Goal: Communication & Community: Answer question/provide support

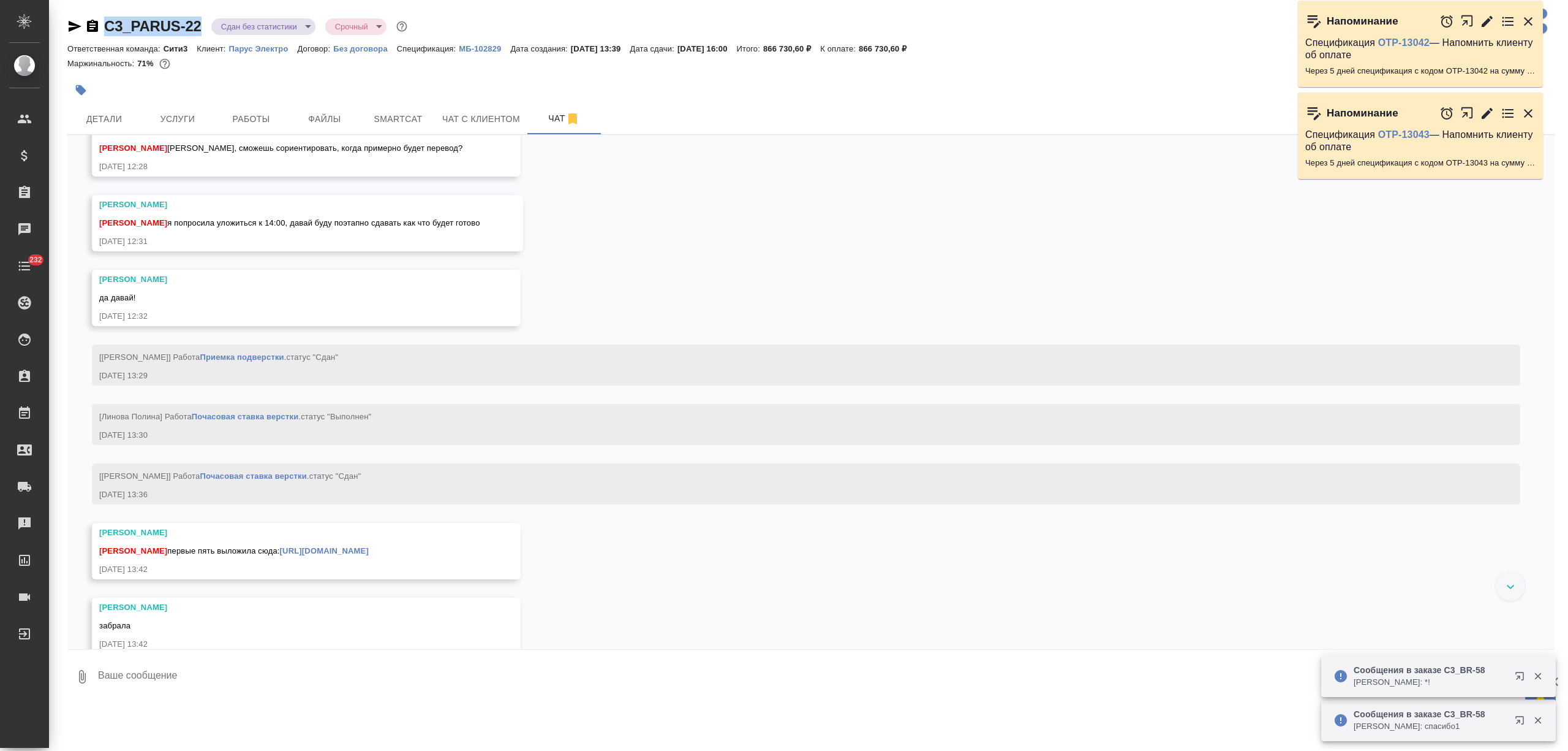
drag, startPoint x: 204, startPoint y: 23, endPoint x: 106, endPoint y: 25, distance: 98.0
click at [105, 23] on div "C3_PARUS-22 Сдан без статистики distributed Срочный urgent" at bounding box center [239, 26] width 342 height 20
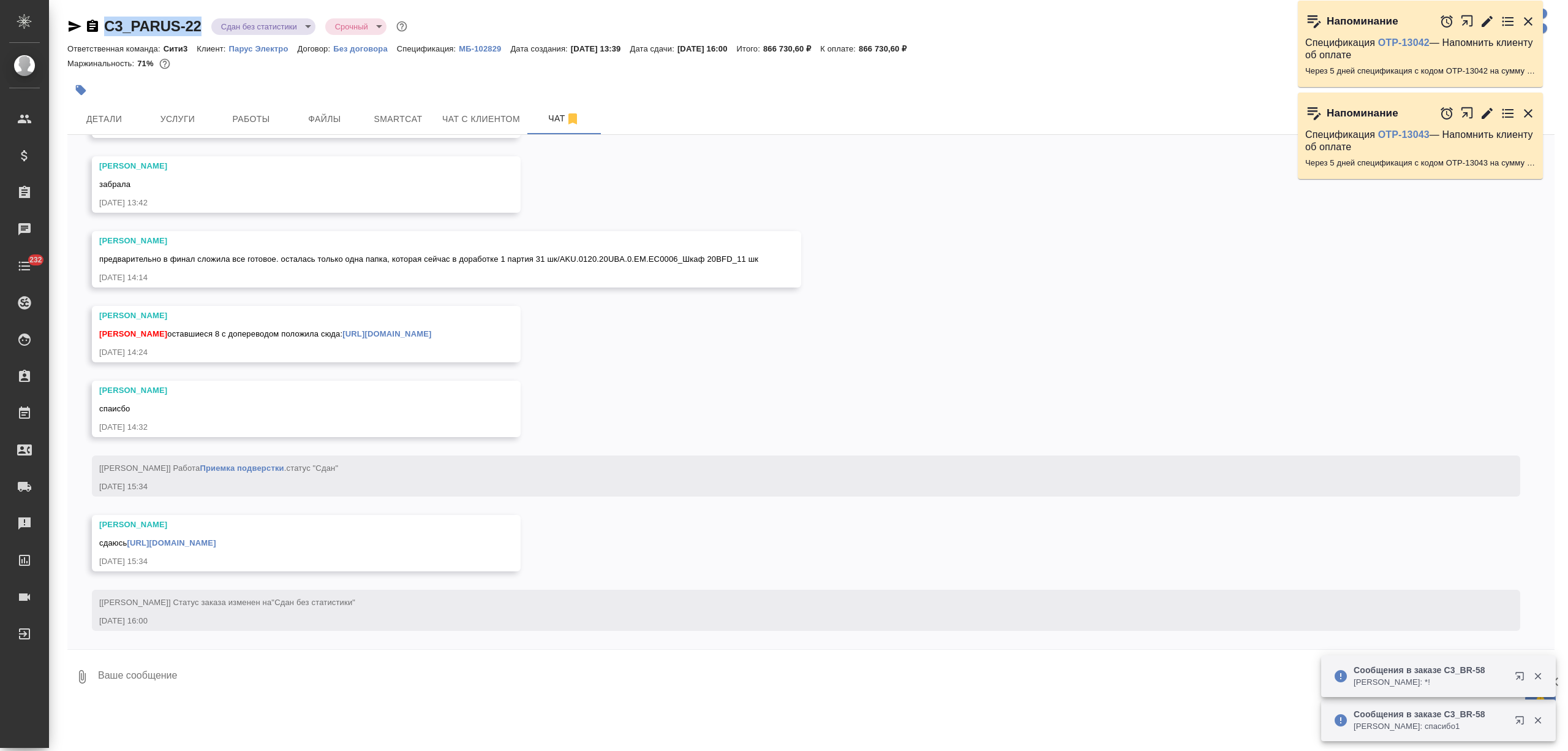
copy link "C3_PARUS-22"
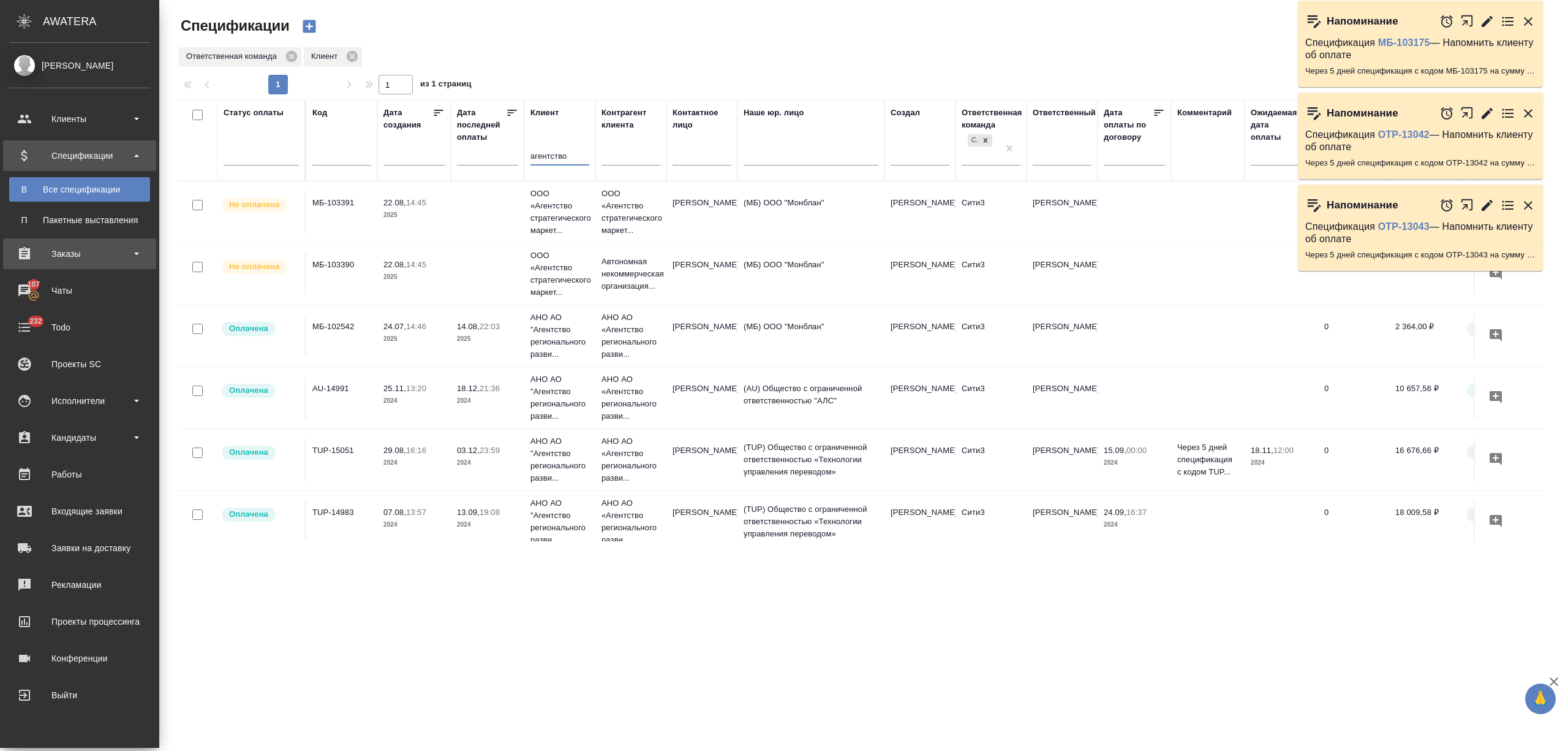
click at [52, 256] on div "Заказы" at bounding box center [80, 253] width 141 height 18
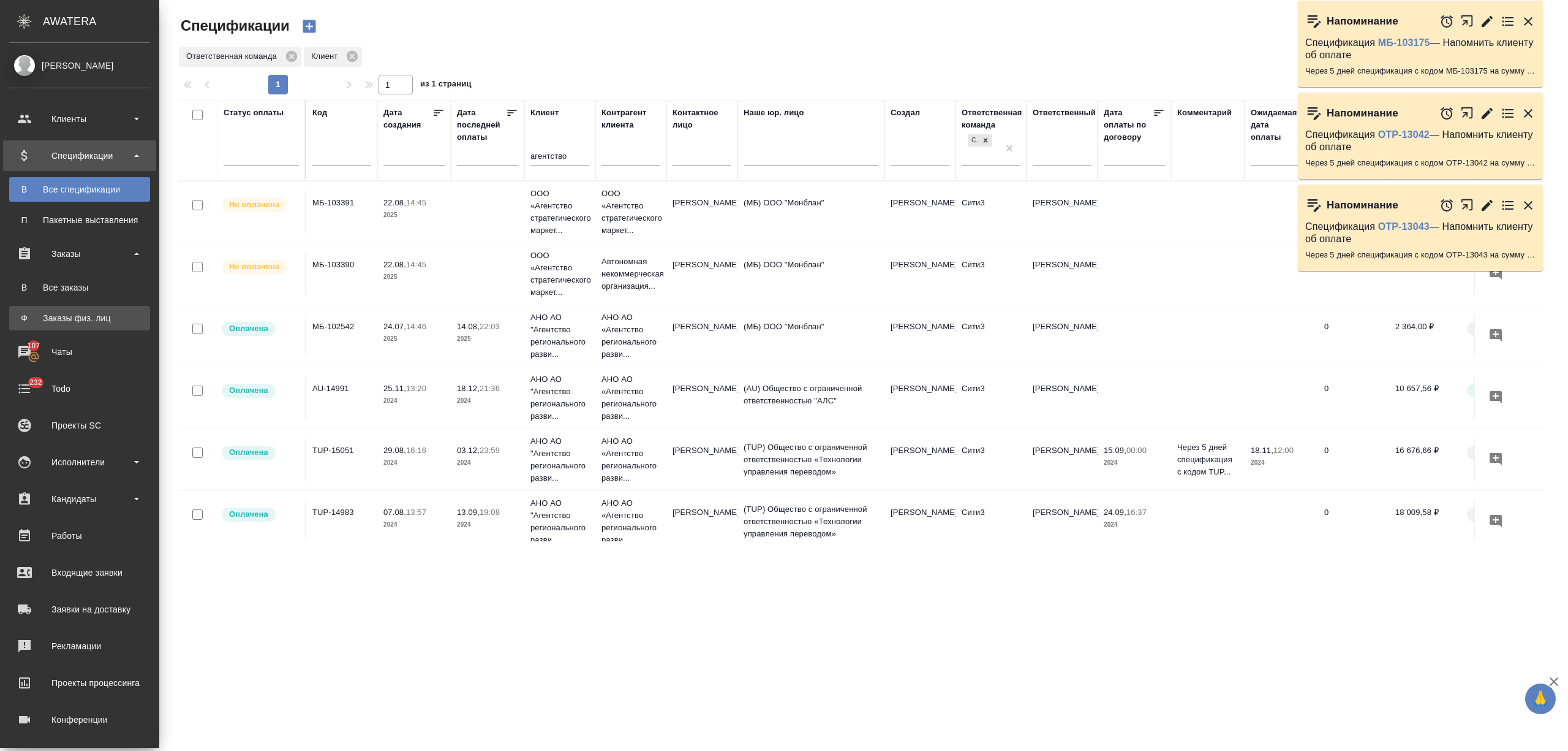
click at [85, 318] on div "Заказы физ. лиц" at bounding box center [79, 318] width 128 height 12
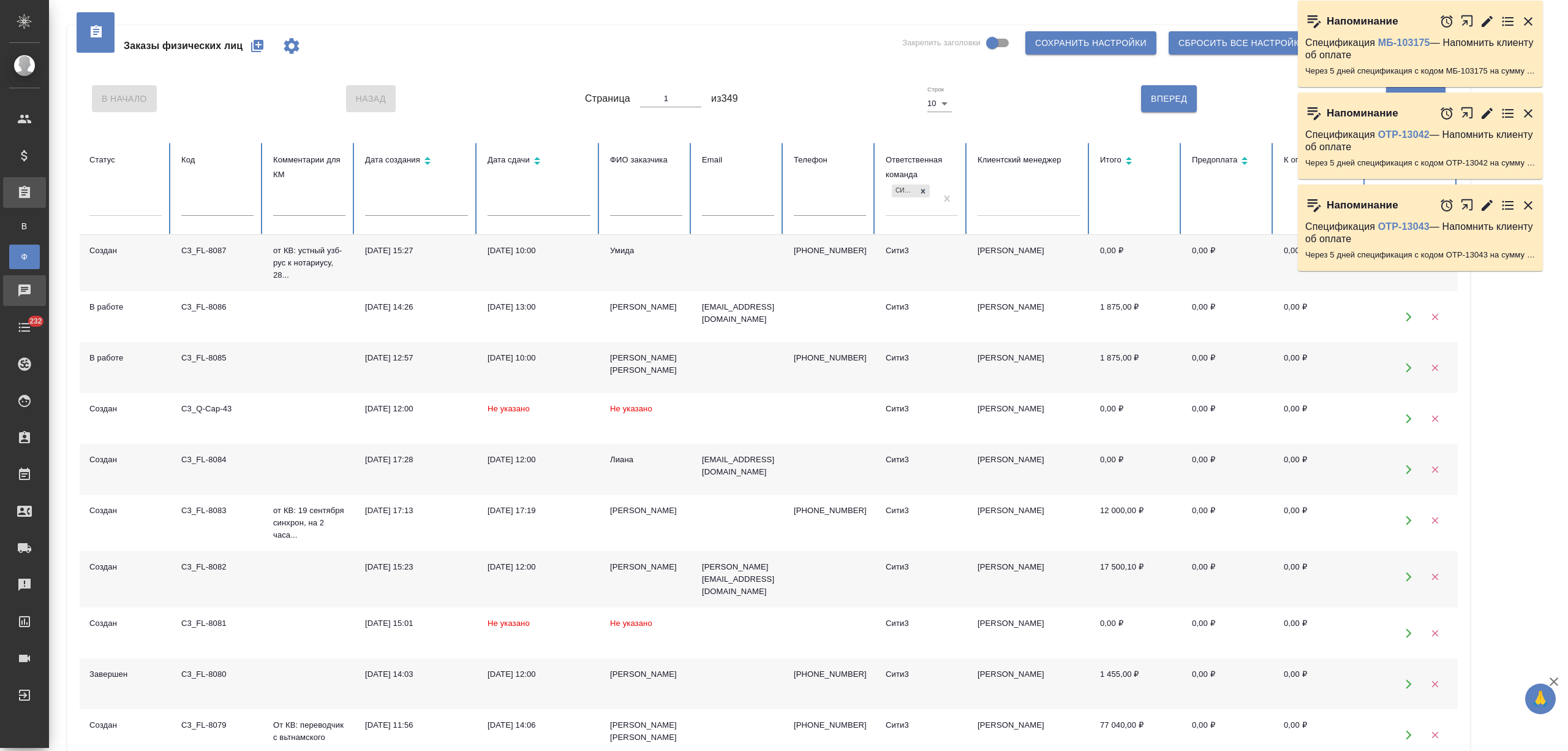
click at [25, 285] on div "Чаты" at bounding box center [10, 290] width 30 height 18
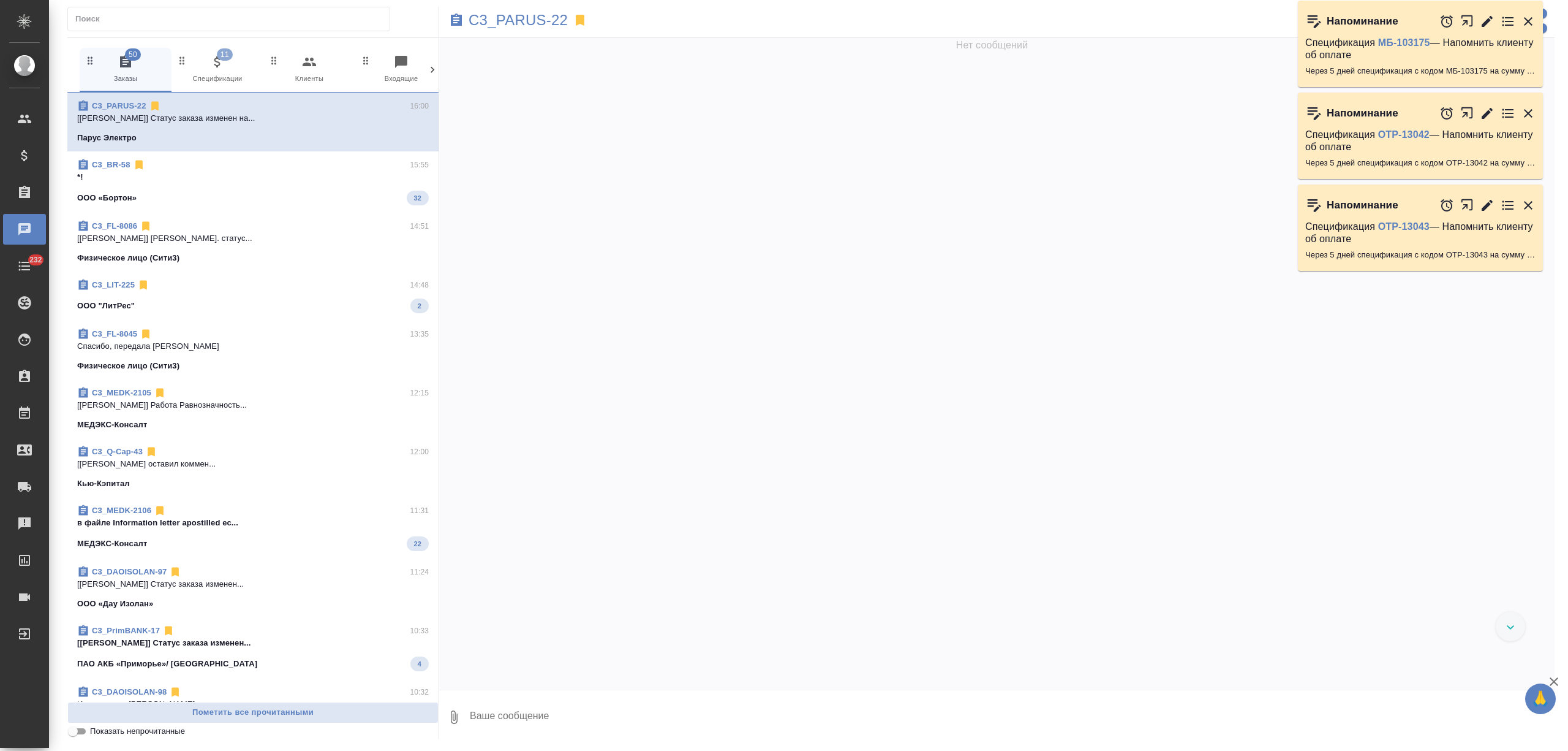
click at [430, 52] on div at bounding box center [432, 69] width 12 height 44
click at [430, 60] on div at bounding box center [432, 69] width 12 height 44
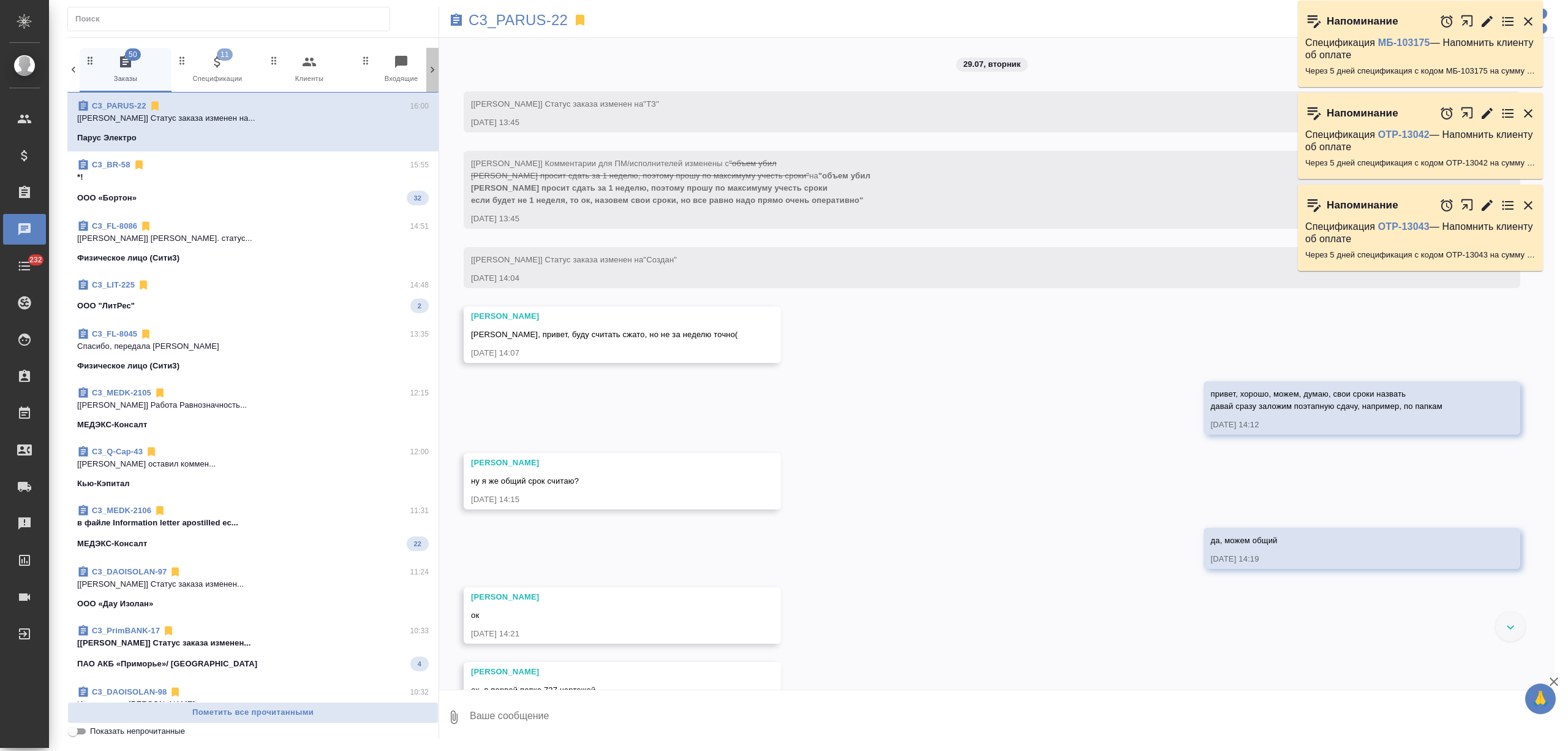
click at [430, 60] on div at bounding box center [432, 69] width 12 height 44
click at [432, 65] on icon at bounding box center [432, 69] width 12 height 12
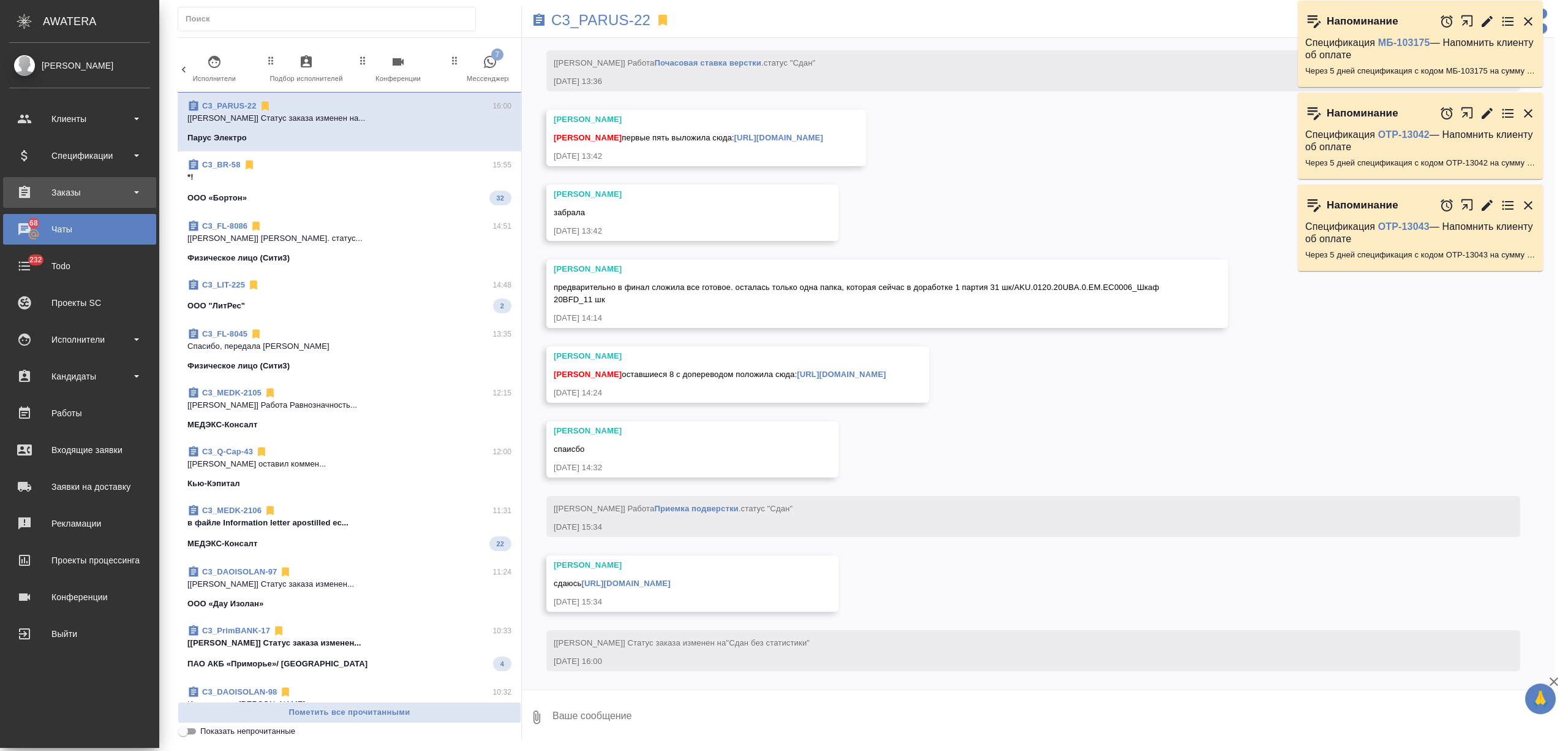
scroll to position [48962, 0]
click at [35, 195] on div "Заказы" at bounding box center [80, 192] width 141 height 18
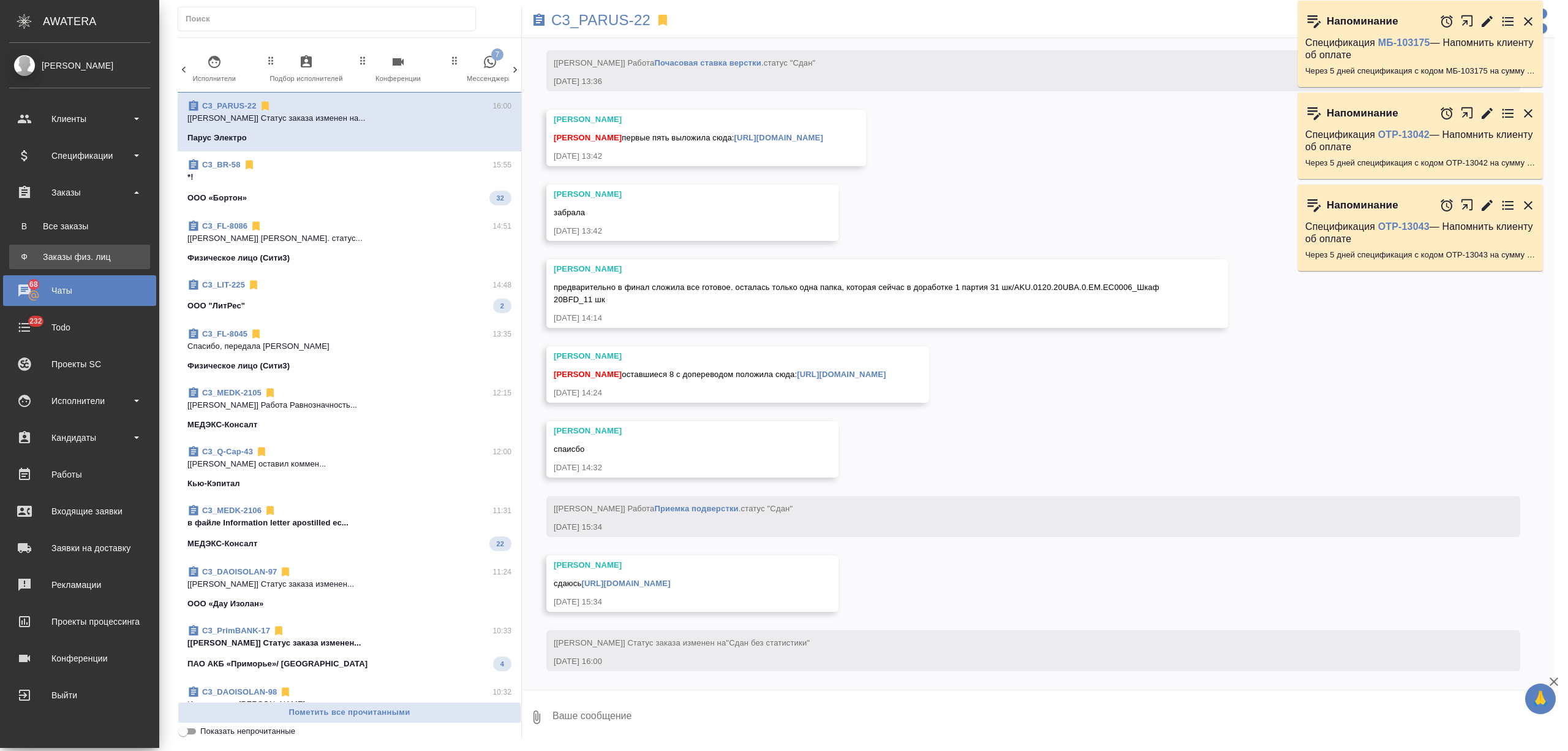
click at [55, 259] on div "Заказы физ. лиц" at bounding box center [79, 257] width 128 height 12
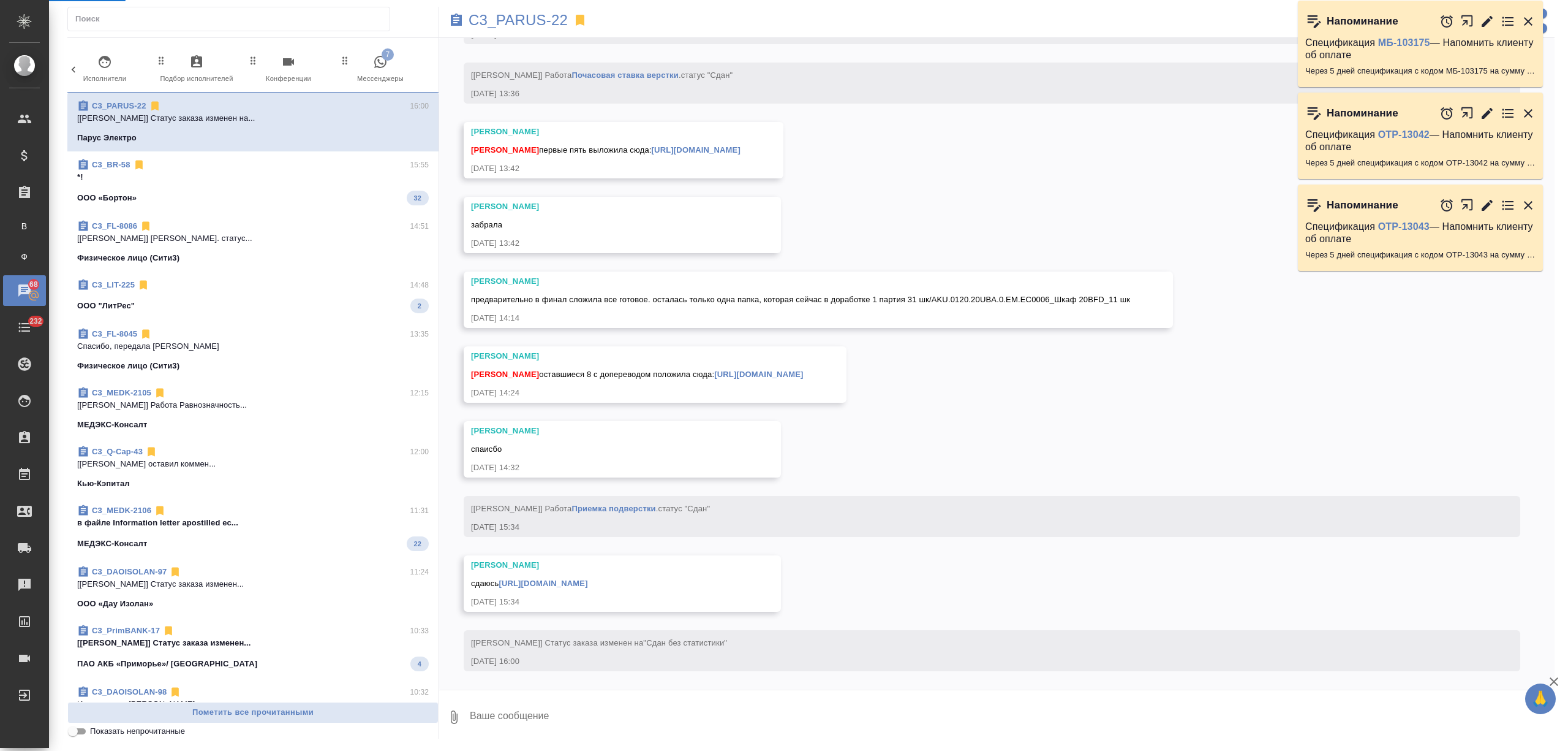
scroll to position [48915, 0]
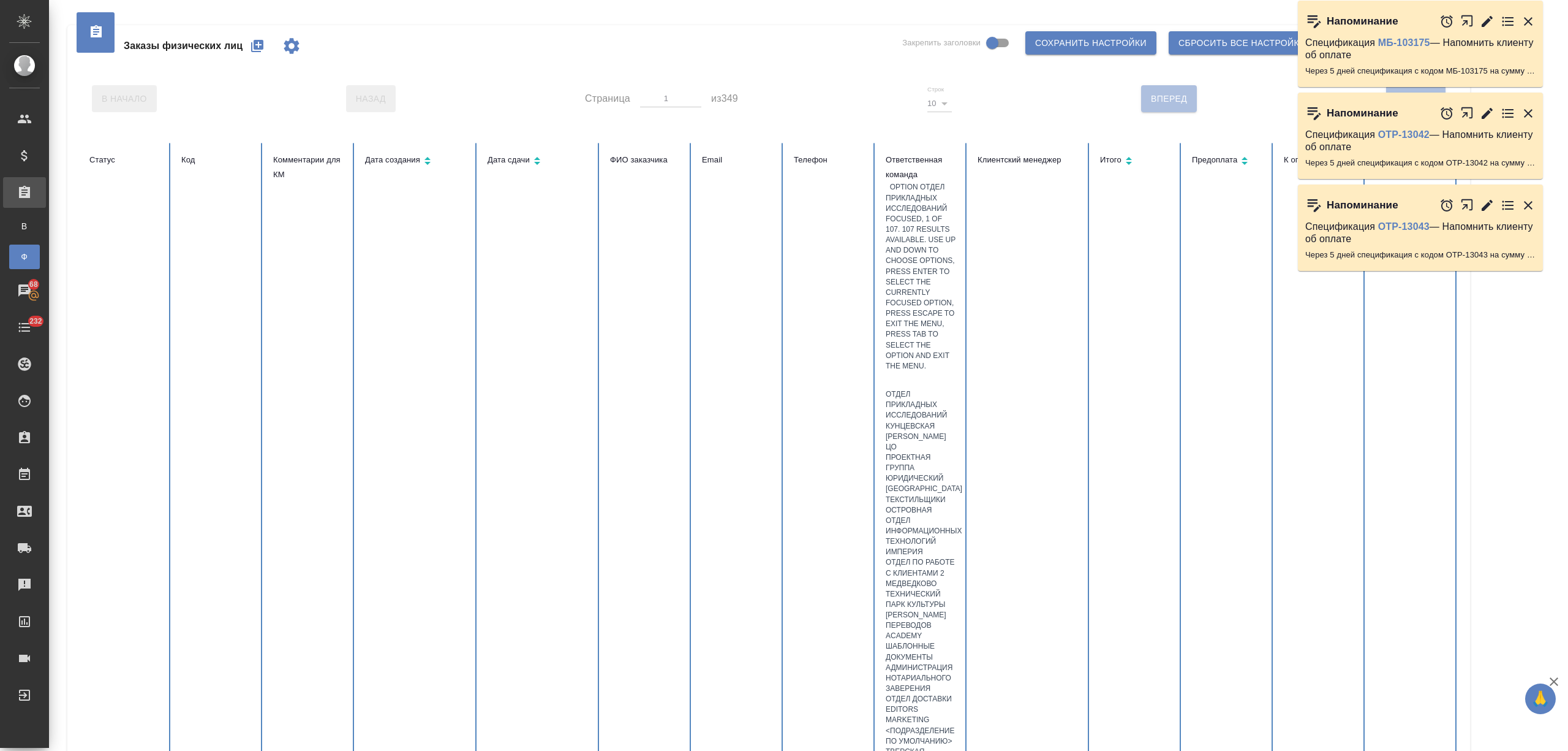
click at [924, 372] on div at bounding box center [922, 380] width 72 height 18
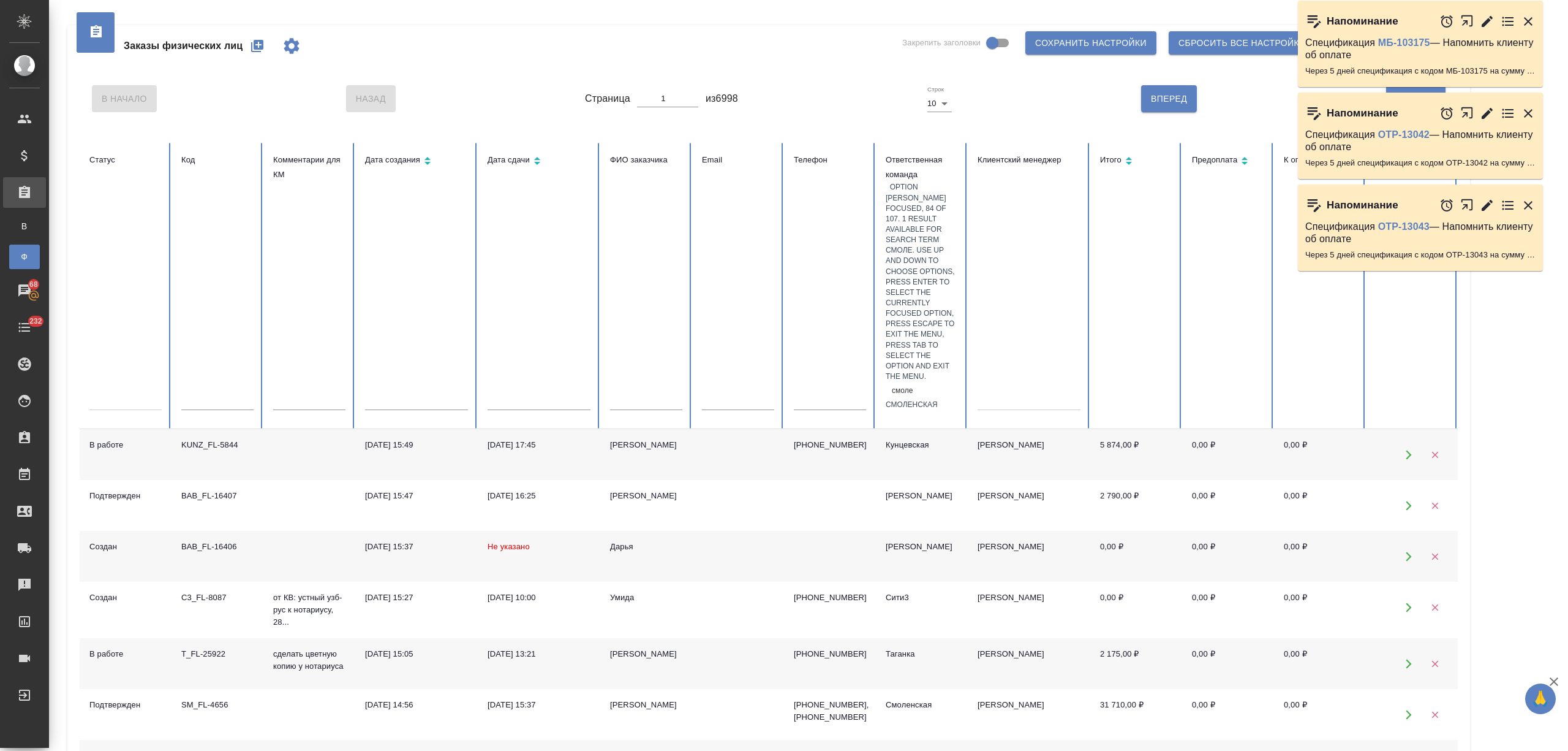
type input "смолен"
click at [939, 399] on div "Смоленская" at bounding box center [922, 404] width 72 height 10
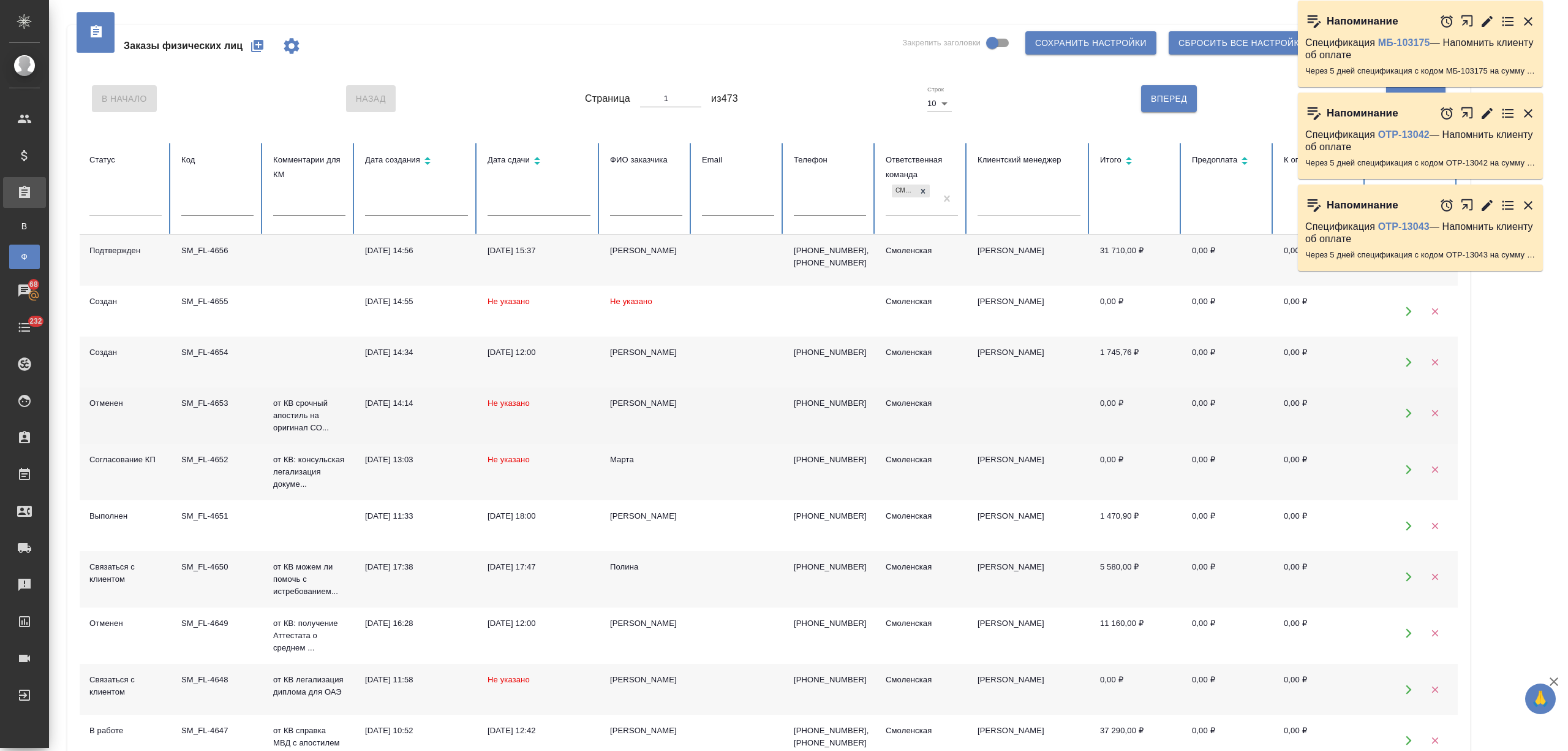
click at [557, 414] on td "Не указано" at bounding box center [539, 414] width 123 height 56
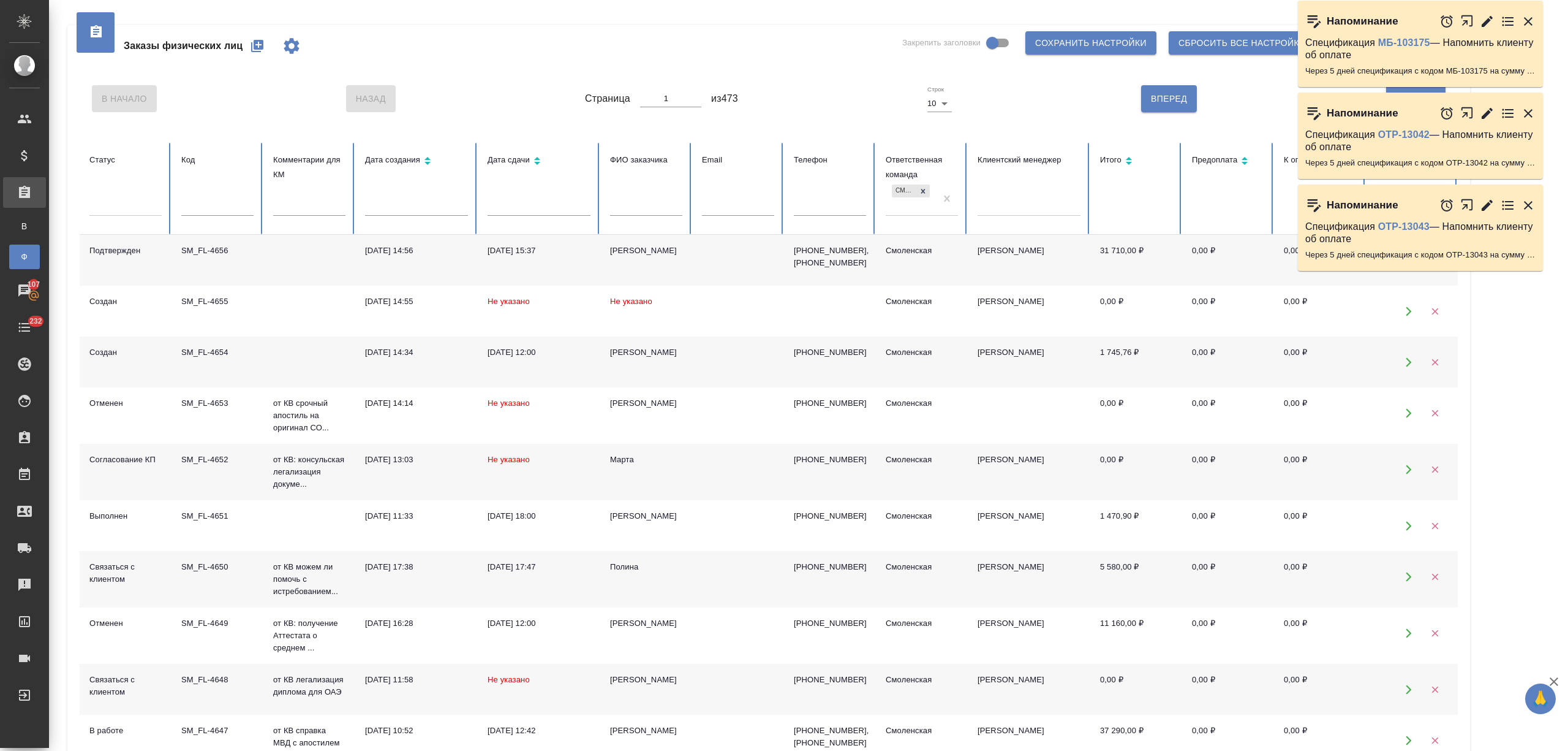
click at [626, 253] on div "Станислав" at bounding box center [646, 250] width 72 height 12
click at [593, 463] on td "Не указано" at bounding box center [539, 472] width 123 height 56
click at [594, 464] on td "Не указано" at bounding box center [539, 472] width 123 height 56
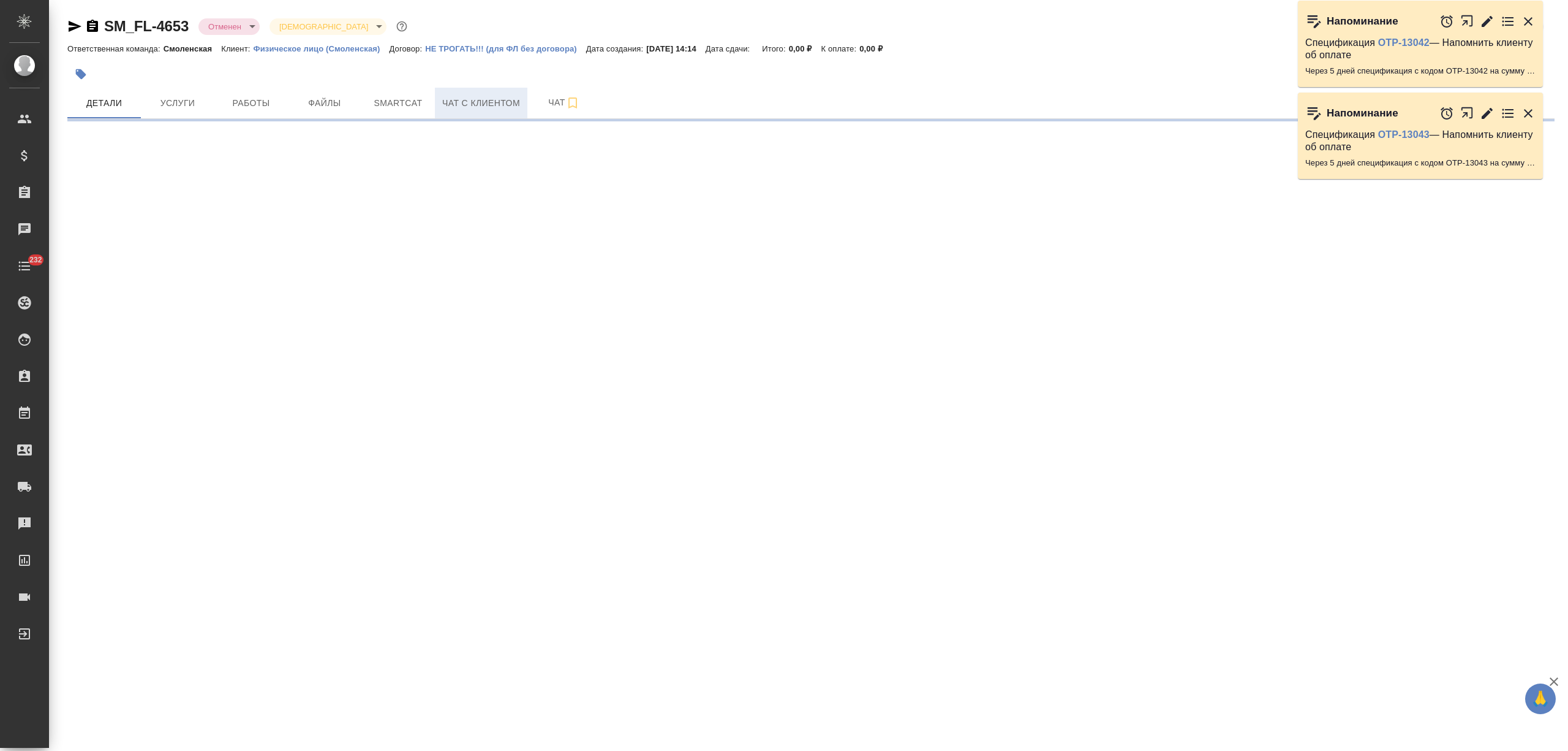
click at [503, 101] on span "Чат с клиентом" at bounding box center [481, 104] width 78 height 15
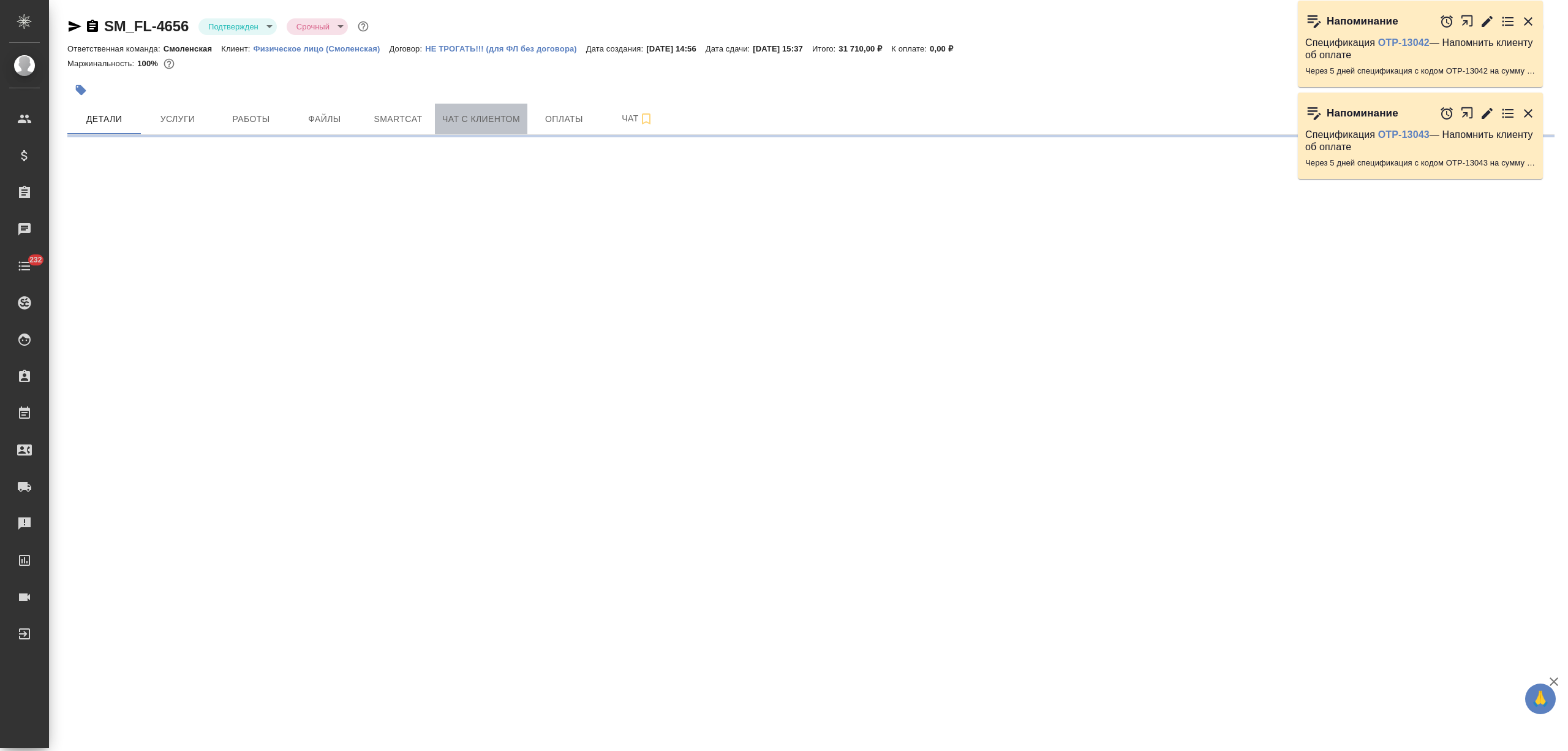
click at [505, 124] on span "Чат с клиентом" at bounding box center [481, 119] width 78 height 15
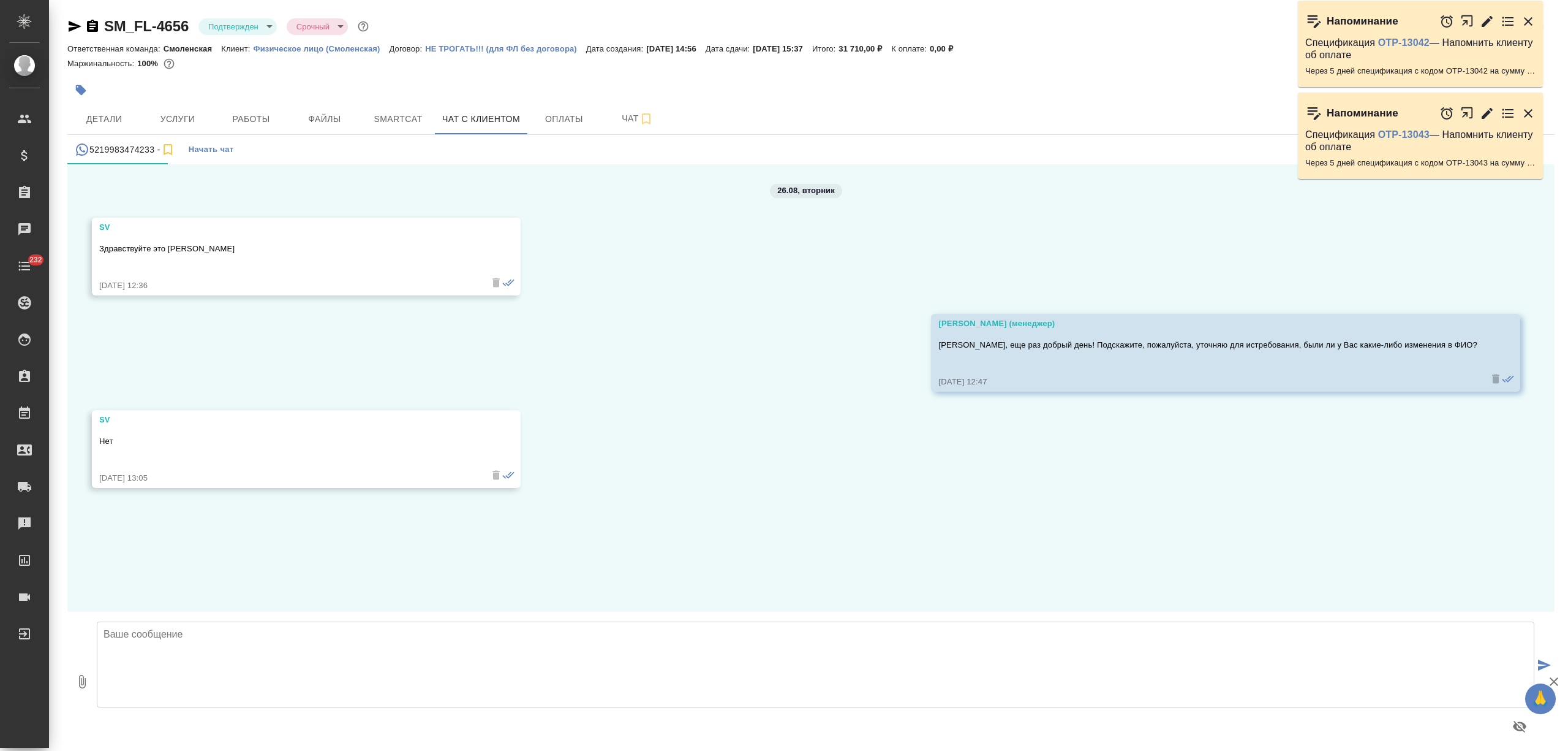
scroll to position [6, 0]
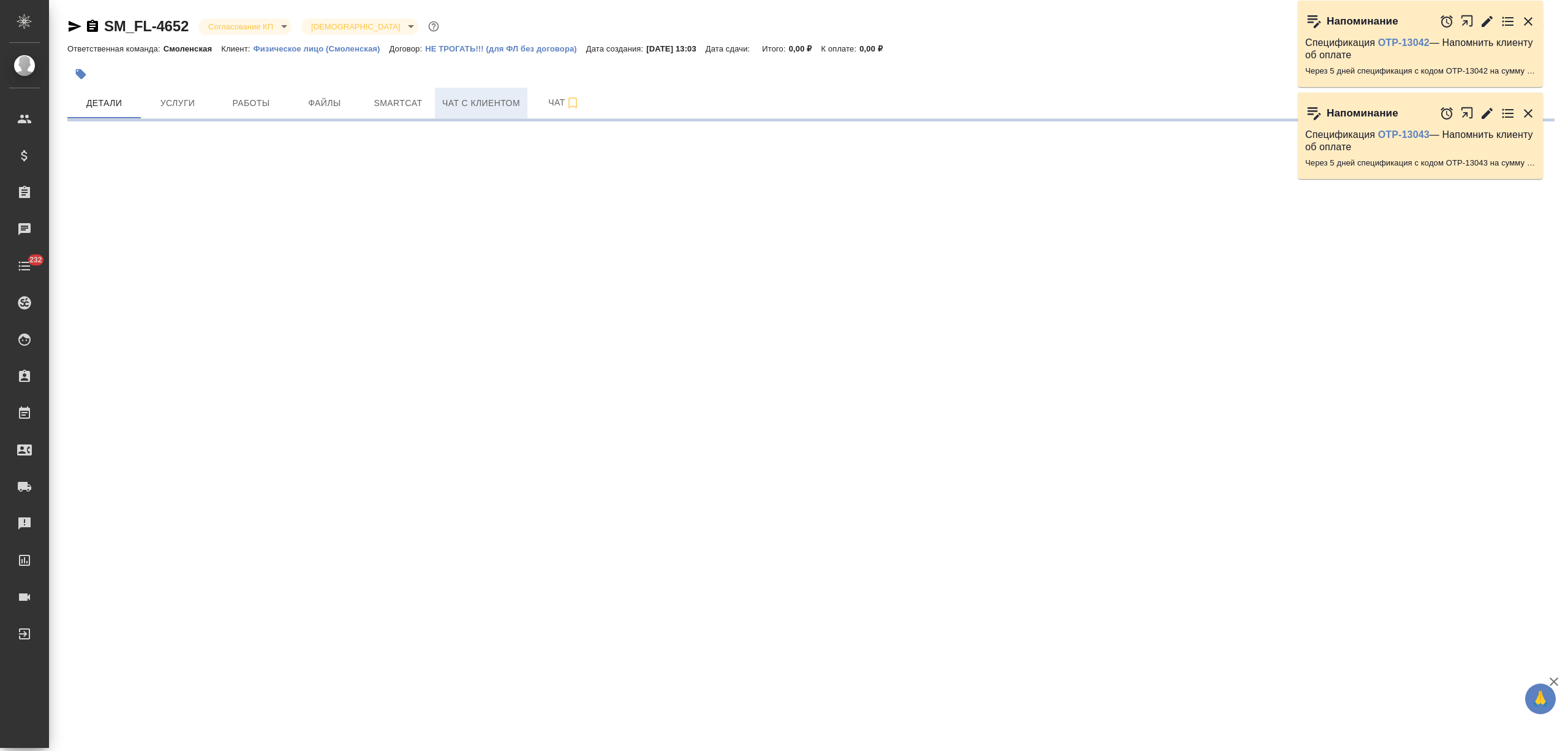
click at [503, 113] on button "Чат с клиентом" at bounding box center [481, 103] width 92 height 30
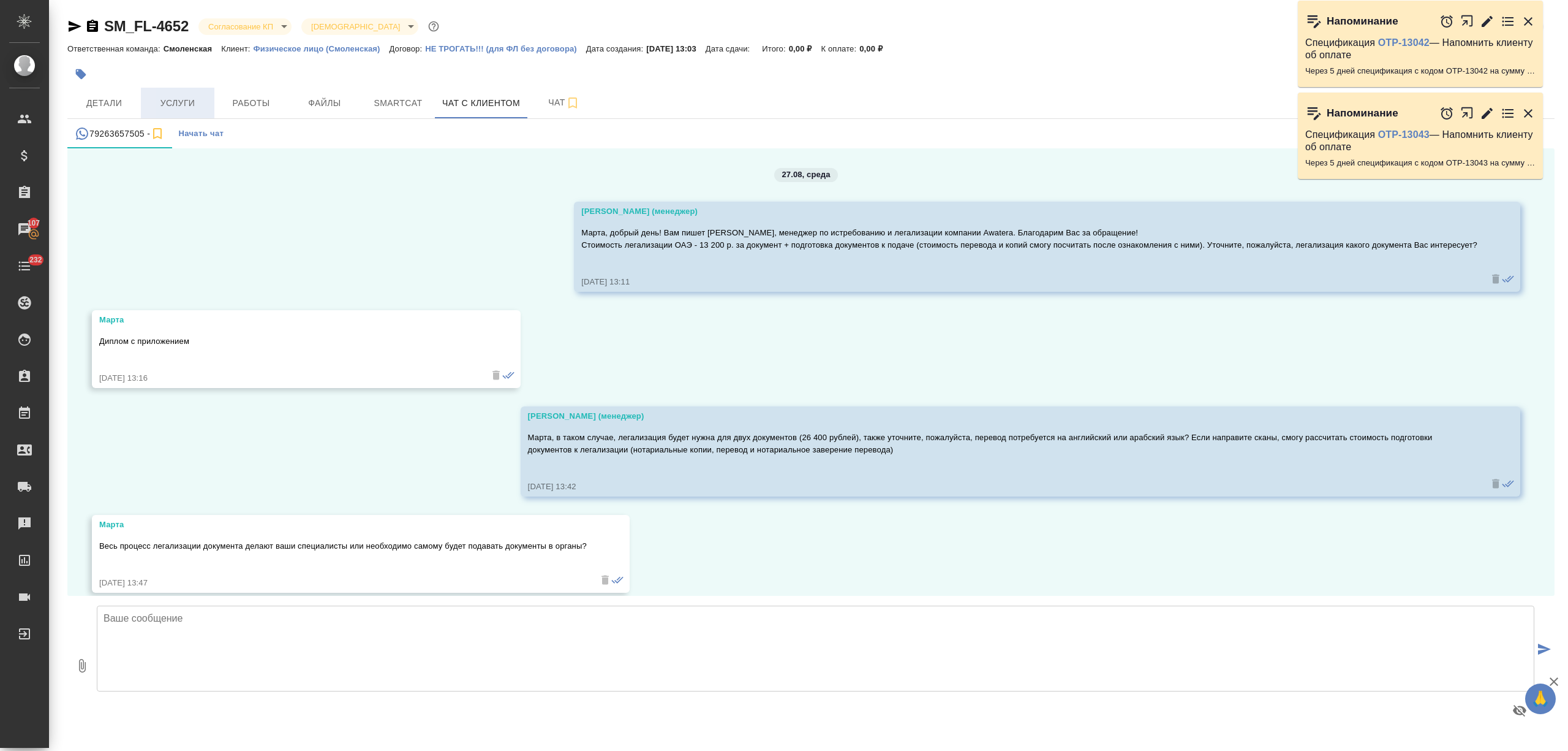
click at [158, 109] on span "Услуги" at bounding box center [178, 104] width 59 height 15
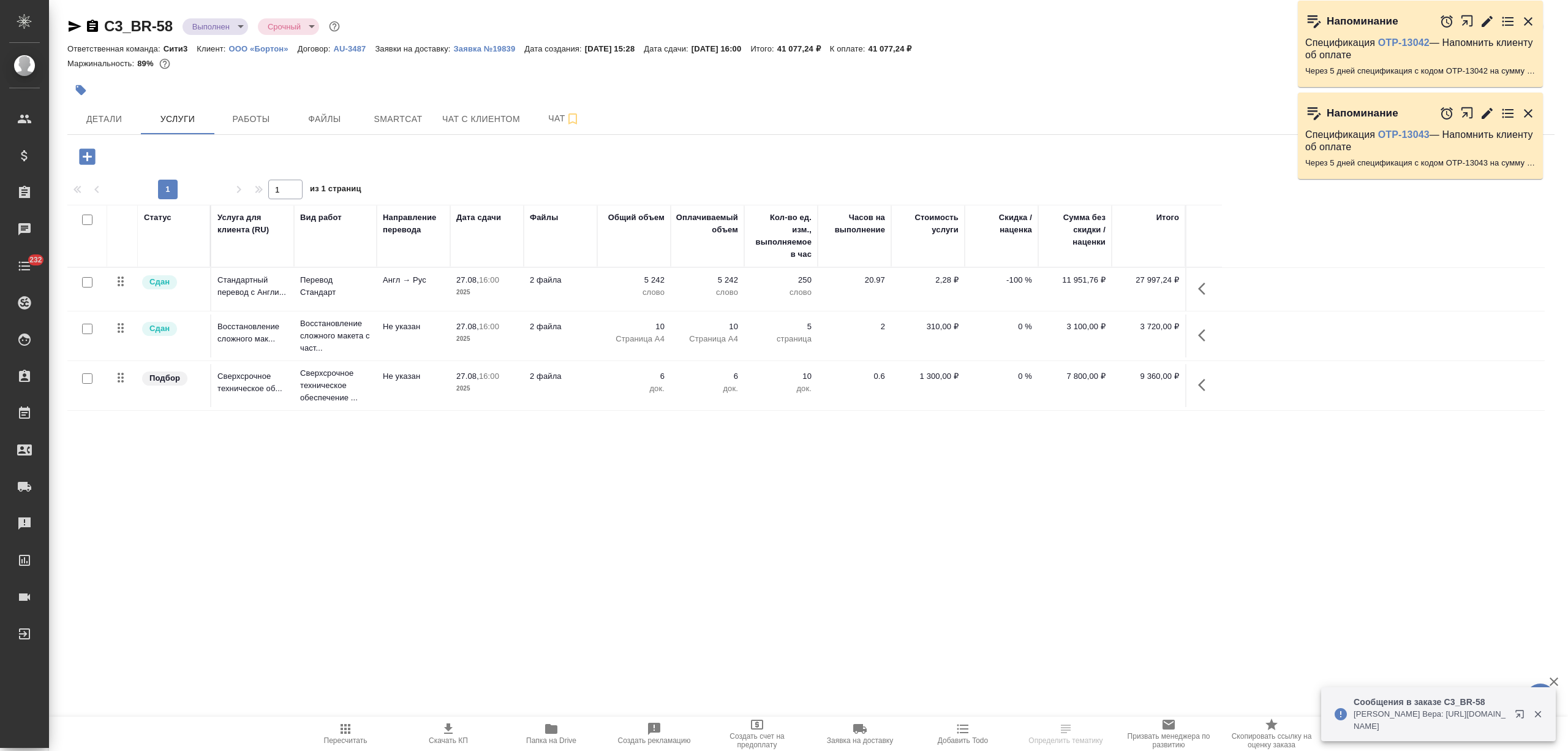
click at [525, 722] on span "Папка на Drive" at bounding box center [551, 733] width 88 height 23
click at [71, 25] on icon "button" at bounding box center [75, 27] width 13 height 11
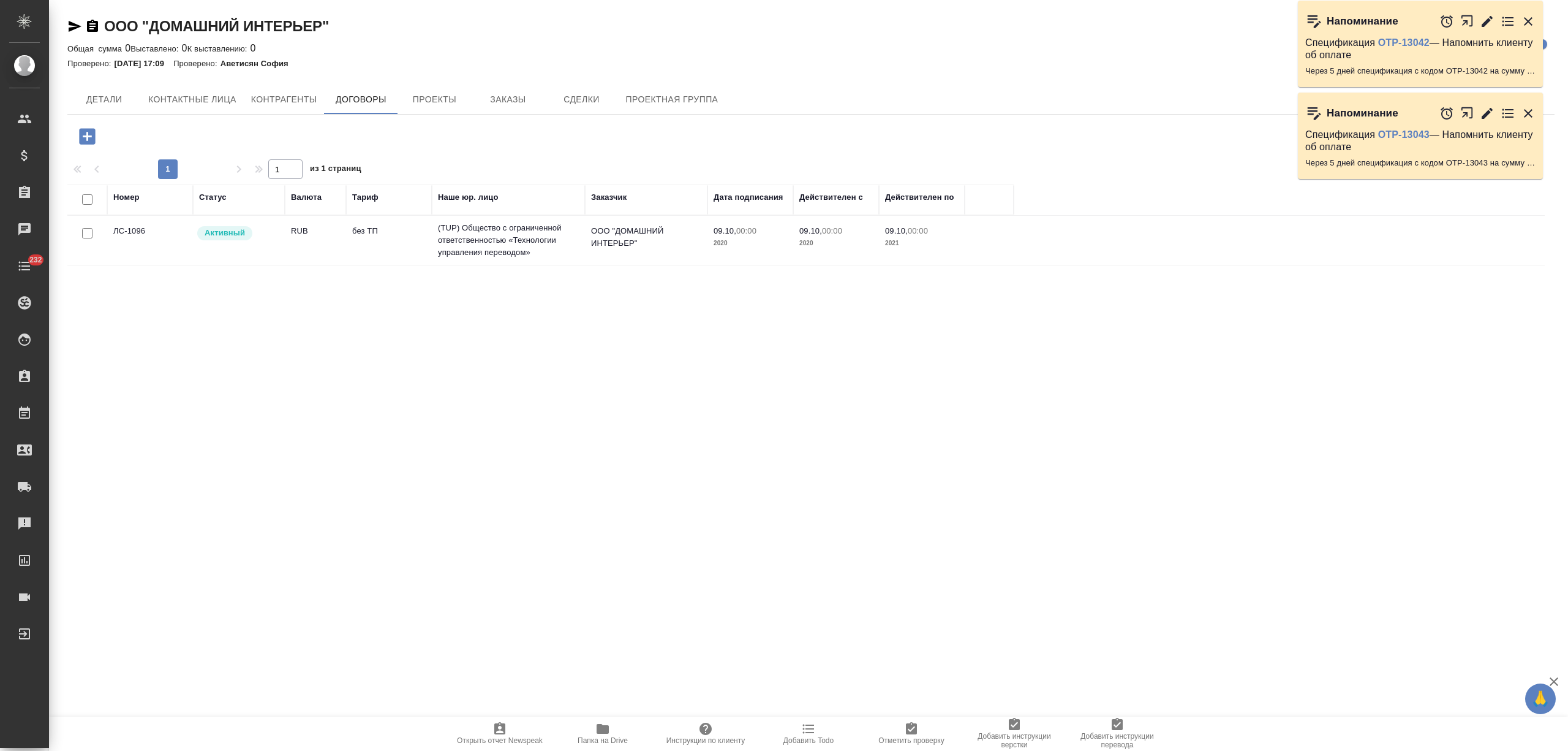
click at [285, 232] on td "RUB" at bounding box center [316, 240] width 61 height 43
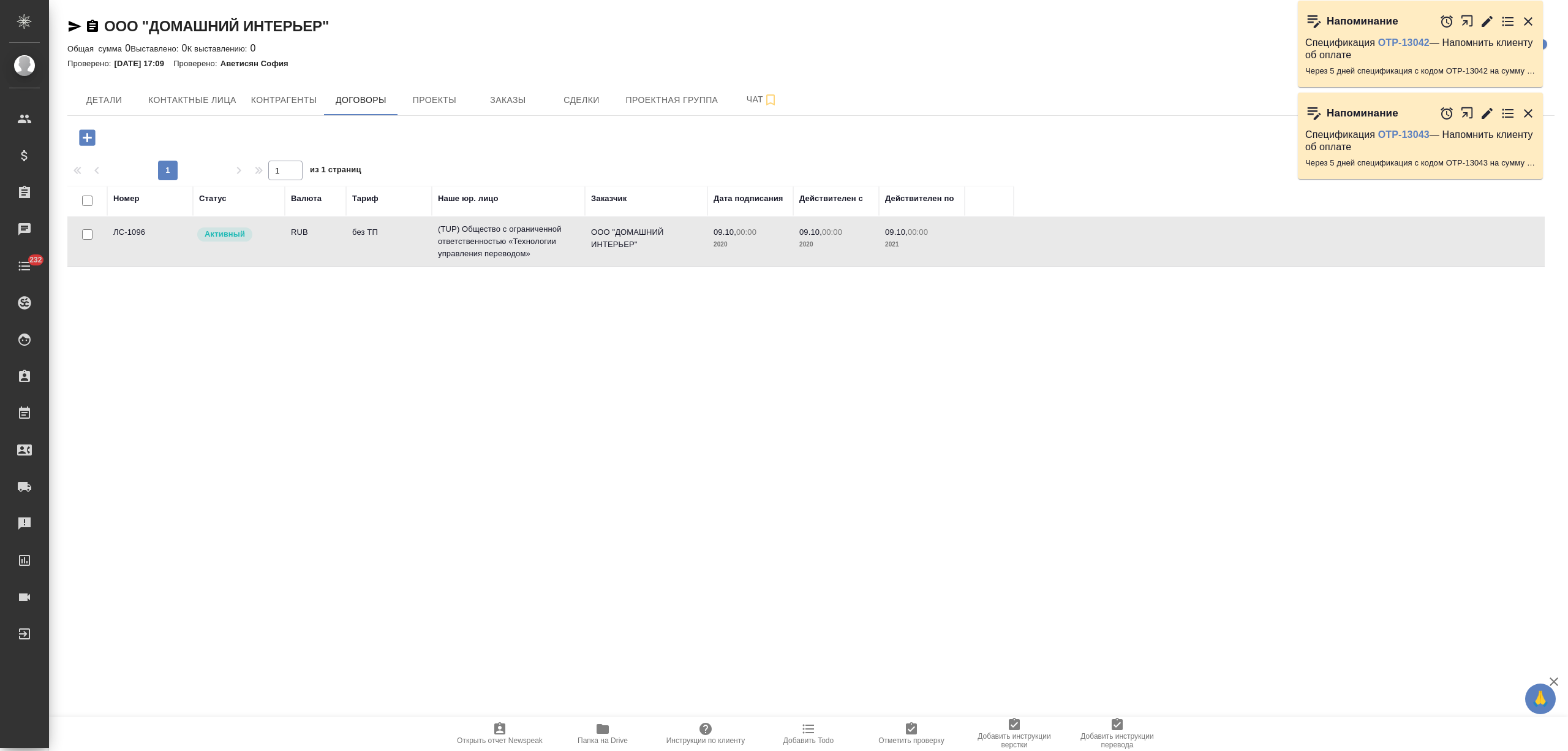
click at [285, 232] on td "RUB" at bounding box center [316, 241] width 61 height 43
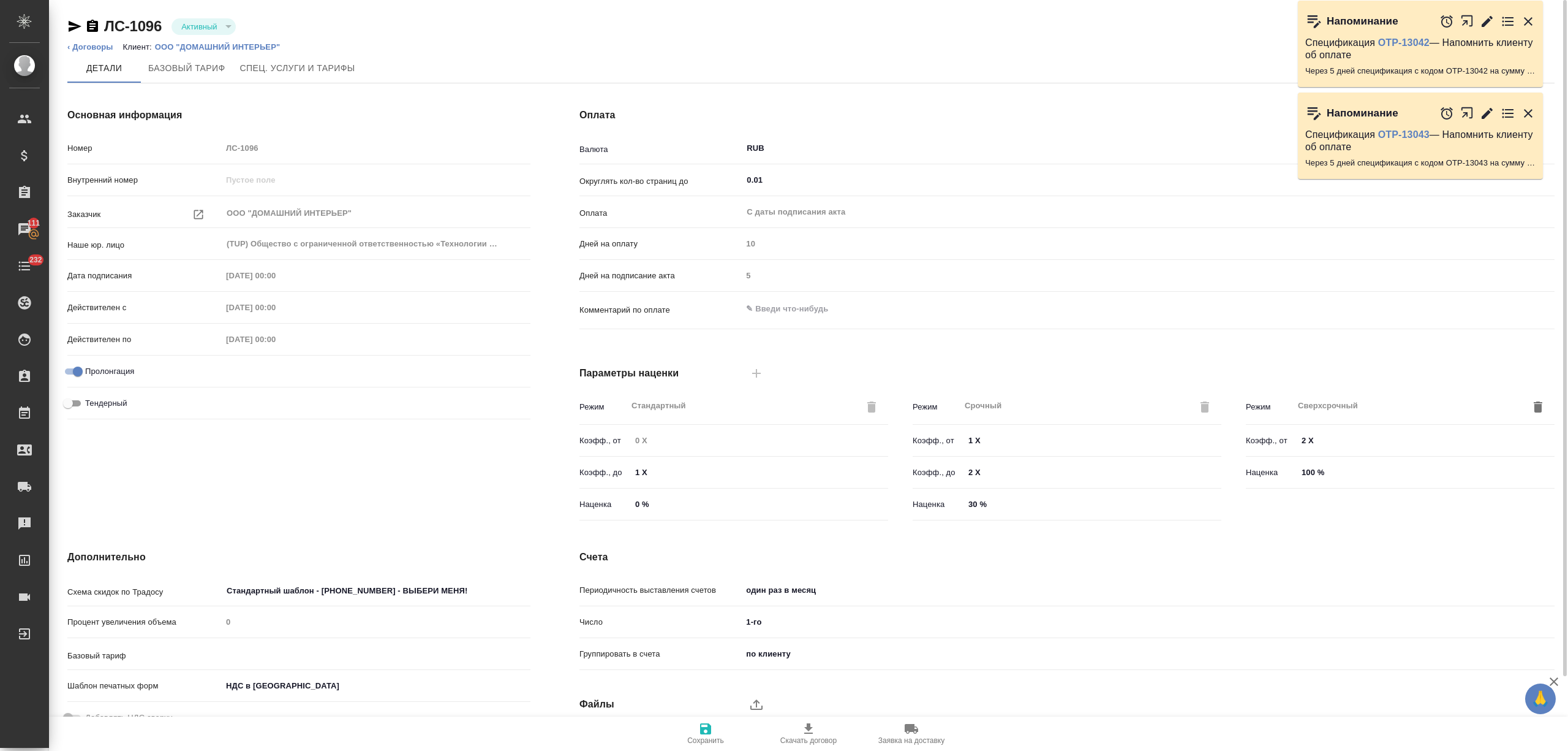
click at [67, 22] on div "ЛС-1096 Активный active ‹ Договоры Клиент: ООО "ДОМАШНИЙ ИНТЕРЬЕР" Детали Базов…" at bounding box center [811, 416] width 1501 height 834
click at [69, 22] on icon "button" at bounding box center [75, 27] width 13 height 11
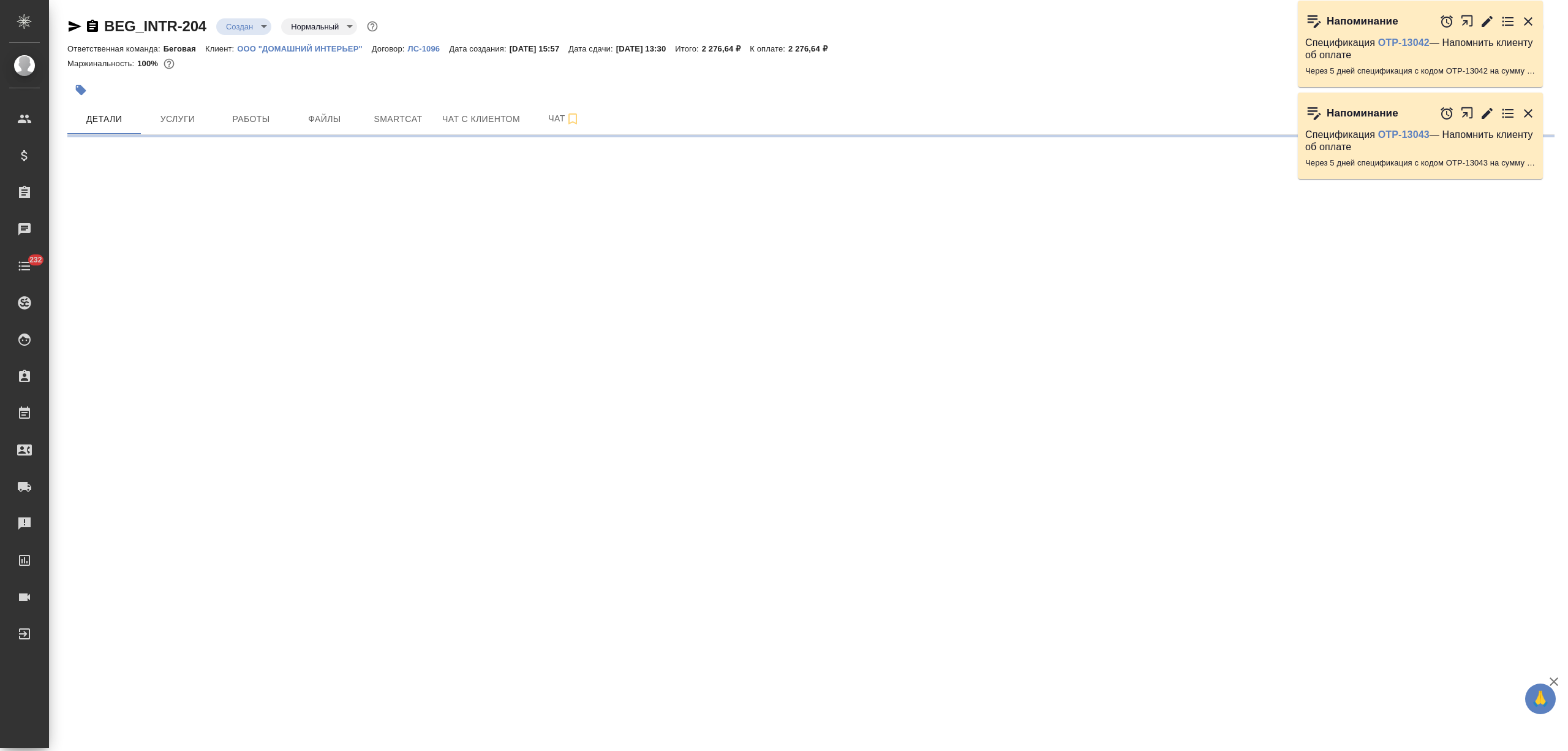
select select "RU"
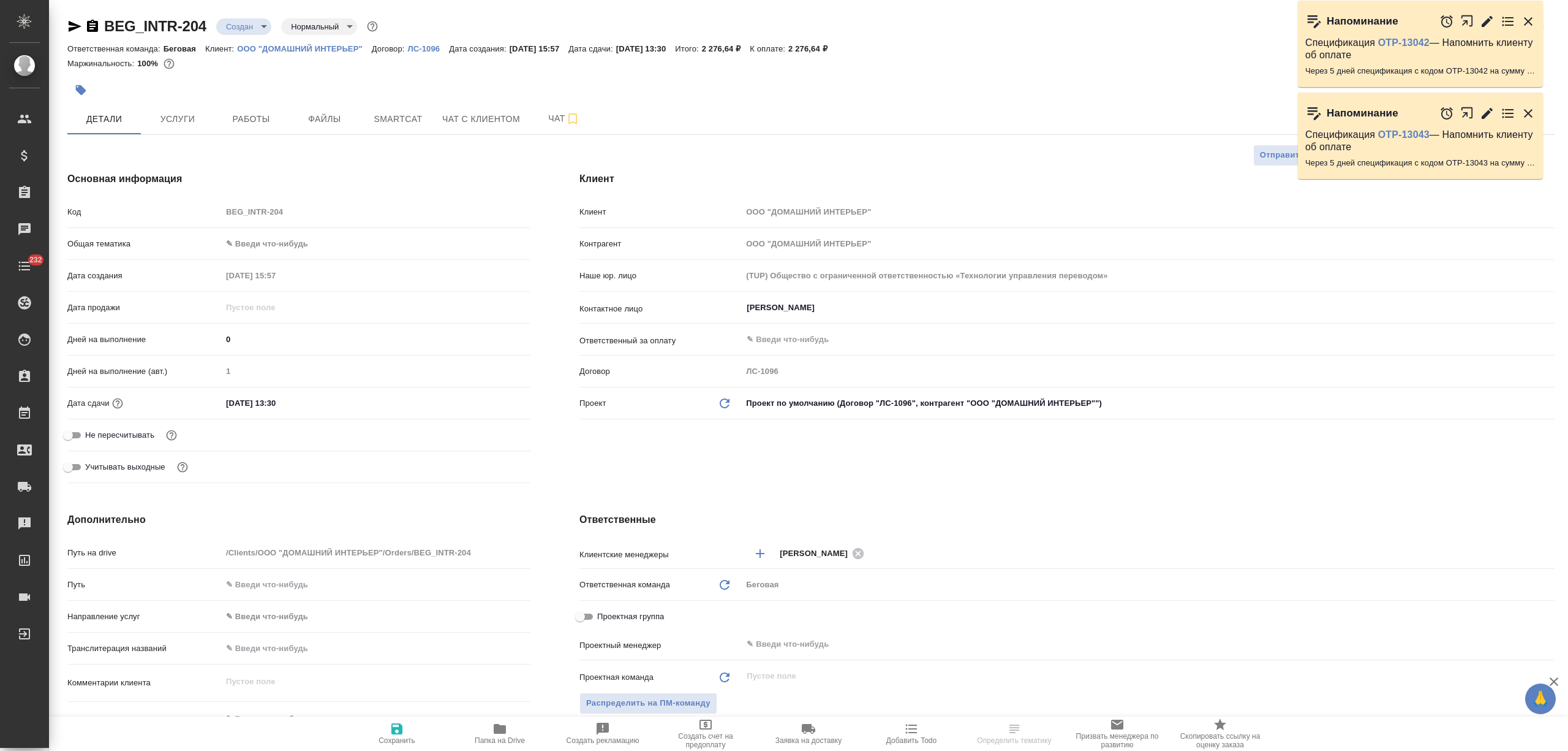
type textarea "x"
click at [335, 44] on p "ООО "ДОМАШНИЙ ИНТЕРЬЕР"" at bounding box center [304, 48] width 135 height 10
type textarea "x"
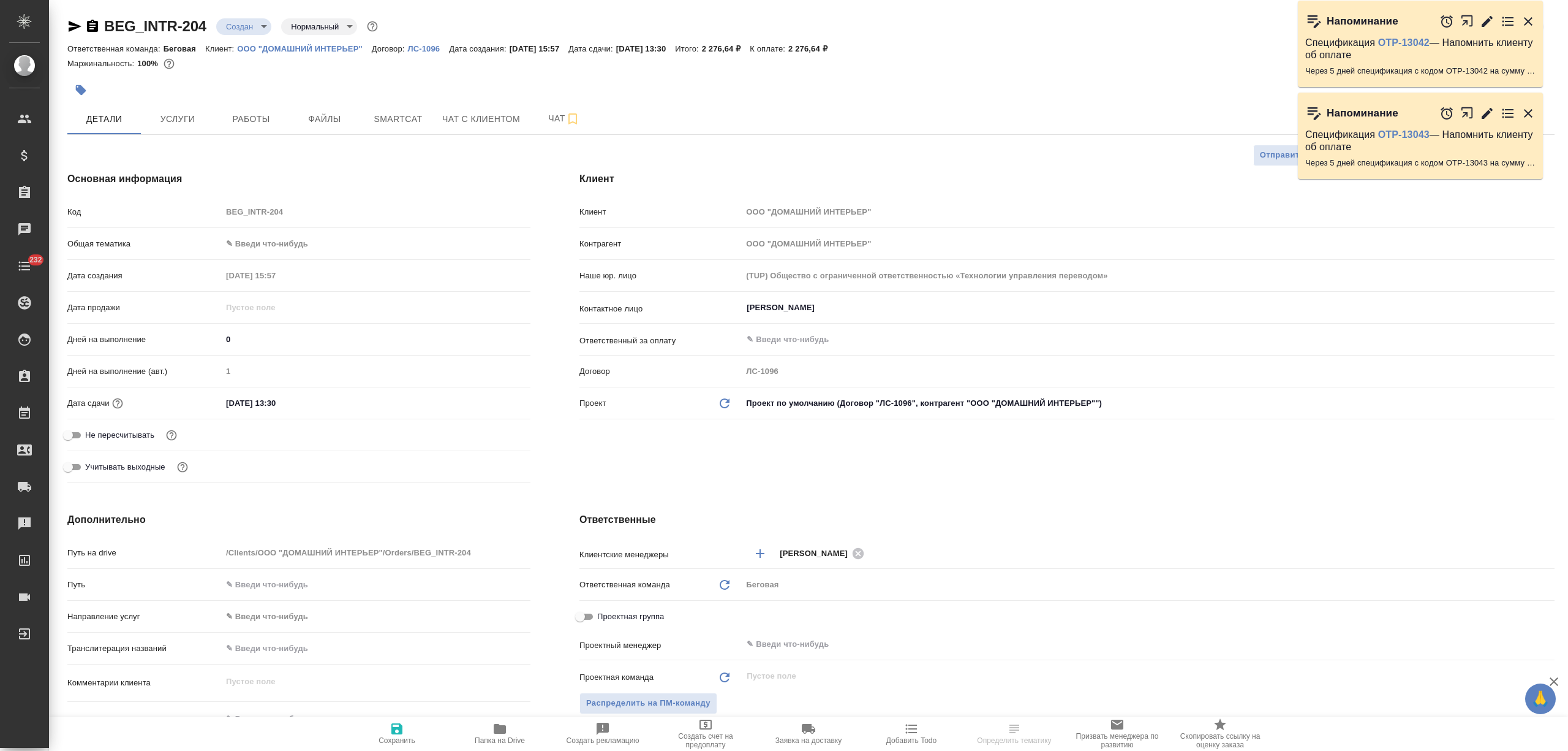
type textarea "x"
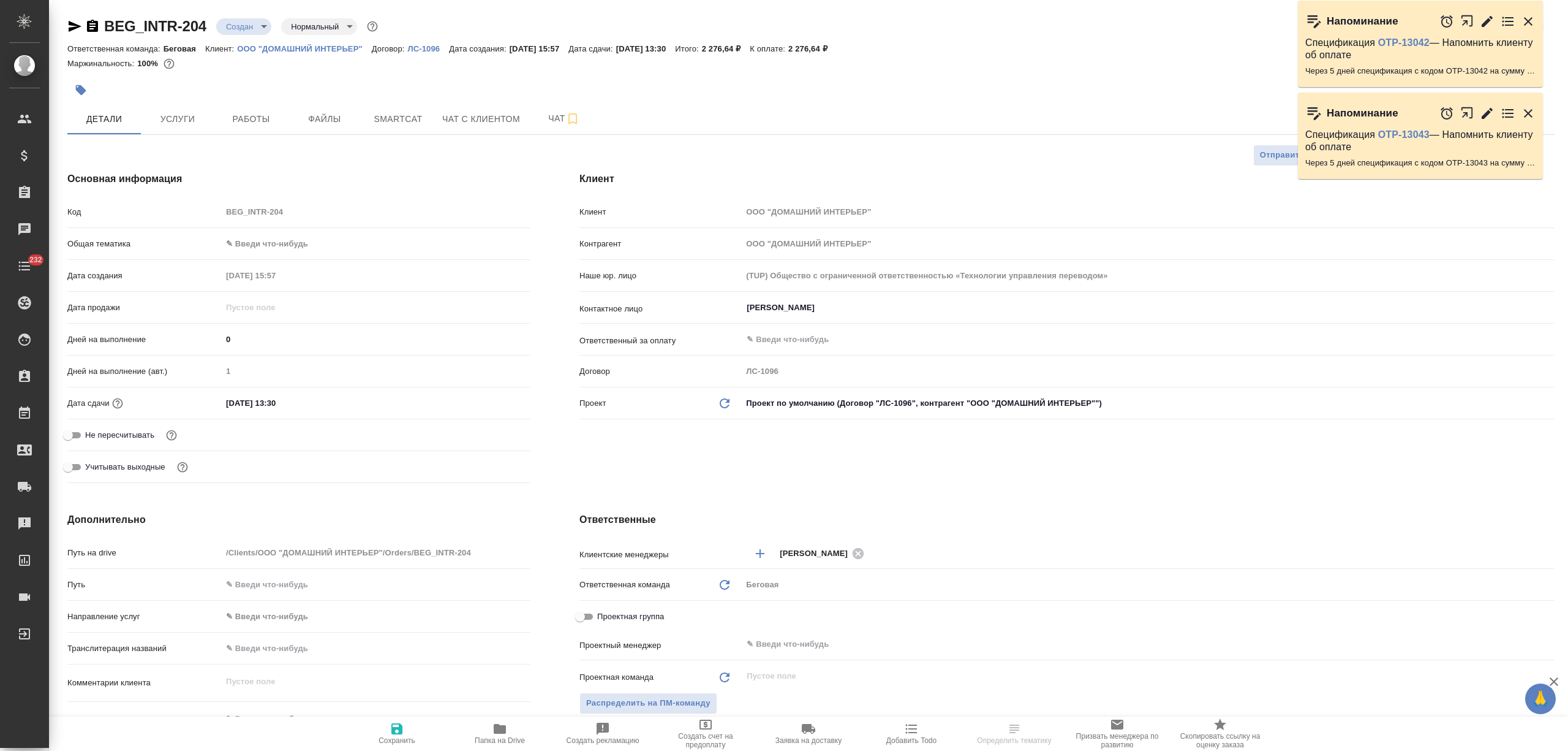
type textarea "x"
select select "RU"
type textarea "x"
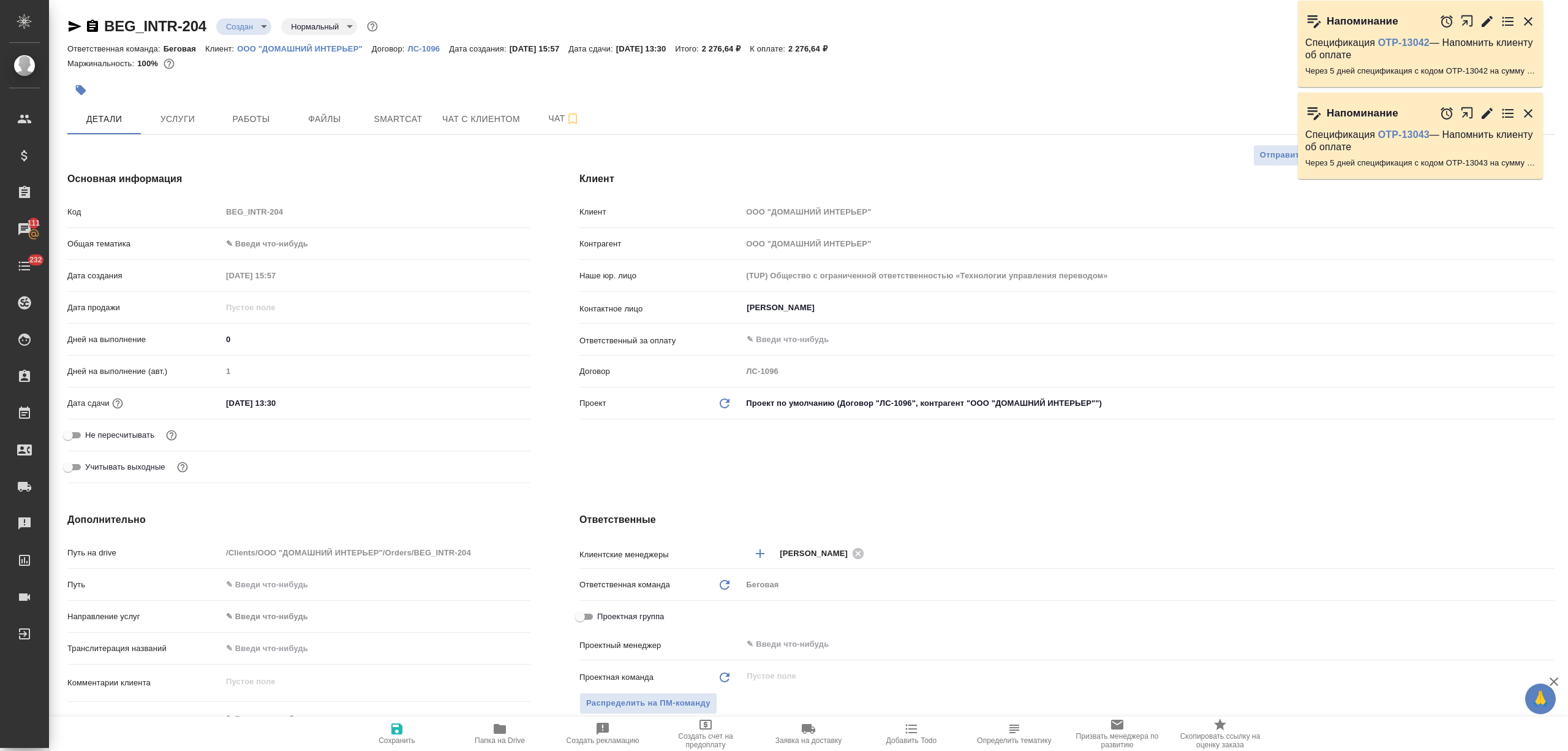
type textarea "x"
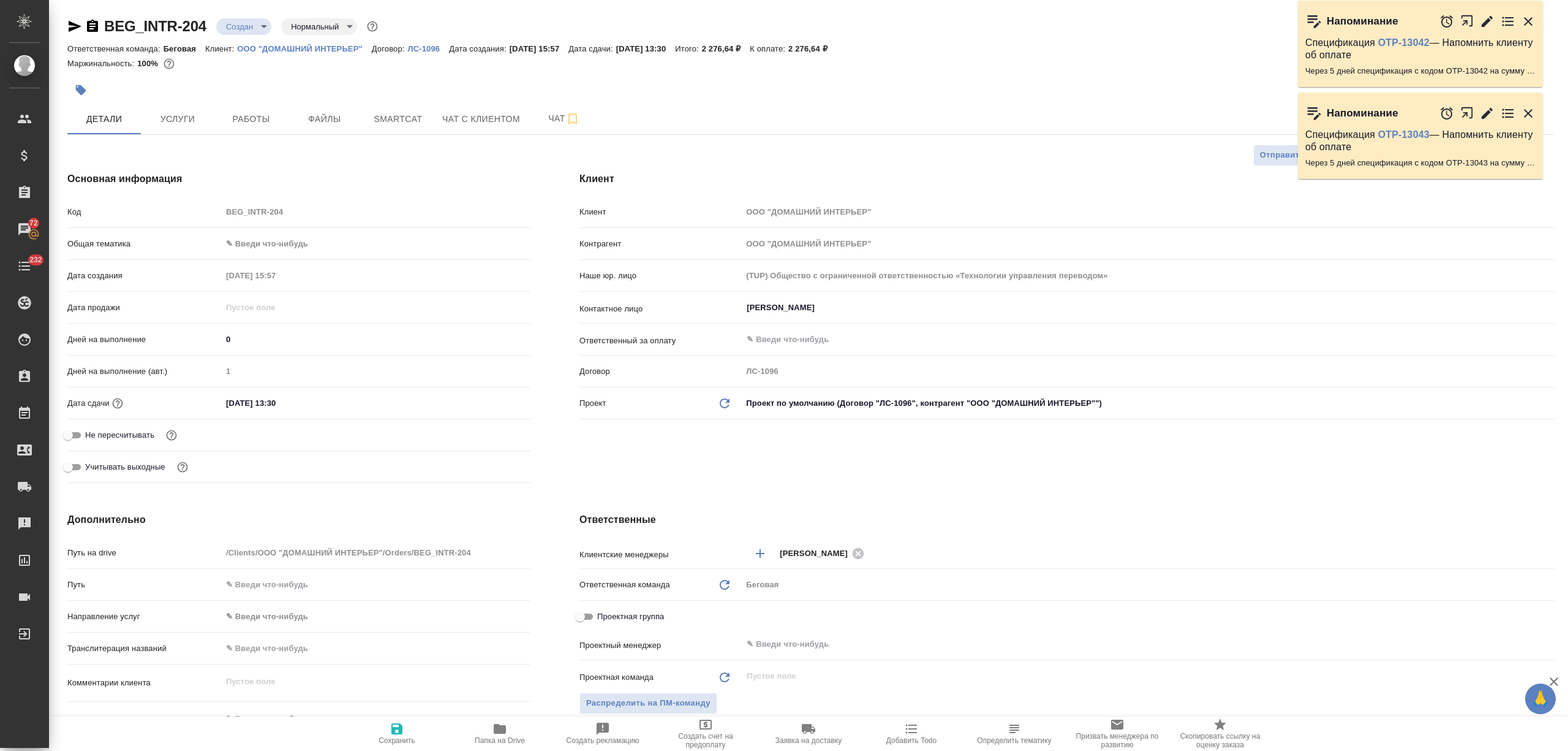
type textarea "x"
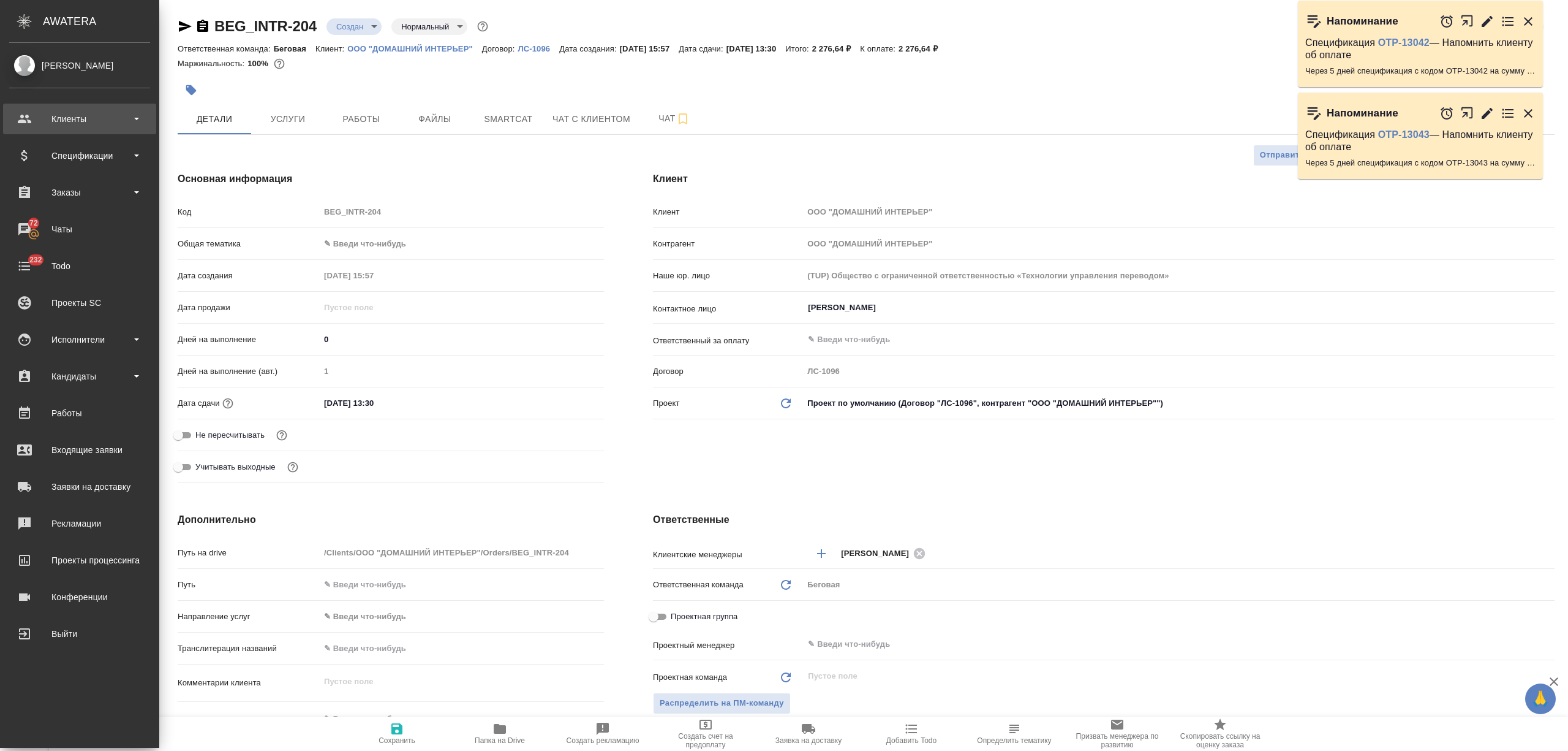
click at [85, 122] on div "Клиенты" at bounding box center [80, 118] width 141 height 18
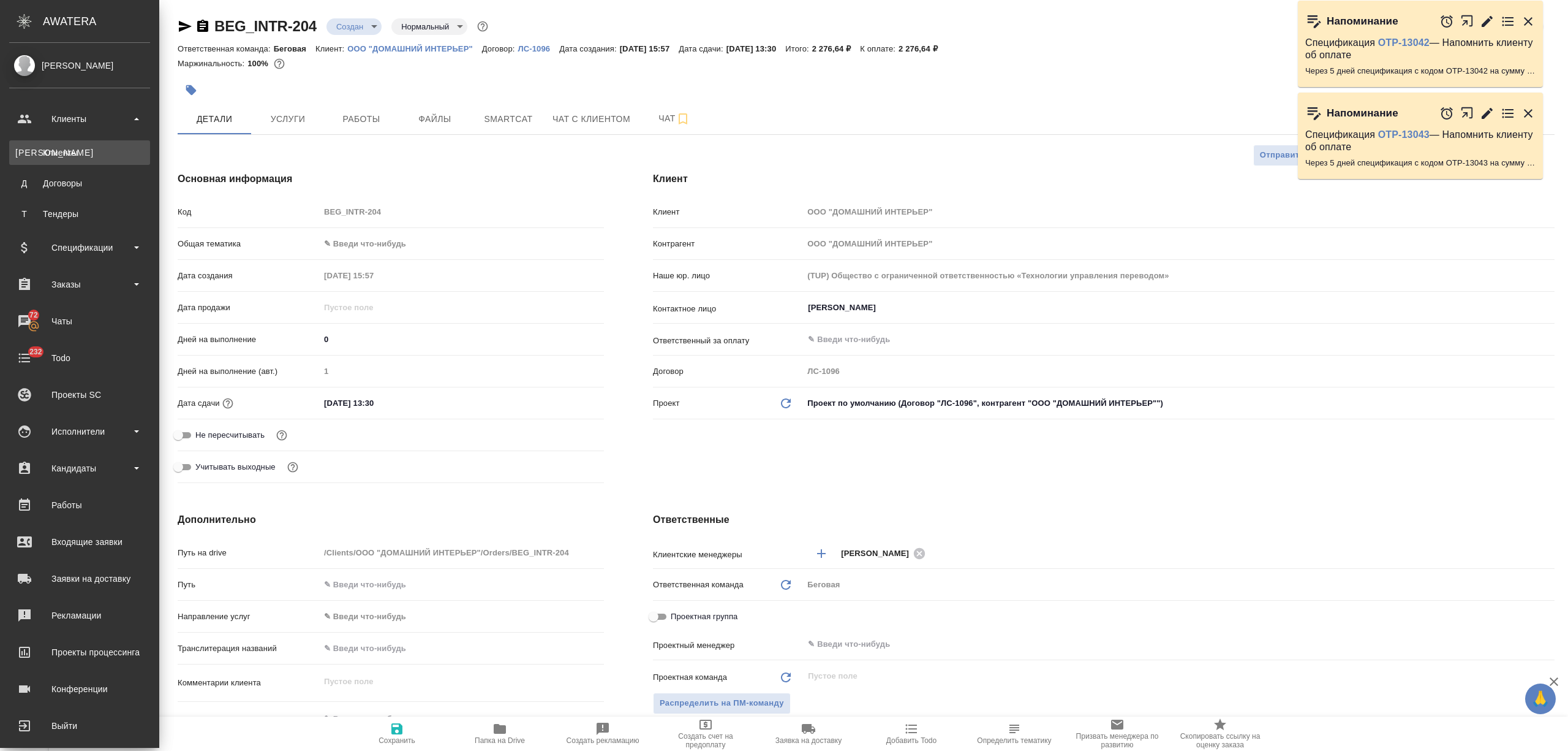
click at [88, 145] on link "К Клиенты" at bounding box center [80, 153] width 141 height 25
type textarea "x"
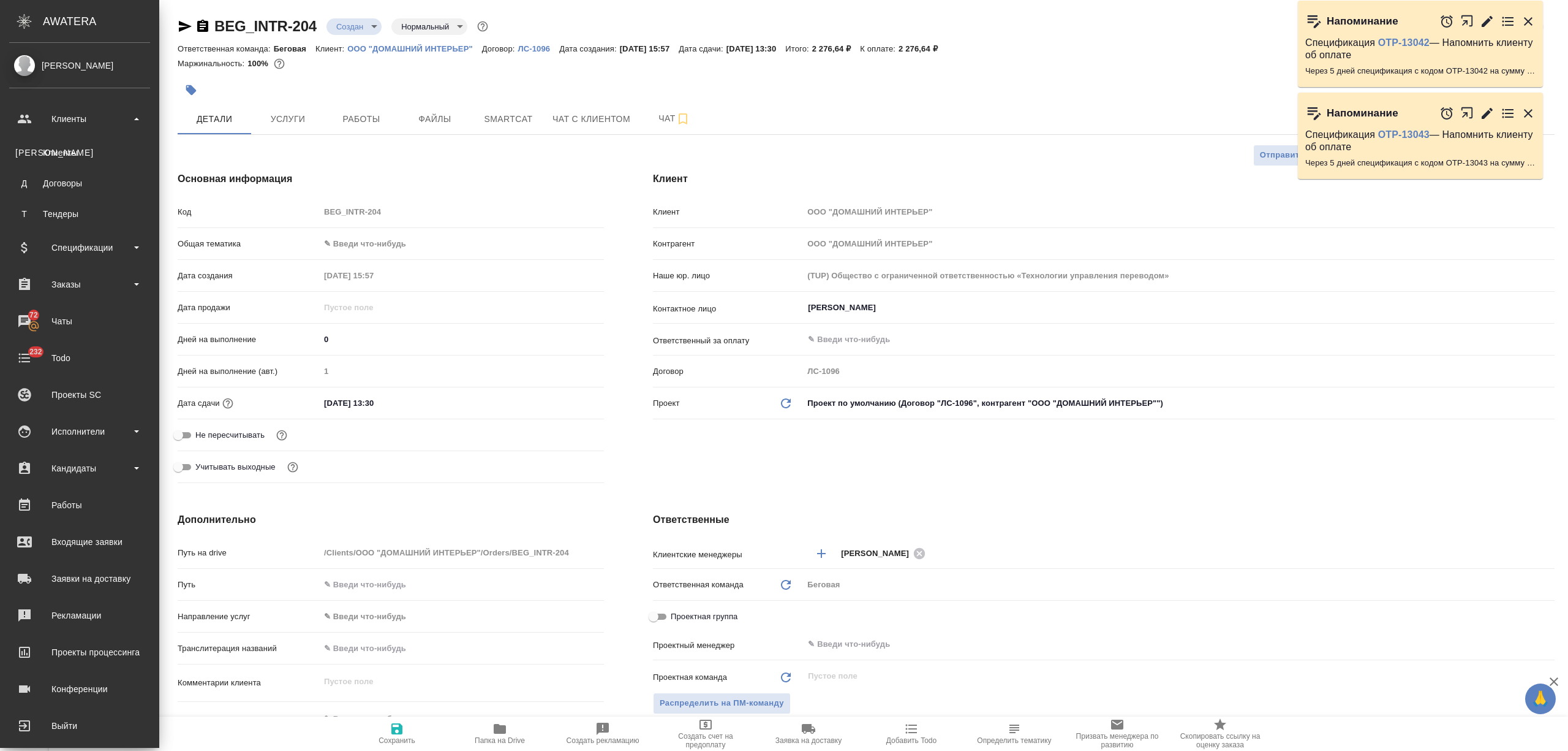
type textarea "x"
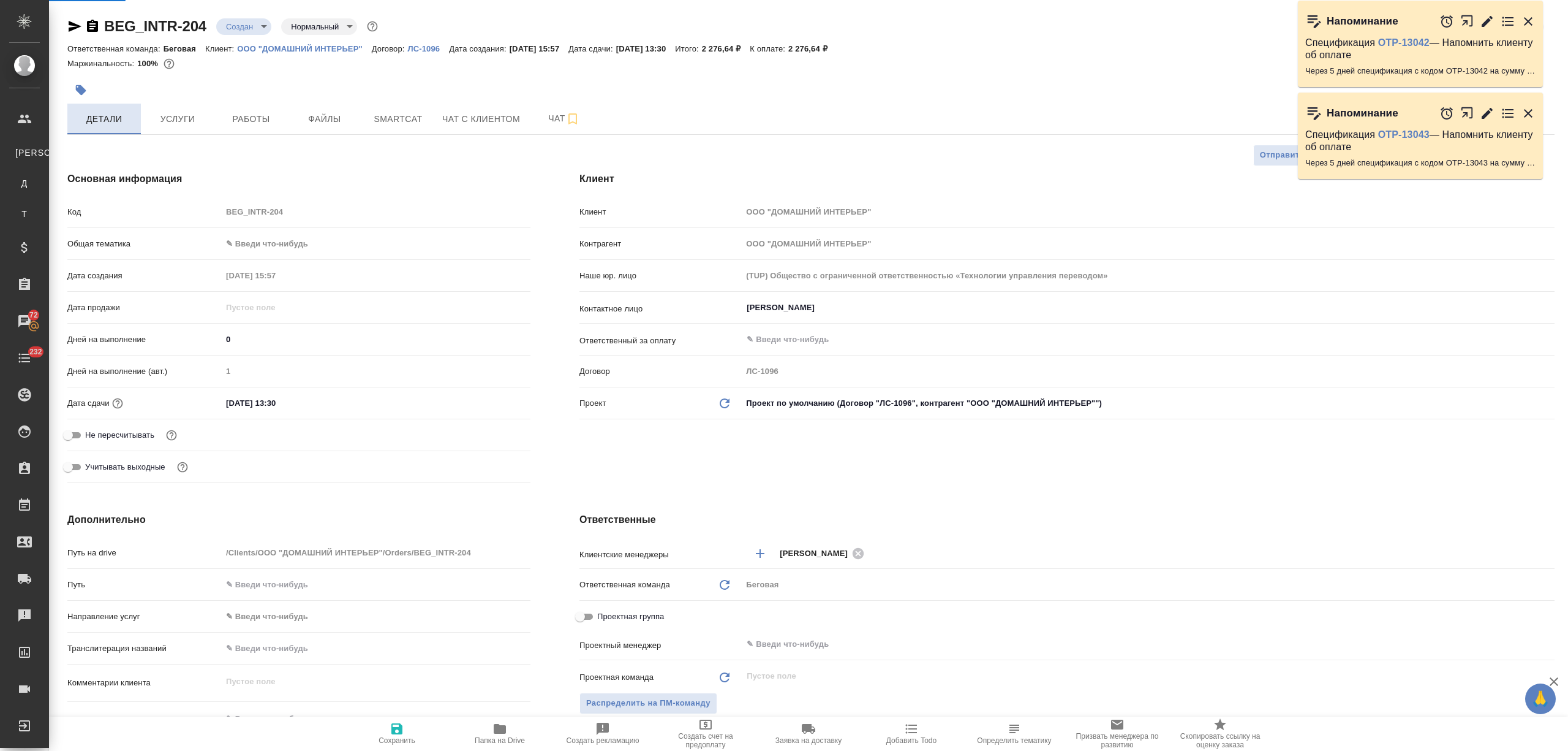
select select "RU"
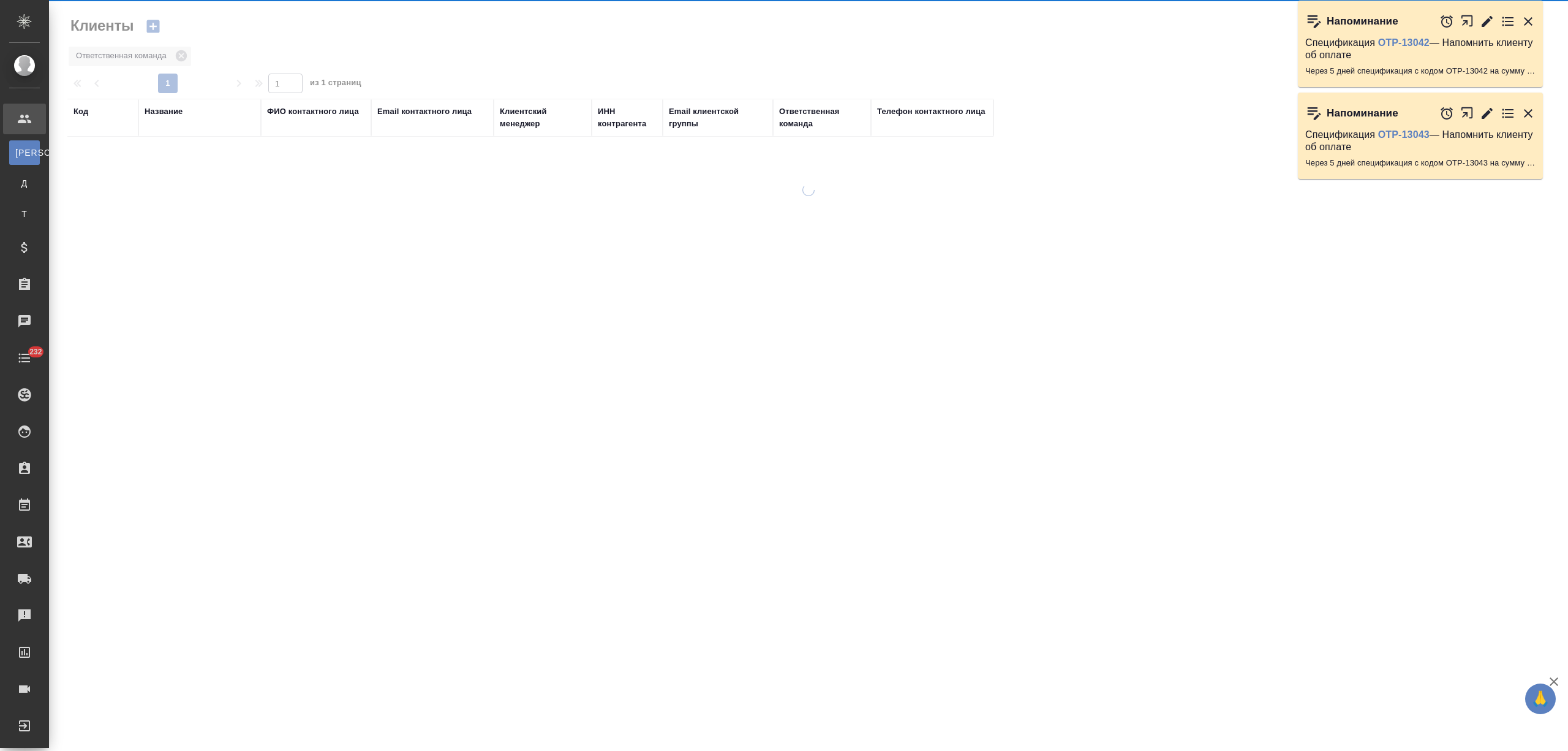
click at [153, 110] on div "Название" at bounding box center [163, 111] width 38 height 12
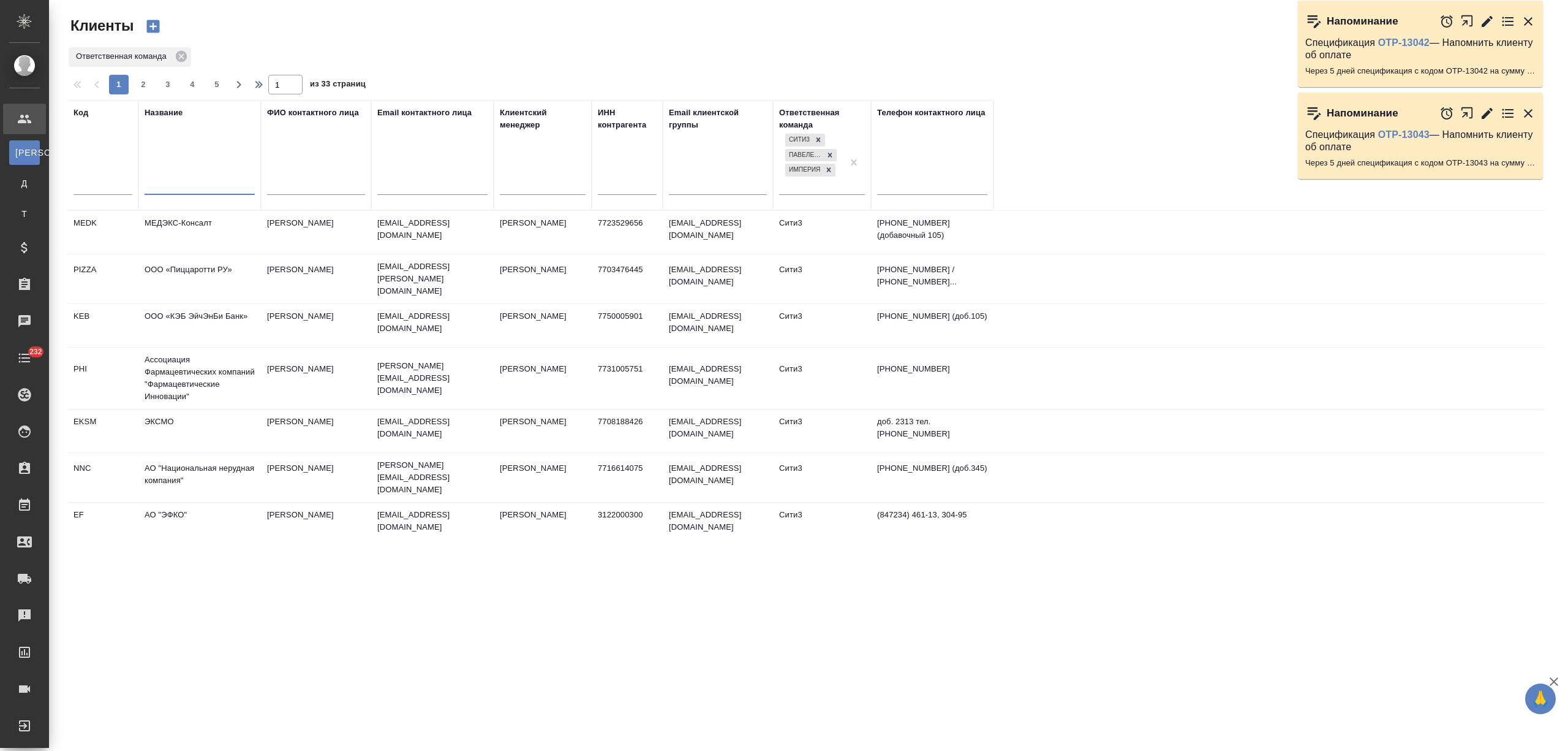
click at [172, 180] on input "text" at bounding box center [200, 186] width 110 height 15
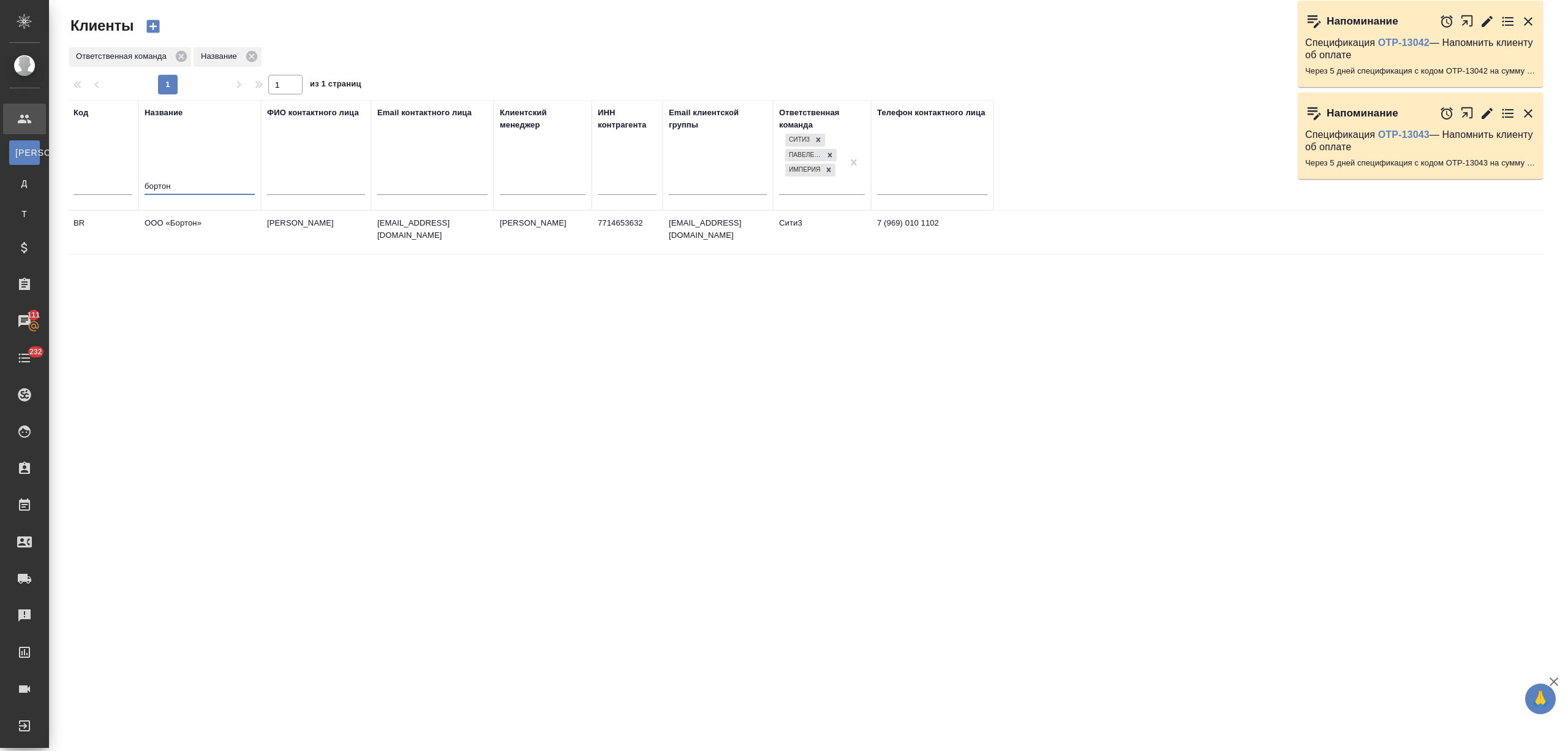
type input "бортон"
click at [209, 229] on td "ООО «Бортон»" at bounding box center [200, 232] width 123 height 43
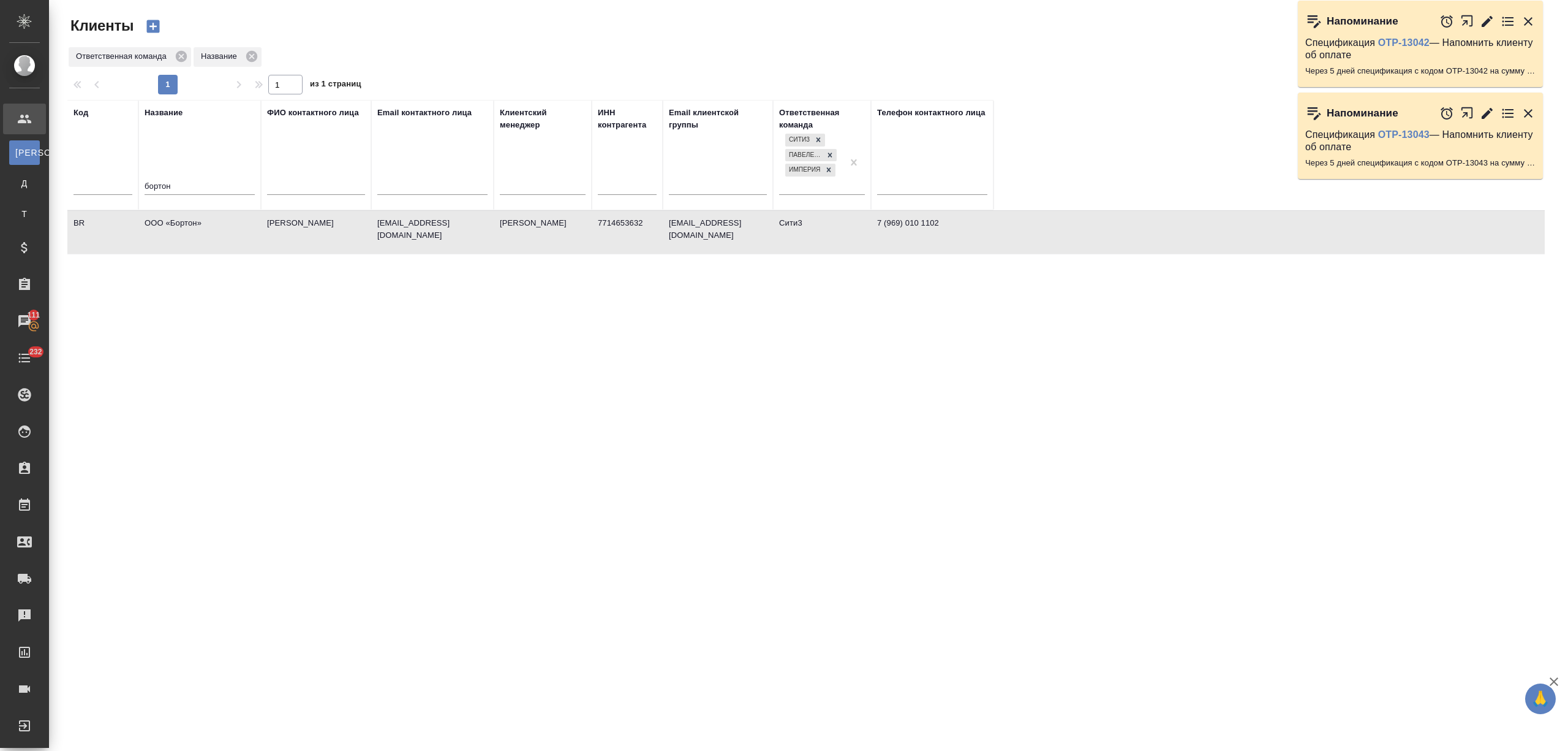
click at [209, 229] on td "ООО «Бортон»" at bounding box center [200, 232] width 123 height 43
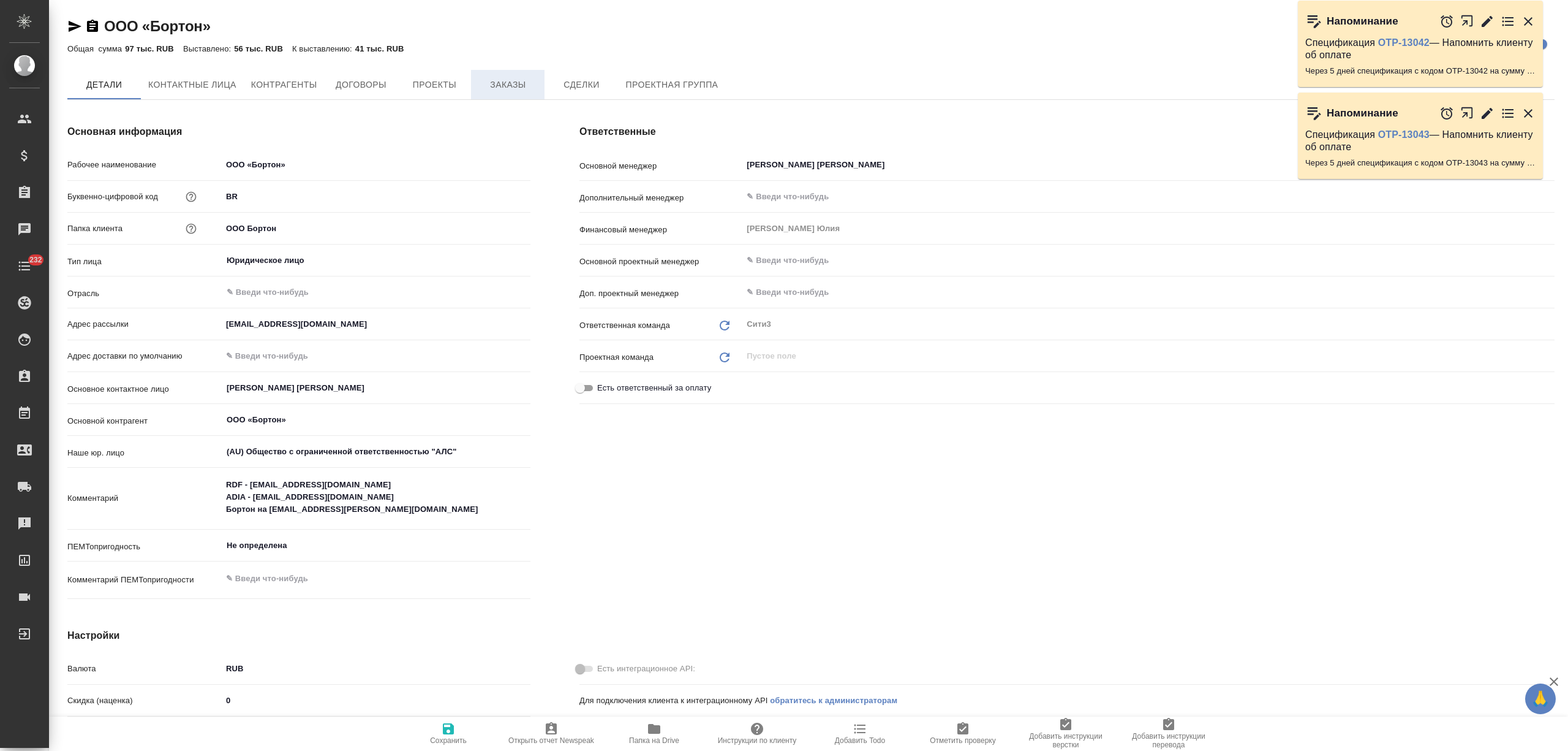
click at [520, 73] on button "Заказы" at bounding box center [507, 84] width 73 height 29
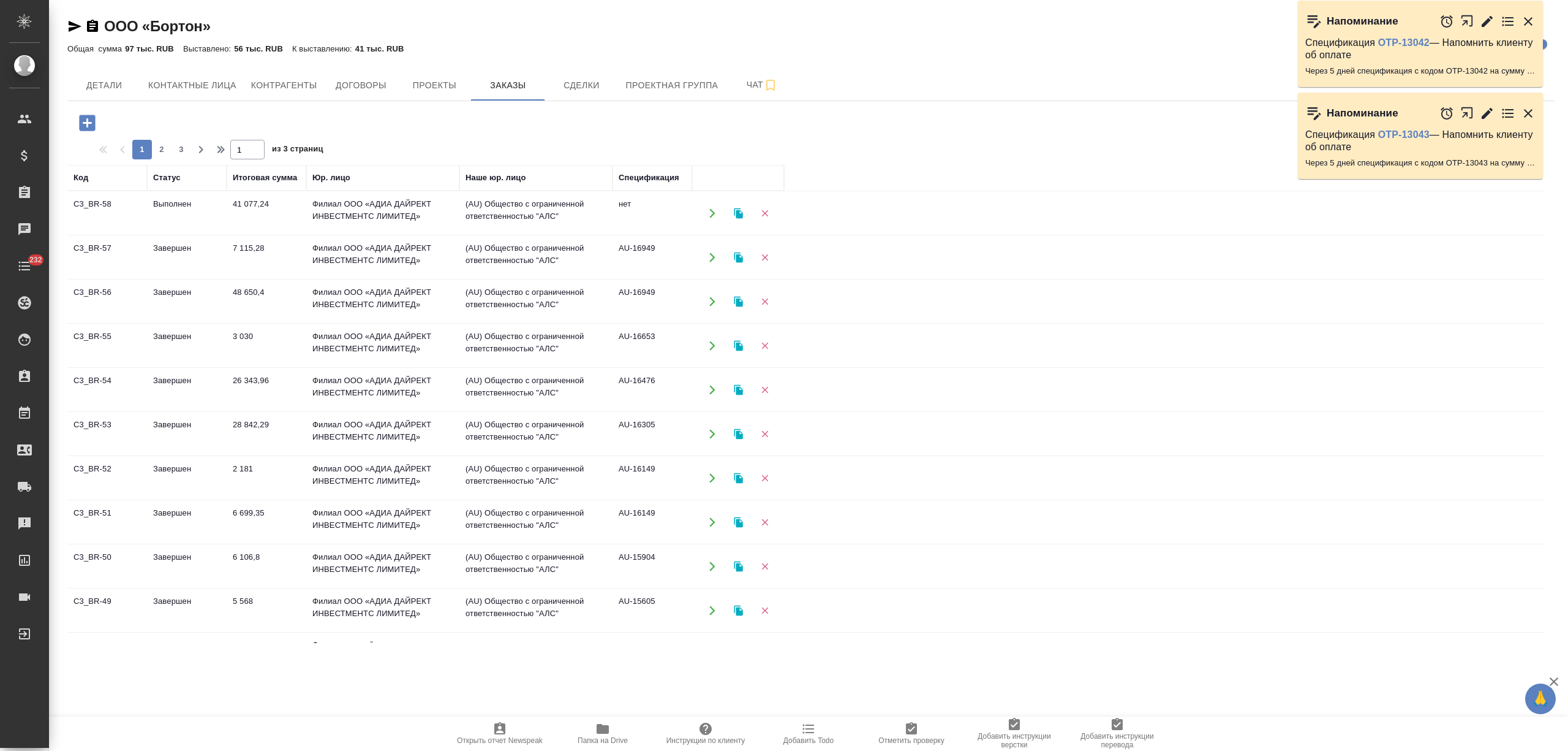
click at [422, 262] on td "Филиал ООО «АДИА ДАЙРЕКТ ИНВЕСТМЕНТС ЛИМИТЕД»" at bounding box center [382, 257] width 153 height 43
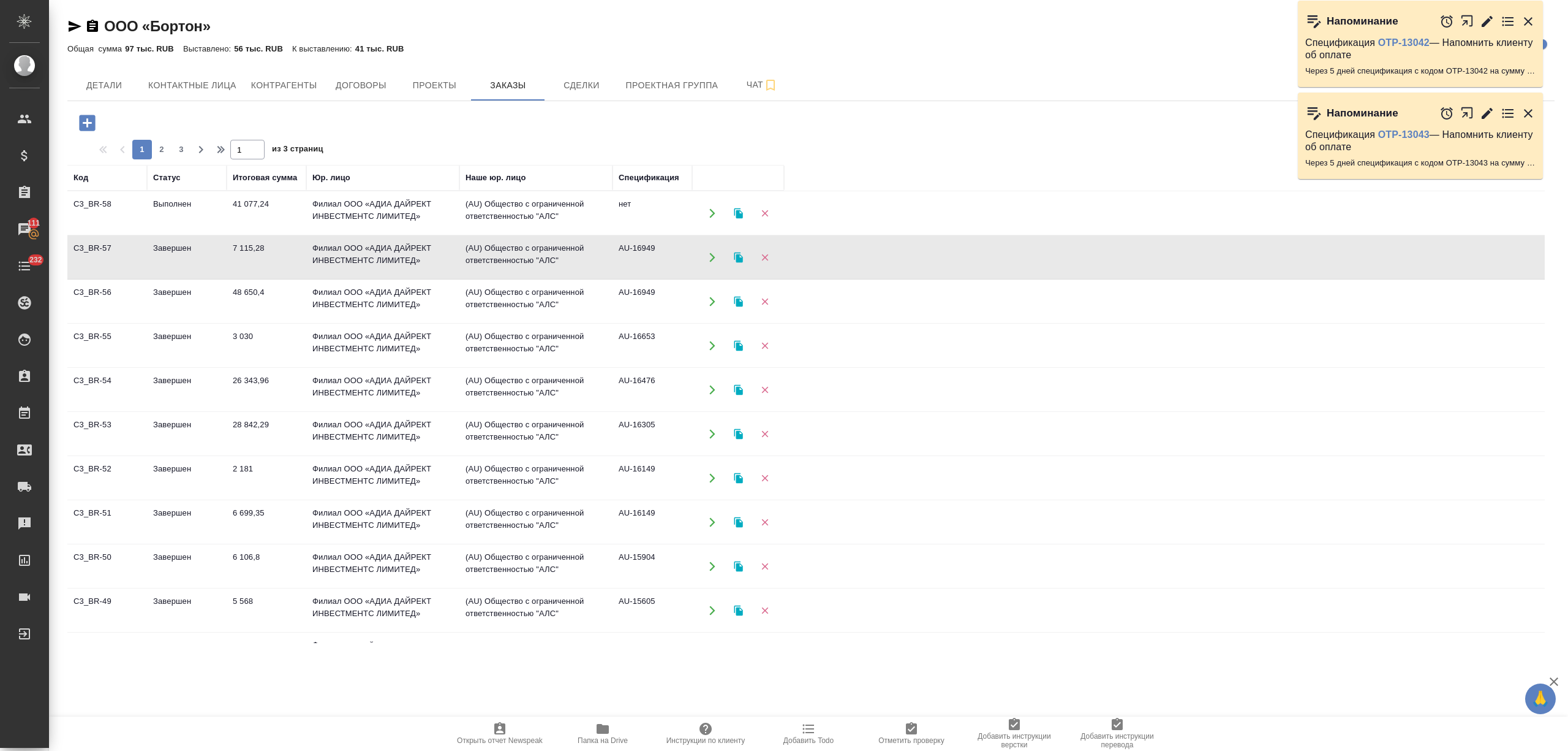
click at [422, 262] on td "Филиал ООО «АДИА ДАЙРЕКТ ИНВЕСТМЕНТС ЛИМИТЕД»" at bounding box center [382, 257] width 153 height 43
click at [376, 305] on td "Филиал ООО «АДИА ДАЙРЕКТ ИНВЕСТМЕНТС ЛИМИТЕД»" at bounding box center [382, 301] width 153 height 43
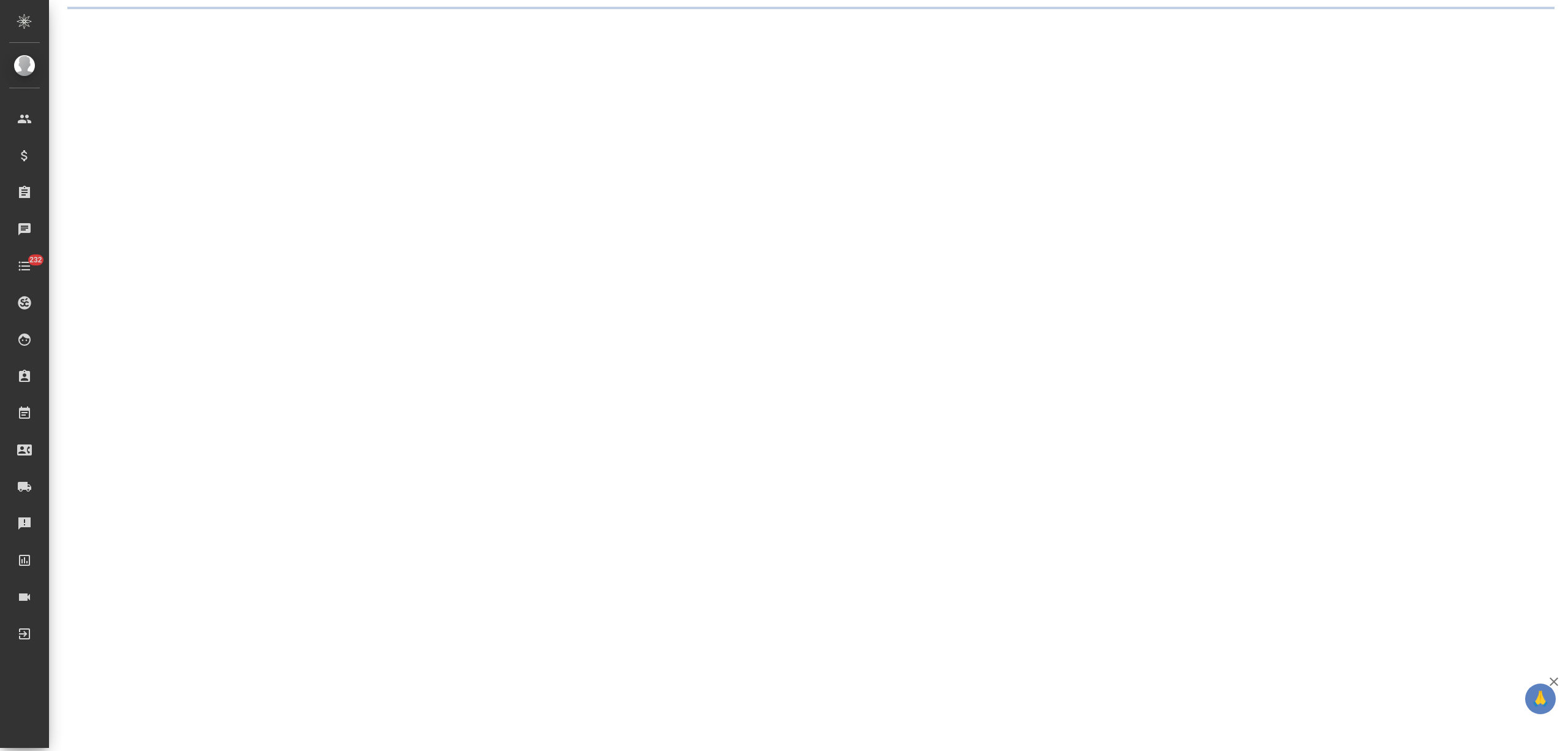
select select "RU"
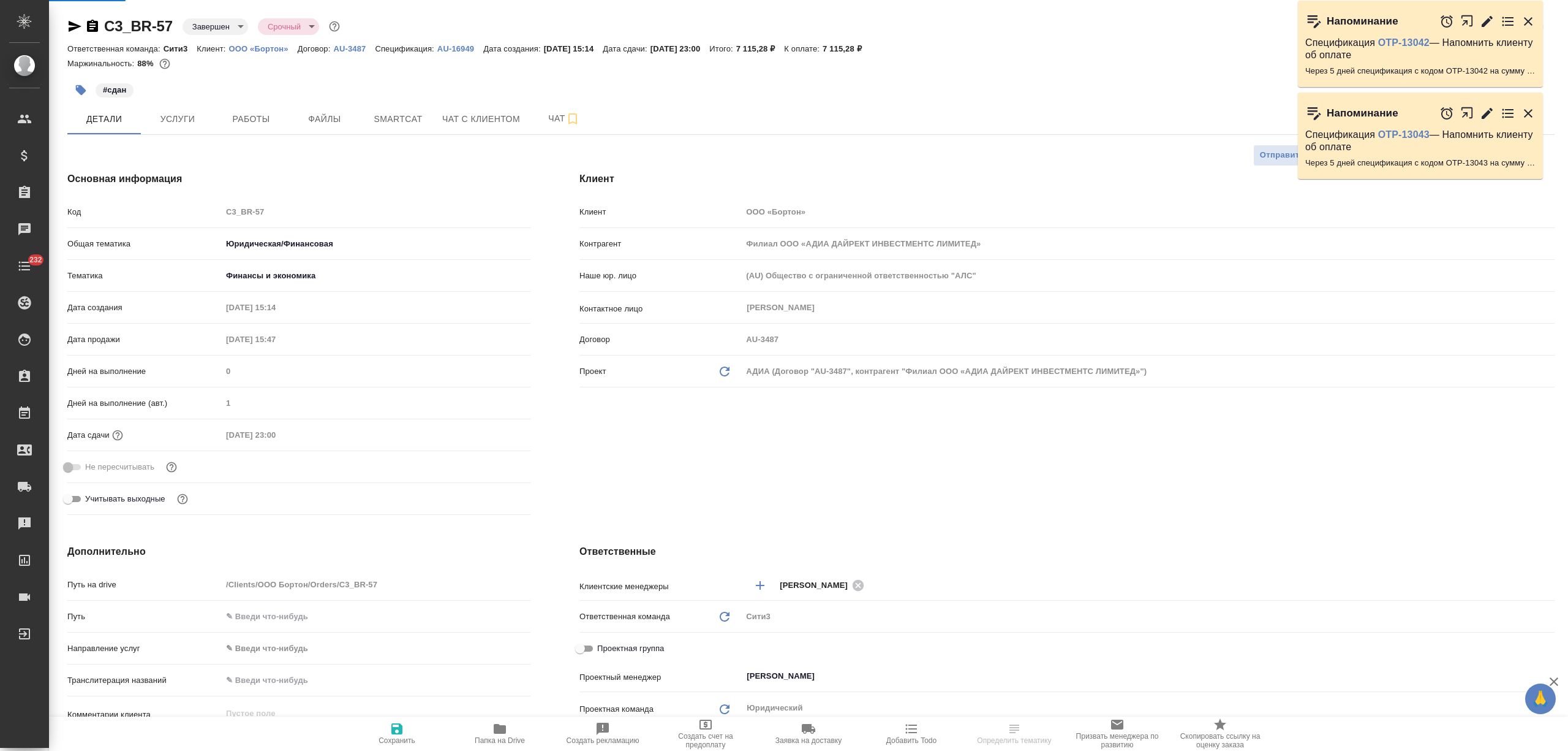
type textarea "x"
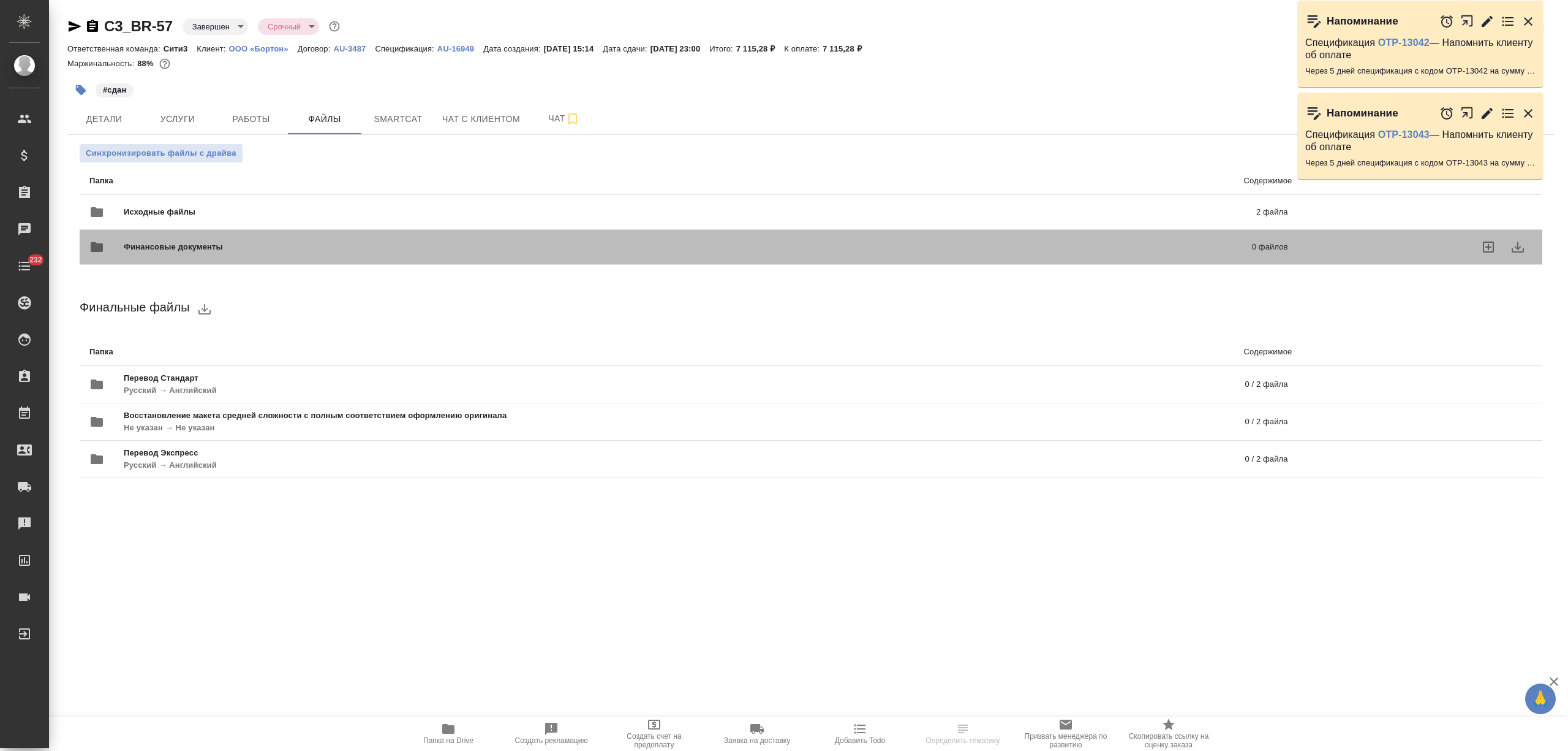
click at [296, 221] on div "Финансовые документы 0 файлов" at bounding box center [688, 246] width 1223 height 54
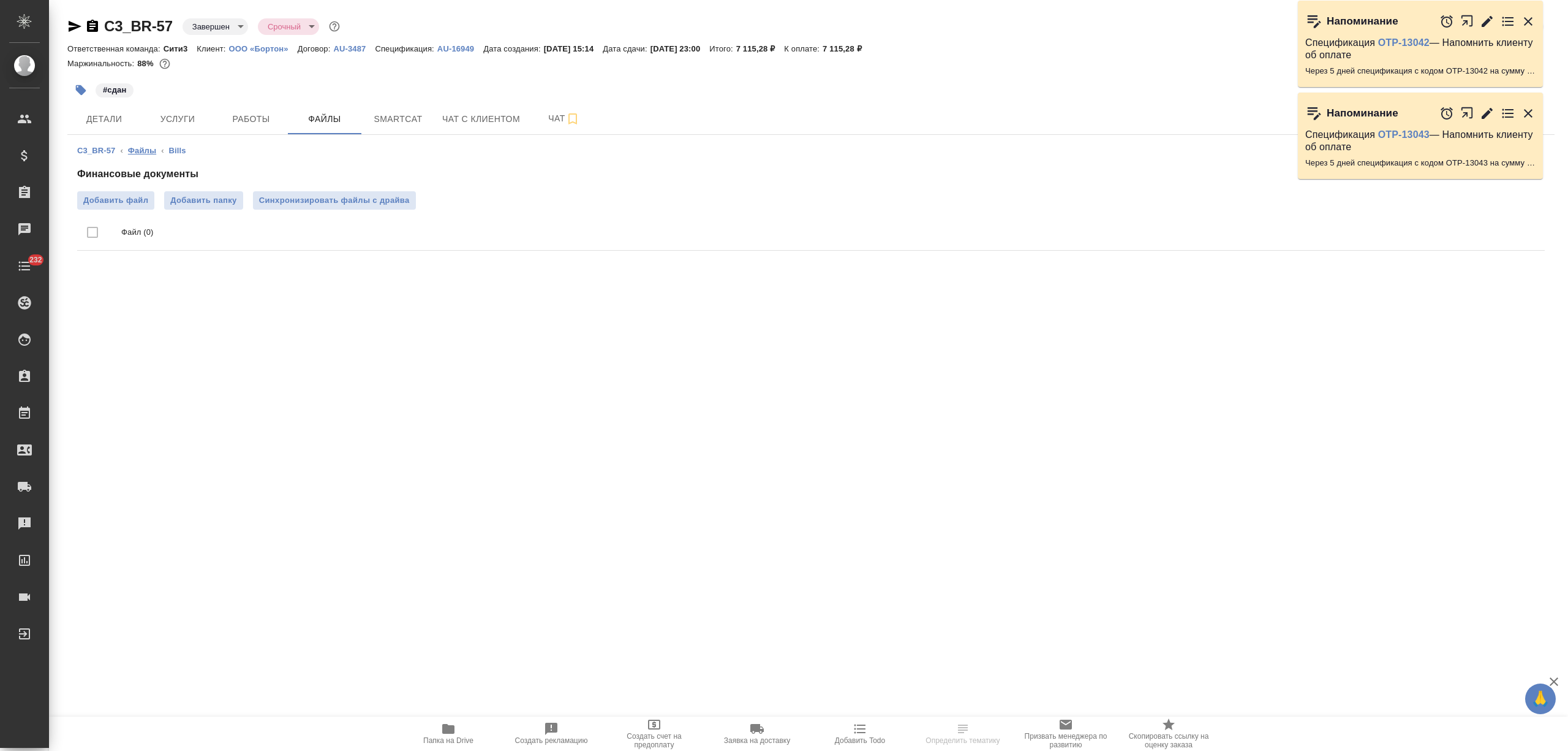
click at [141, 147] on link "Файлы" at bounding box center [143, 150] width 29 height 10
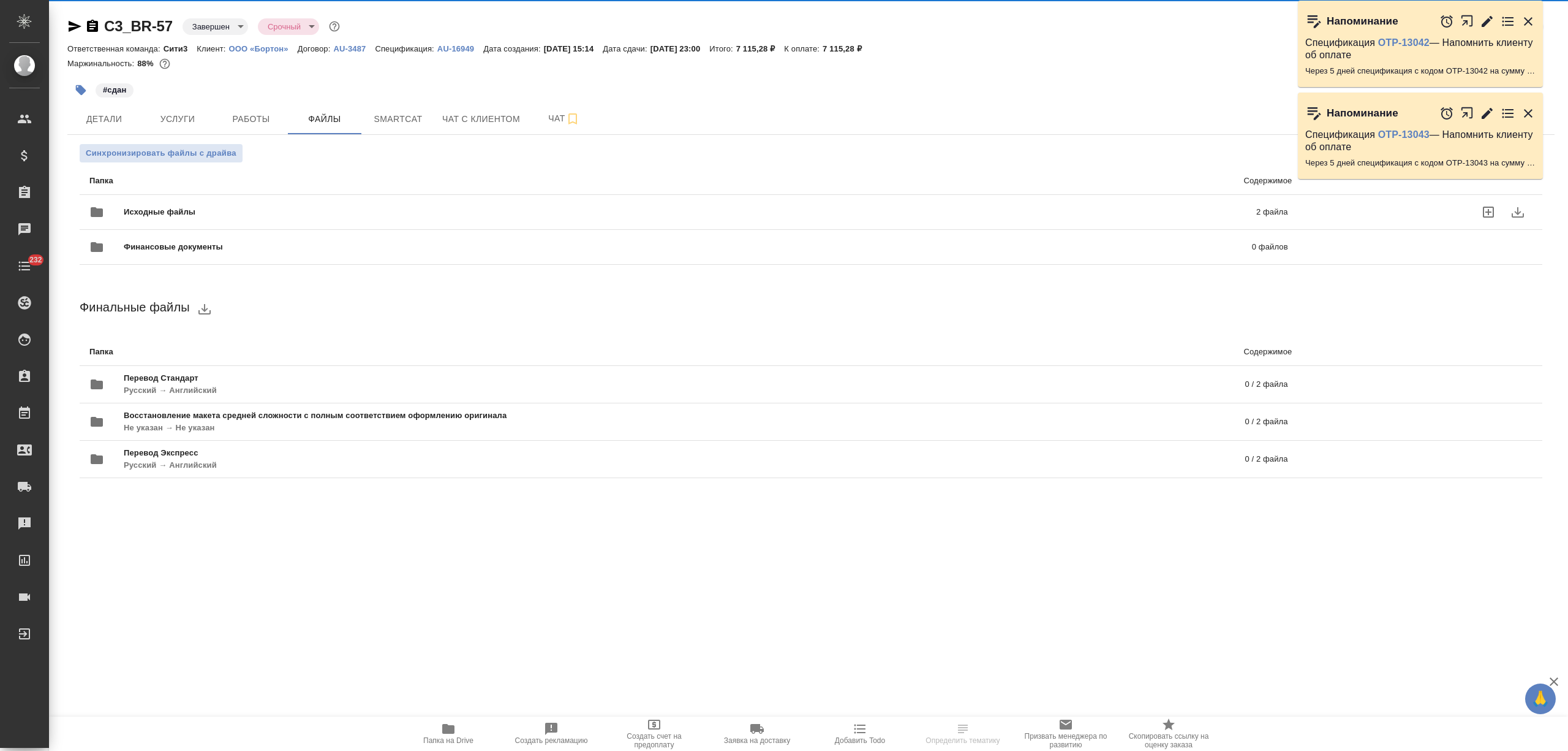
click at [199, 211] on span "Исходные файлы" at bounding box center [425, 212] width 602 height 12
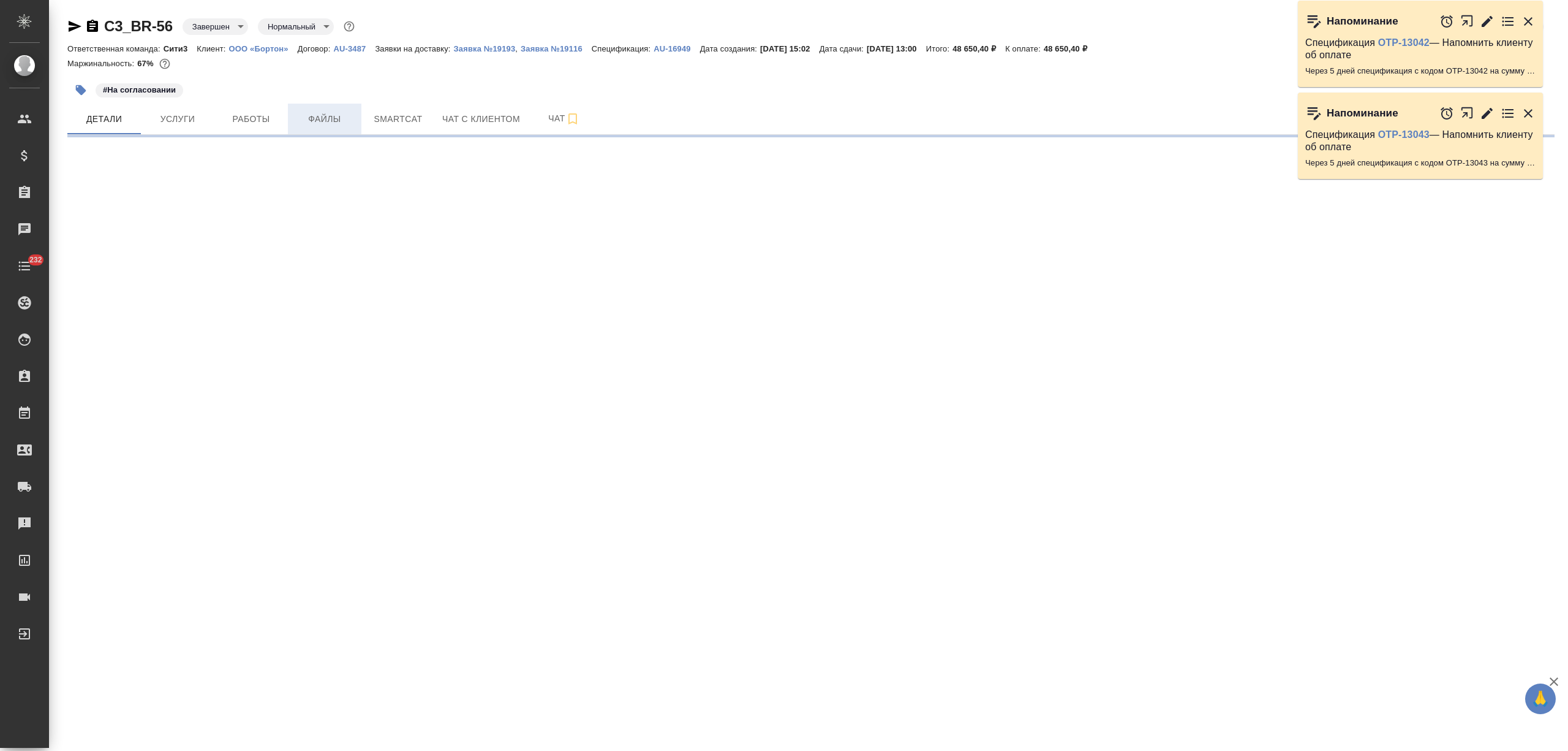
select select "RU"
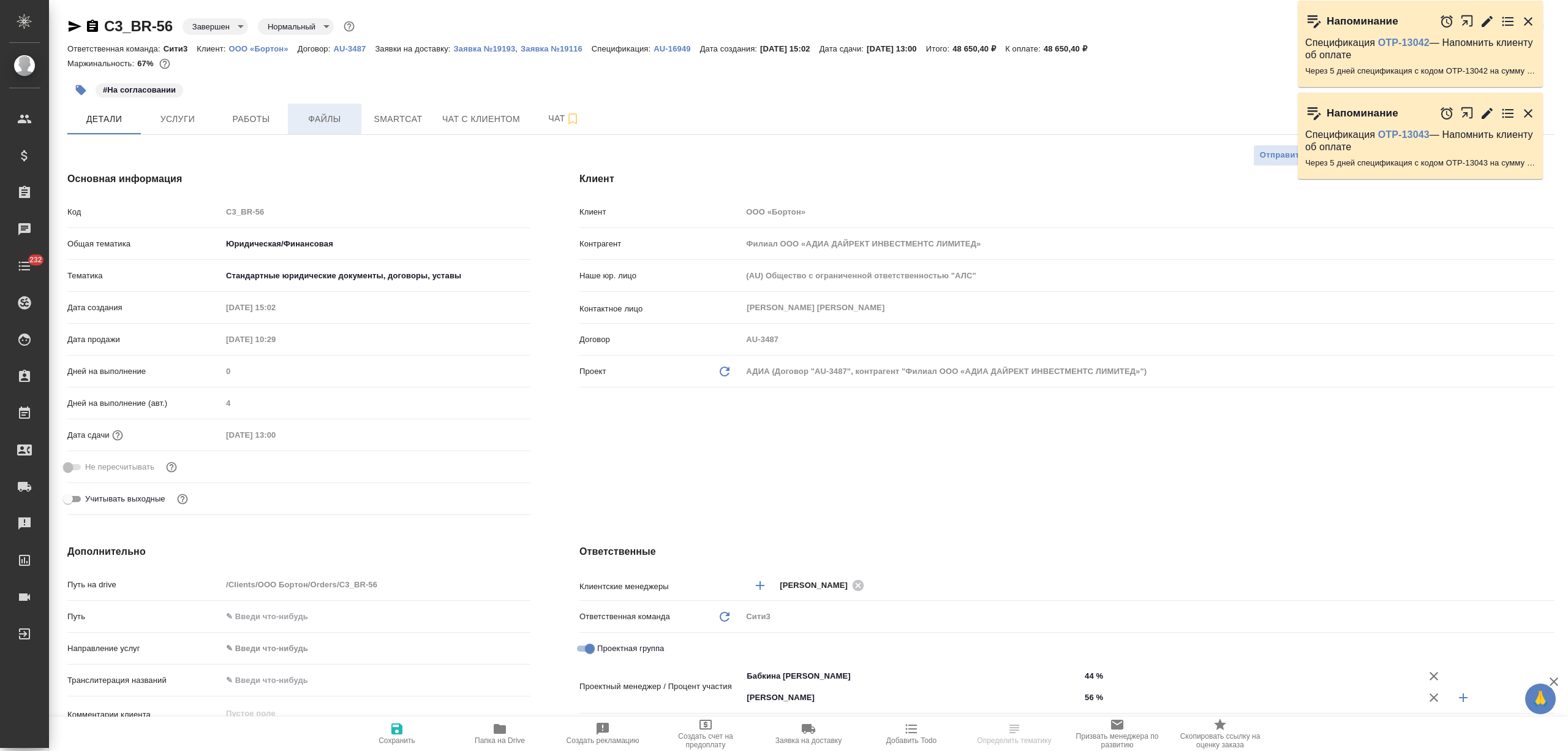
type textarea "x"
click at [320, 116] on span "Файлы" at bounding box center [325, 119] width 59 height 15
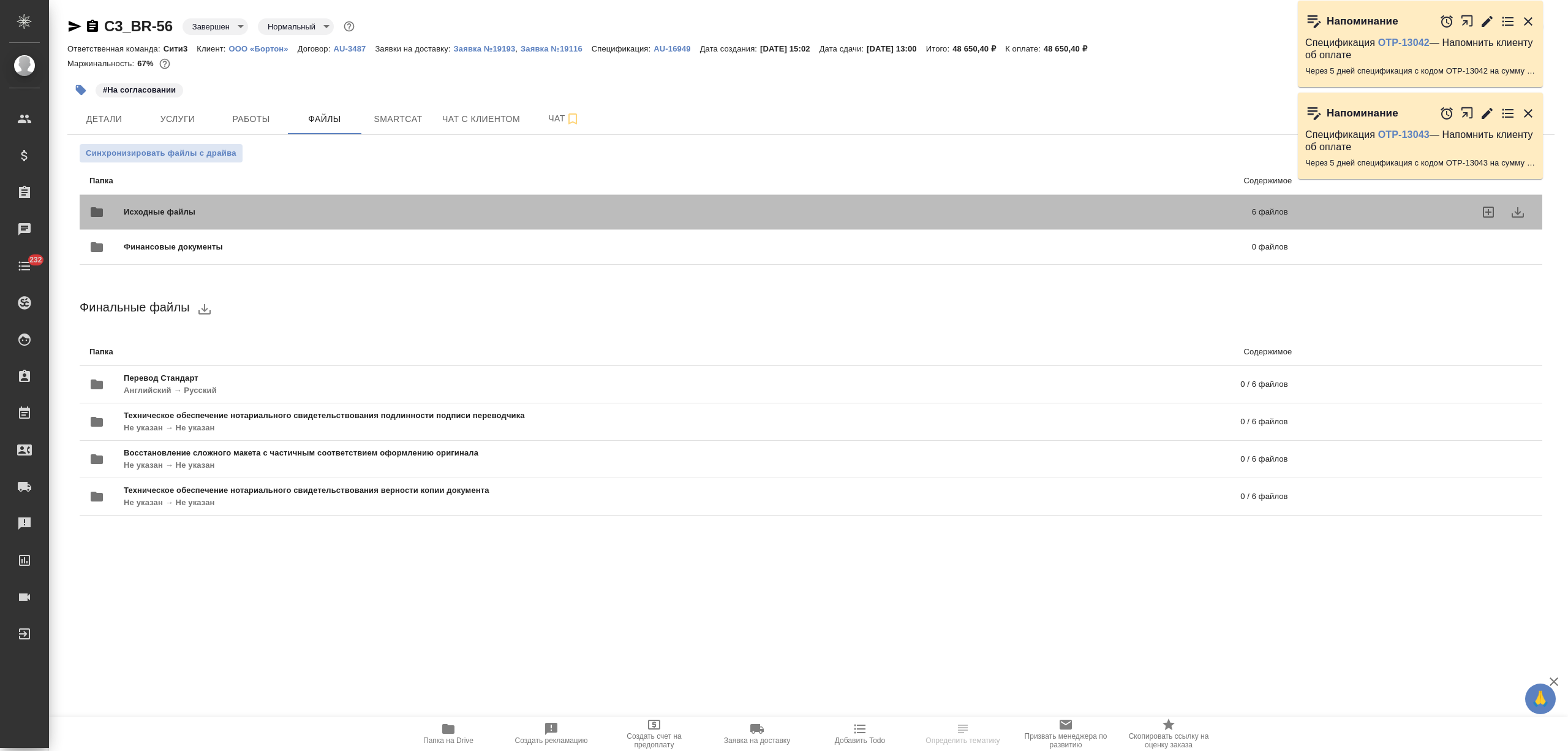
click at [272, 186] on div "Исходные файлы 6 файлов" at bounding box center [688, 212] width 1223 height 54
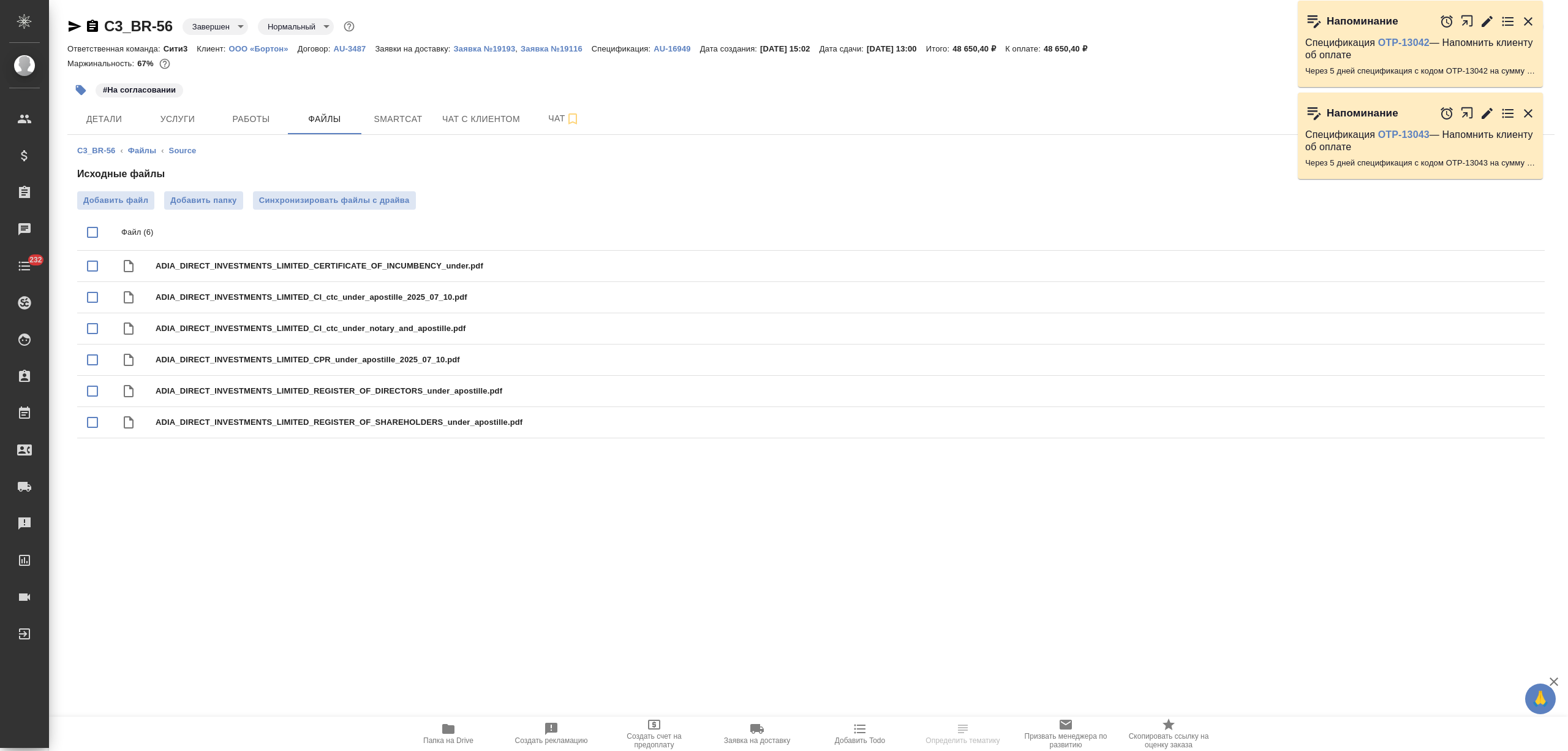
click at [441, 730] on icon "button" at bounding box center [448, 728] width 14 height 14
click at [75, 25] on icon "button" at bounding box center [75, 27] width 13 height 11
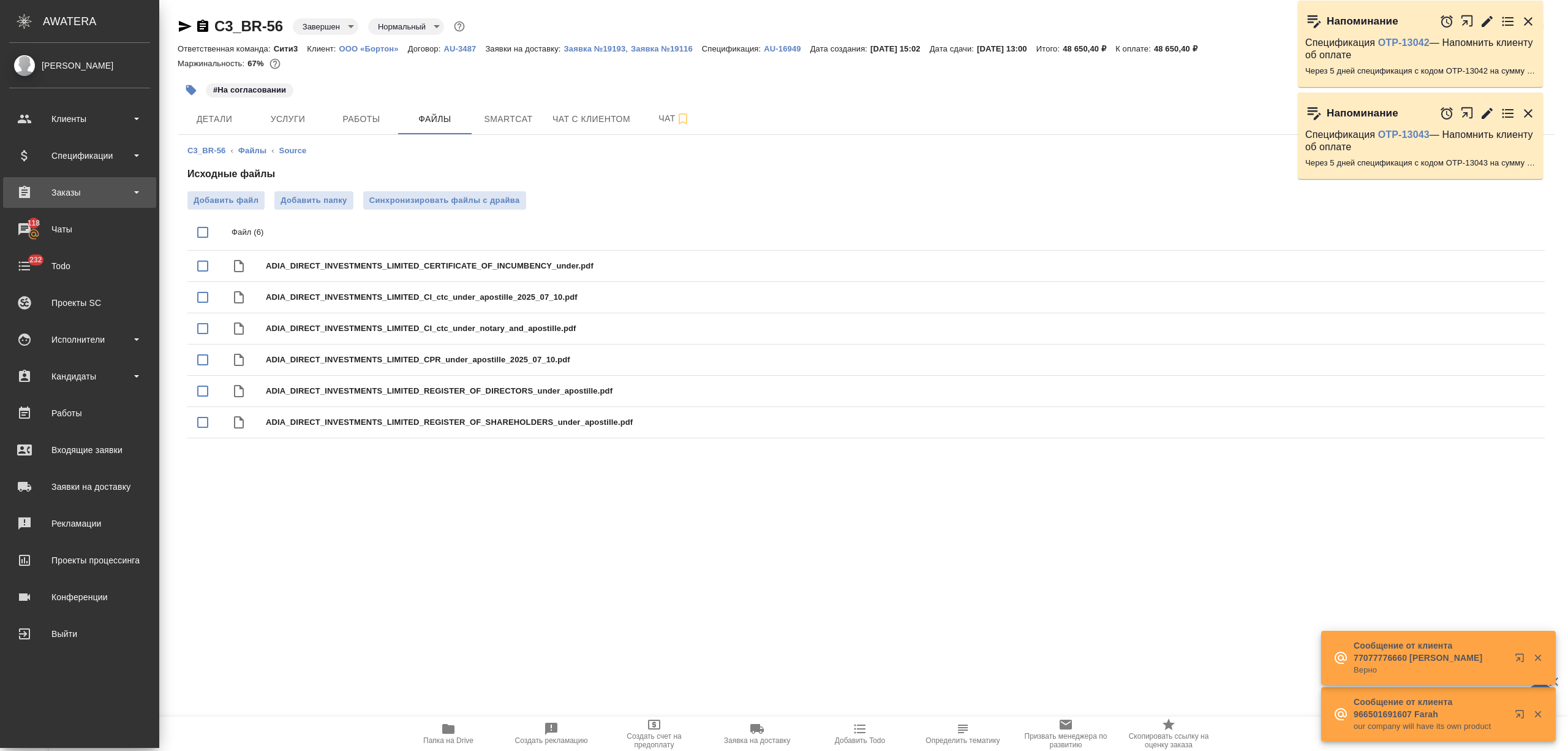
click at [84, 199] on div "Заказы" at bounding box center [80, 192] width 141 height 18
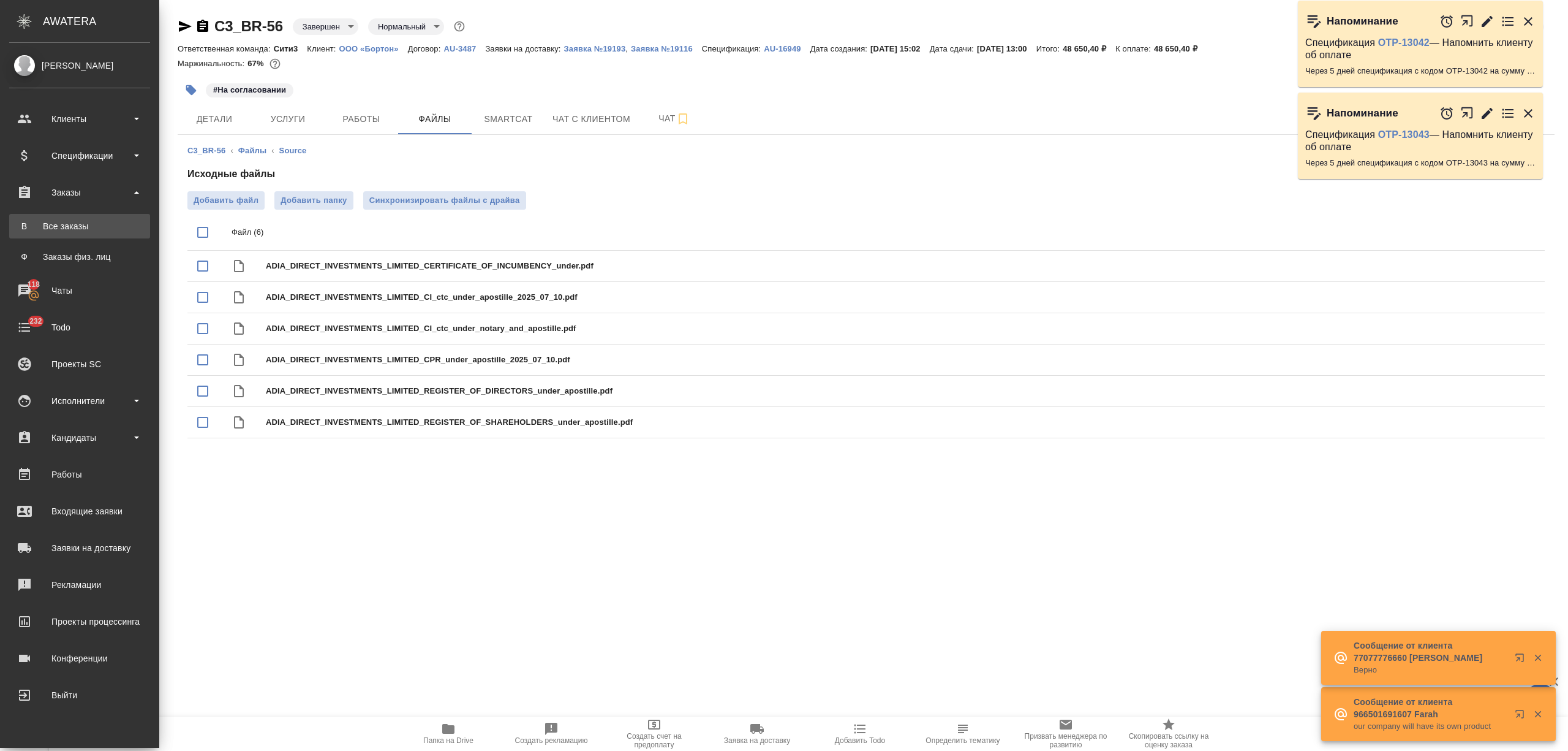
click at [96, 229] on div "Все заказы" at bounding box center [79, 225] width 128 height 12
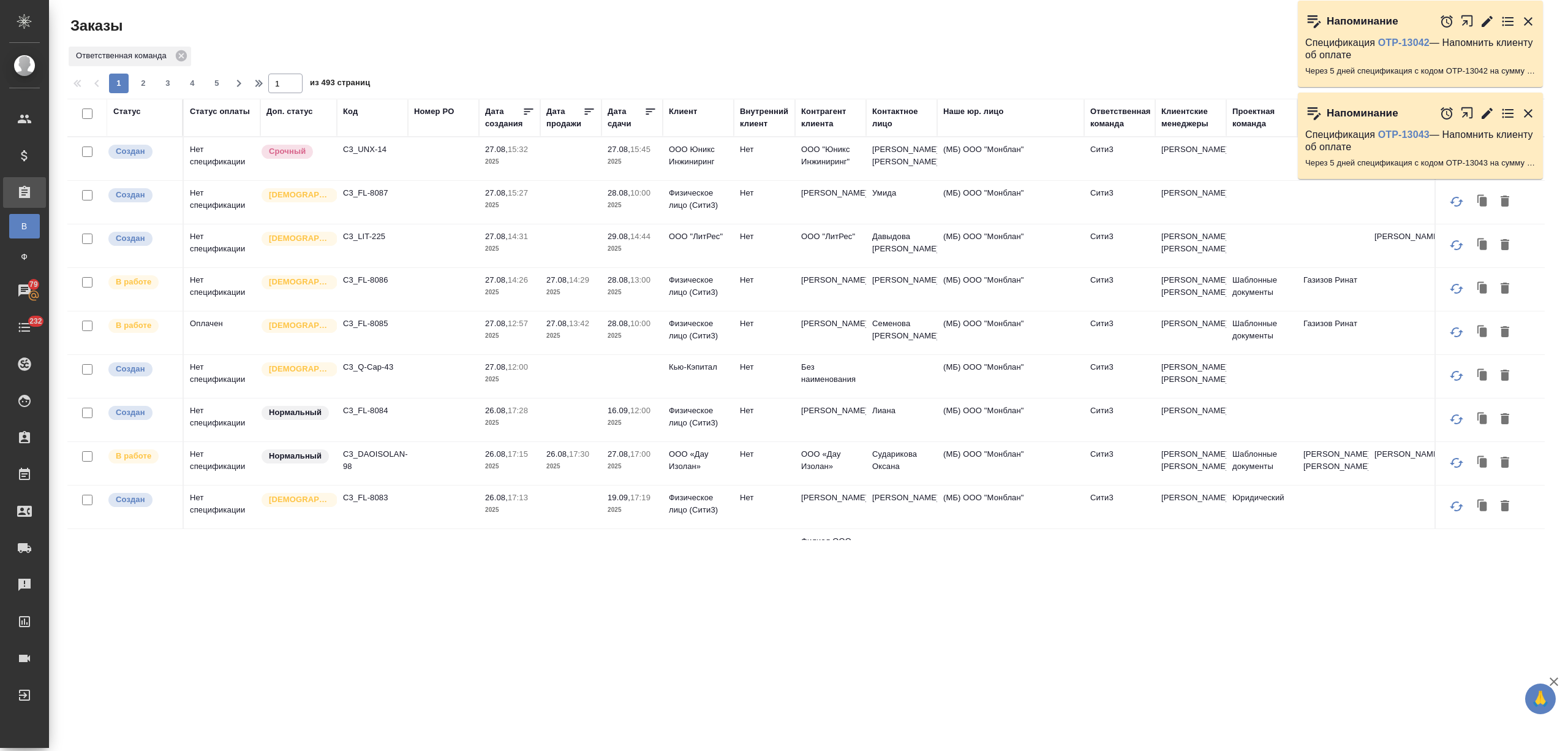
click at [356, 241] on p "C3_LIT-225" at bounding box center [373, 236] width 59 height 12
click at [371, 472] on p "C3_DAOISOLAN-98" at bounding box center [373, 460] width 59 height 25
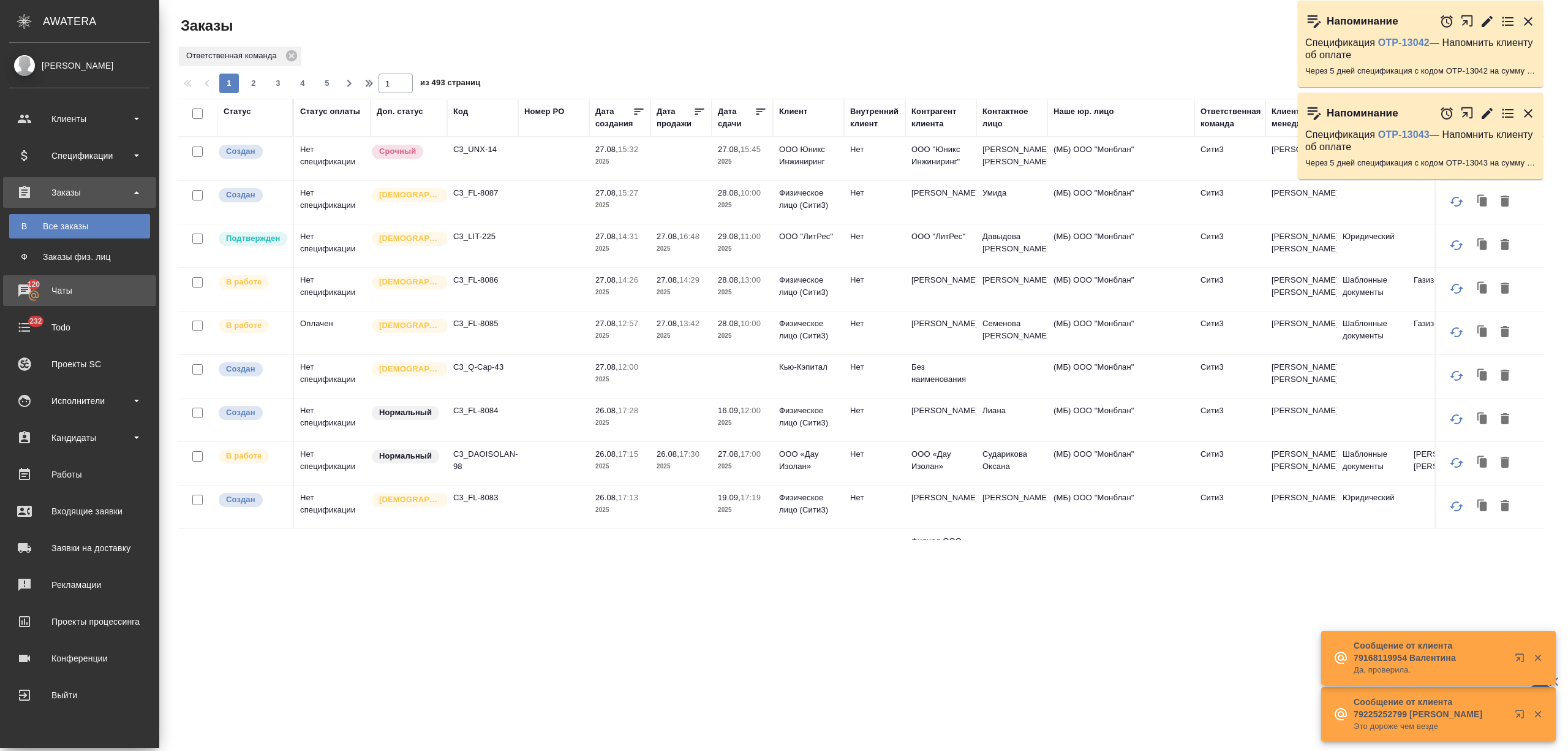
click at [37, 287] on div "Чаты" at bounding box center [80, 290] width 141 height 18
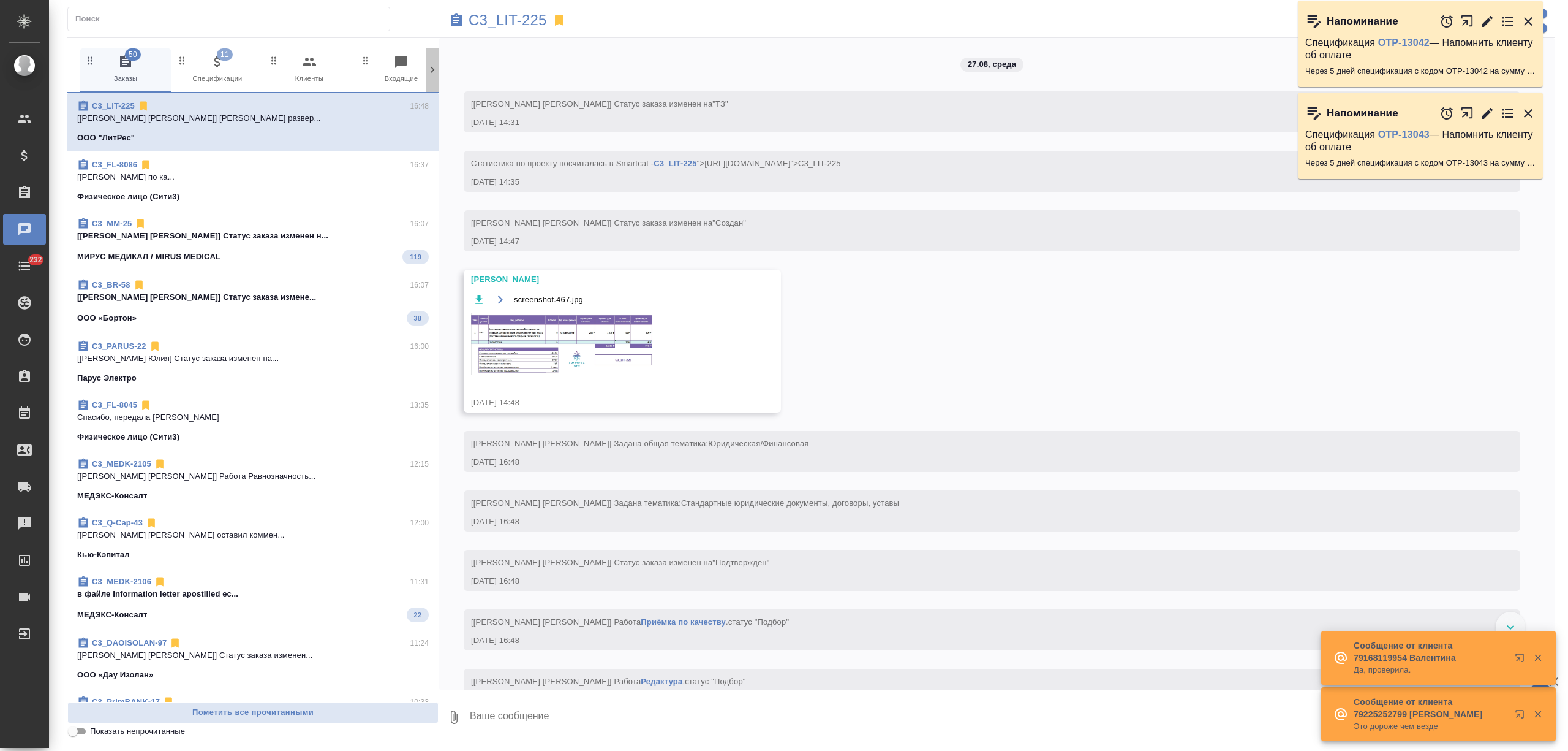
scroll to position [391, 0]
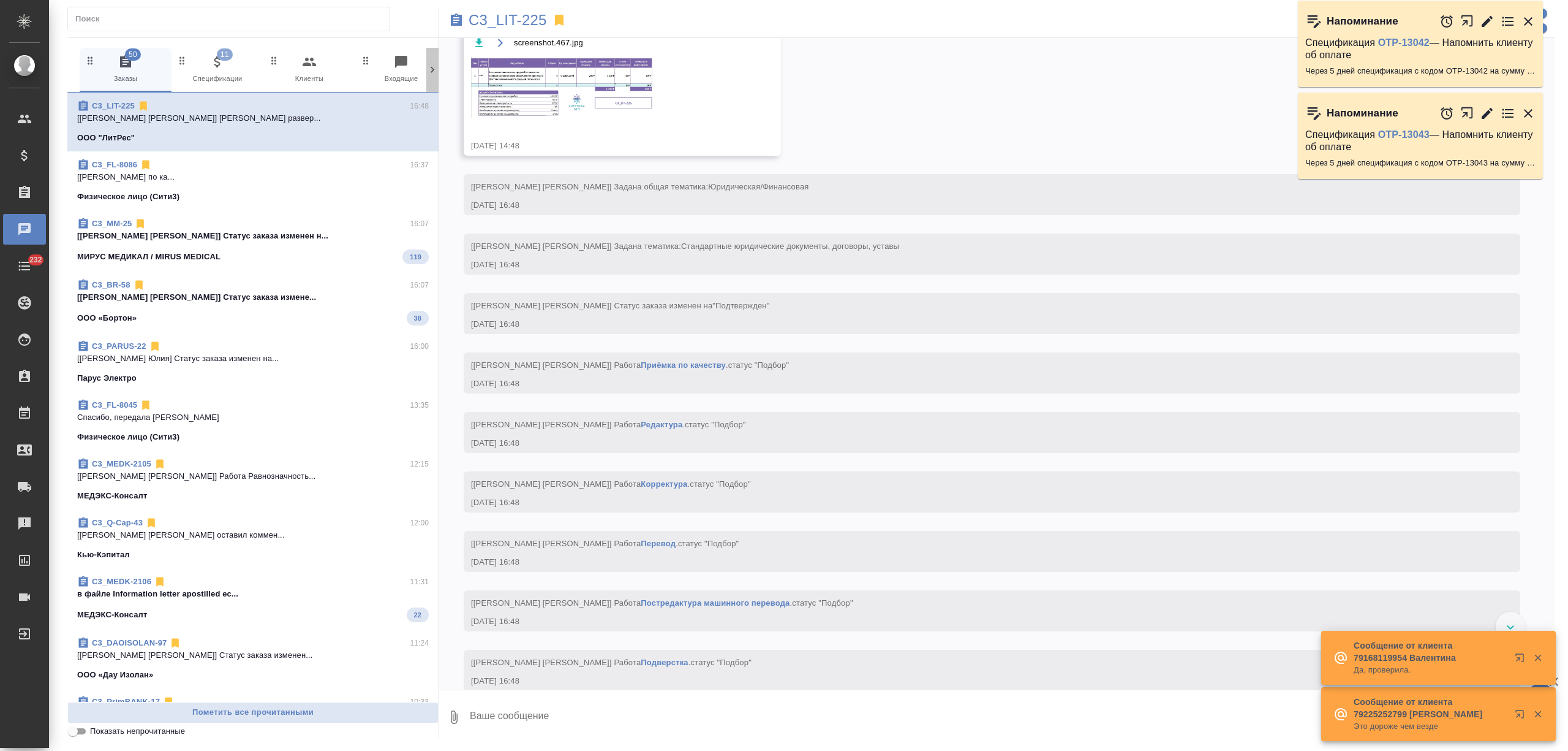
click at [427, 75] on icon at bounding box center [432, 69] width 12 height 12
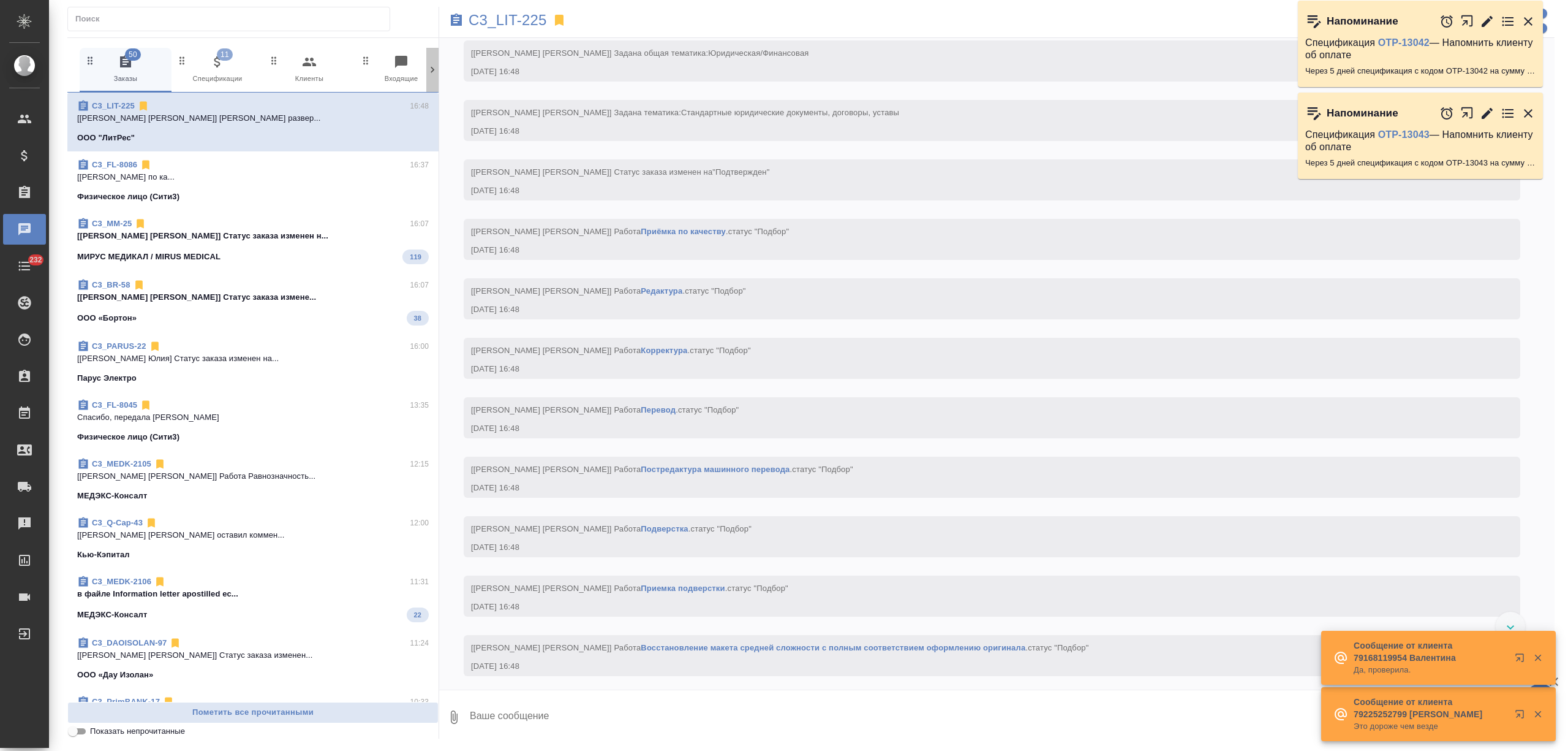
click at [427, 75] on icon at bounding box center [432, 69] width 12 height 12
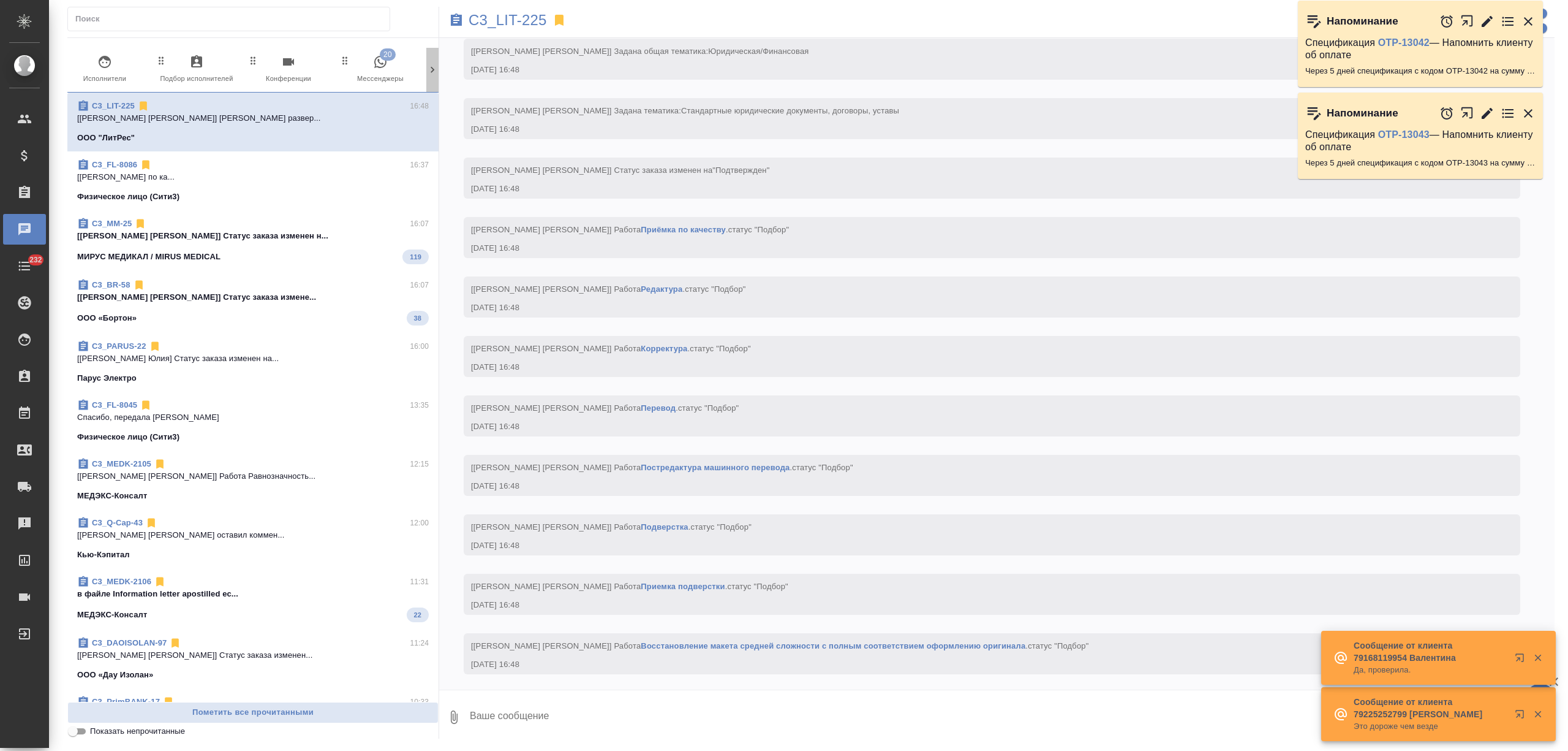
click at [427, 75] on icon at bounding box center [432, 69] width 12 height 12
click at [390, 67] on span "20 Мессенджеры" at bounding box center [380, 69] width 82 height 30
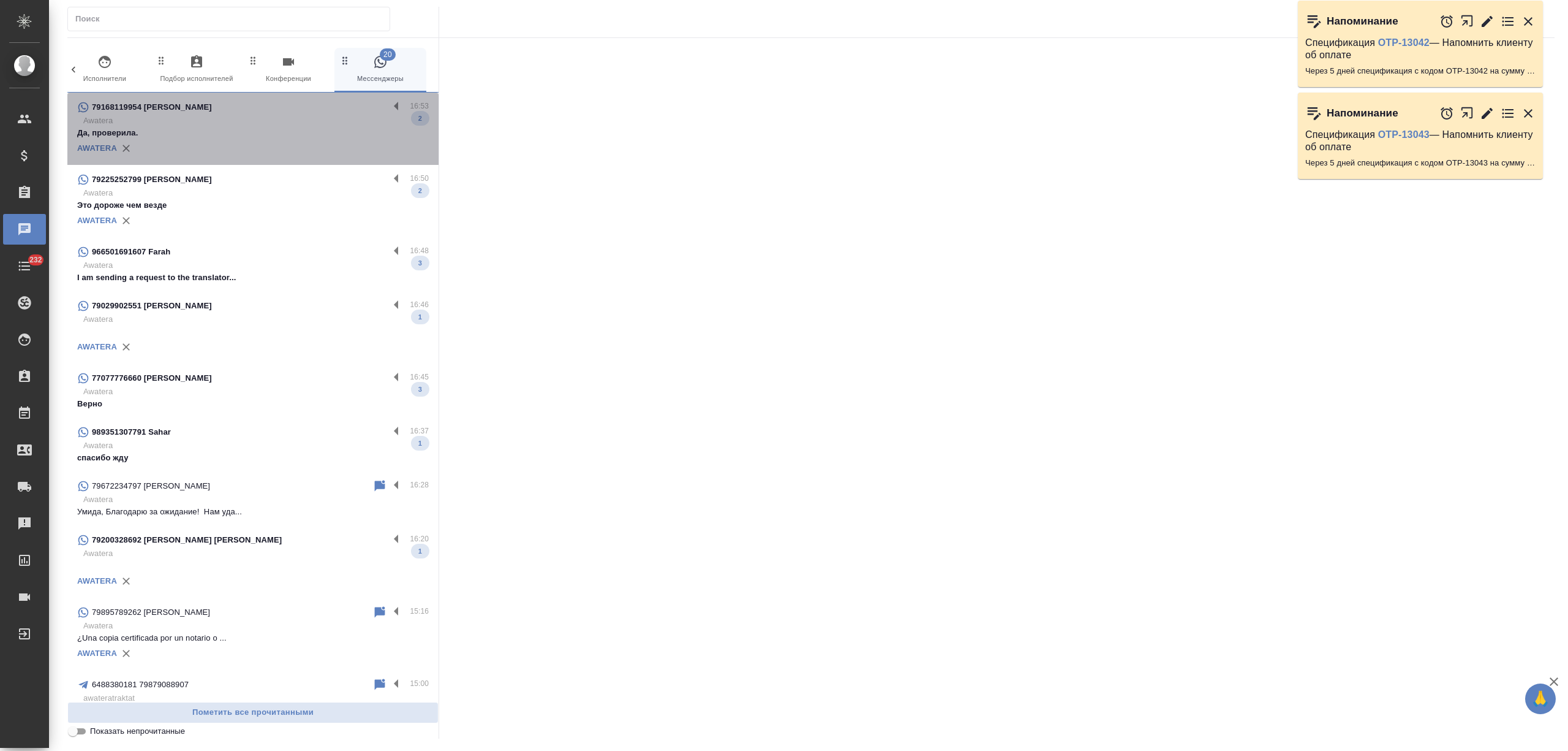
click at [285, 136] on p "Да, проверила." at bounding box center [253, 132] width 352 height 12
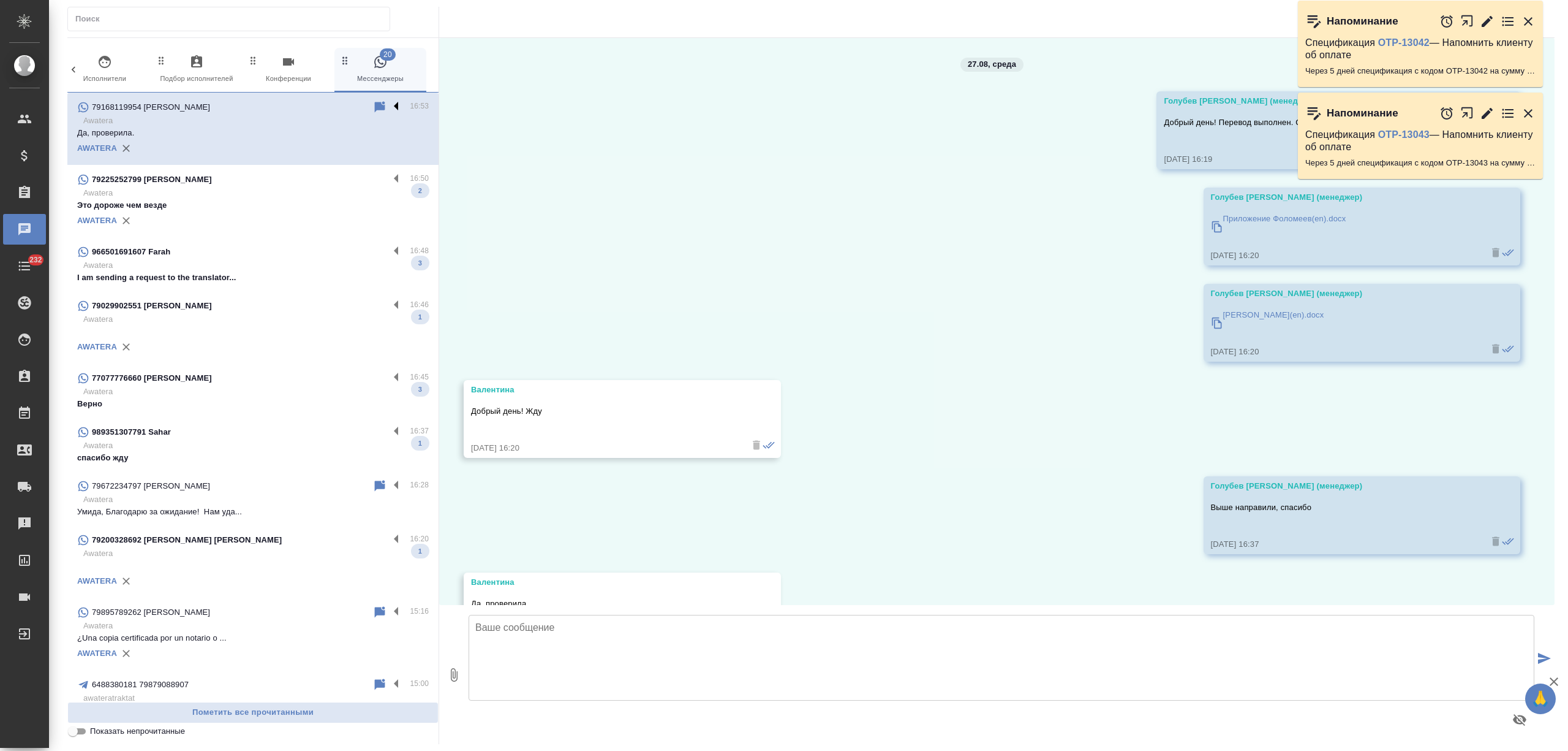
scroll to position [64, 0]
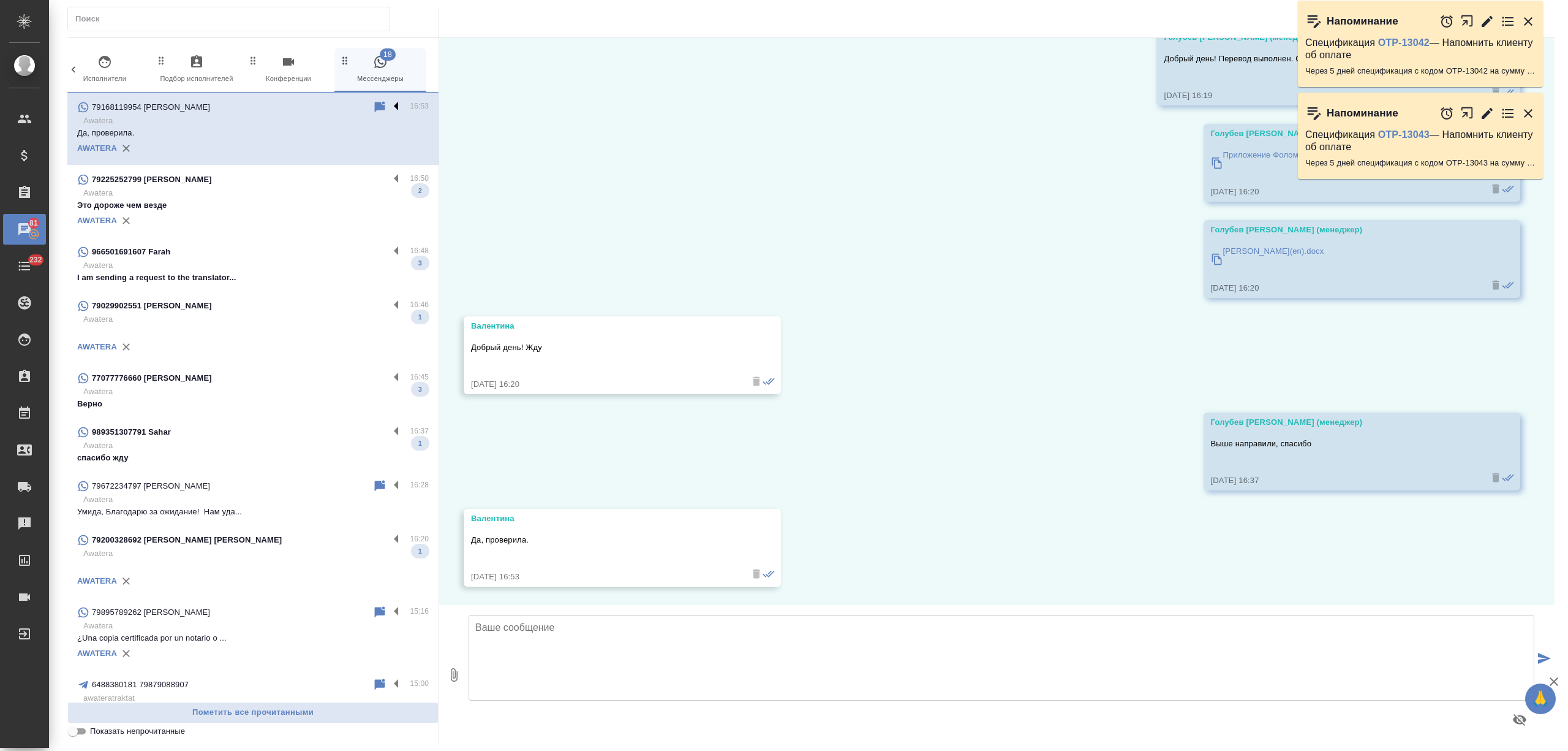
click at [389, 101] on label at bounding box center [399, 106] width 21 height 14
click at [0, 0] on input "checkbox" at bounding box center [0, 0] width 0 height 0
click at [344, 106] on icon at bounding box center [348, 107] width 9 height 11
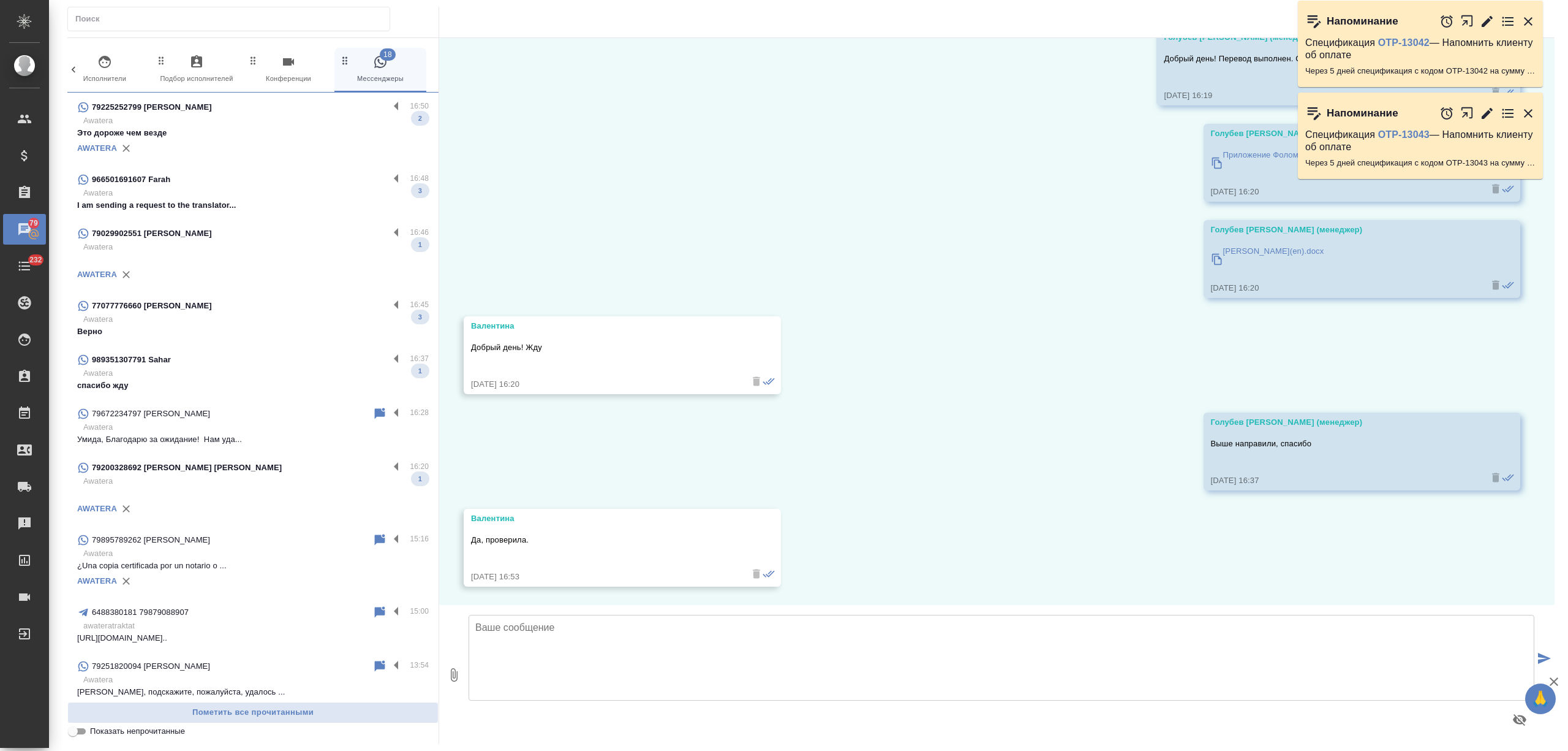
click at [323, 200] on p "I am sending a request to the translator..." at bounding box center [253, 205] width 352 height 12
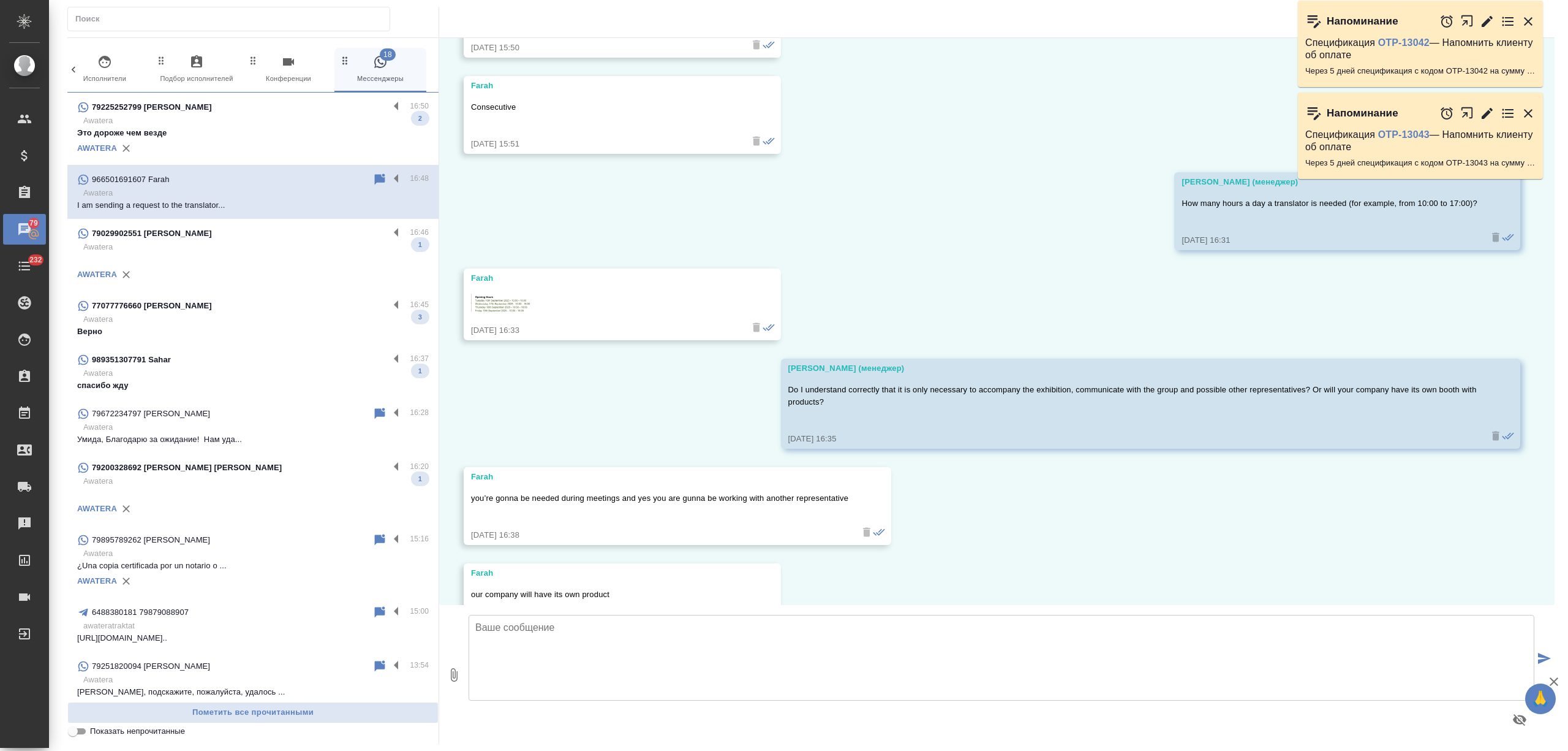
scroll to position [1011, 0]
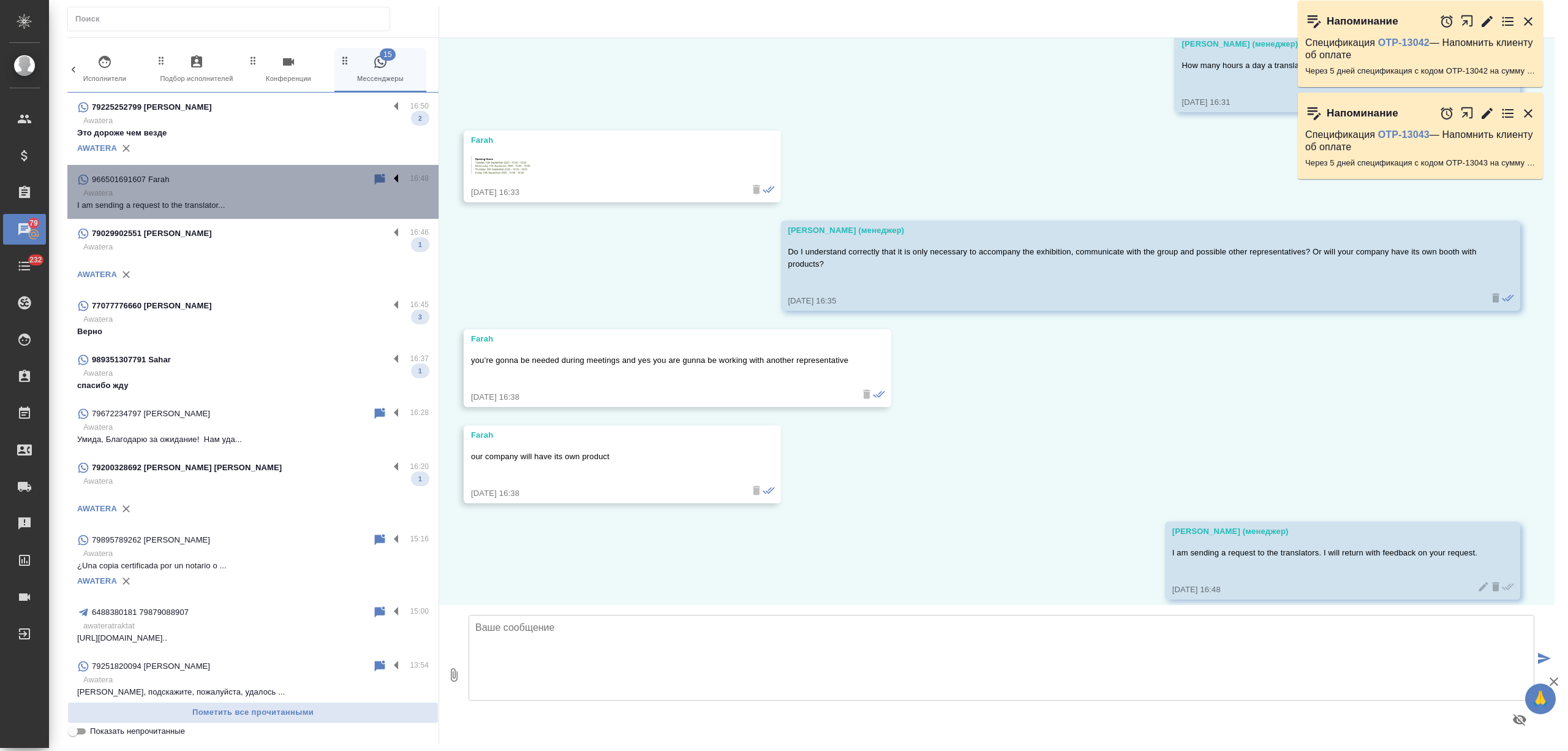
click at [389, 183] on label at bounding box center [399, 179] width 21 height 14
click at [0, 0] on input "checkbox" at bounding box center [0, 0] width 0 height 0
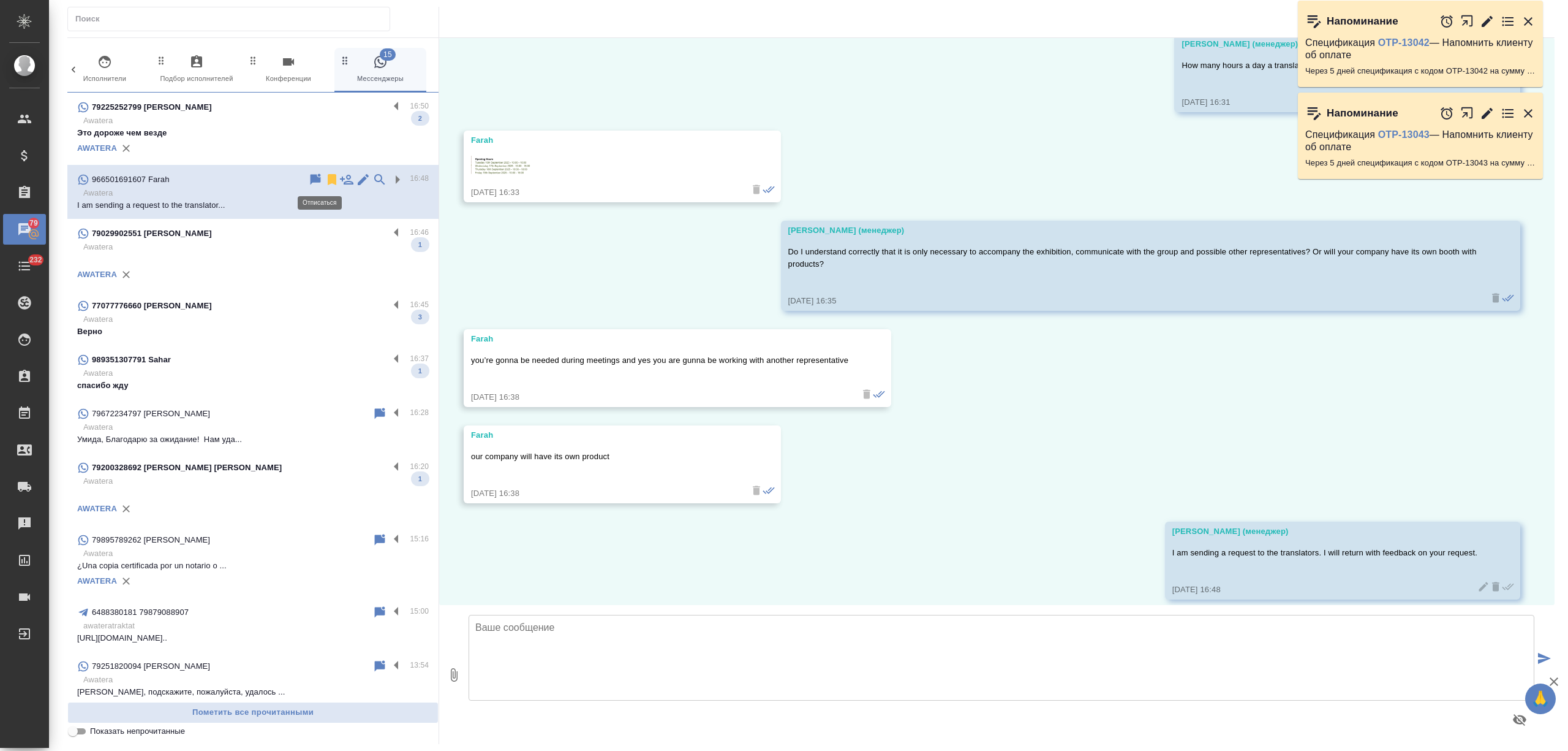
click at [325, 177] on icon at bounding box center [332, 179] width 14 height 14
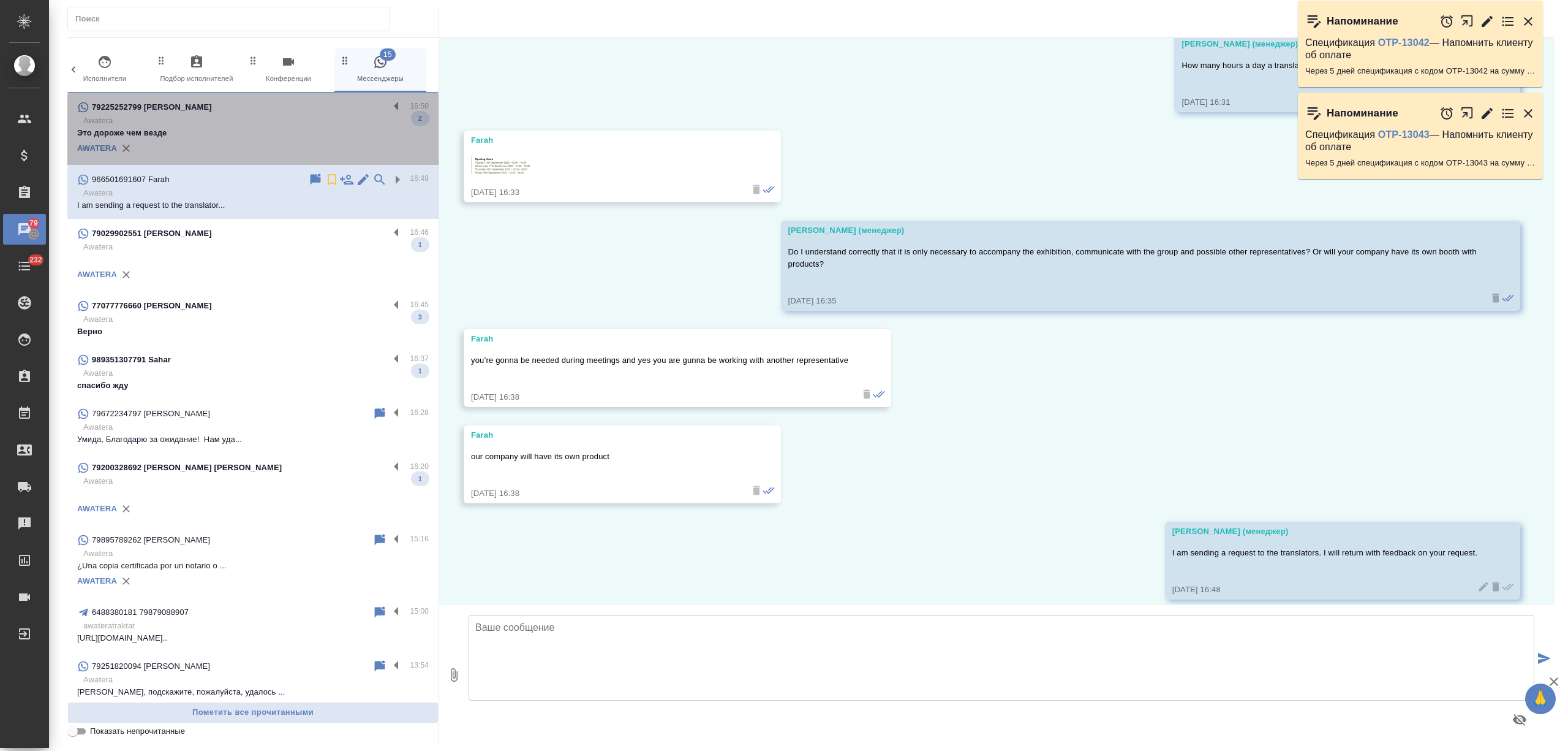
click at [280, 130] on p "Это дороже чем везде" at bounding box center [253, 132] width 352 height 12
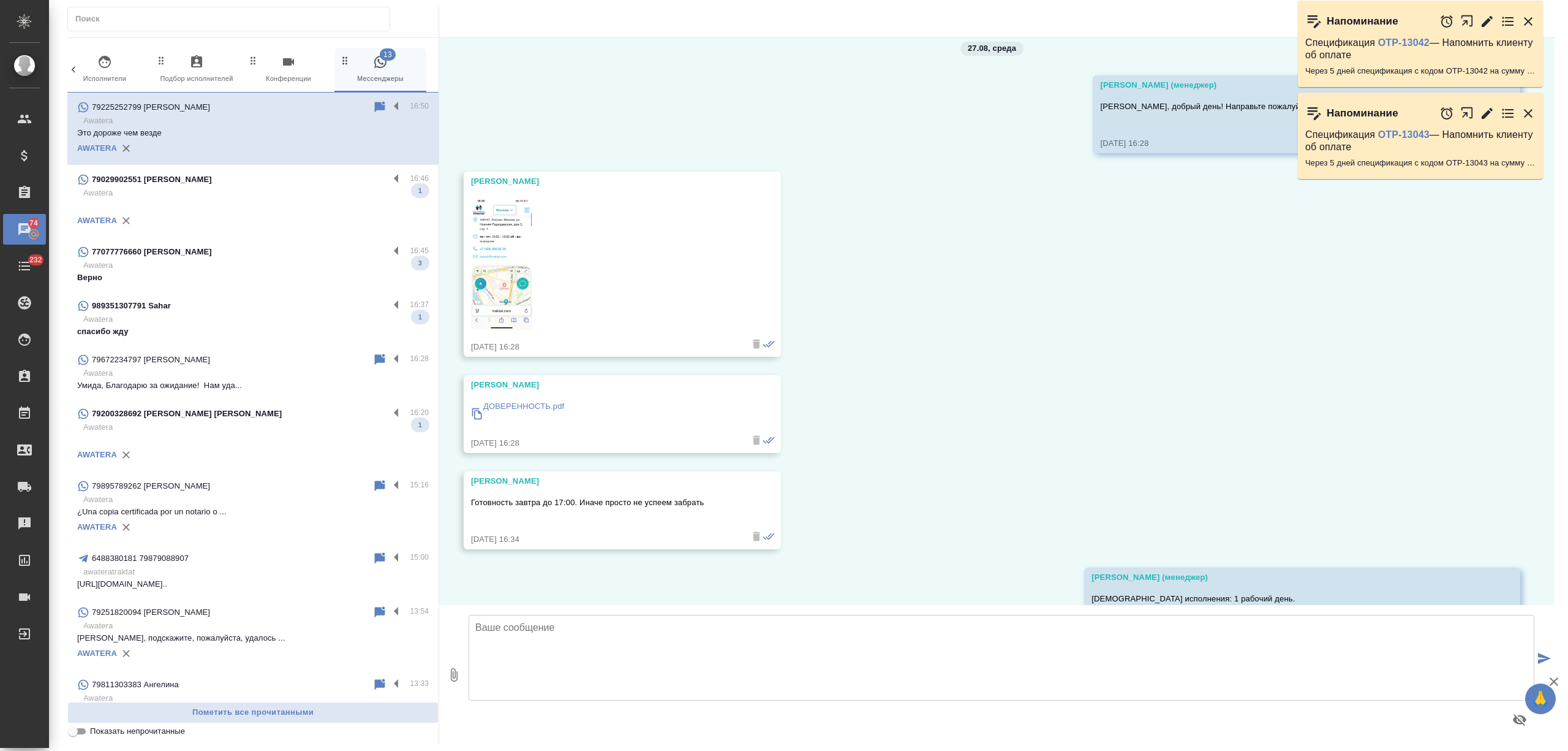
scroll to position [0, 0]
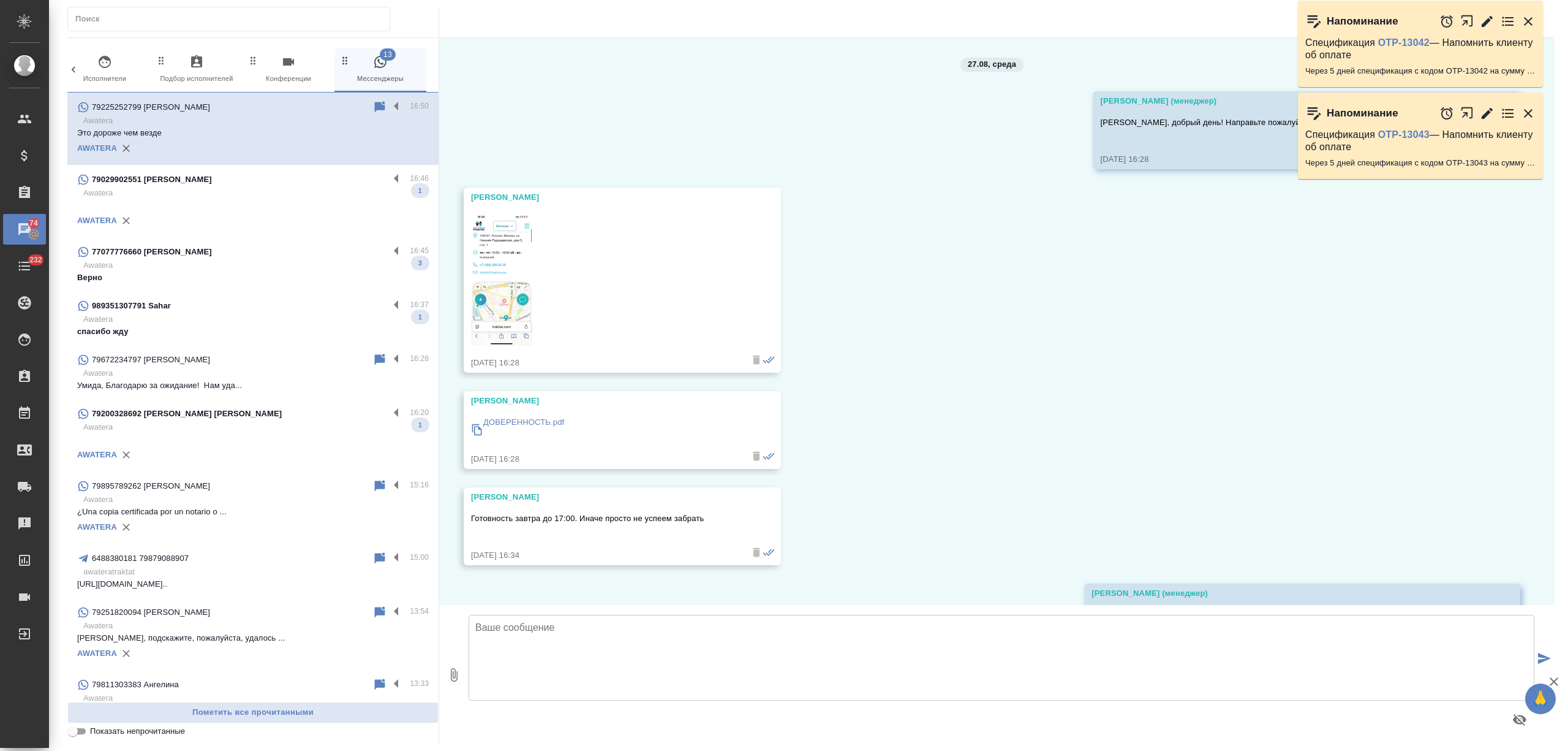
click at [513, 277] on img at bounding box center [502, 279] width 61 height 133
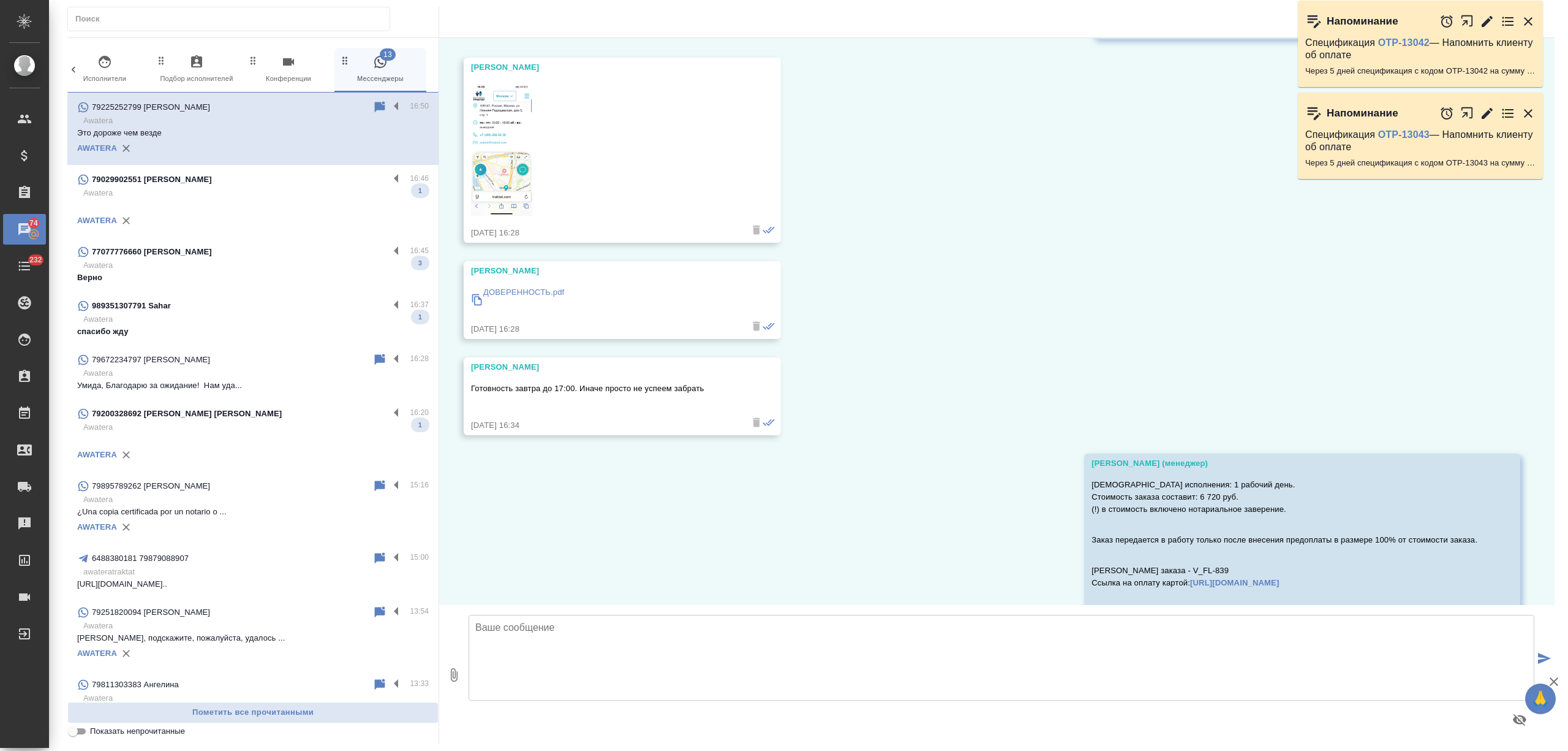
scroll to position [299, 0]
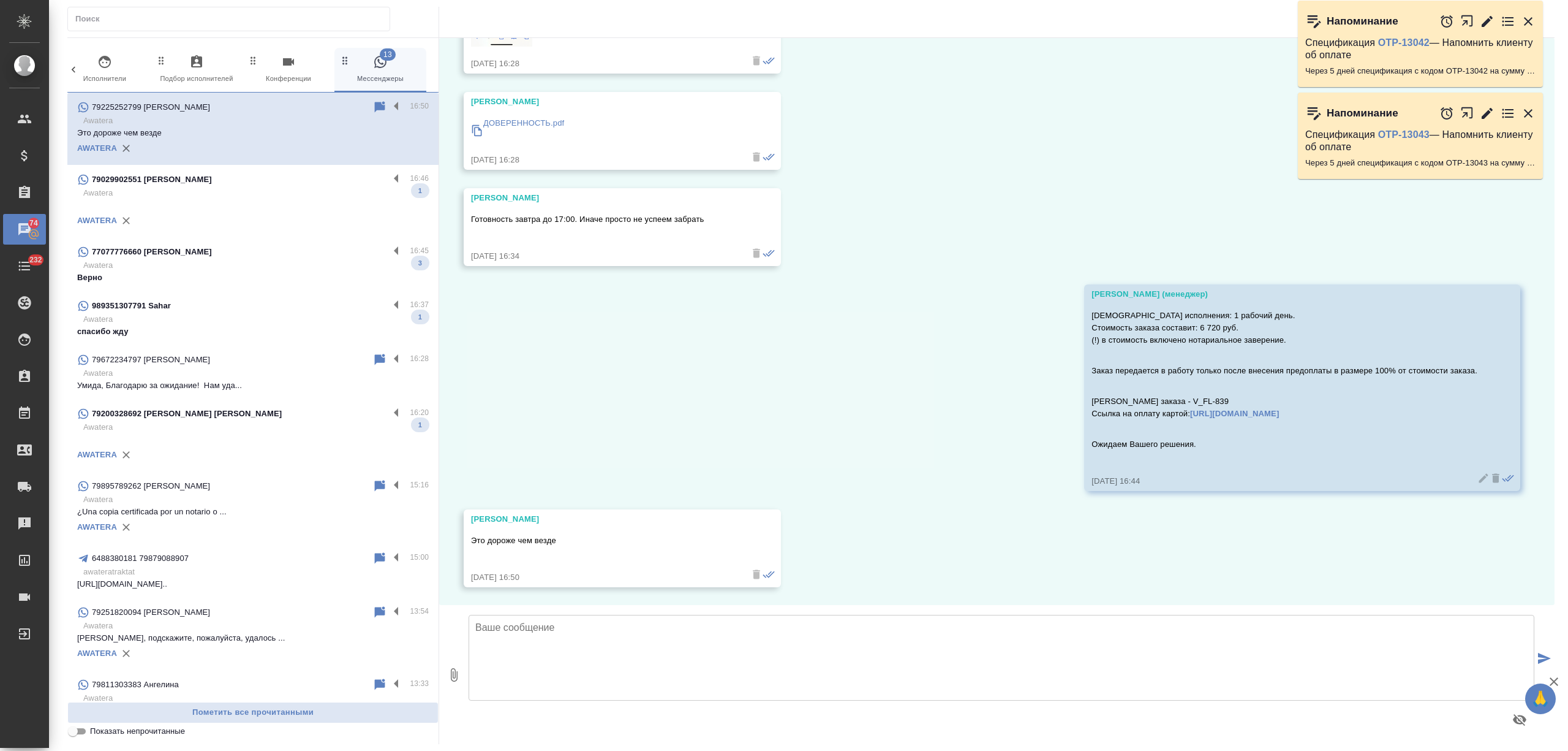
click at [262, 209] on p at bounding box center [253, 205] width 352 height 12
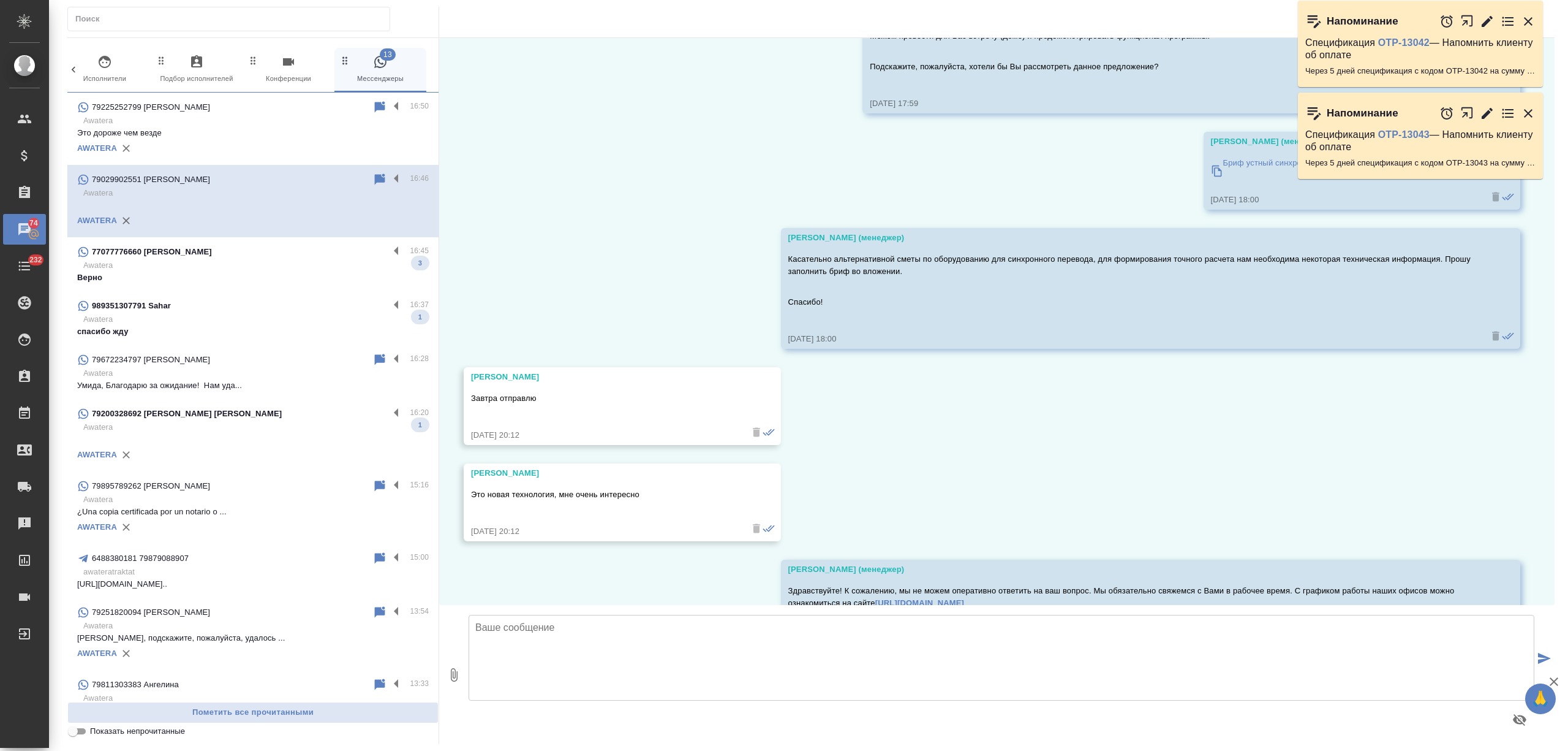
scroll to position [1032, 0]
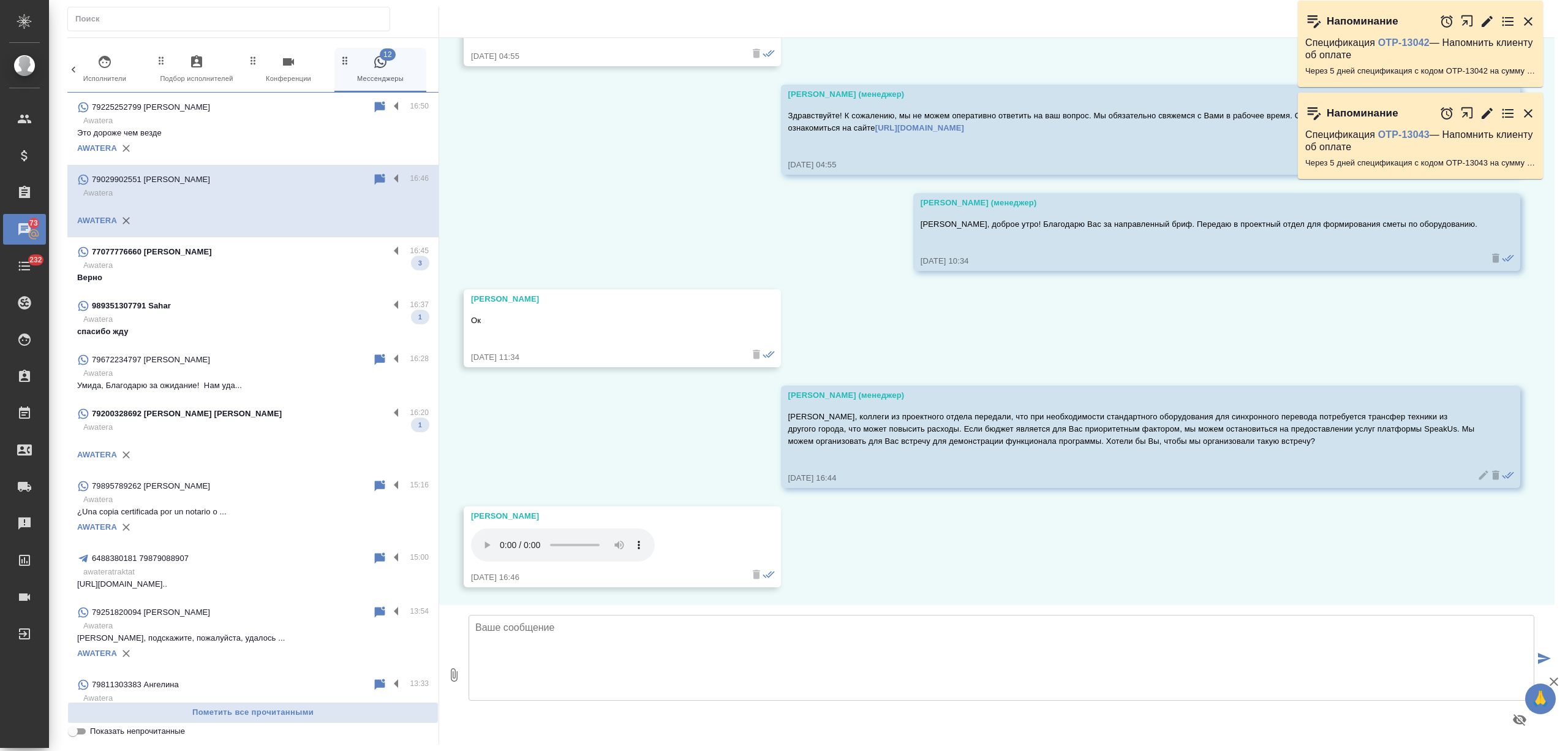
click at [316, 272] on p "Верно" at bounding box center [253, 278] width 352 height 12
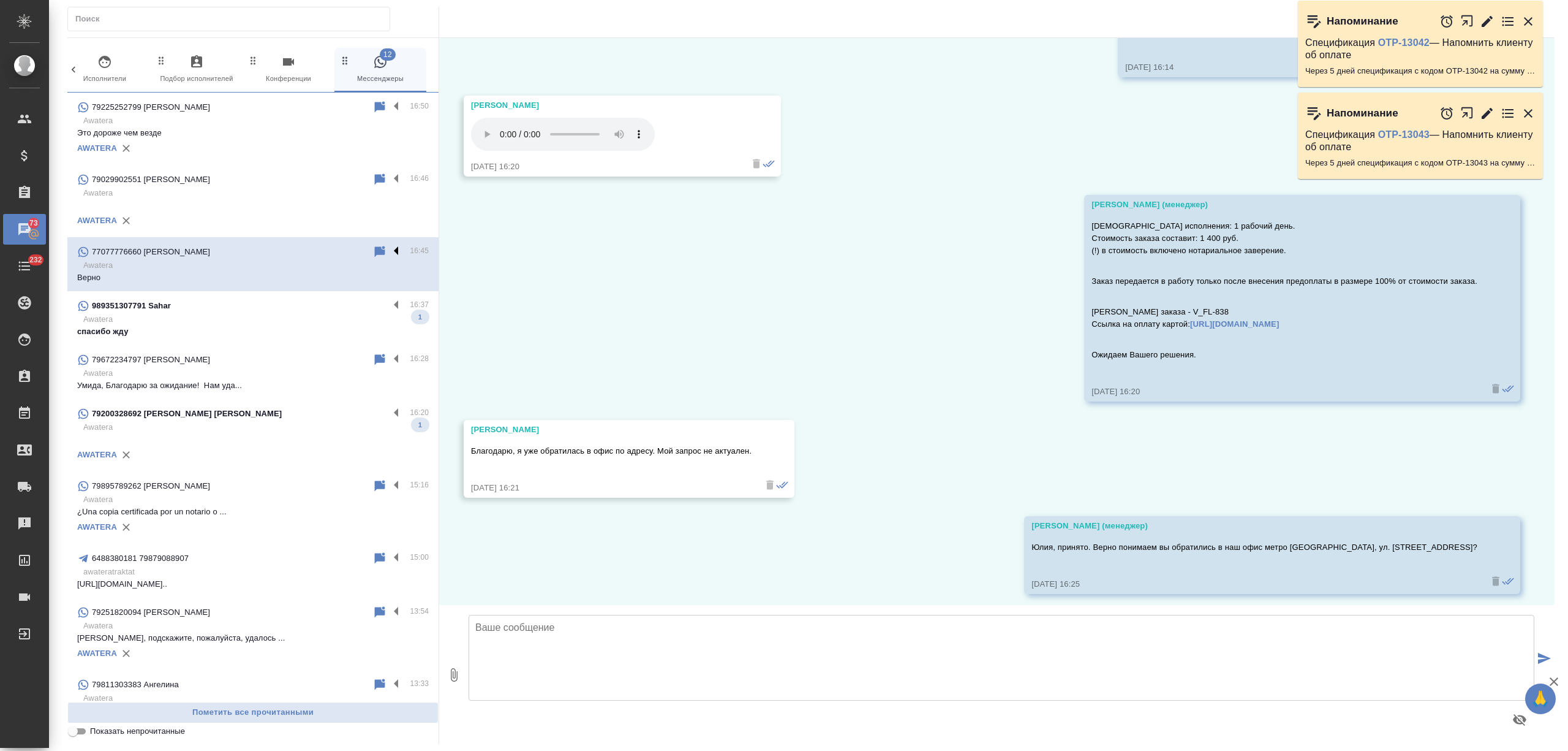
scroll to position [1331, 0]
click at [293, 327] on p "спасибо жду" at bounding box center [253, 331] width 352 height 12
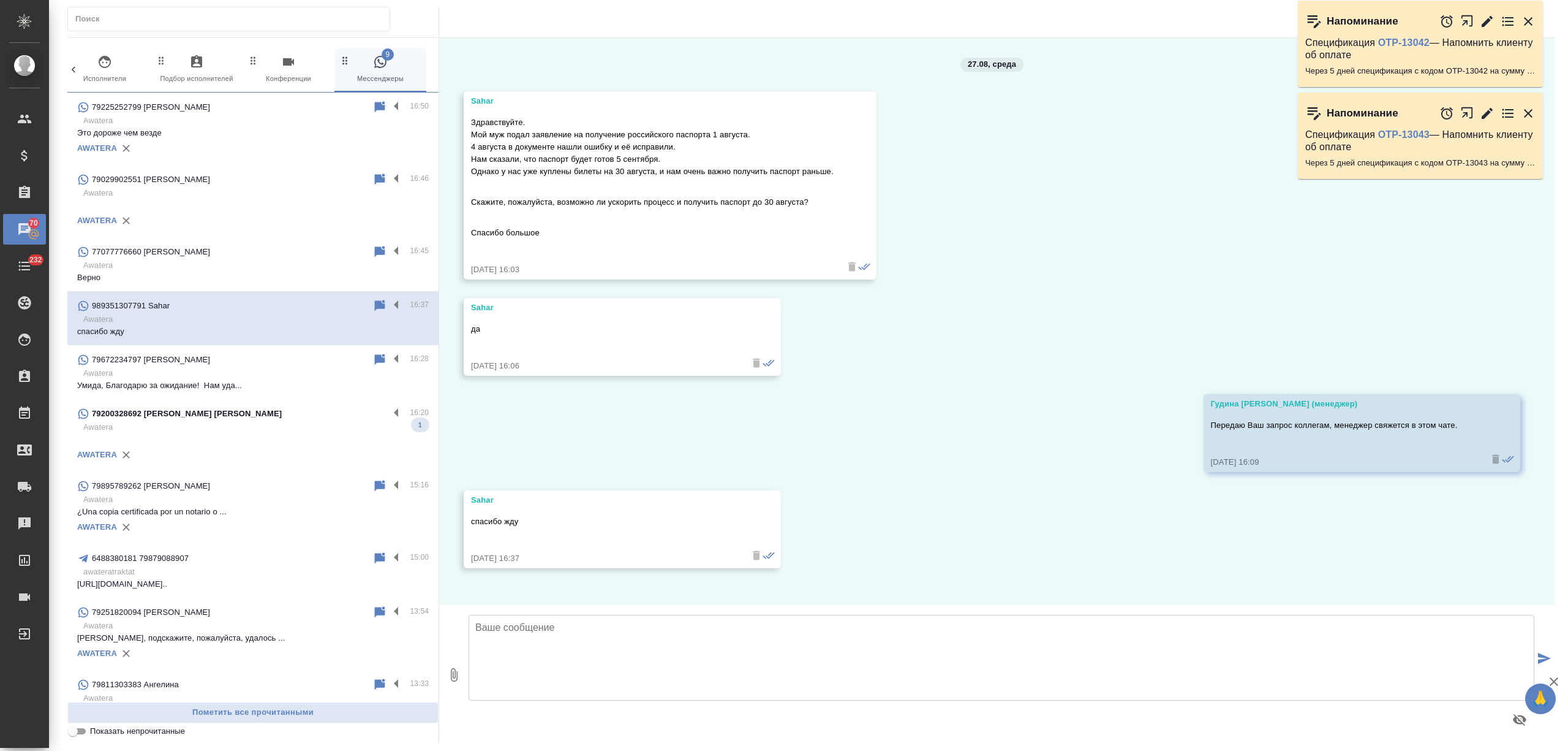
scroll to position [0, 0]
click at [389, 301] on label at bounding box center [399, 305] width 21 height 14
click at [0, 0] on input "checkbox" at bounding box center [0, 0] width 0 height 0
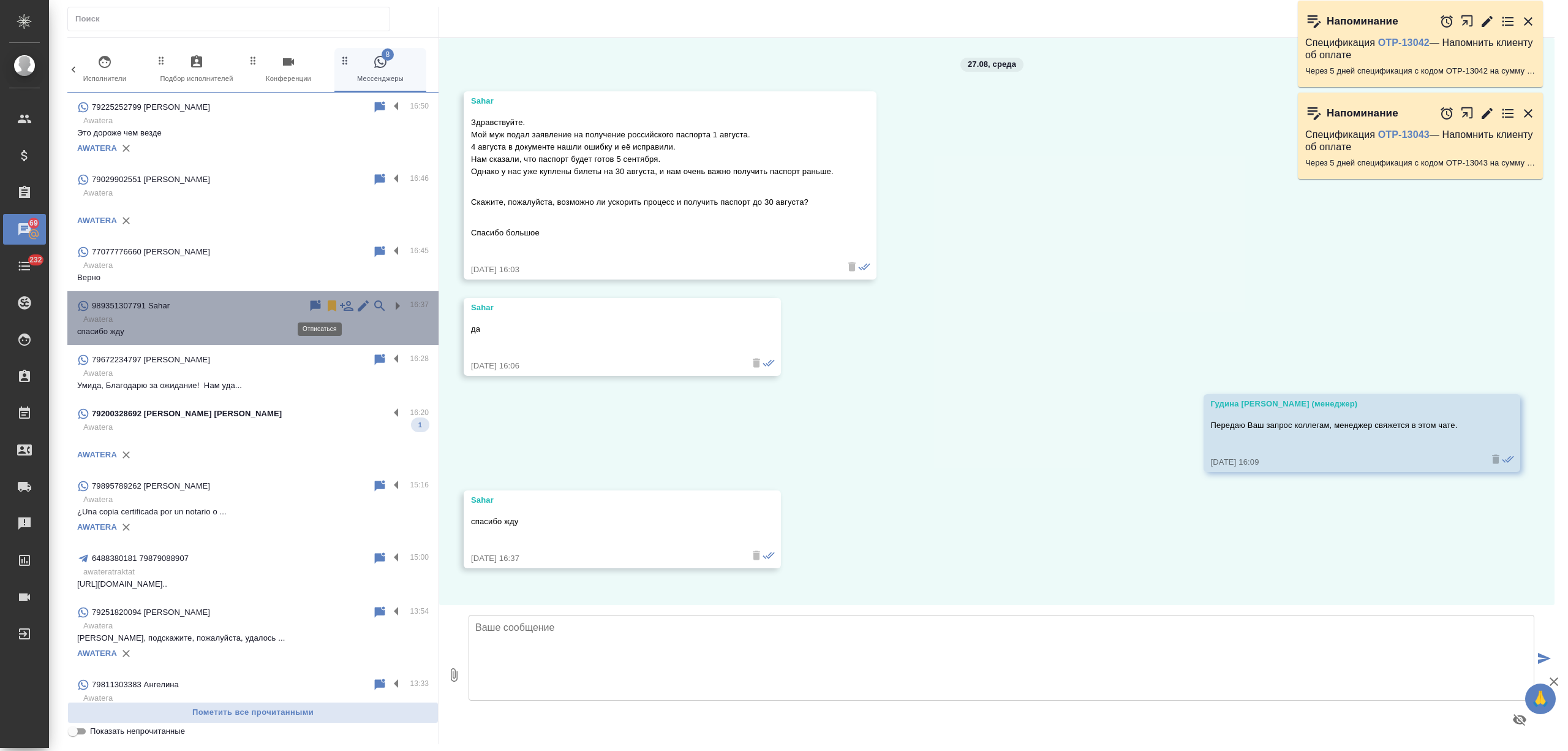
click at [328, 302] on icon at bounding box center [332, 306] width 9 height 11
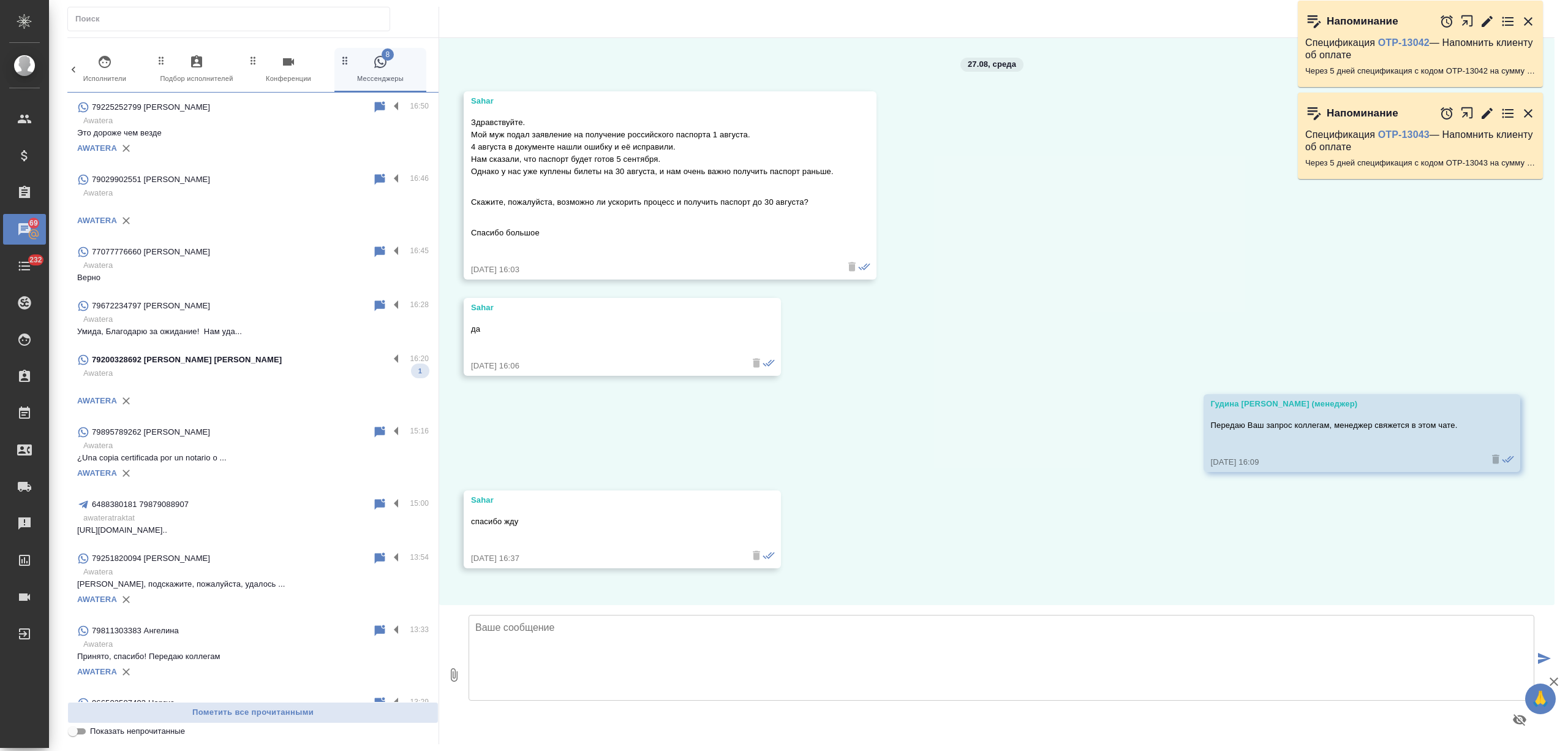
click at [272, 360] on div "79200328692 [PERSON_NAME] [PERSON_NAME]" at bounding box center [233, 359] width 312 height 14
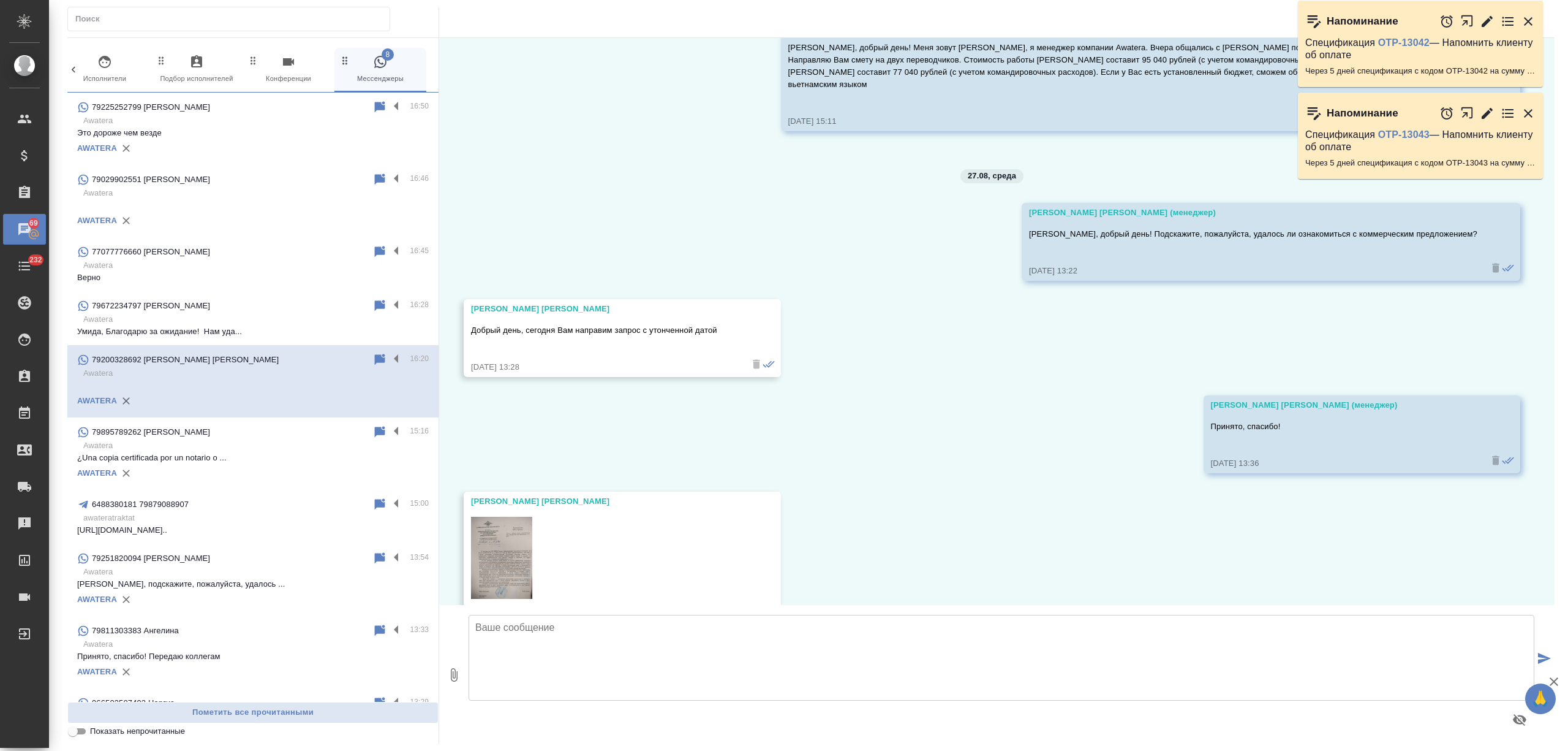
scroll to position [293, 0]
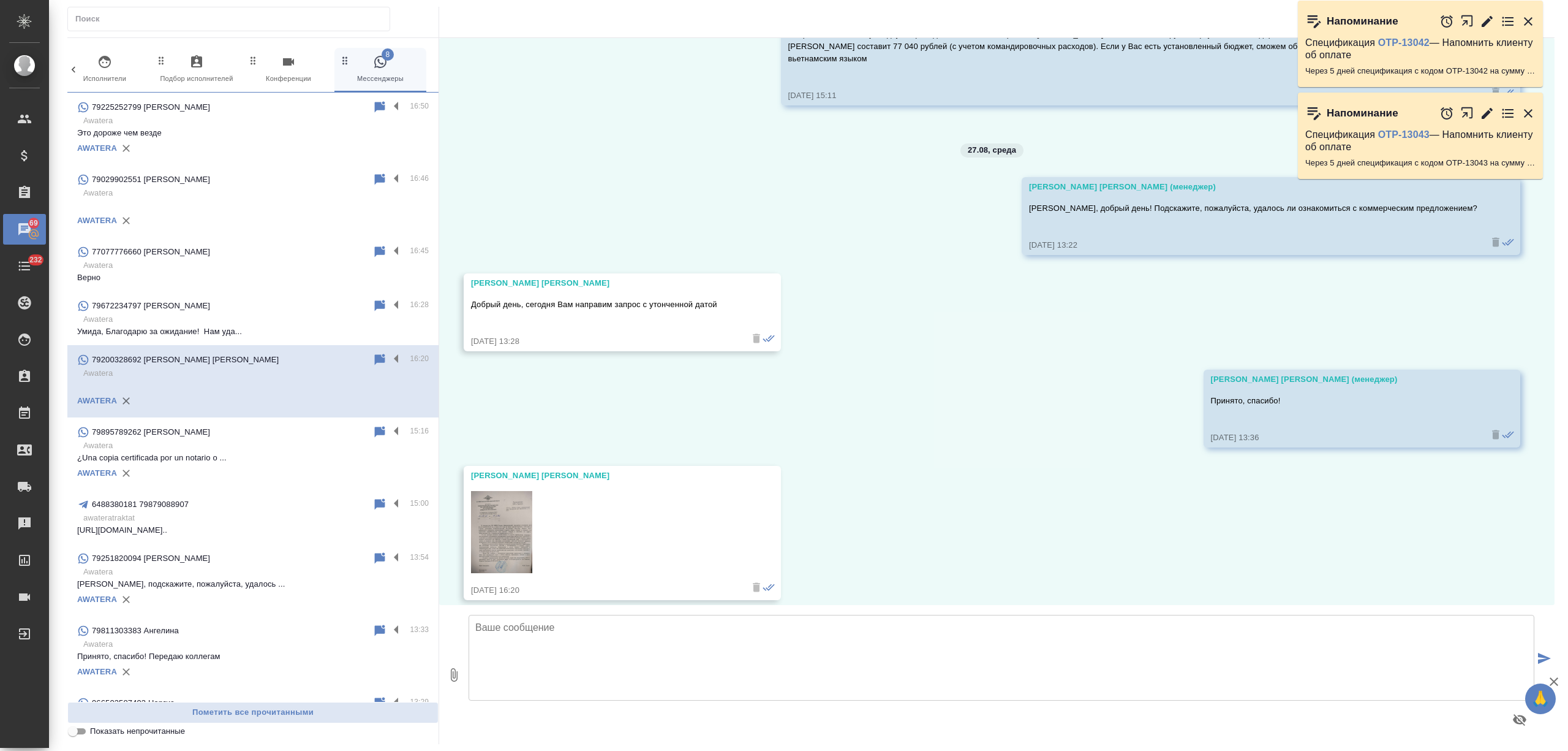
click at [505, 520] on img at bounding box center [502, 531] width 61 height 82
click at [566, 647] on textarea at bounding box center [1002, 658] width 1066 height 86
type textarea "Кирилл, правильно ли понимаю, что необходимо рассчитать стоимость работ на"
click at [469, 520] on div "Копников Кирилл Олегович 27.08.25, 16:20" at bounding box center [622, 532] width 317 height 134
click at [486, 520] on img at bounding box center [502, 531] width 61 height 82
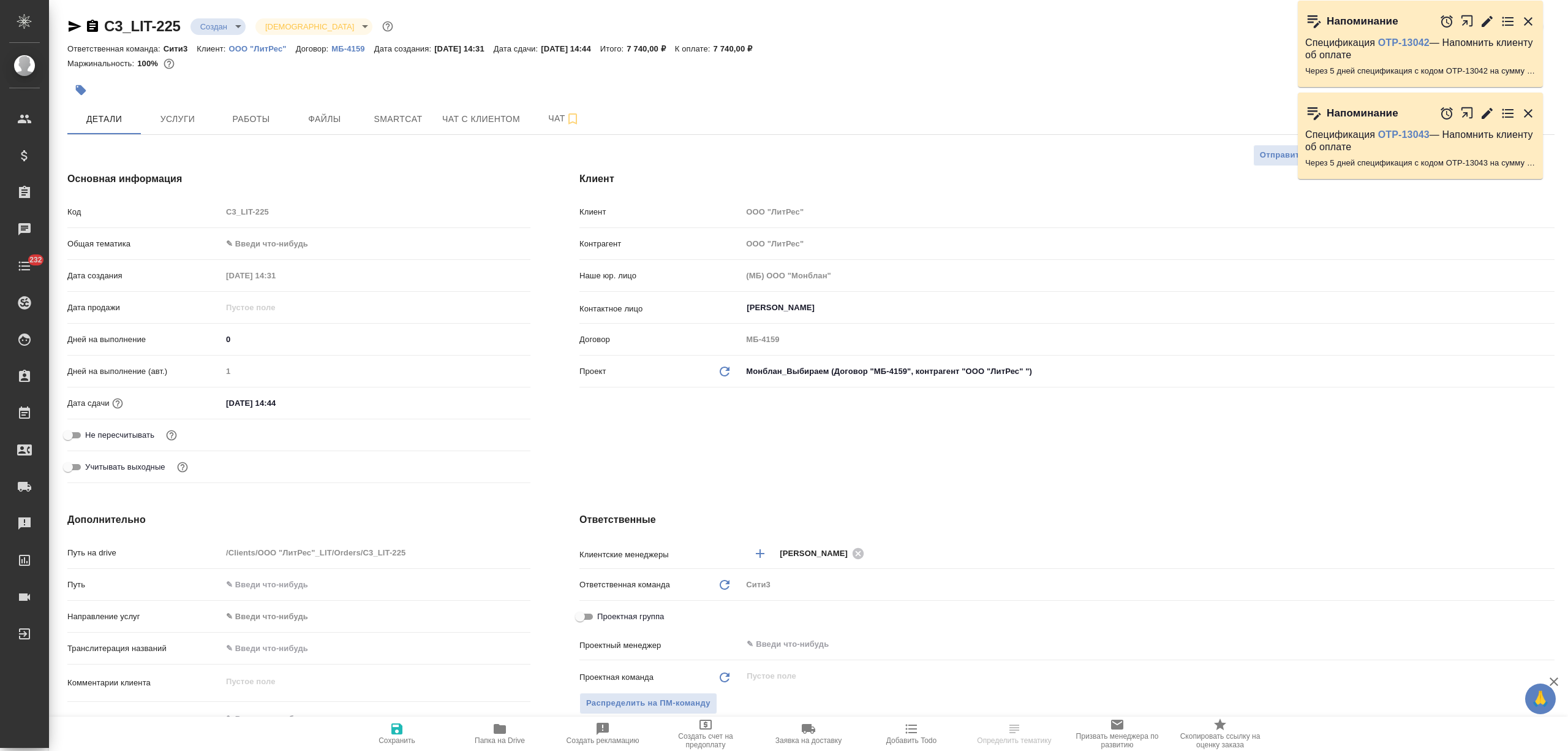
select select "RU"
type textarea "x"
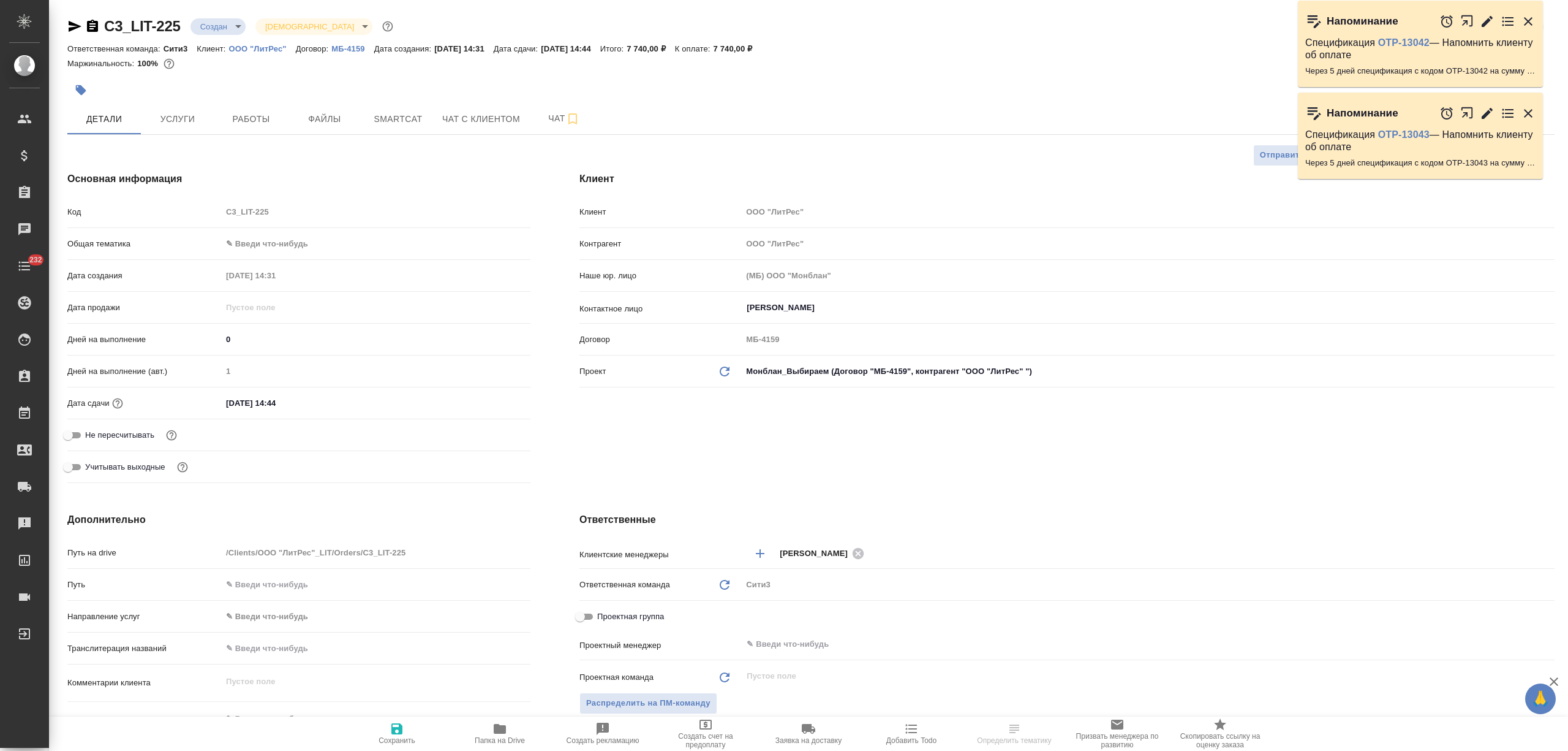
type textarea "x"
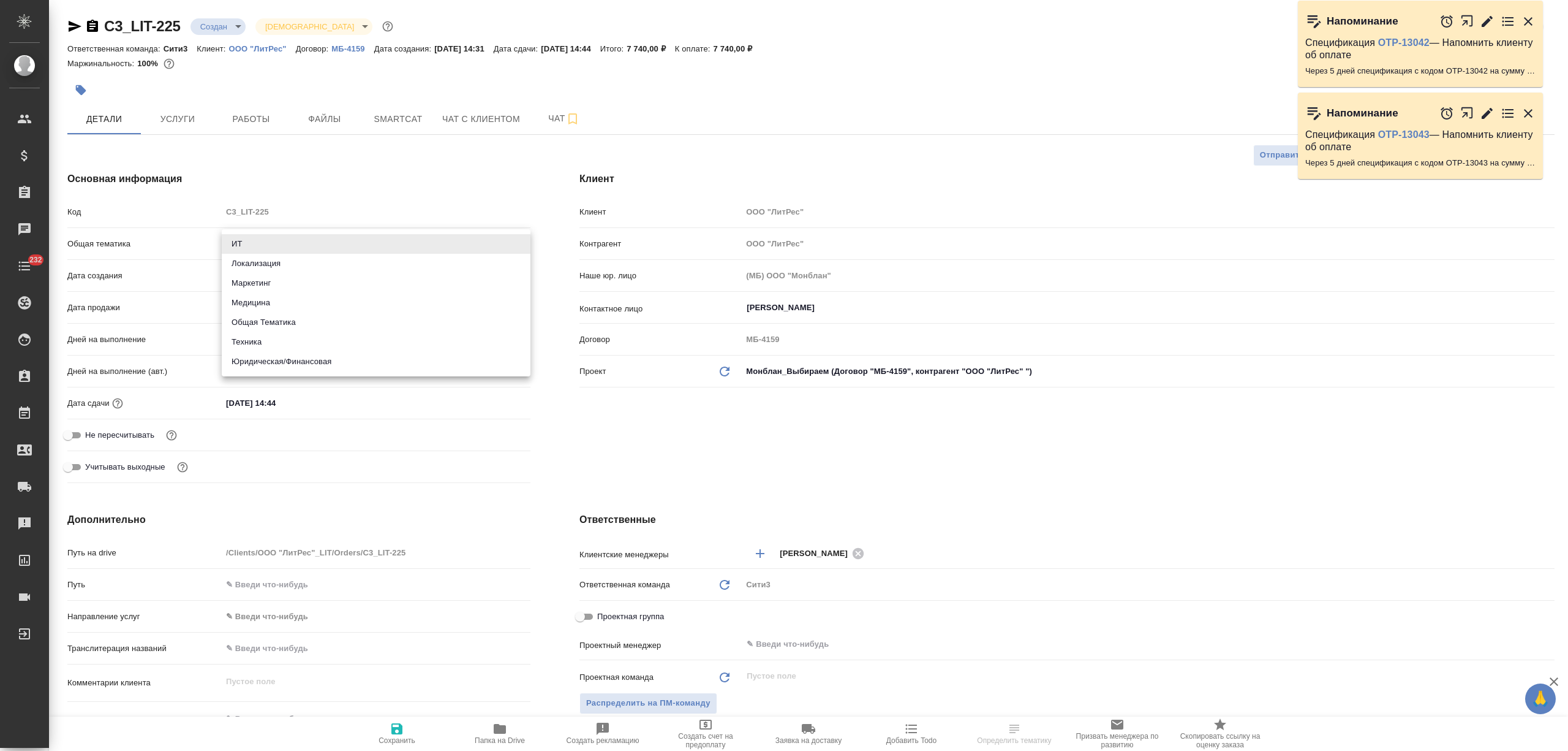
click at [265, 241] on body "🙏 .cls-1 fill:#fff; AWATERA [PERSON_NAME] Спецификации Заказы Чаты 232 Todo Про…" at bounding box center [784, 376] width 1568 height 751
type textarea "x"
click at [280, 357] on li "Юридическая/Финансовая" at bounding box center [375, 361] width 309 height 20
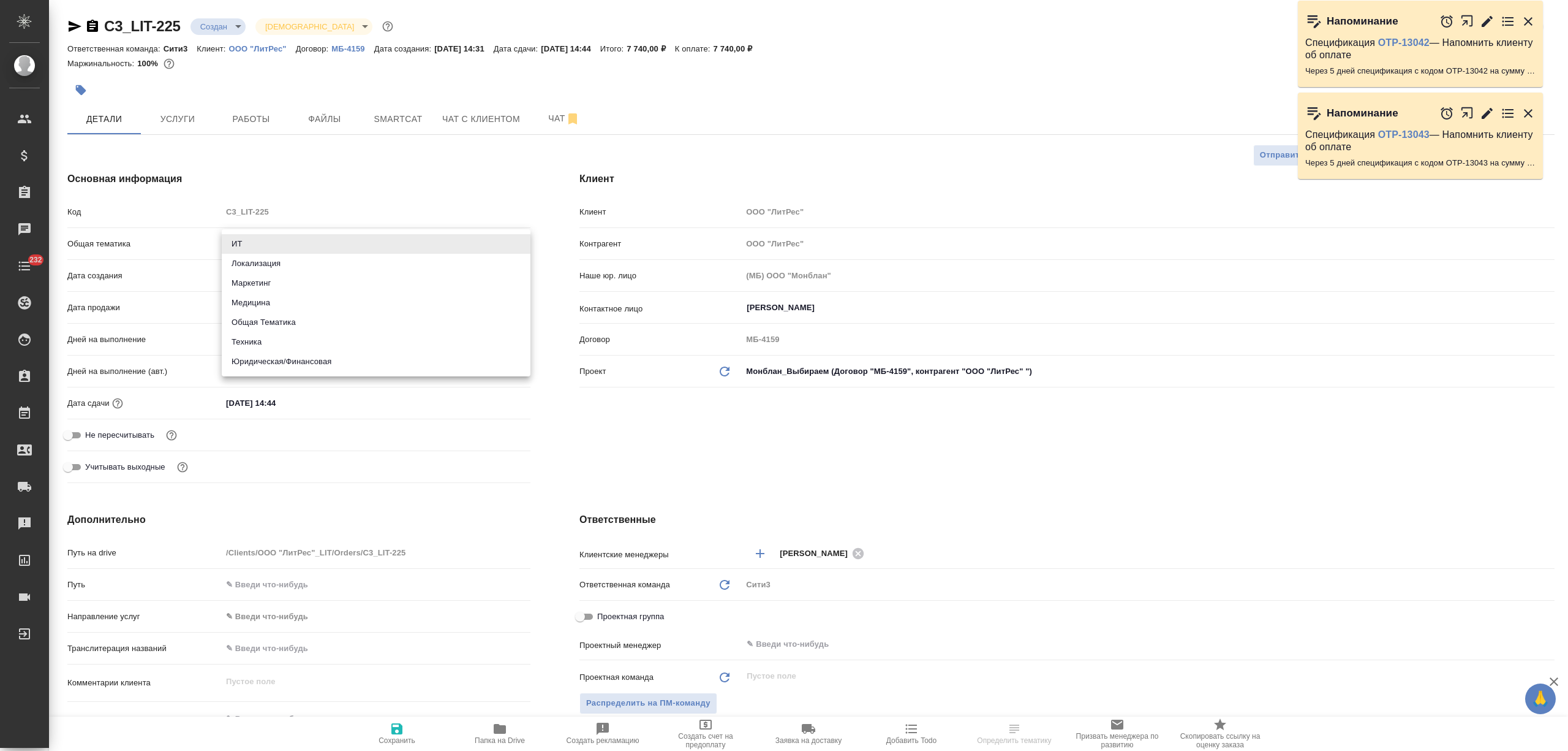
type input "yr-fn"
type textarea "x"
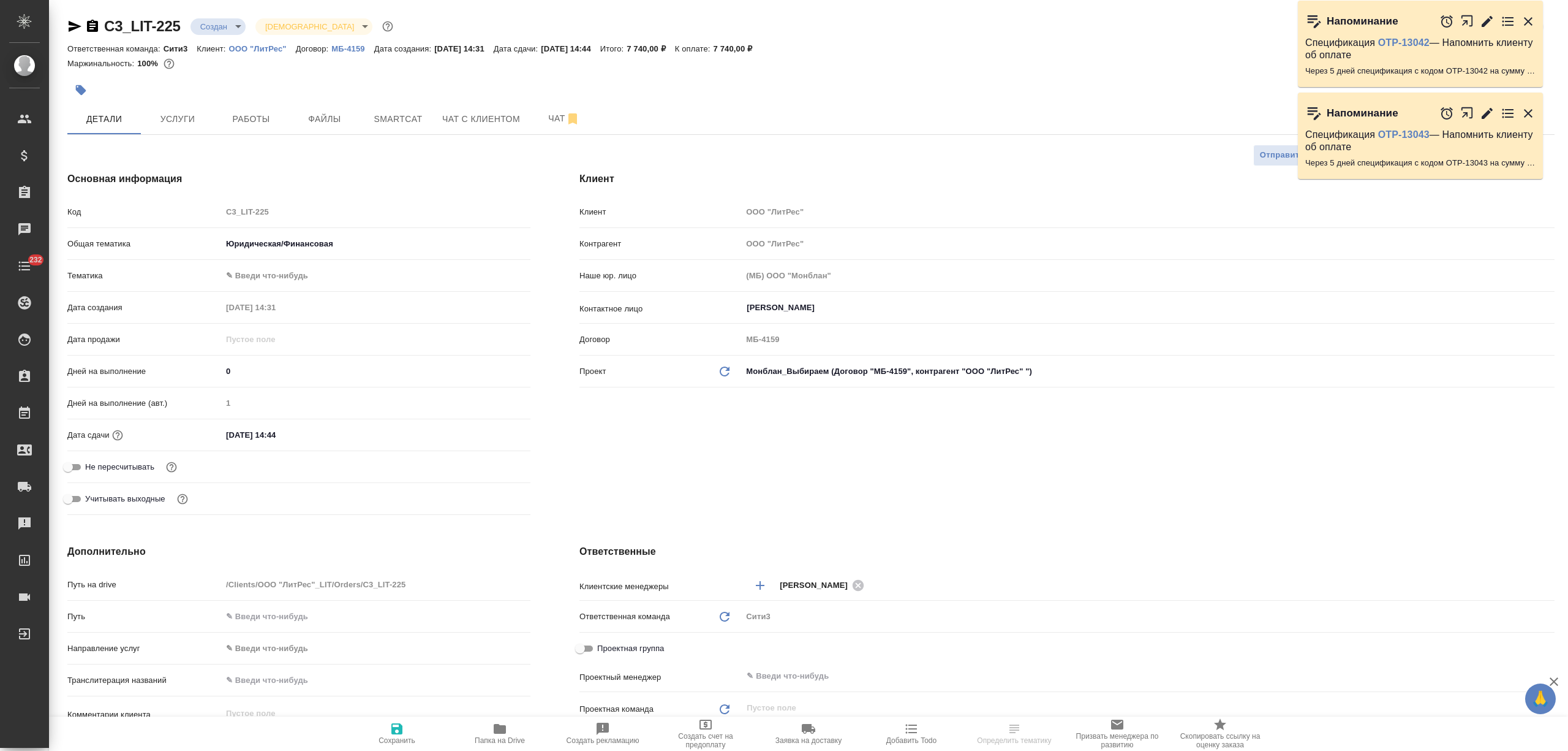
click at [275, 268] on body "🙏 .cls-1 fill:#fff; AWATERA Nikitina Tatiana Клиенты Спецификации Заказы Чаты 2…" at bounding box center [784, 376] width 1568 height 751
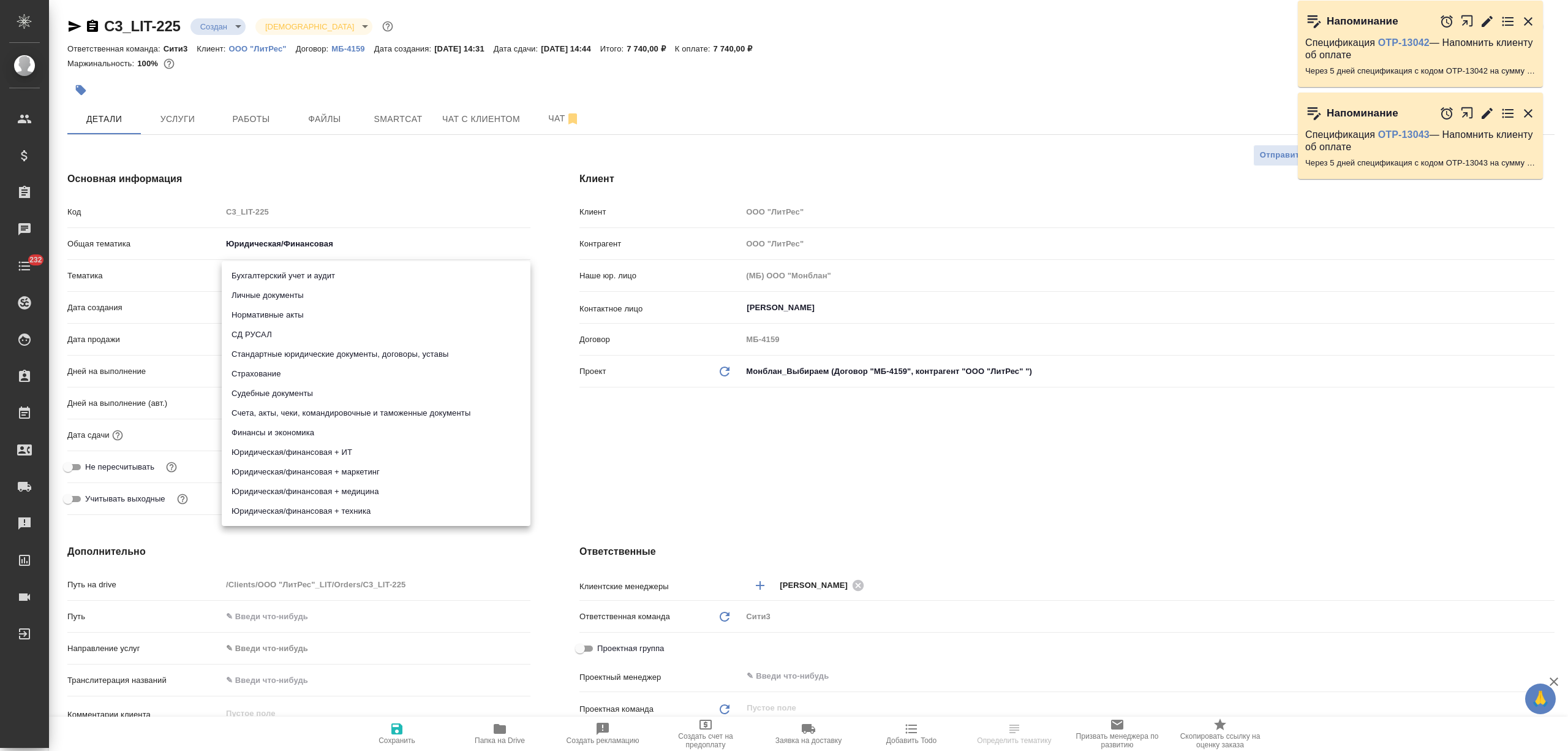
click at [294, 351] on li "Стандартные юридические документы, договоры, уставы" at bounding box center [375, 354] width 309 height 20
type textarea "x"
type input "5f647205b73bc97568ca66bf"
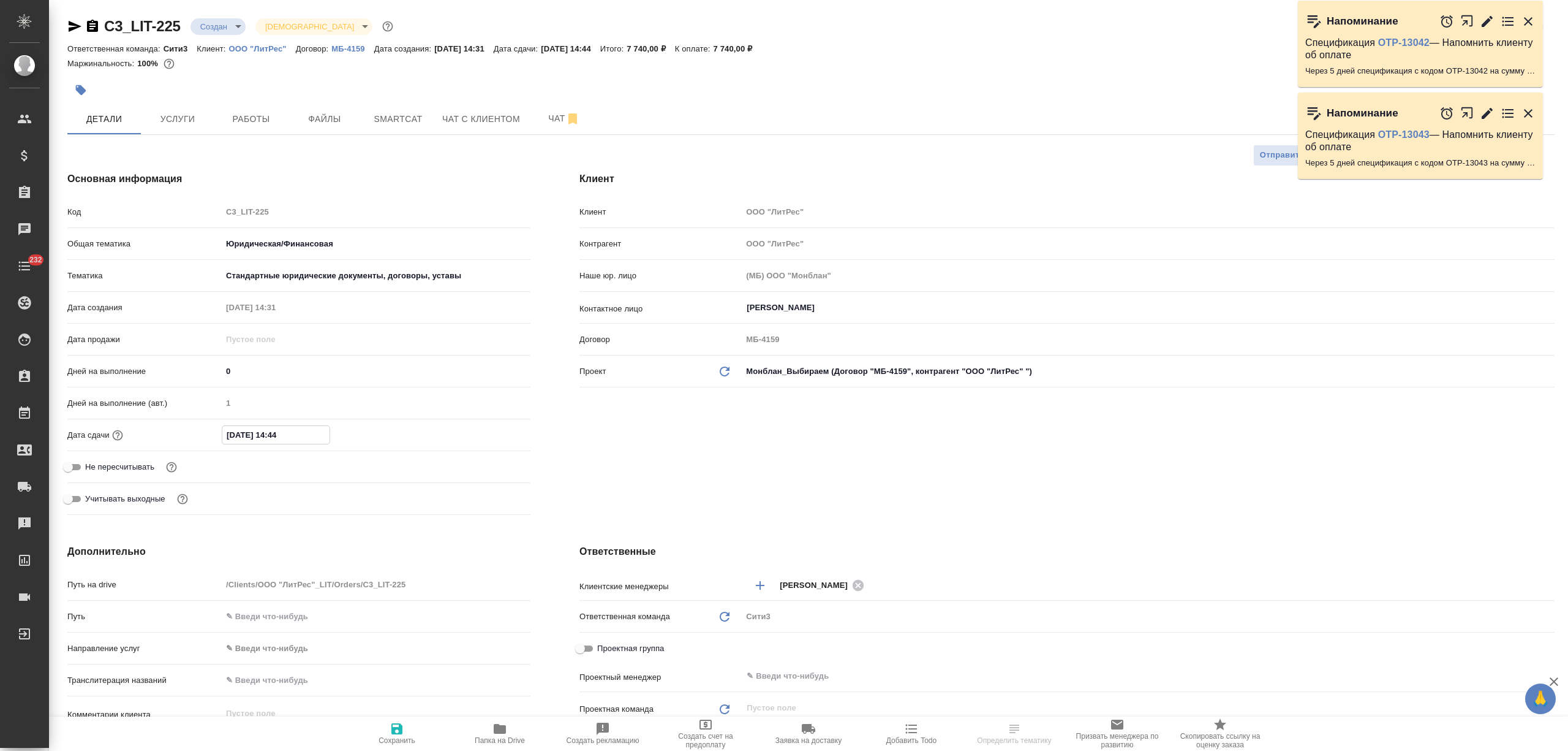
click at [299, 433] on input "29.08.2025 14:44" at bounding box center [276, 434] width 107 height 18
click at [494, 432] on icon "button" at bounding box center [495, 433] width 11 height 12
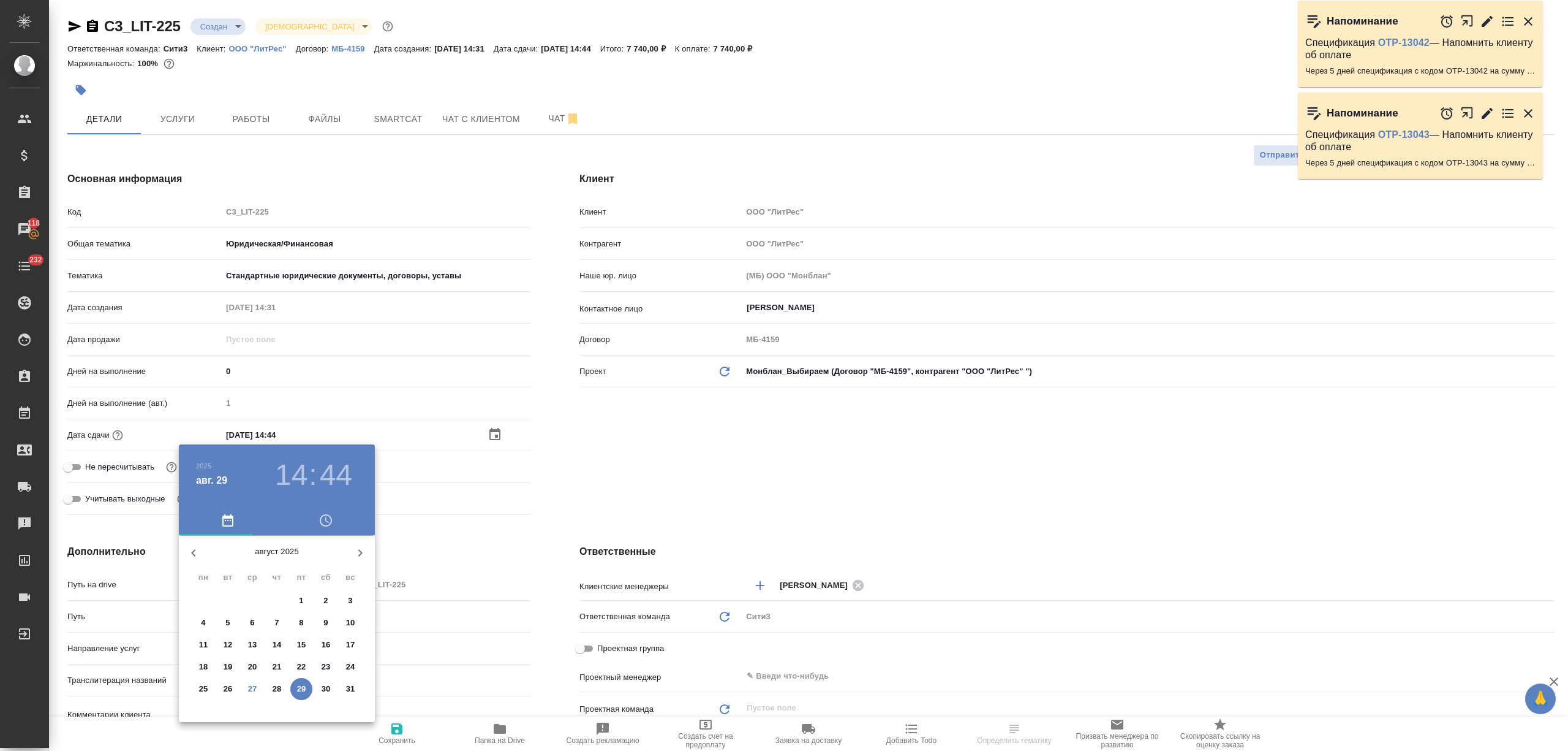
click at [294, 687] on span "29" at bounding box center [301, 688] width 22 height 12
type textarea "x"
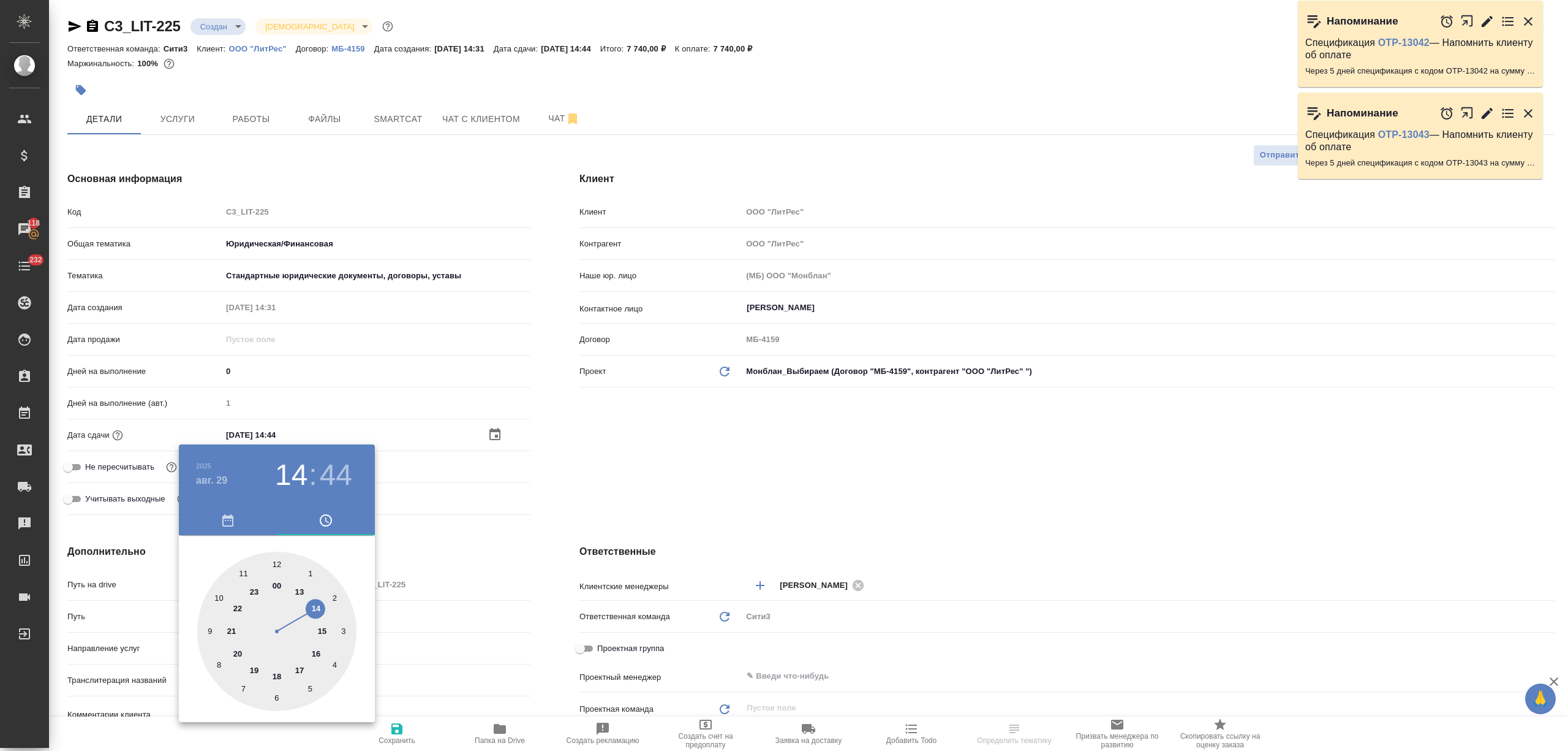
click at [247, 573] on div at bounding box center [277, 631] width 160 height 160
type input "29.08.2025 11:44"
type textarea "x"
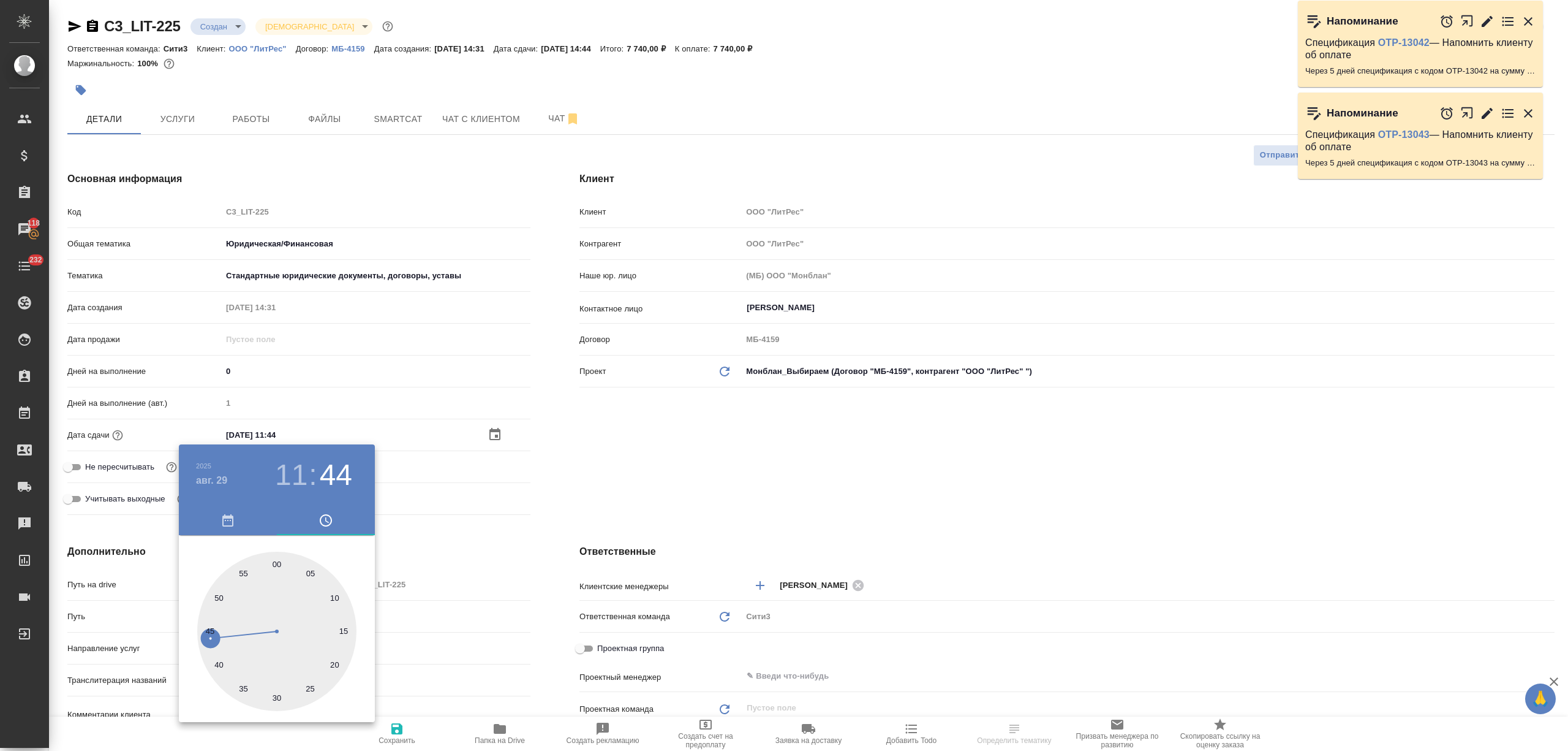
drag, startPoint x: 276, startPoint y: 560, endPoint x: 435, endPoint y: 623, distance: 171.0
click at [277, 560] on div at bounding box center [277, 631] width 160 height 160
type input "29.08.2025 11:00"
type textarea "x"
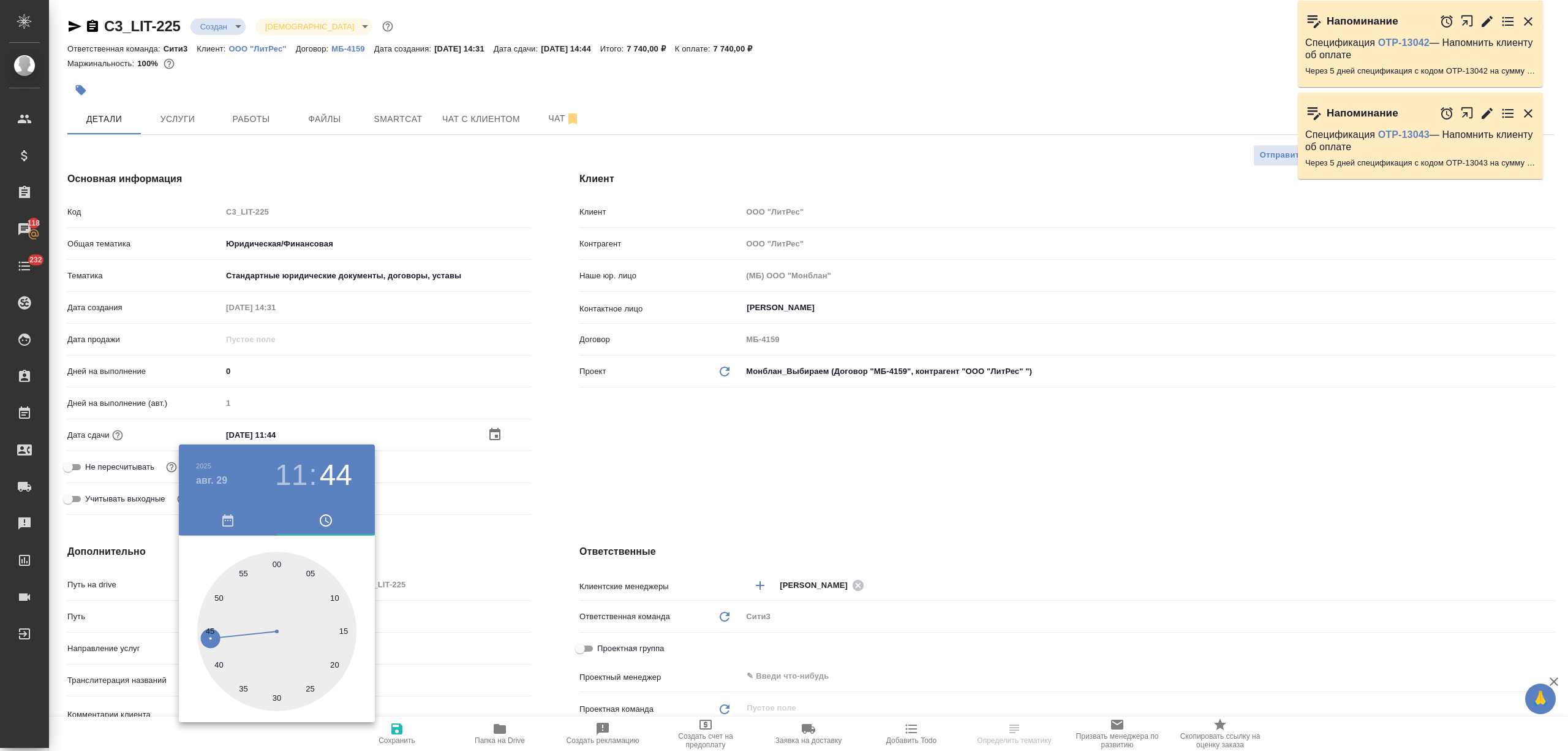
type textarea "x"
click at [508, 634] on div at bounding box center [784, 376] width 1568 height 751
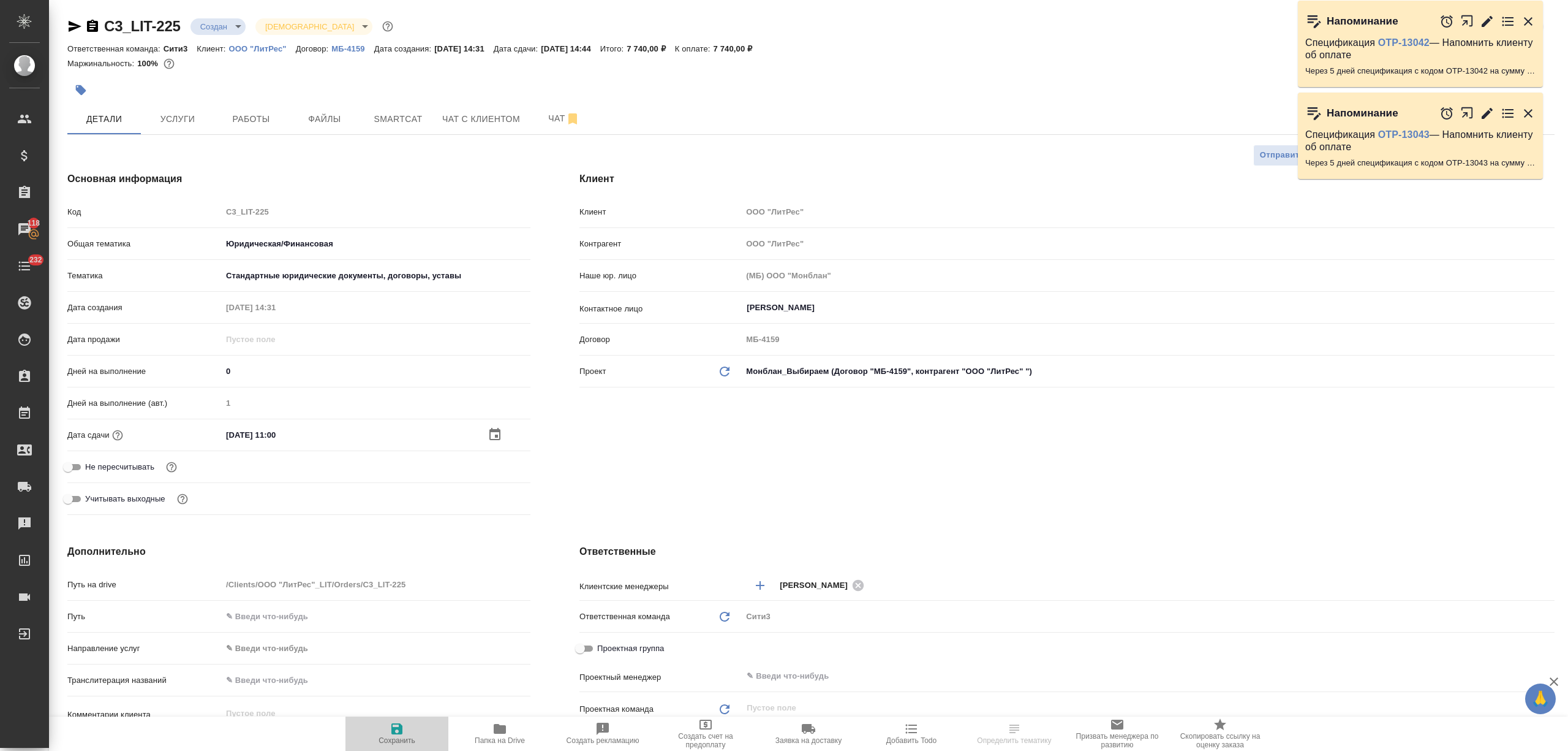
click at [410, 732] on span "Сохранить" at bounding box center [396, 733] width 88 height 23
type textarea "x"
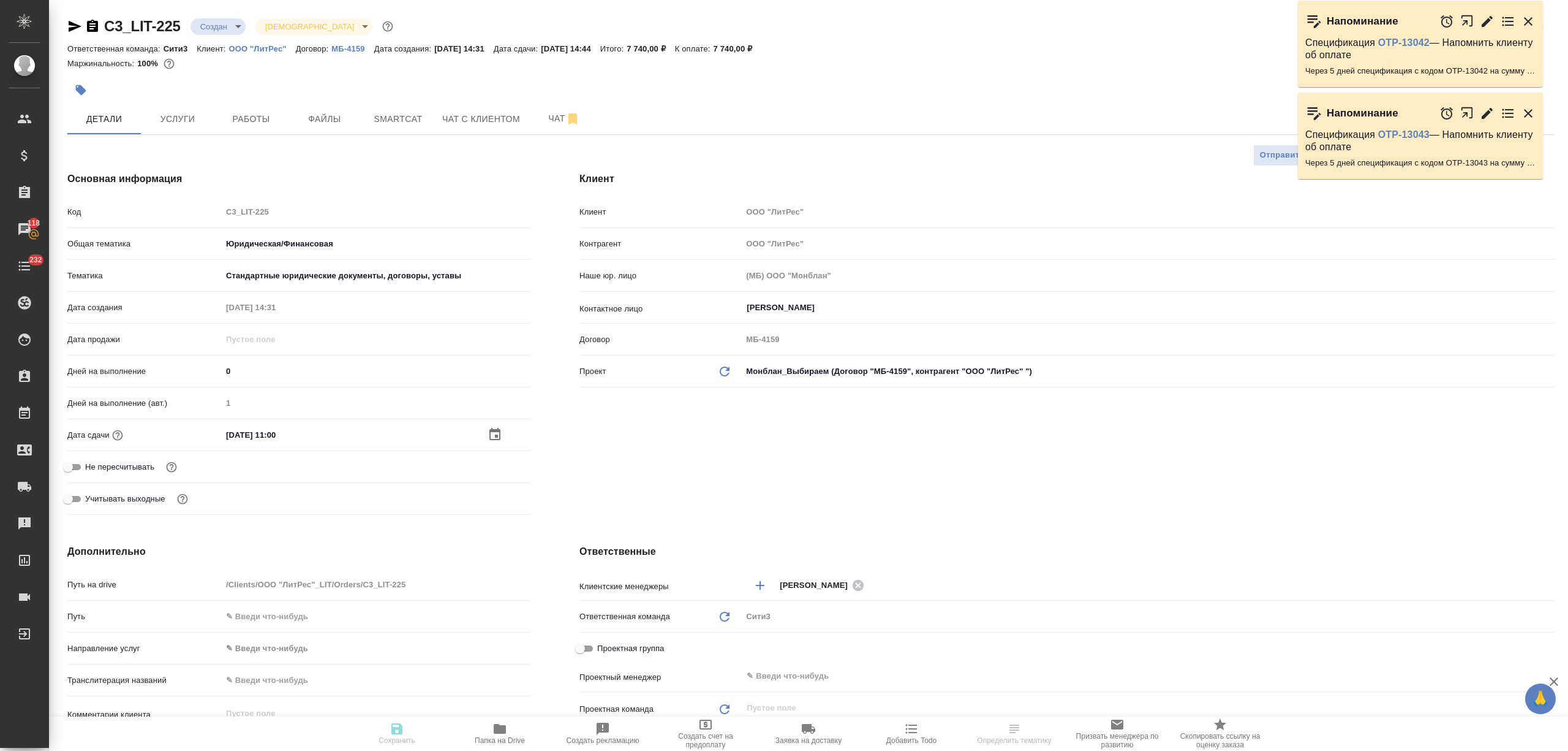
type textarea "x"
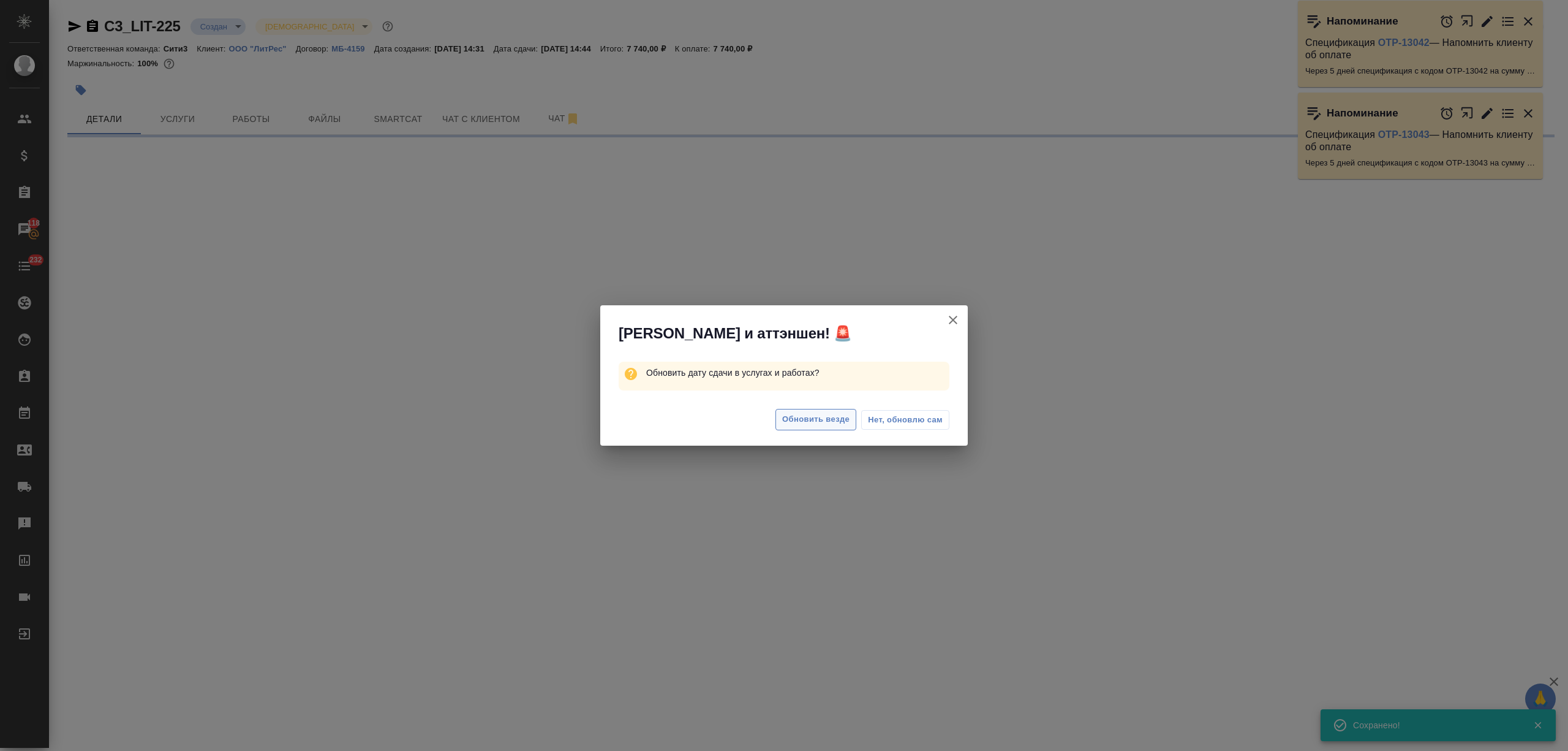
click at [785, 418] on span "Обновить везде" at bounding box center [815, 419] width 67 height 14
select select "RU"
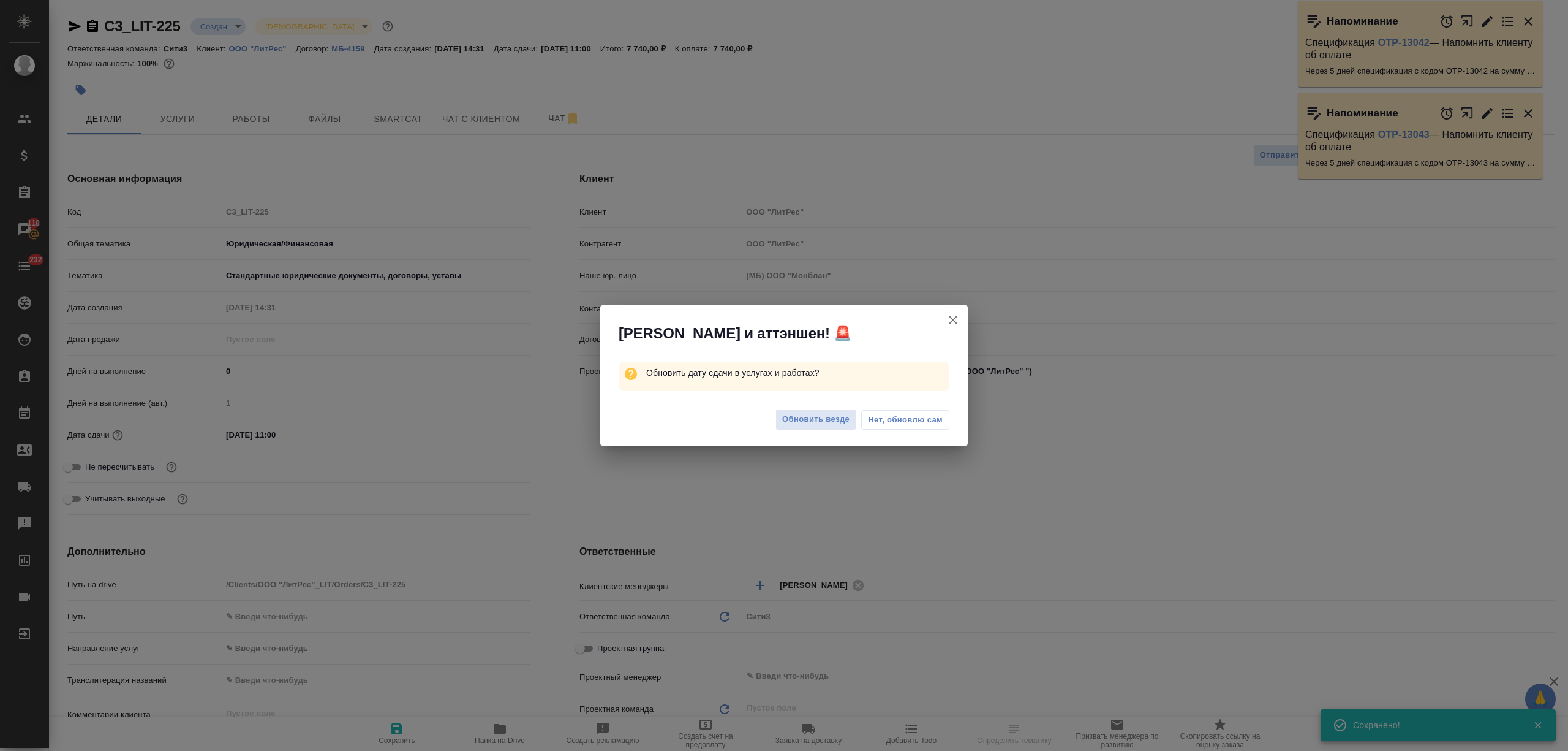
type textarea "x"
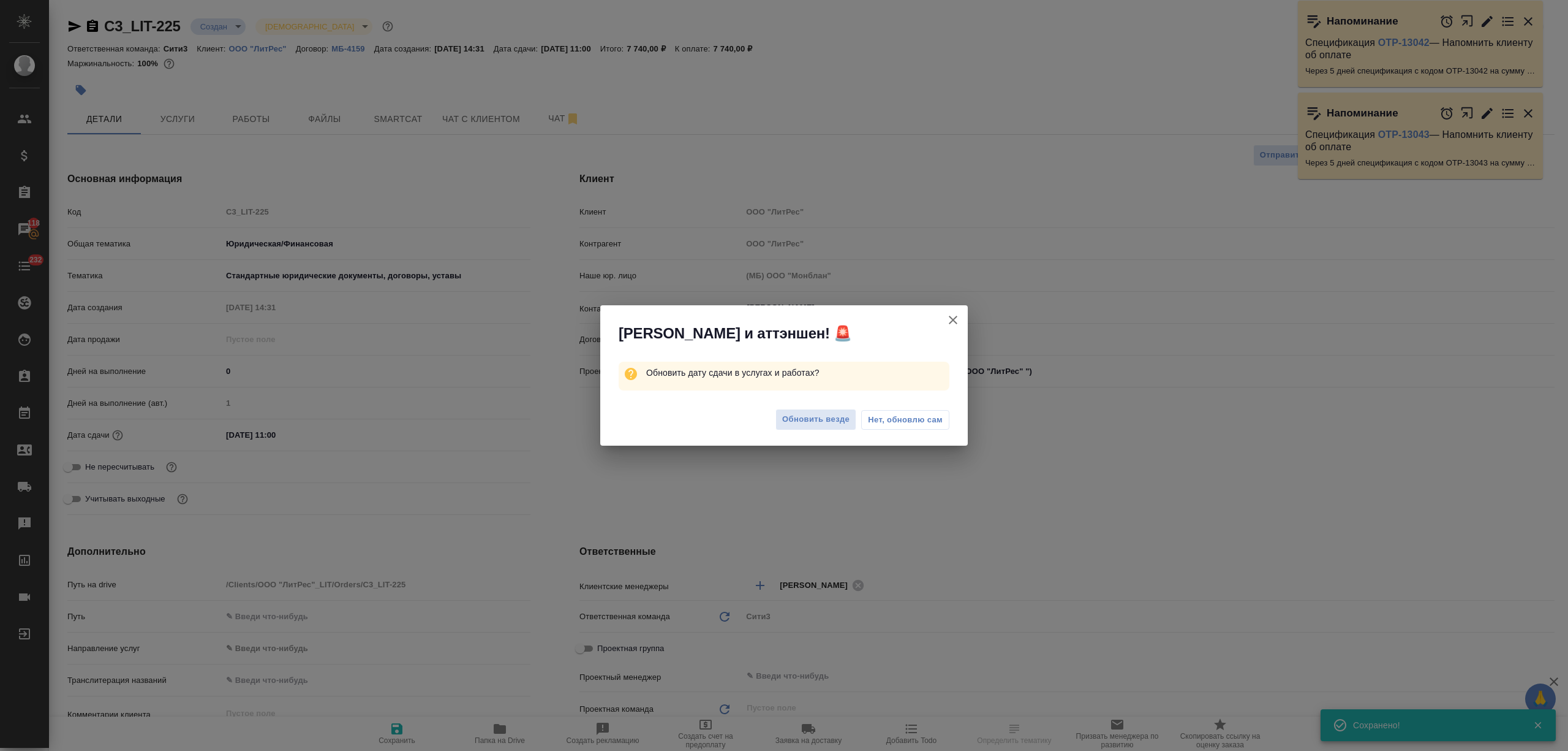
type textarea "x"
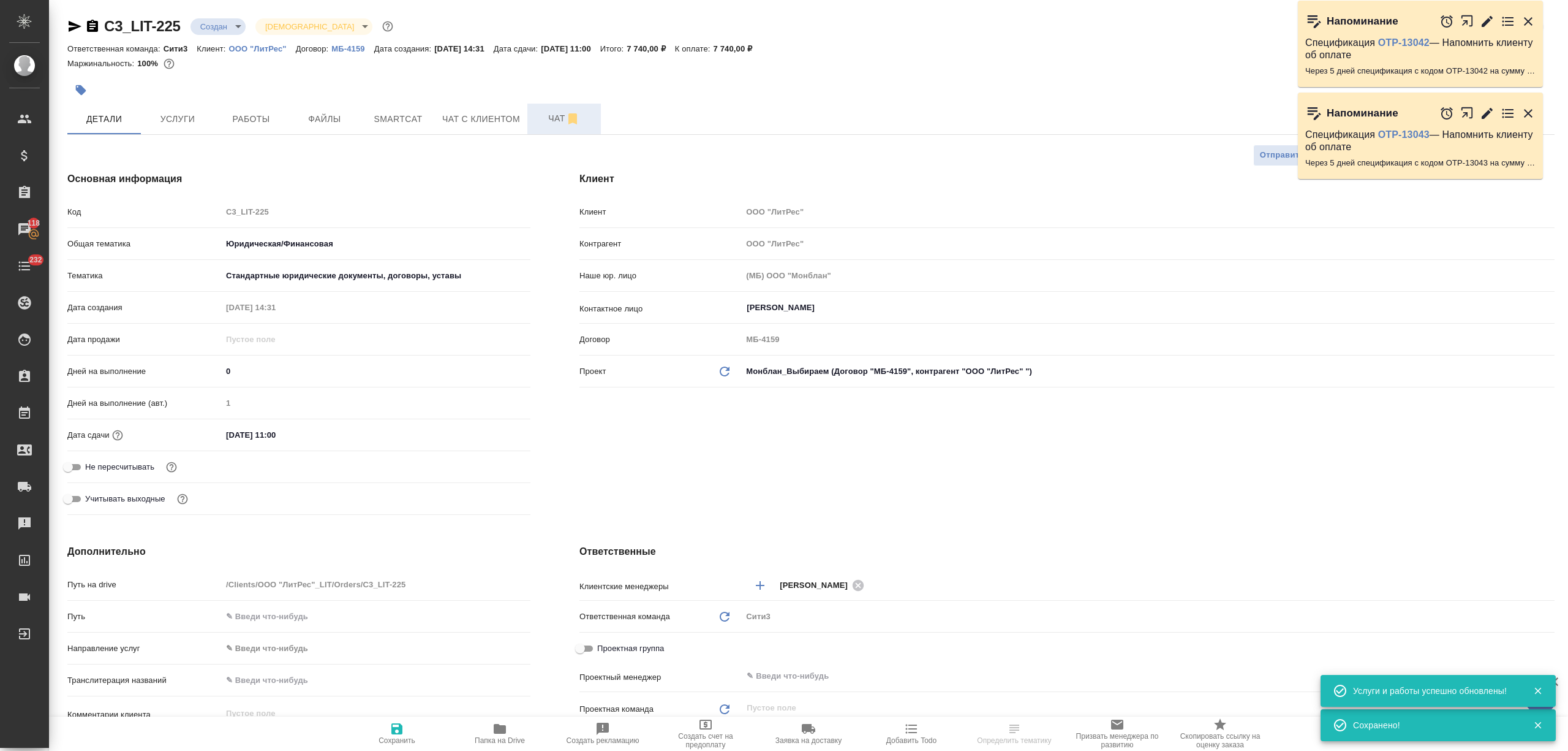
click at [544, 118] on span "Чат" at bounding box center [564, 119] width 59 height 15
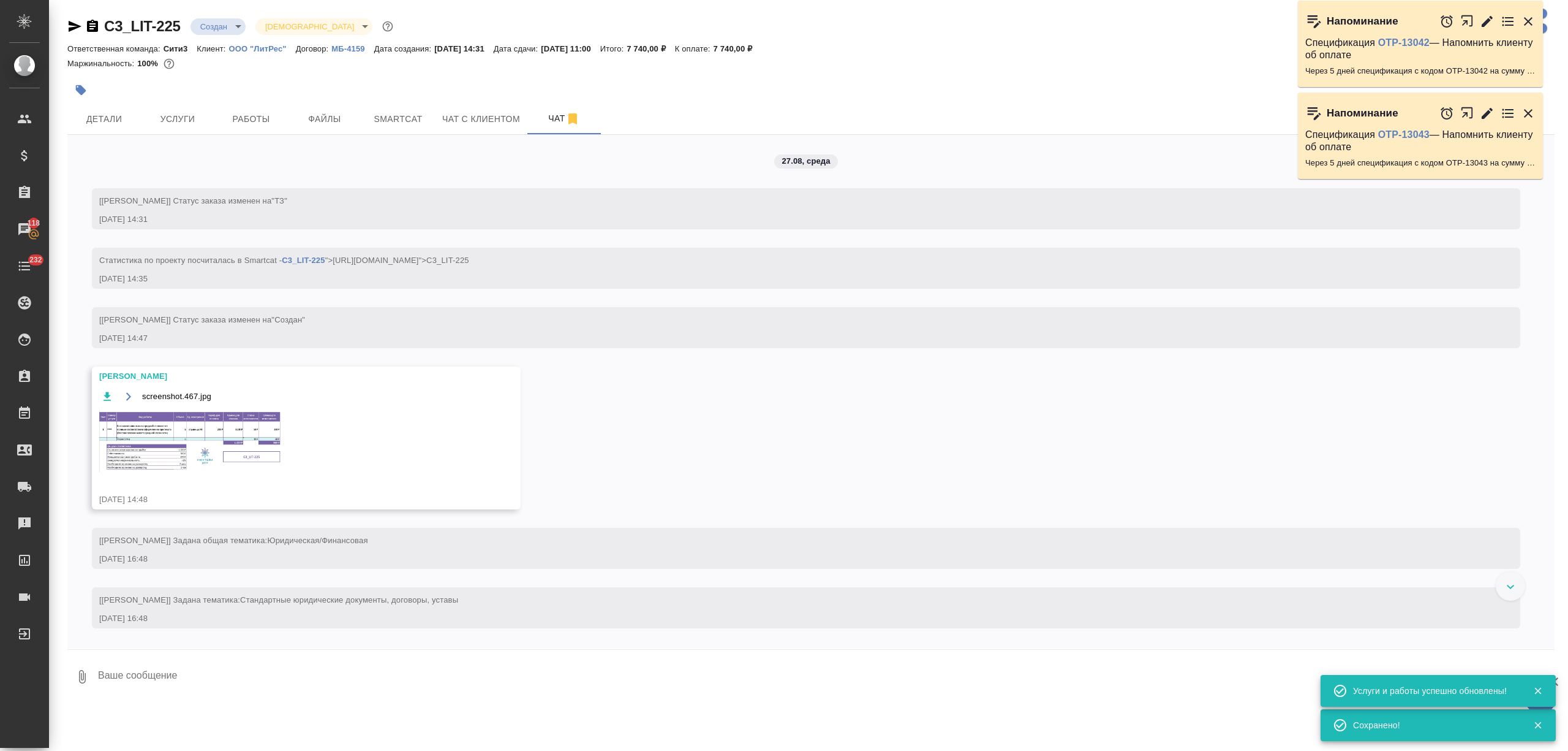
click at [191, 433] on img at bounding box center [190, 440] width 183 height 62
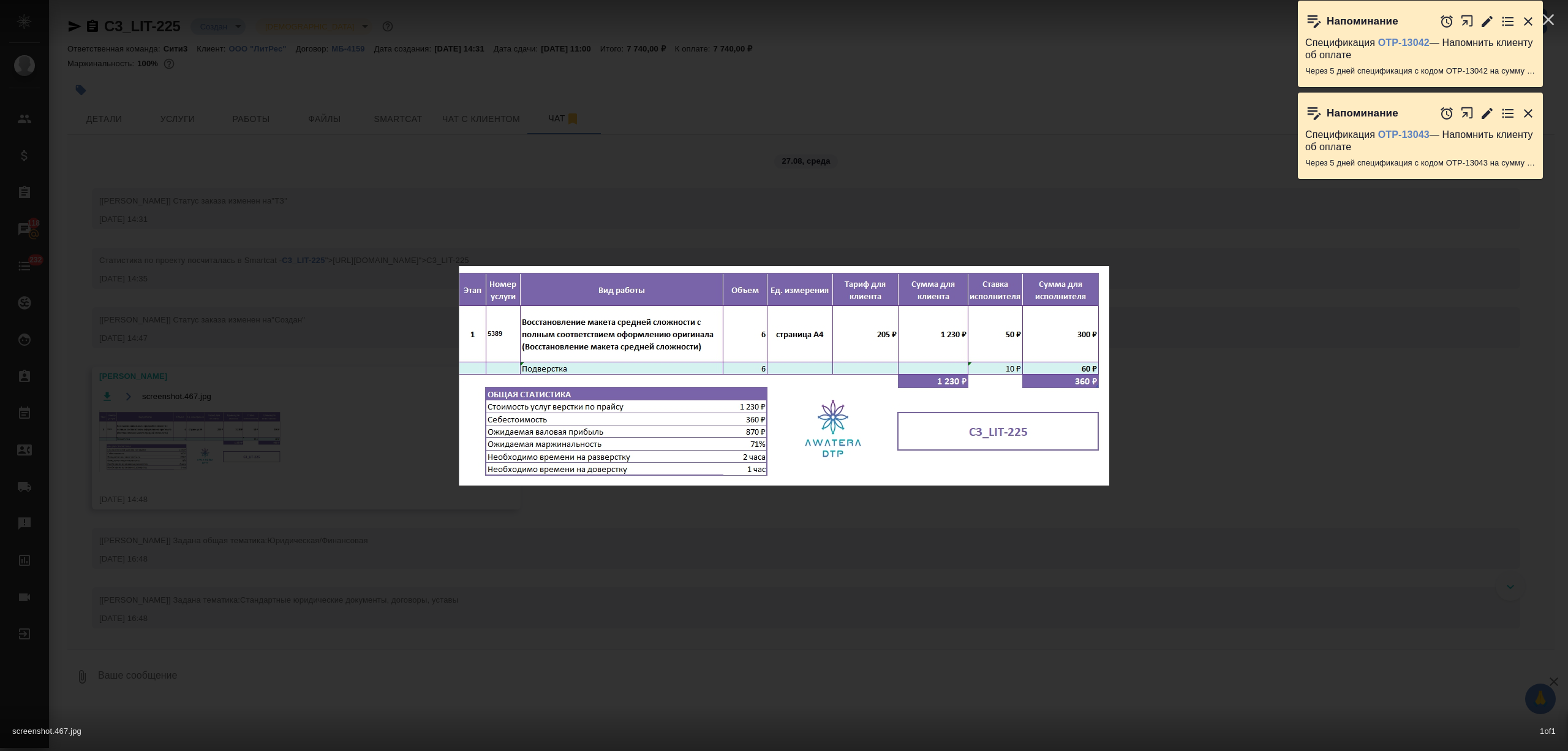
click at [371, 180] on div "screenshot.467.jpg 1 of 1" at bounding box center [784, 376] width 1568 height 751
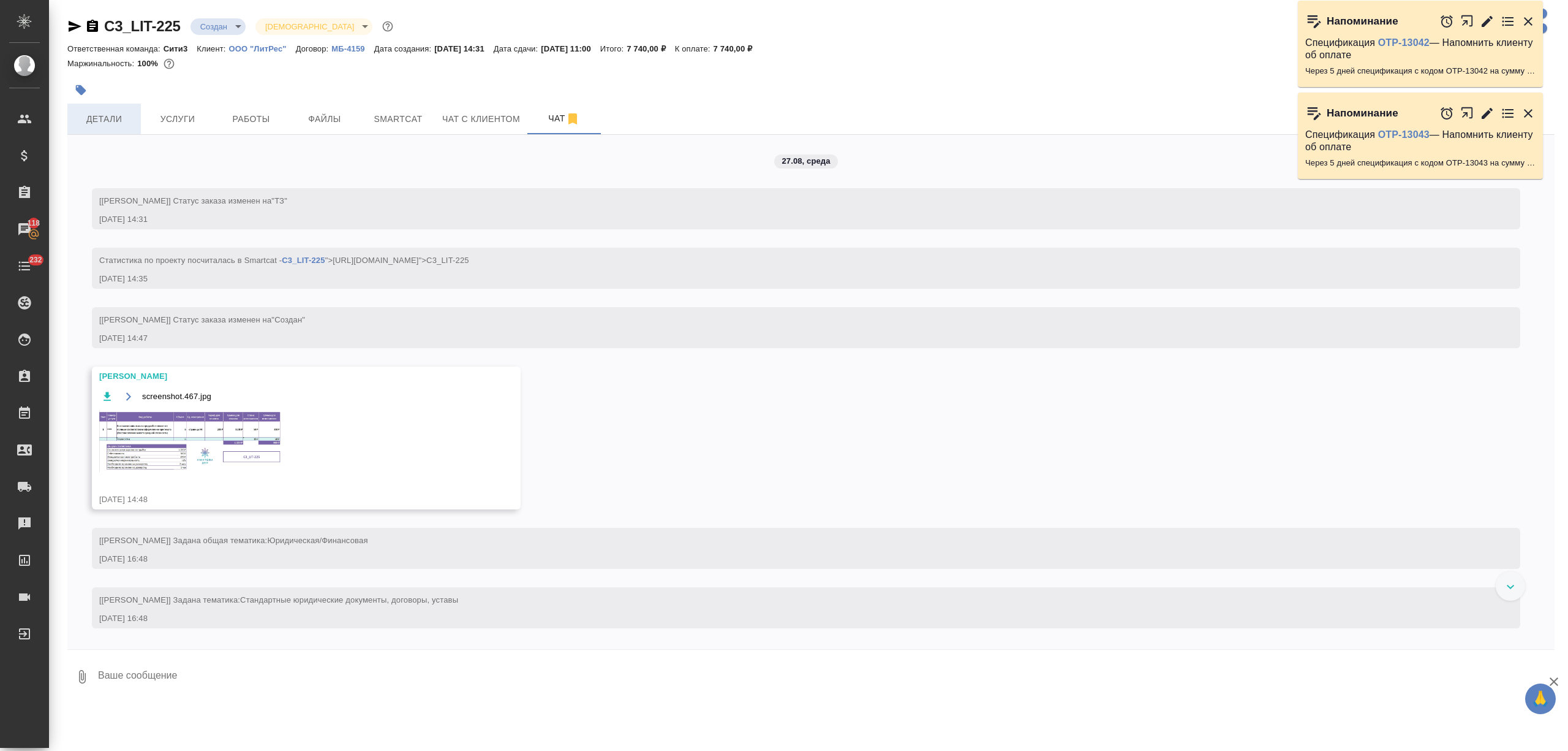
click at [105, 118] on span "Детали" at bounding box center [105, 119] width 59 height 15
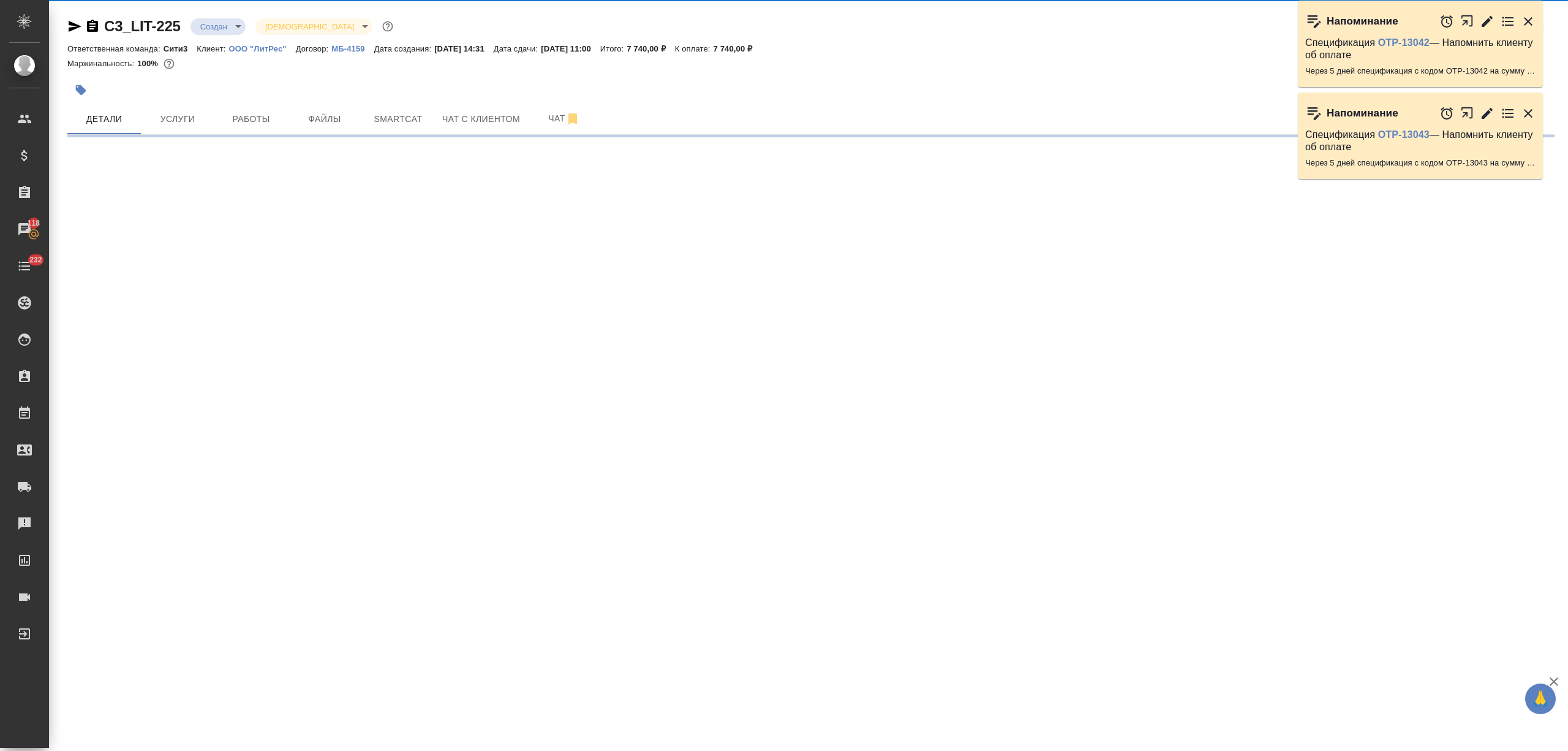
select select "RU"
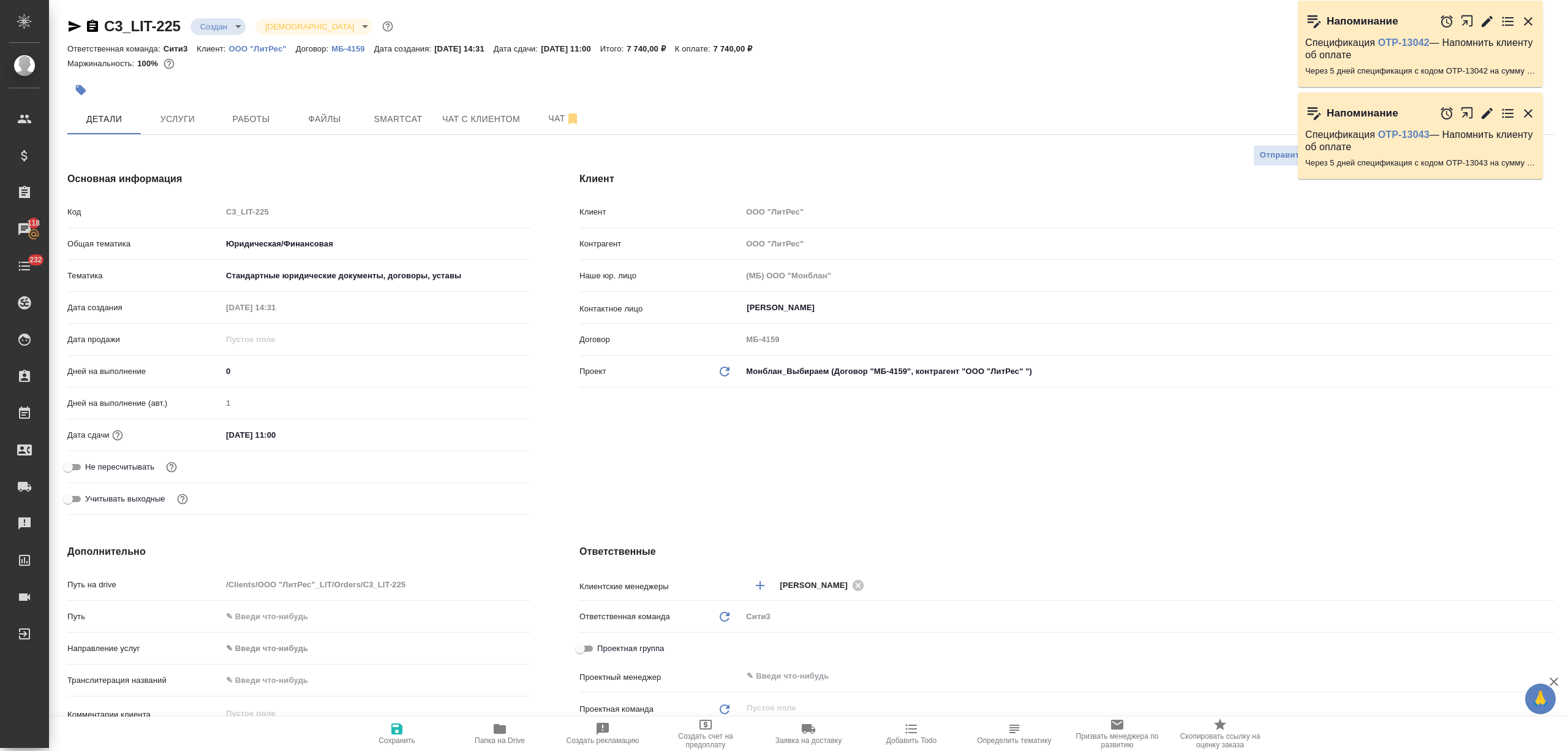
type textarea "x"
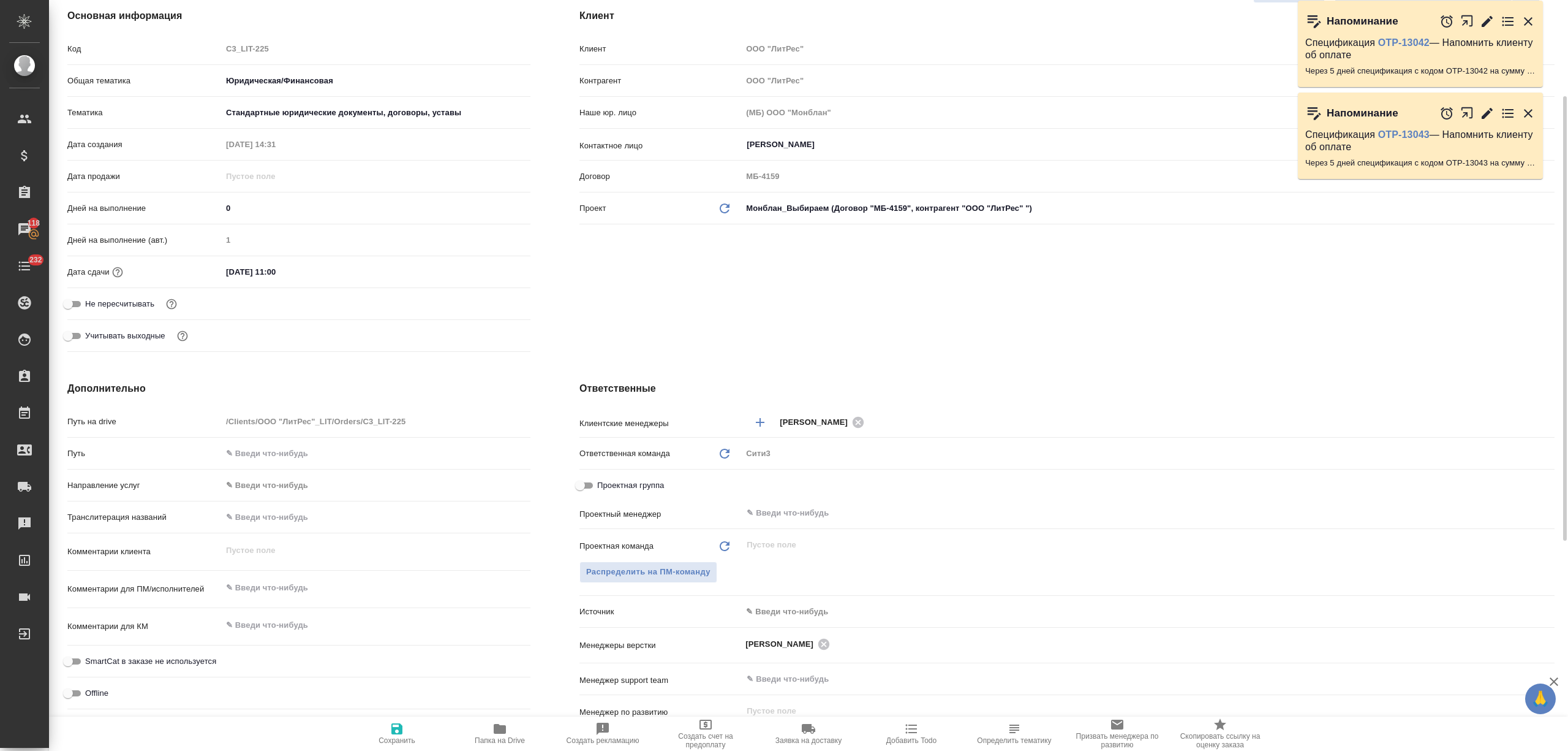
scroll to position [245, 0]
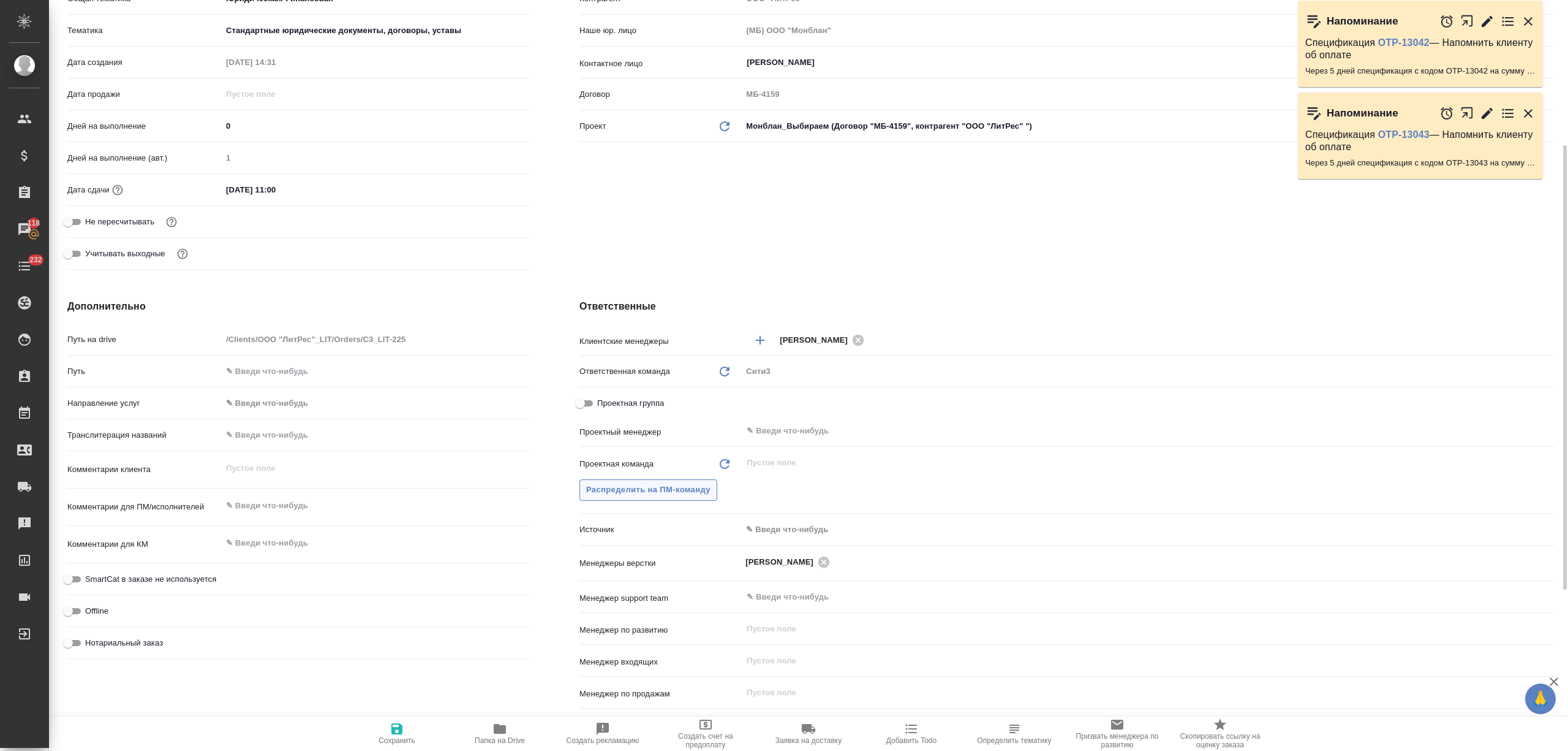
click at [652, 481] on button "Распределить на ПМ-команду" at bounding box center [648, 490] width 138 height 22
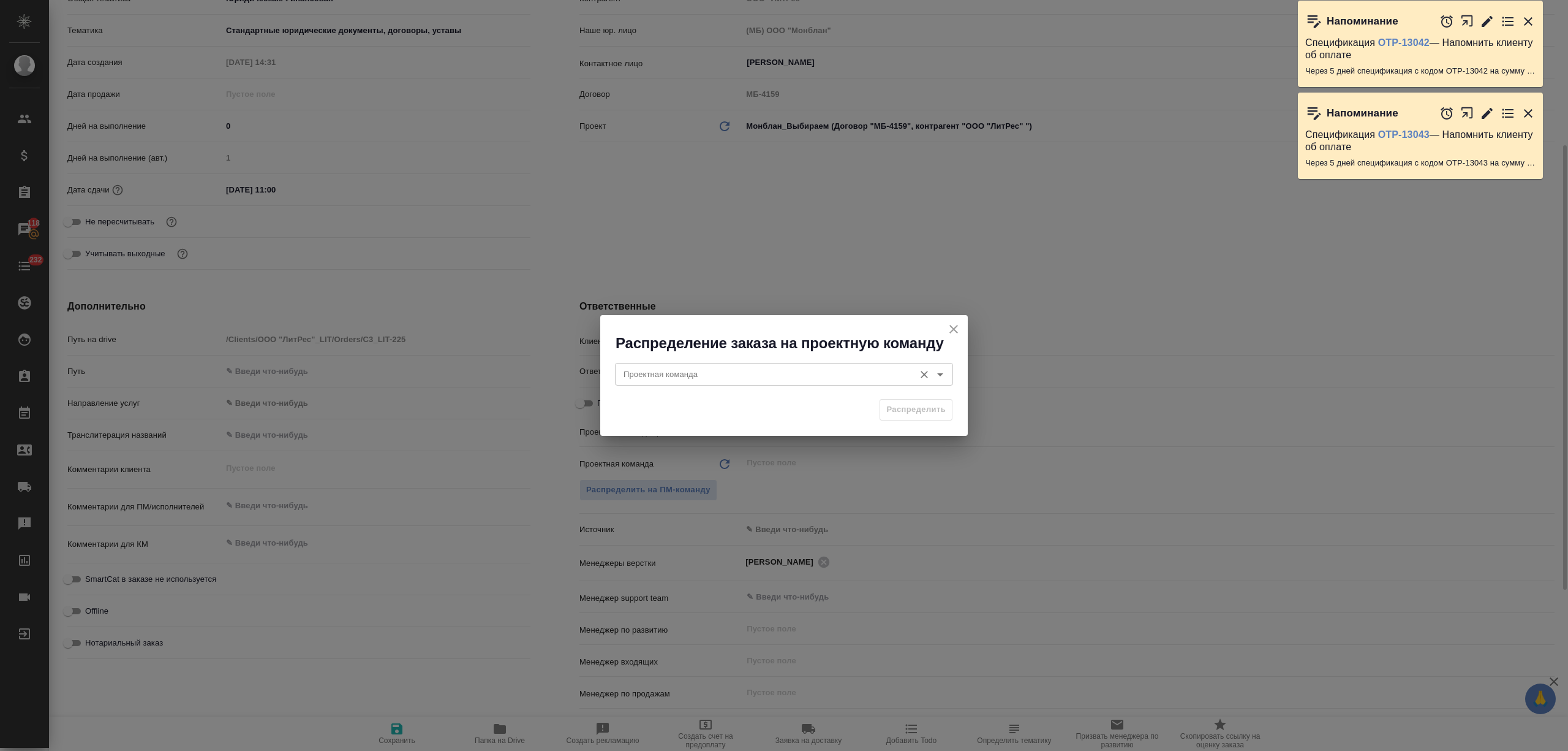
click at [660, 376] on input "Проектная команда" at bounding box center [763, 374] width 290 height 14
click at [674, 402] on p "Юридический" at bounding box center [651, 401] width 52 height 12
type input "Юридический"
click at [903, 403] on span "Распределить" at bounding box center [916, 410] width 60 height 14
type textarea "x"
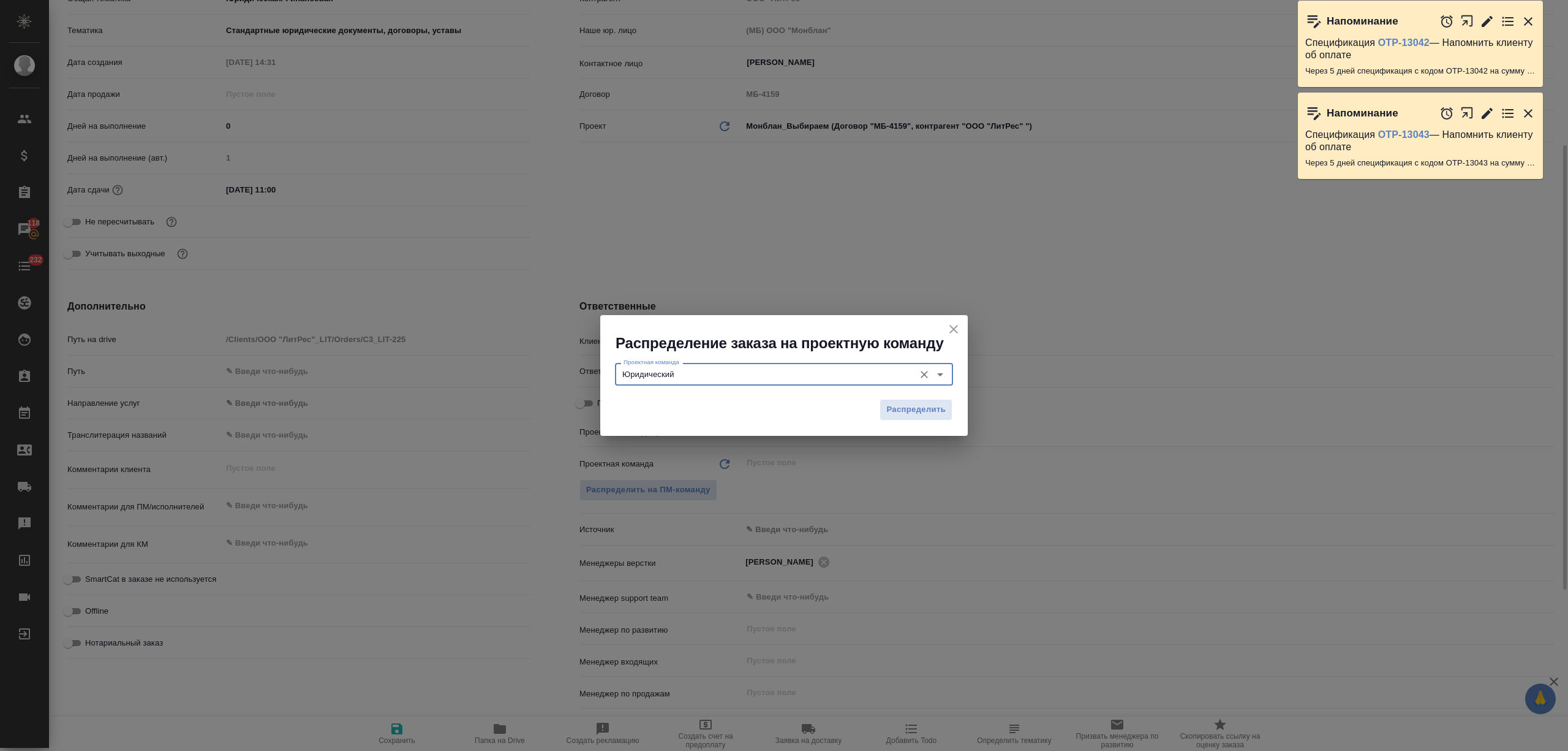
type textarea "x"
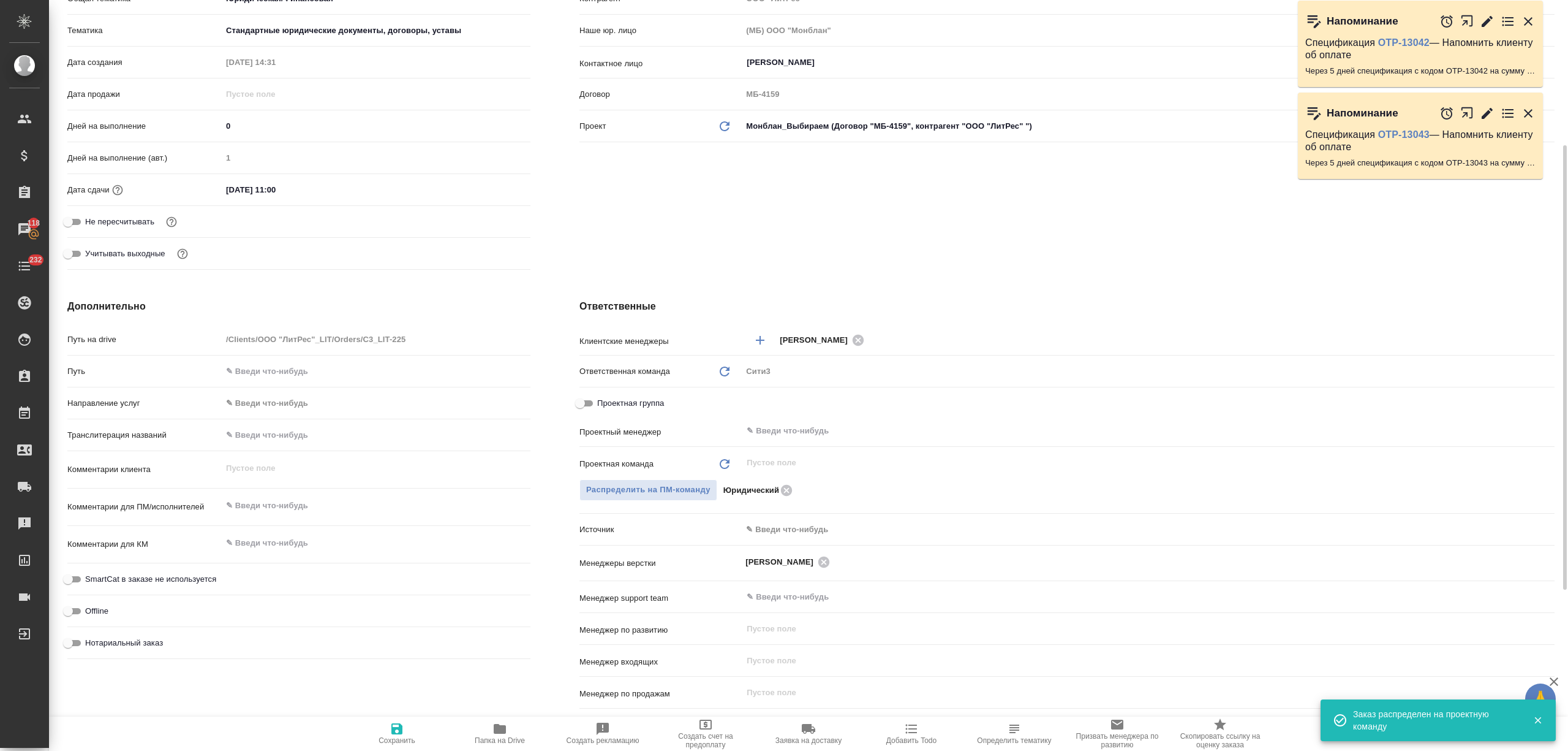
click at [406, 737] on span "Сохранить" at bounding box center [396, 740] width 37 height 9
type textarea "x"
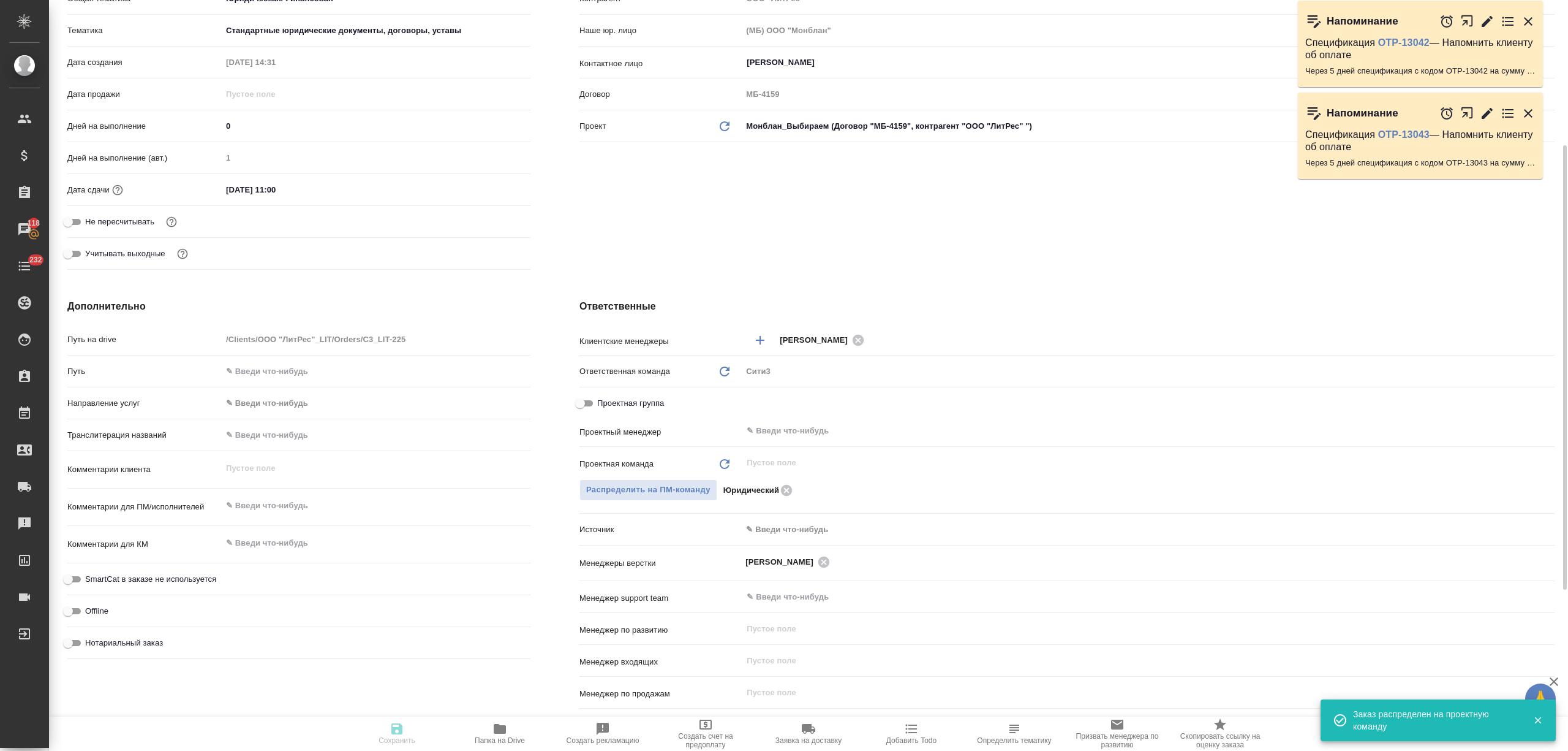
type textarea "x"
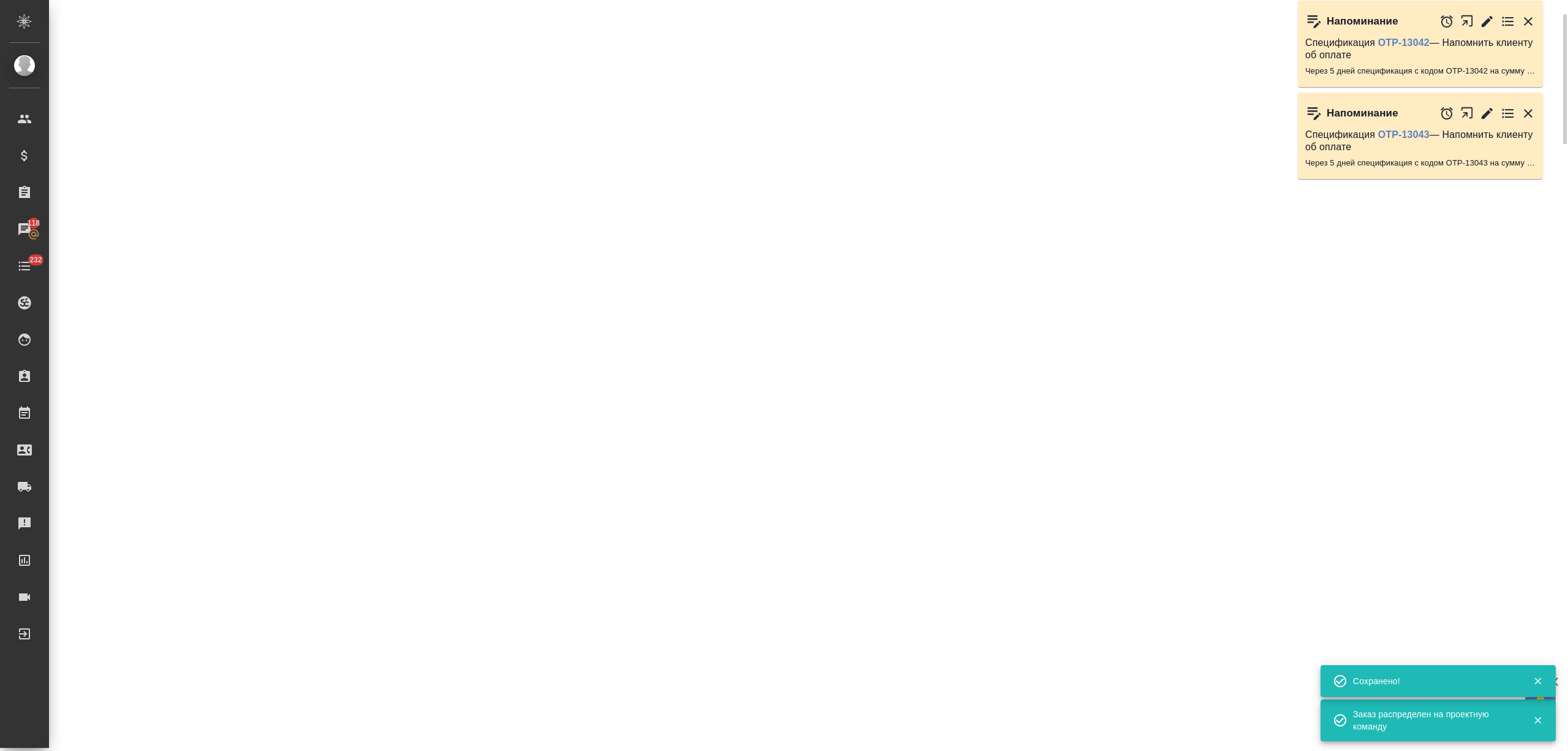
scroll to position [163, 0]
select select "RU"
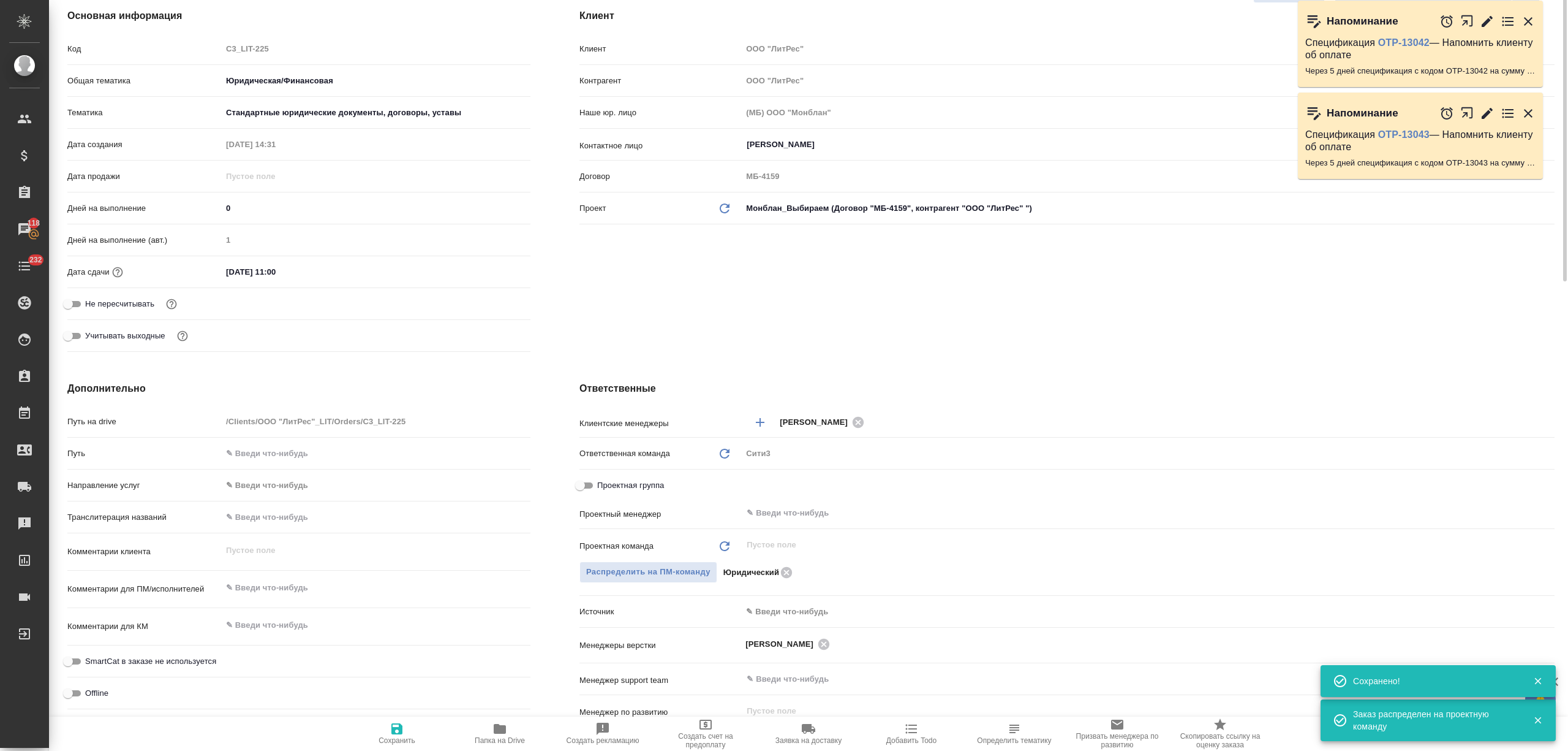
scroll to position [0, 0]
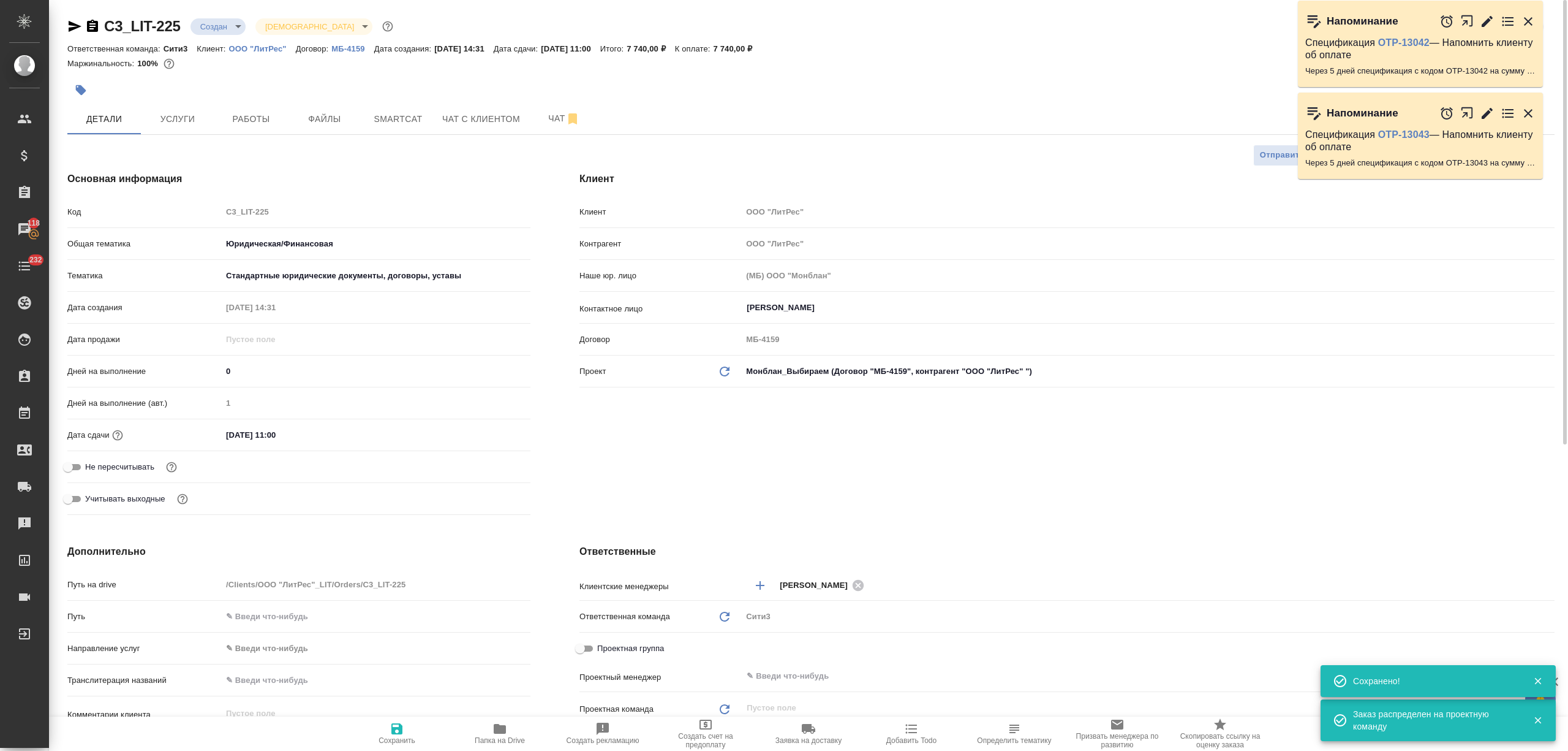
type textarea "x"
click at [236, 23] on body "🙏 .cls-1 fill:#fff; AWATERA Nikitina Tatiana Клиенты Спецификации Заказы 118 Ча…" at bounding box center [784, 376] width 1568 height 751
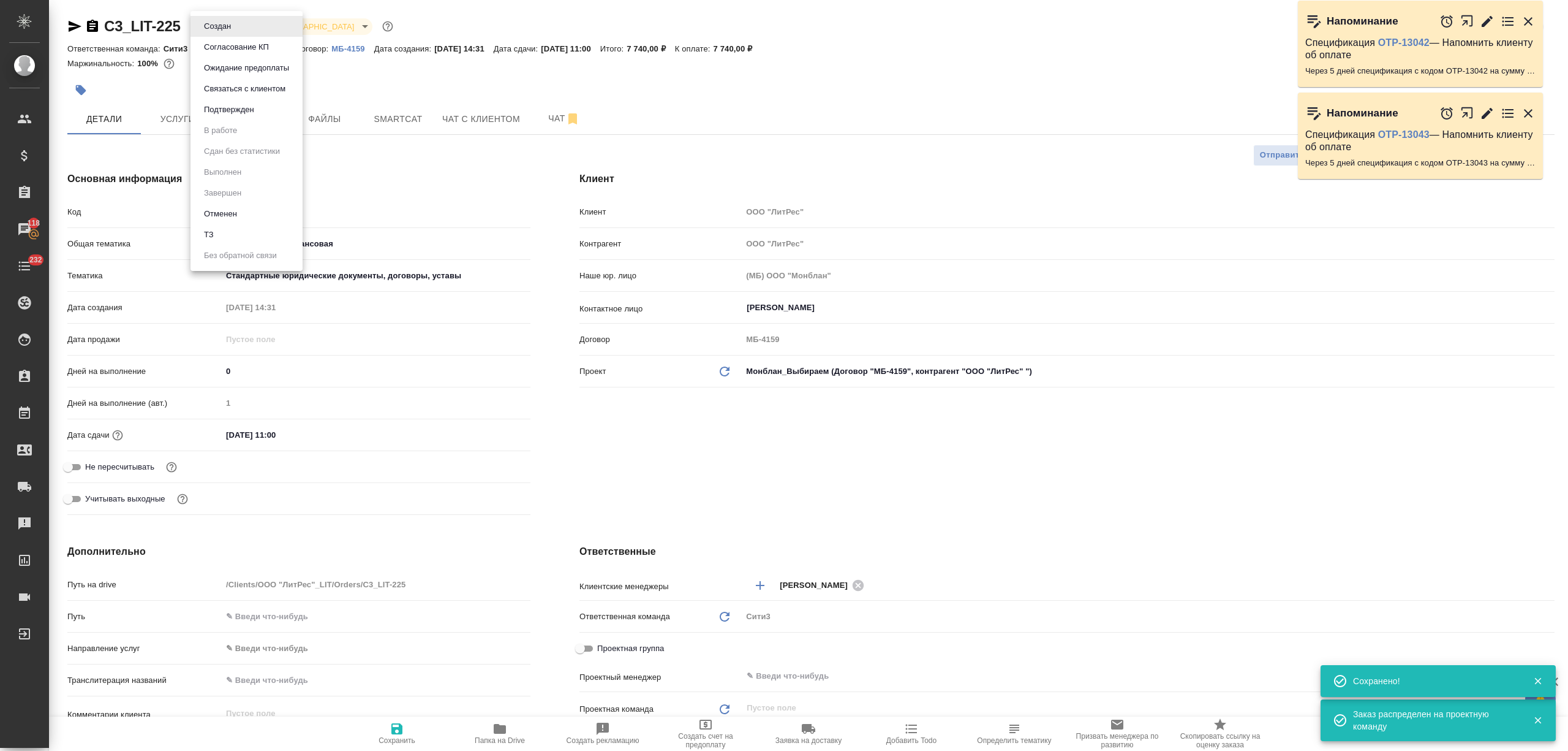
click at [228, 110] on button "Подтвержден" at bounding box center [229, 109] width 58 height 13
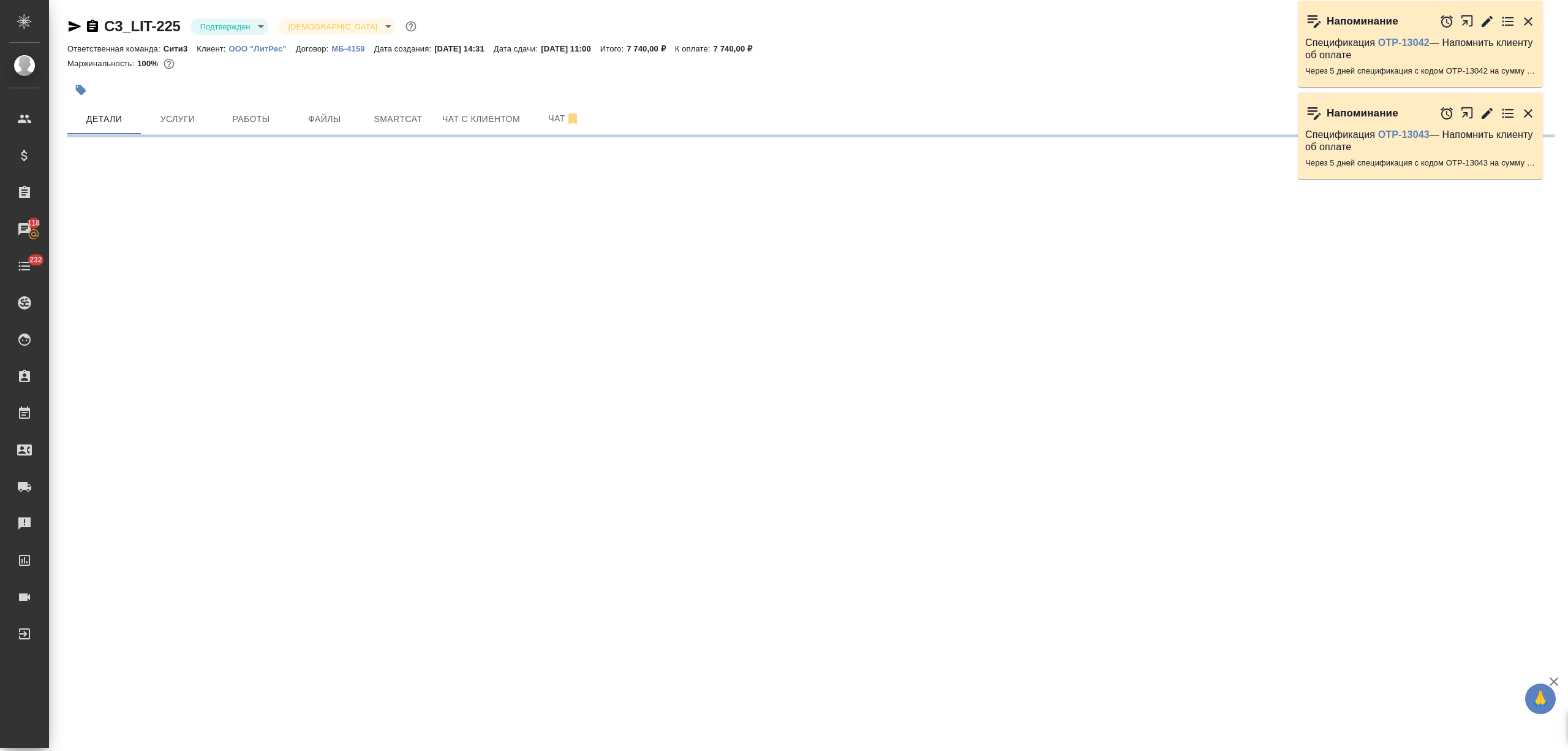
select select "RU"
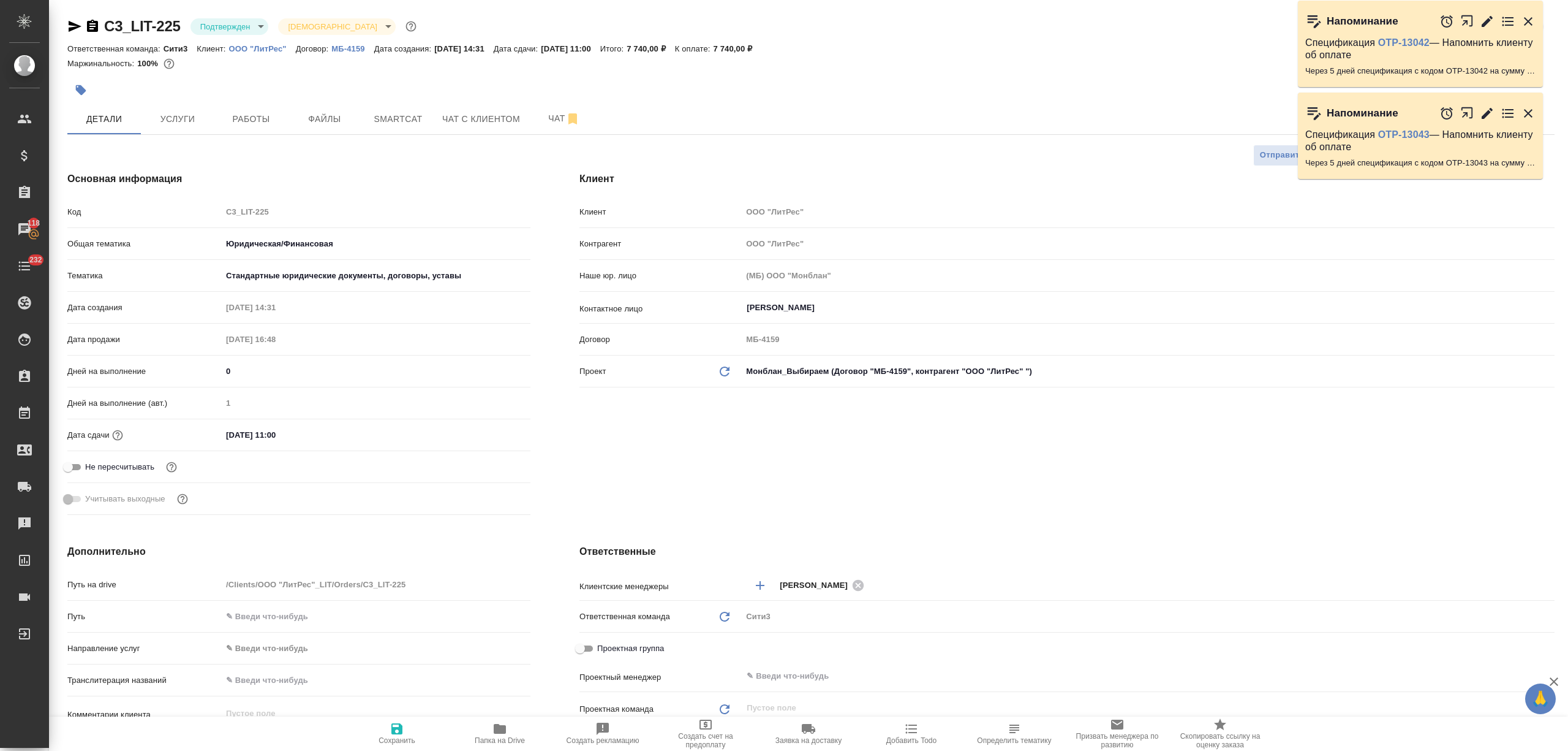
type textarea "x"
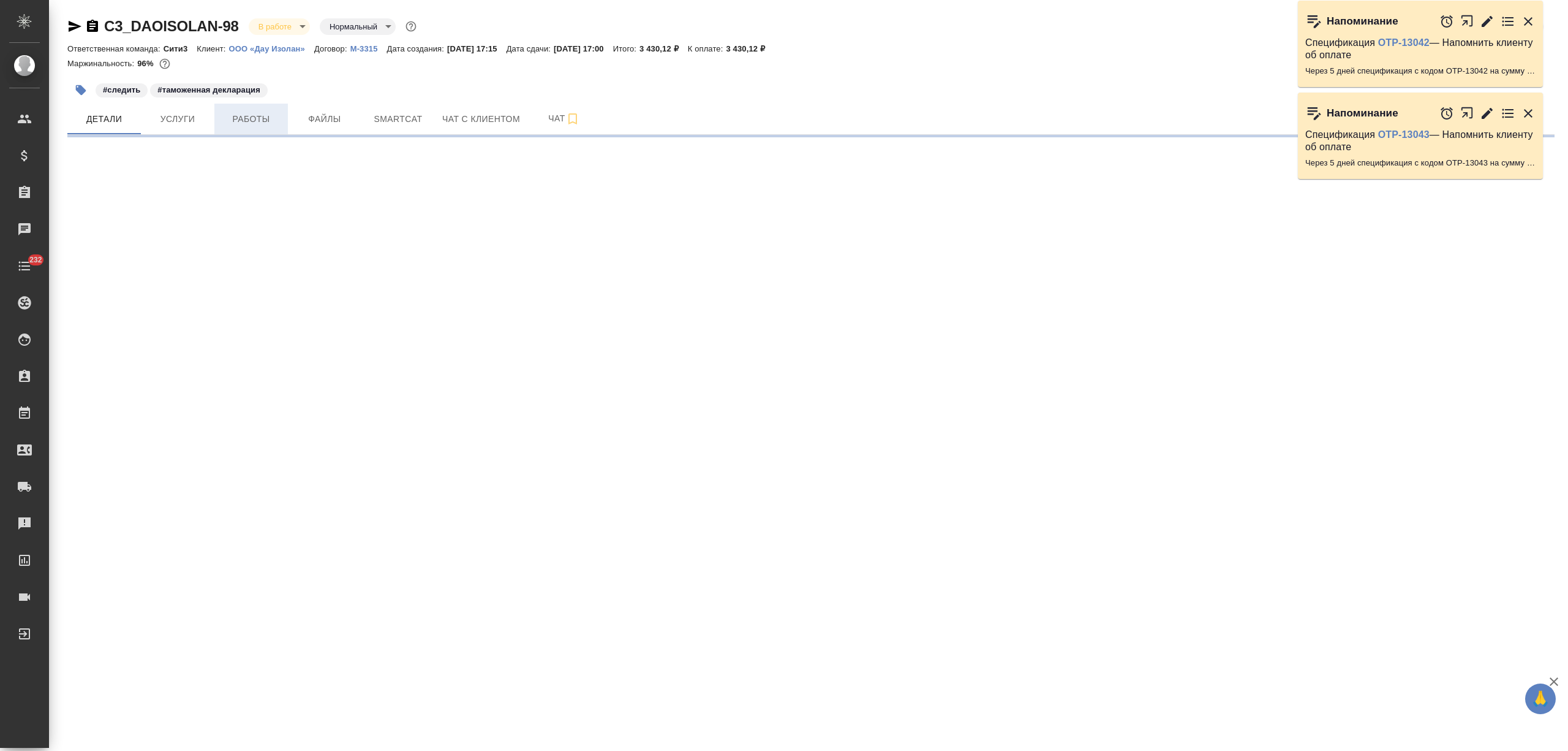
select select "RU"
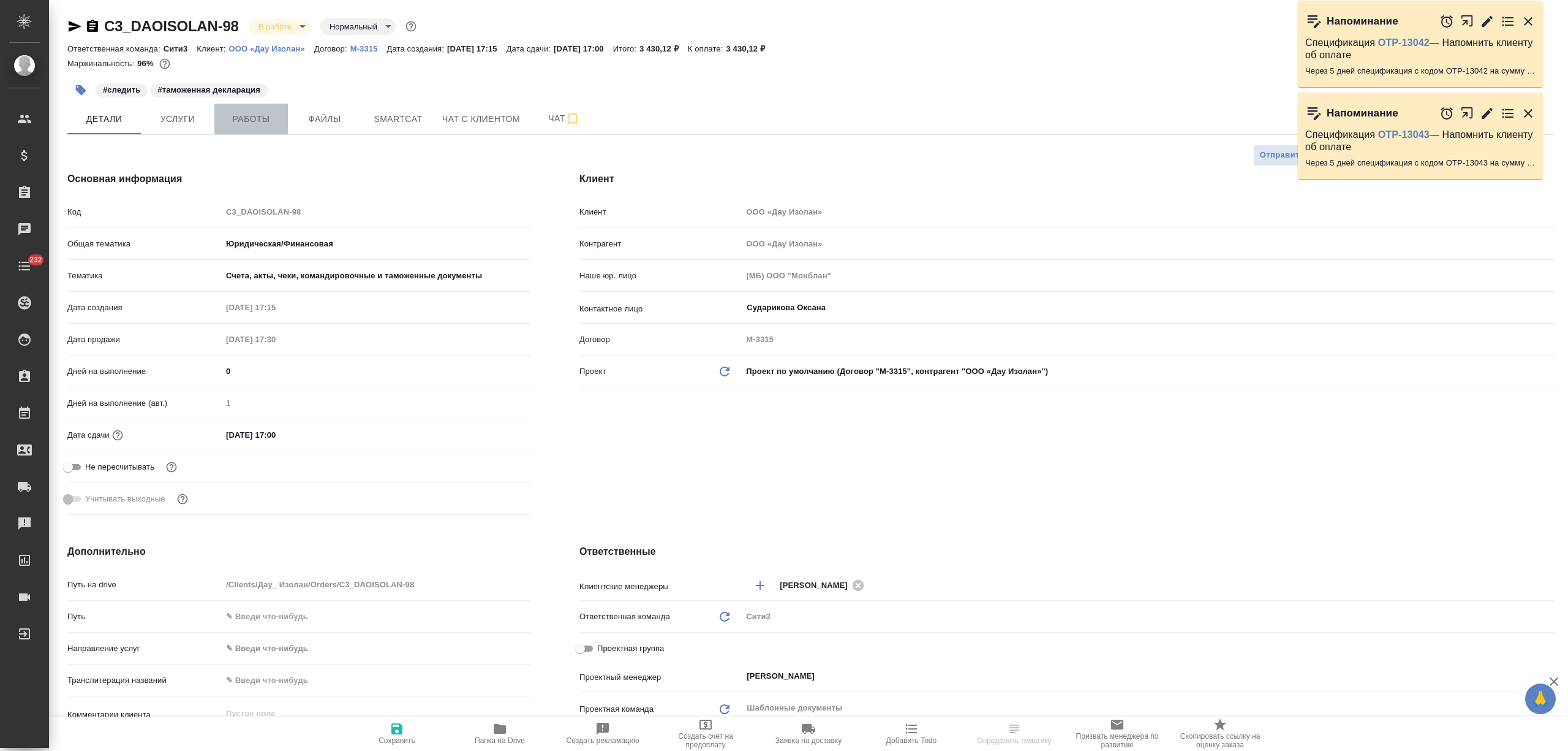
click at [245, 109] on button "Работы" at bounding box center [251, 119] width 73 height 30
type textarea "x"
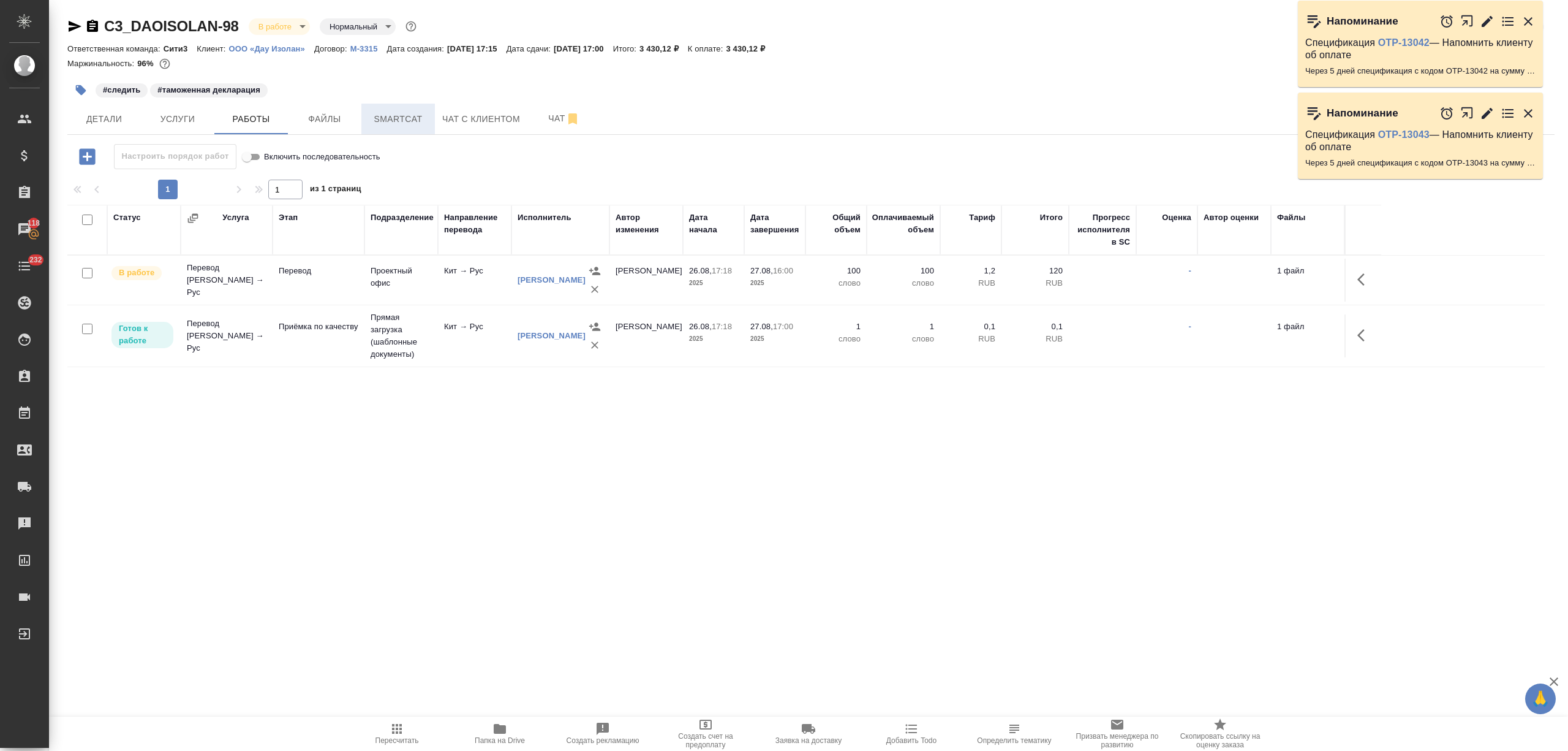
click at [372, 115] on span "Smartcat" at bounding box center [398, 119] width 59 height 15
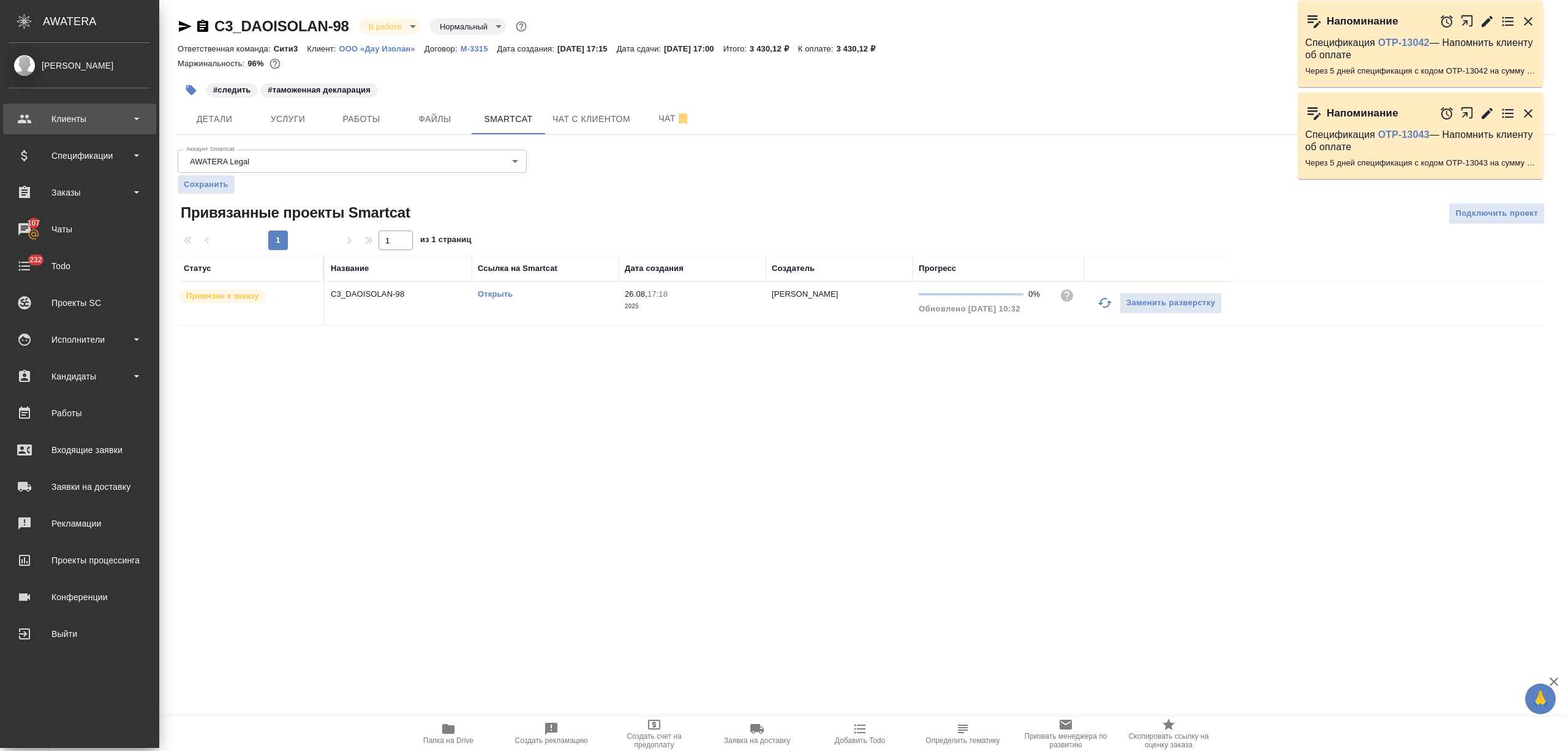
click at [55, 106] on div "Клиенты" at bounding box center [79, 119] width 153 height 30
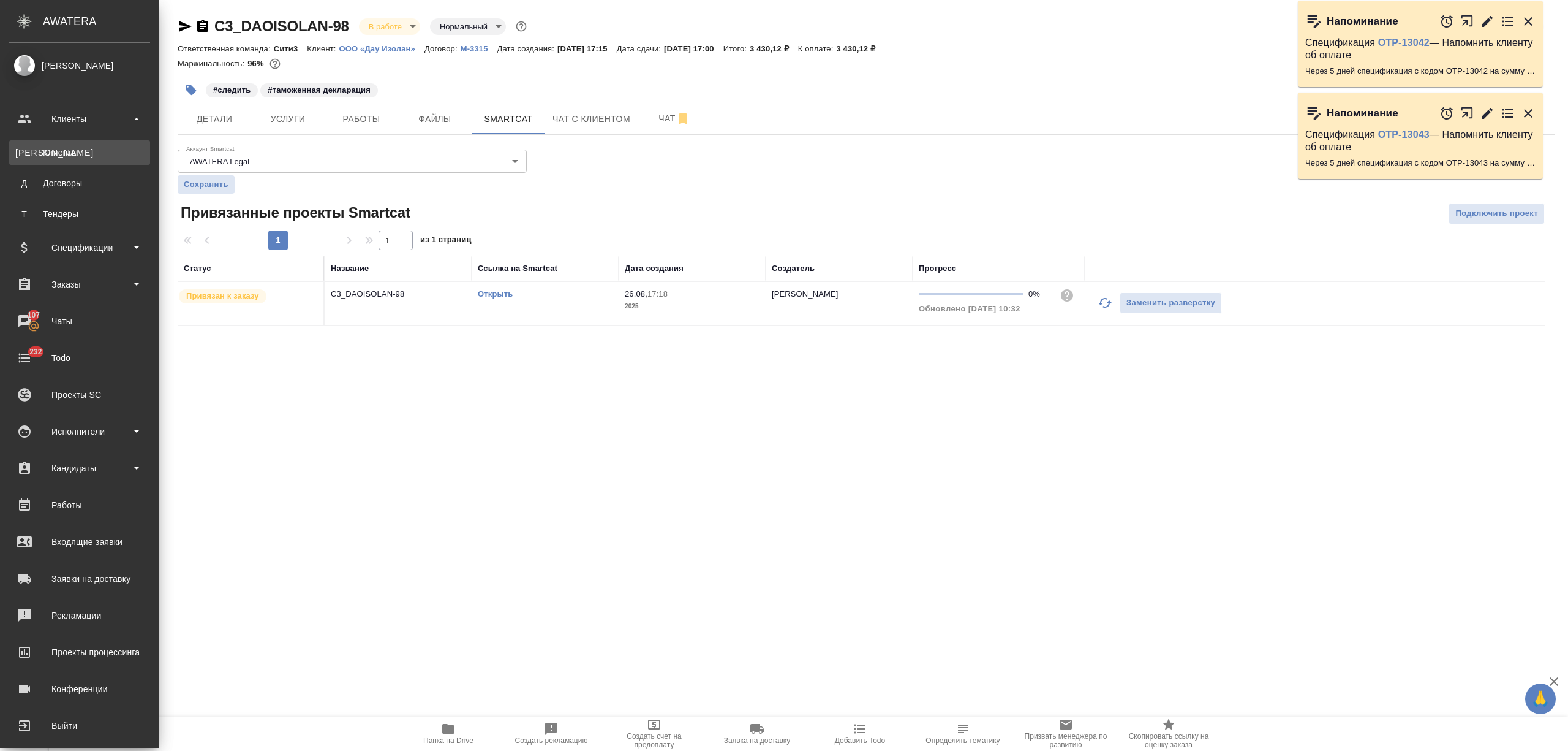
drag, startPoint x: 67, startPoint y: 147, endPoint x: 77, endPoint y: 145, distance: 10.2
click at [68, 147] on div "Клиенты" at bounding box center [79, 152] width 128 height 12
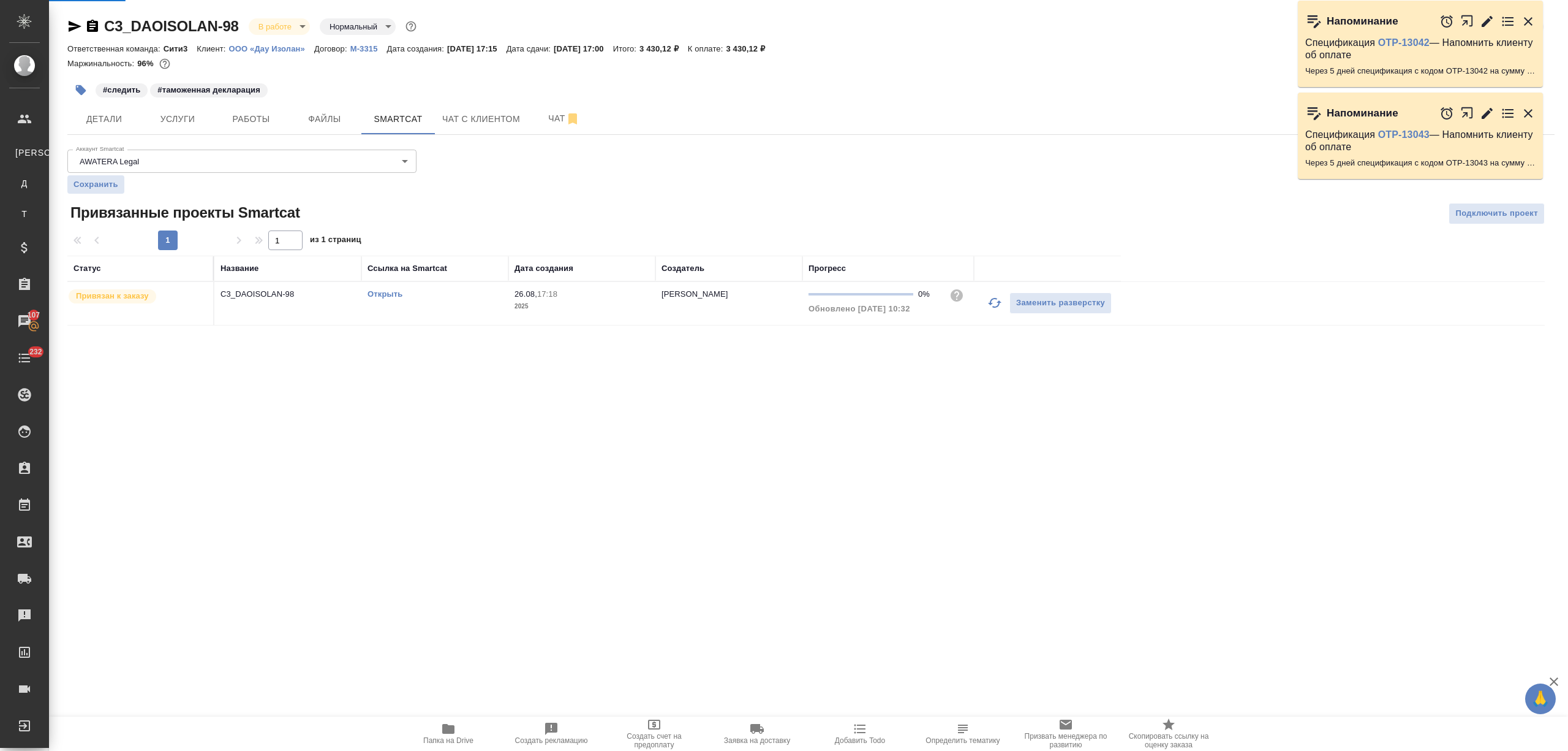
select select "RU"
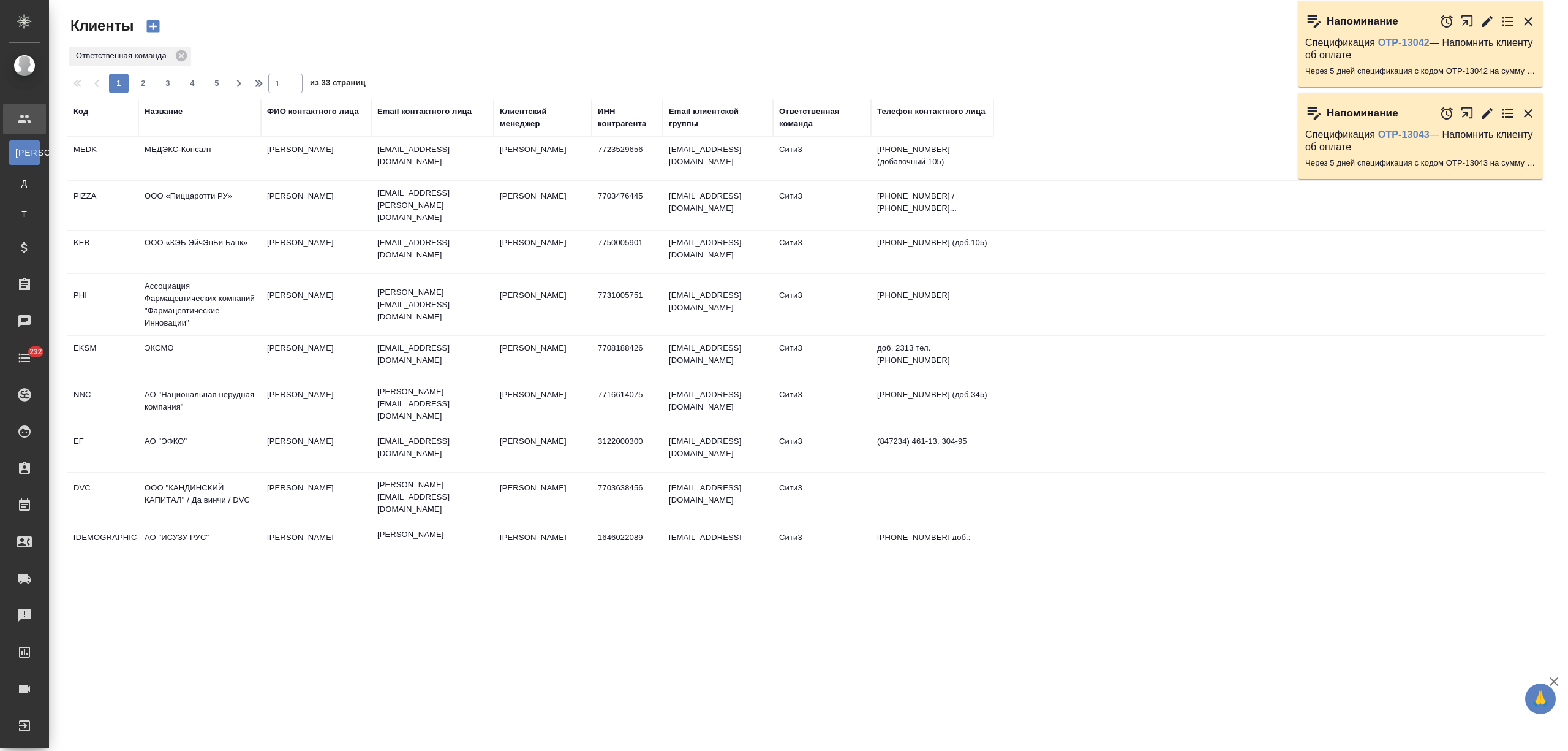
drag, startPoint x: 166, startPoint y: 108, endPoint x: 165, endPoint y: 162, distance: 54.0
click at [167, 107] on div "Название" at bounding box center [163, 111] width 38 height 12
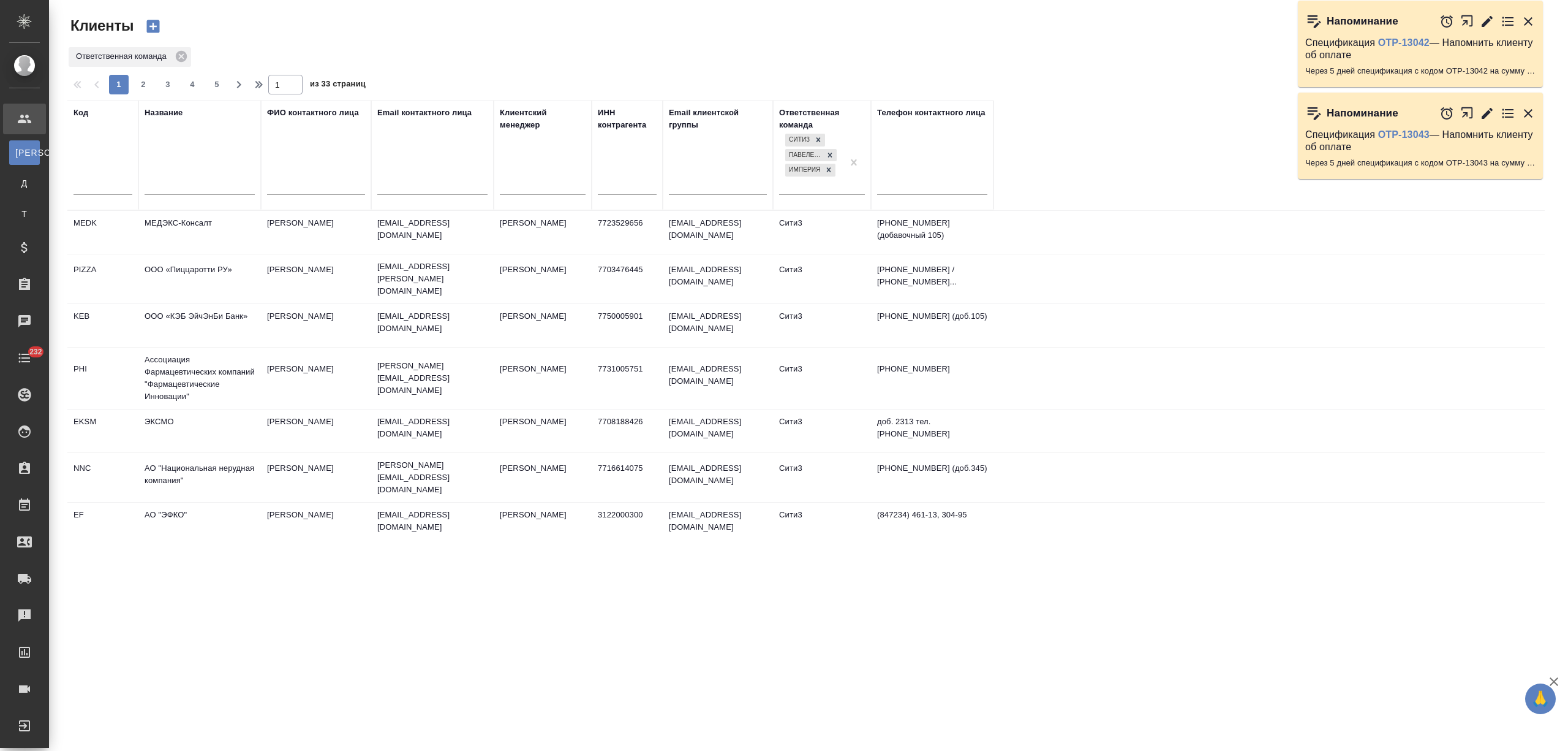
click at [170, 189] on input "text" at bounding box center [200, 186] width 110 height 15
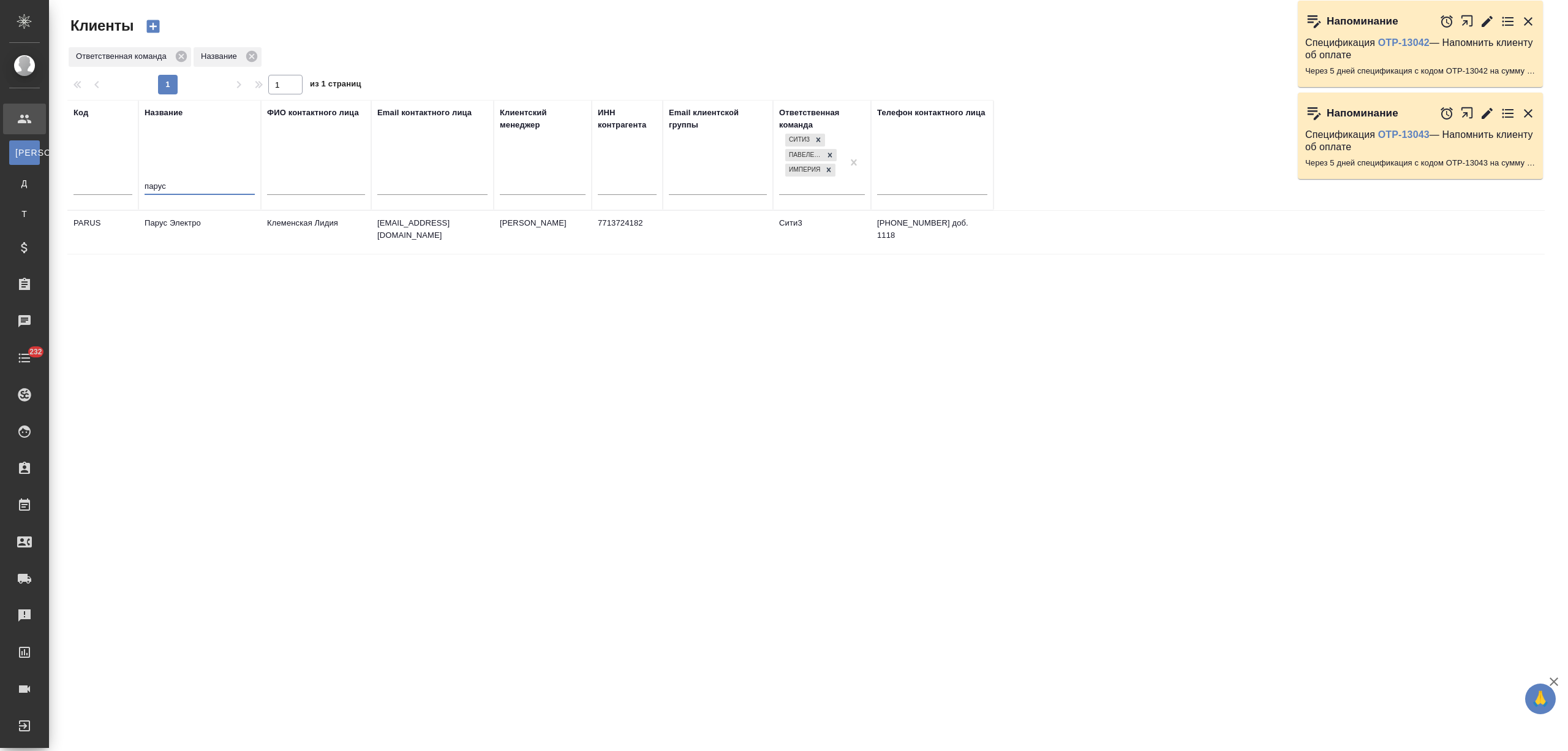
type input "парус"
click at [190, 243] on td "Парус Электро" at bounding box center [200, 232] width 123 height 43
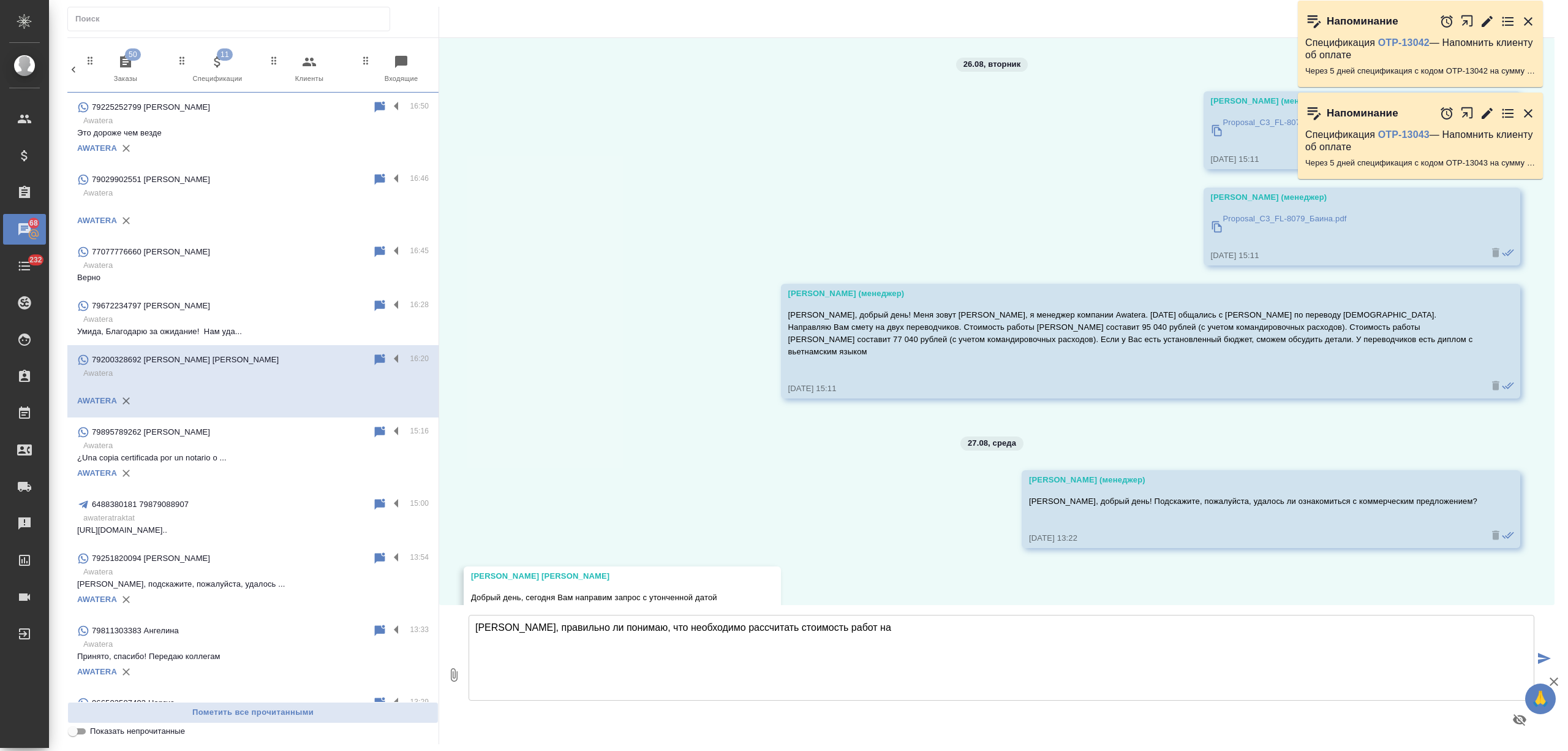
scroll to position [293, 0]
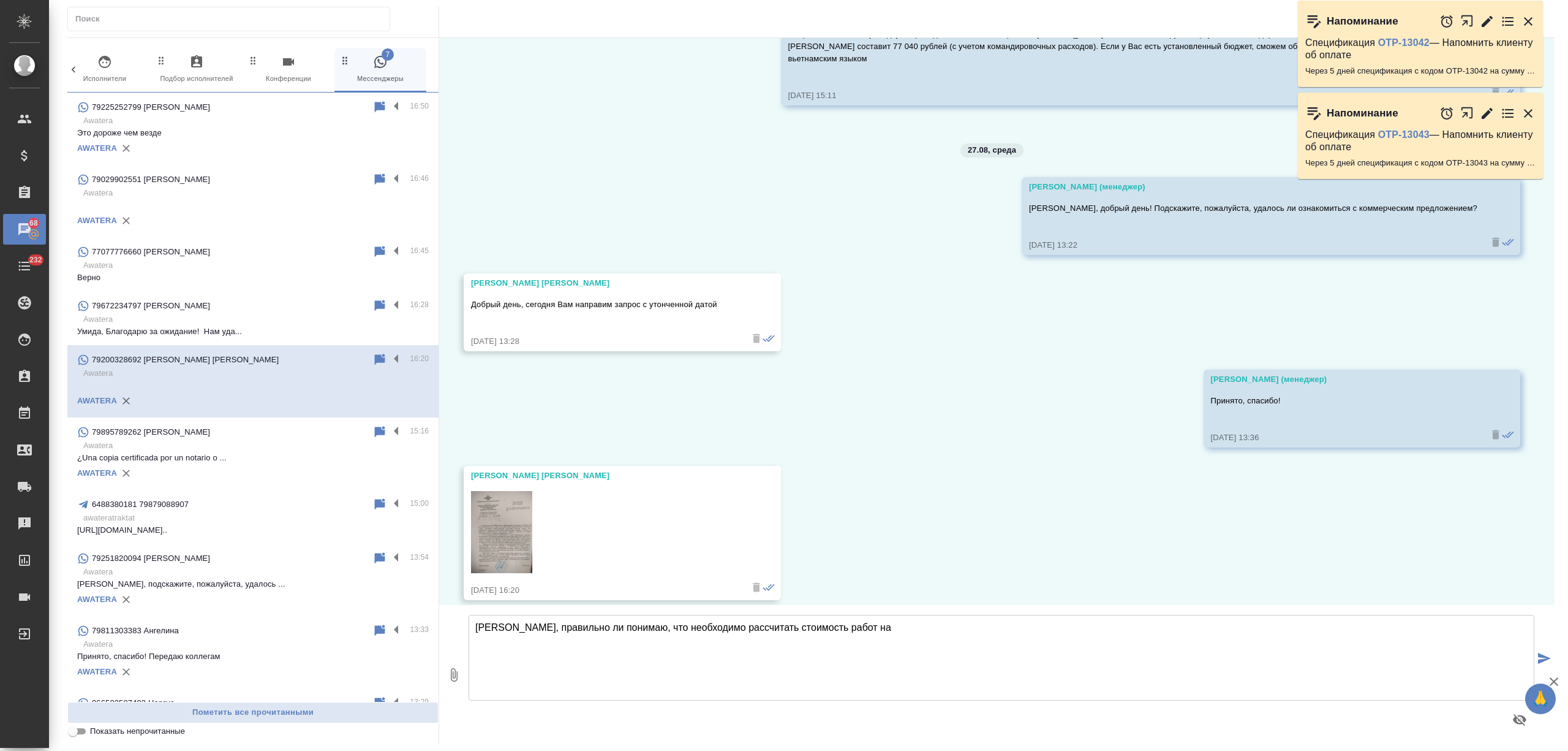
click at [872, 634] on textarea "[PERSON_NAME], правильно ли понимаю, что необходимо рассчитать стоимость работ …" at bounding box center [1002, 658] width 1066 height 86
type textarea "[PERSON_NAME], правильно ли понимаю, что необходимо рассчитать стоимость работ …"
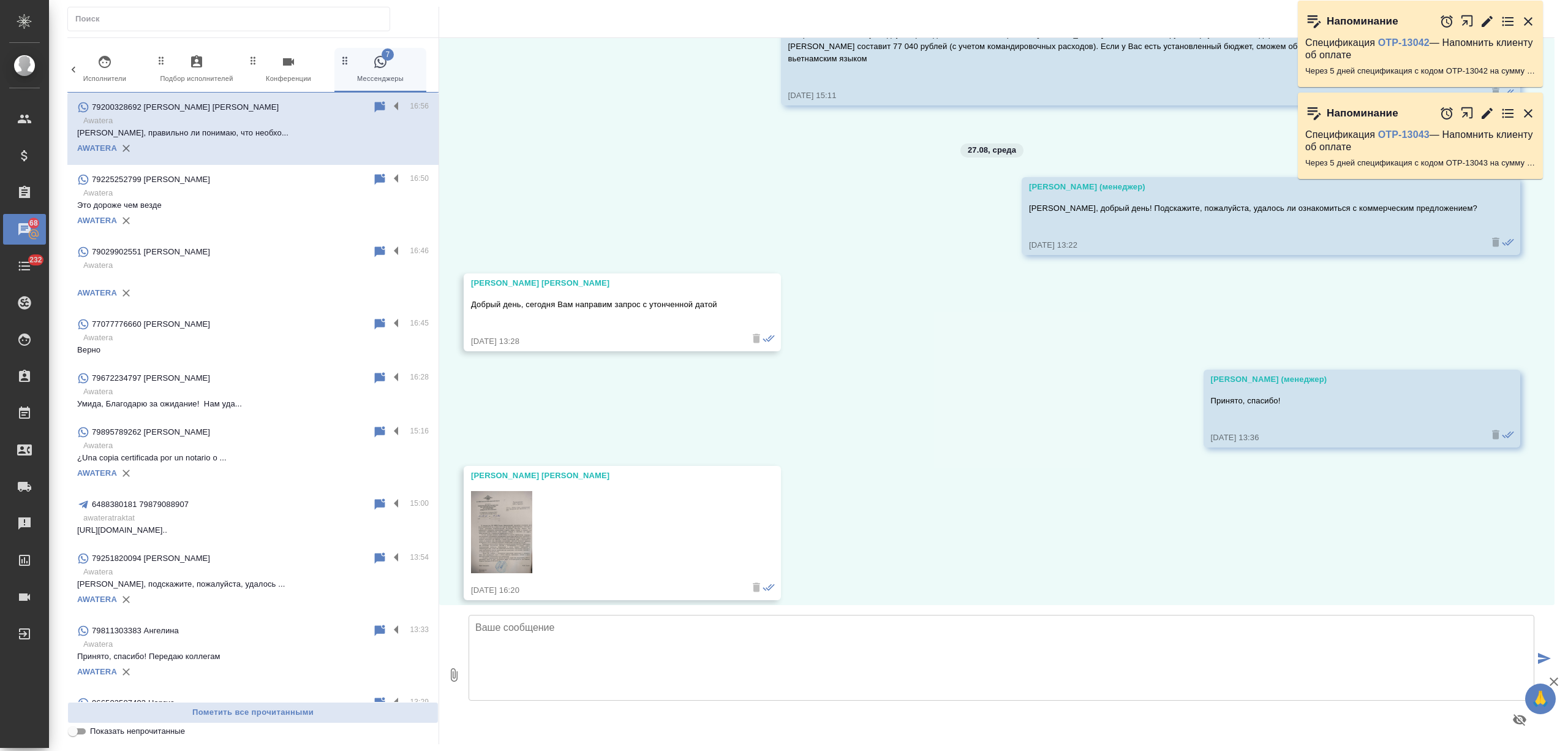
scroll to position [390, 0]
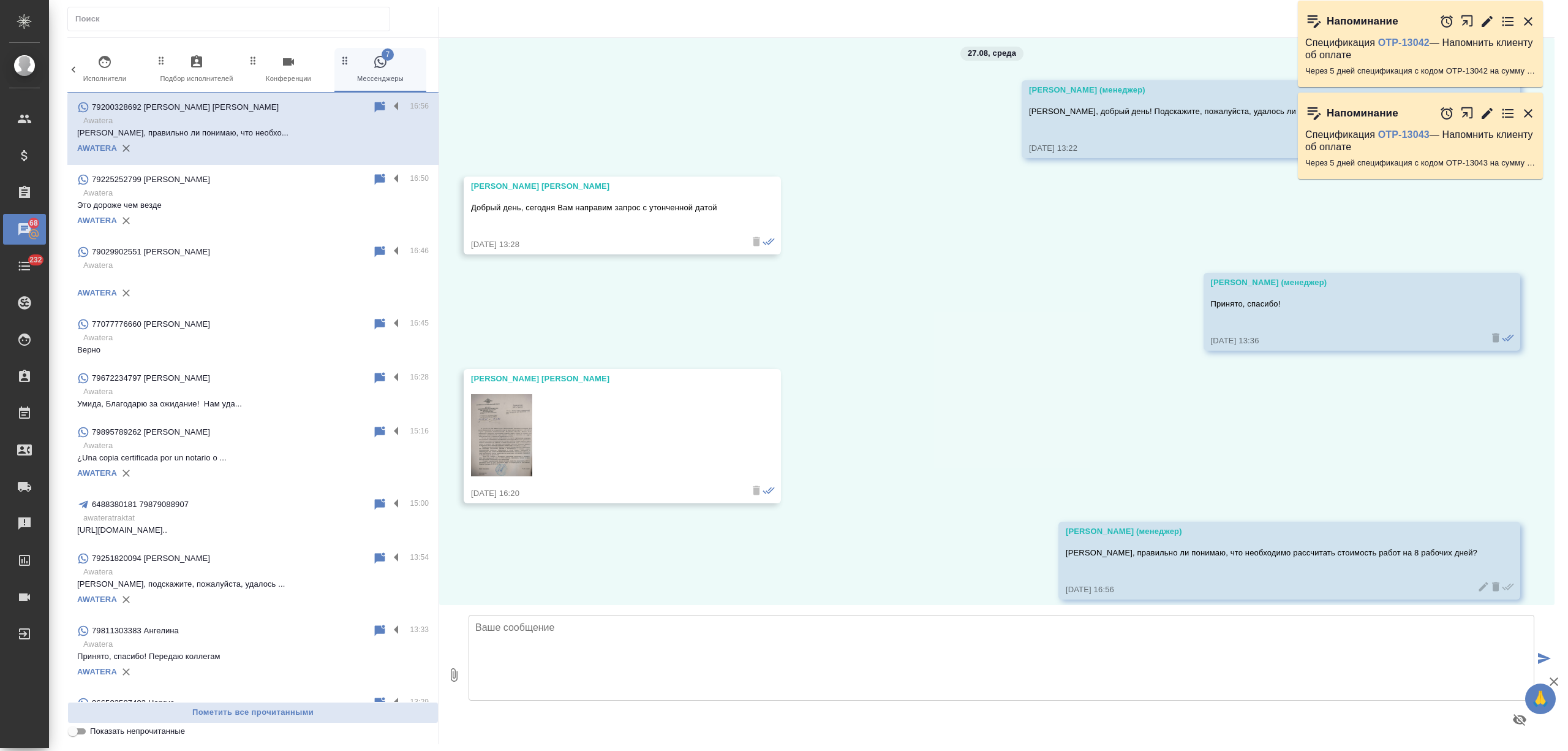
click at [249, 447] on p "Awatera" at bounding box center [257, 445] width 346 height 12
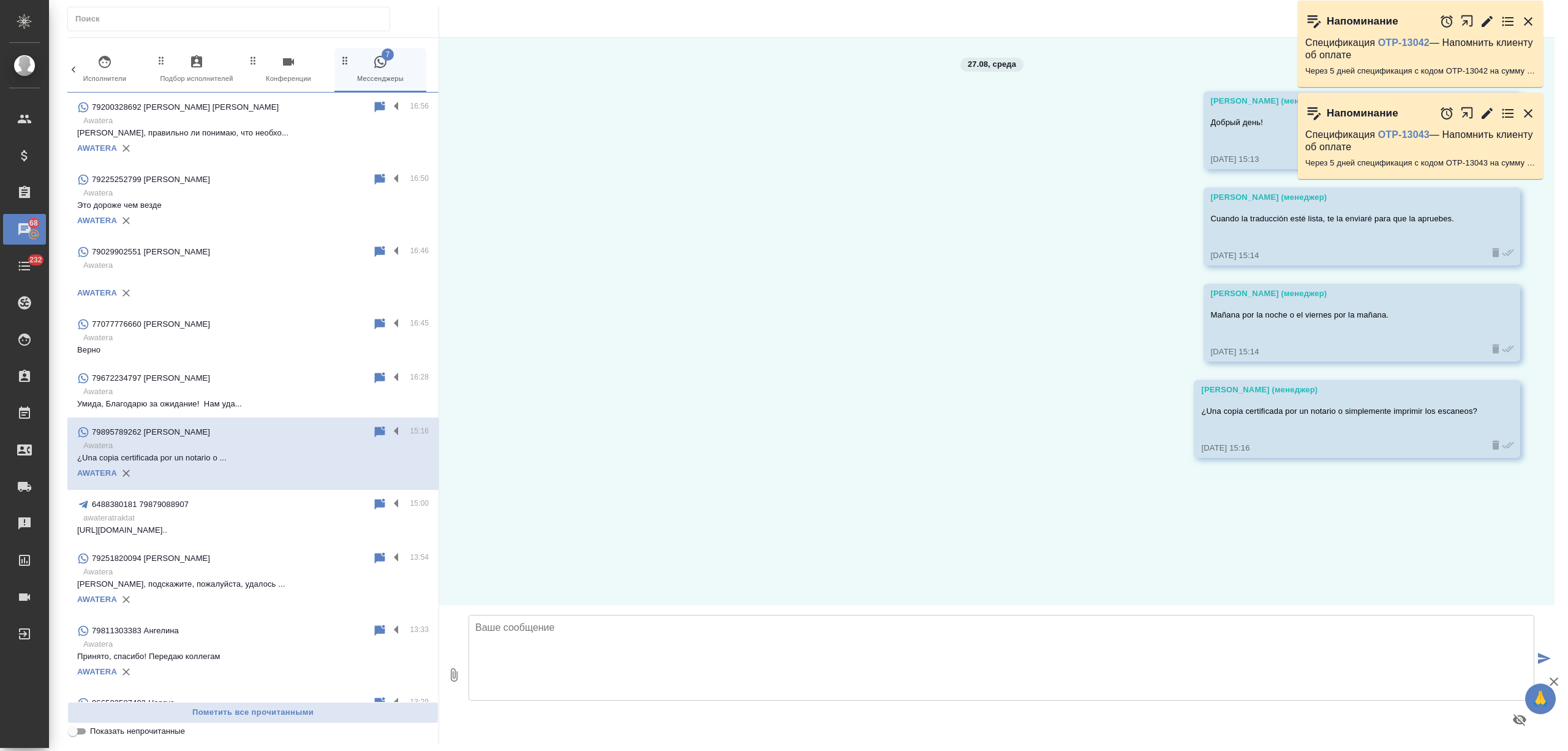
scroll to position [0, 0]
click at [389, 429] on label at bounding box center [399, 432] width 21 height 14
click at [0, 0] on input "checkbox" at bounding box center [0, 0] width 0 height 0
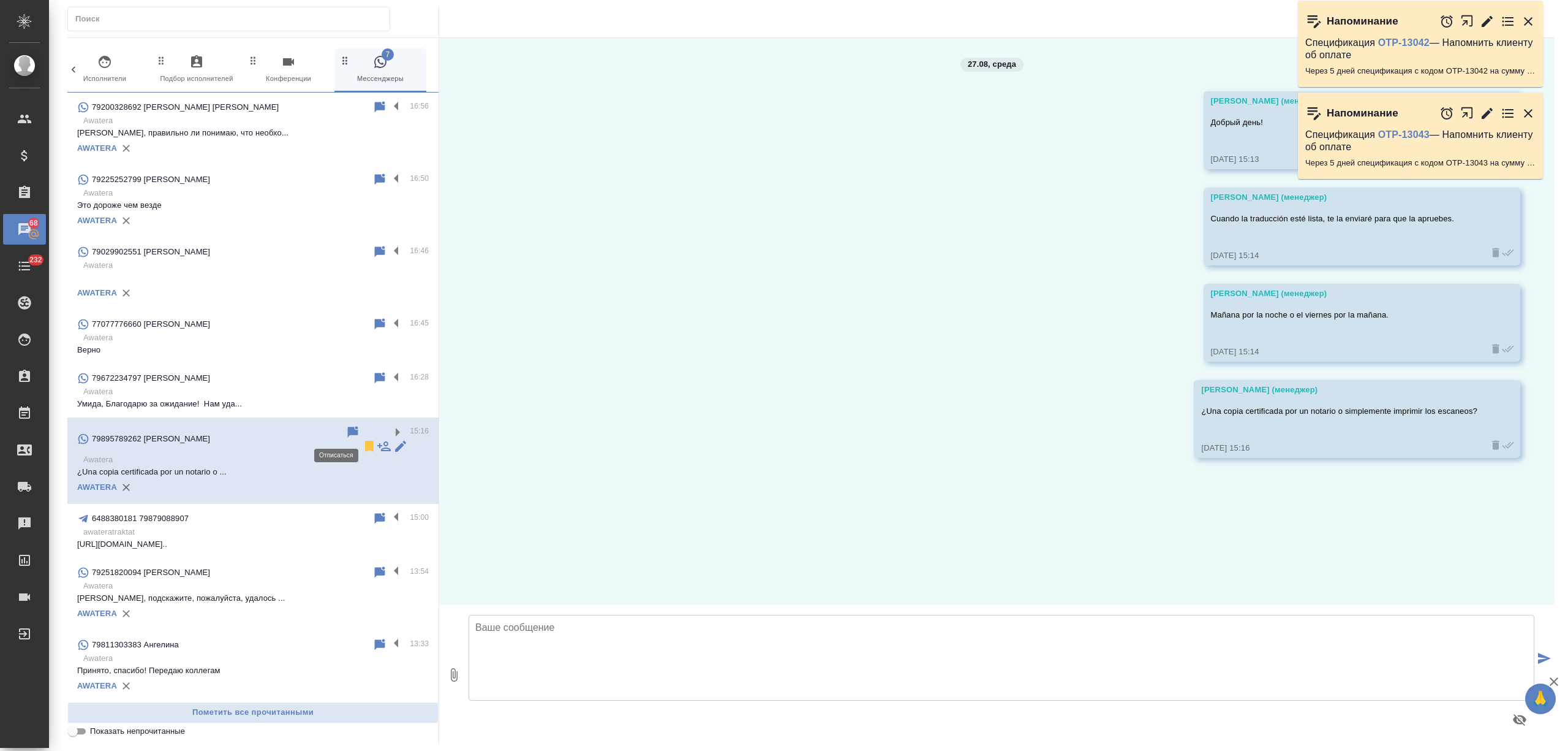
click at [362, 439] on icon at bounding box center [369, 446] width 14 height 14
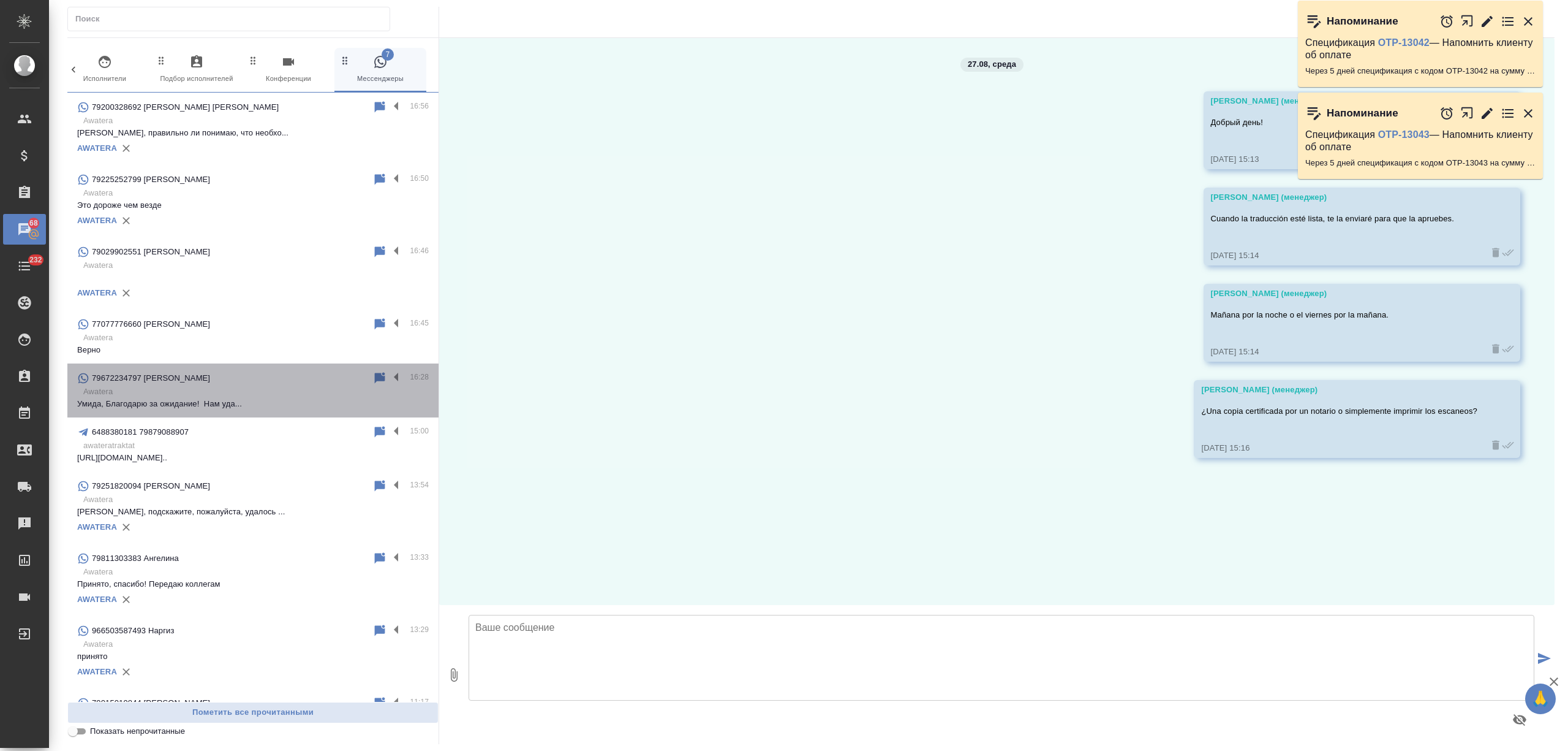
click at [270, 389] on p "Awatera" at bounding box center [257, 392] width 346 height 12
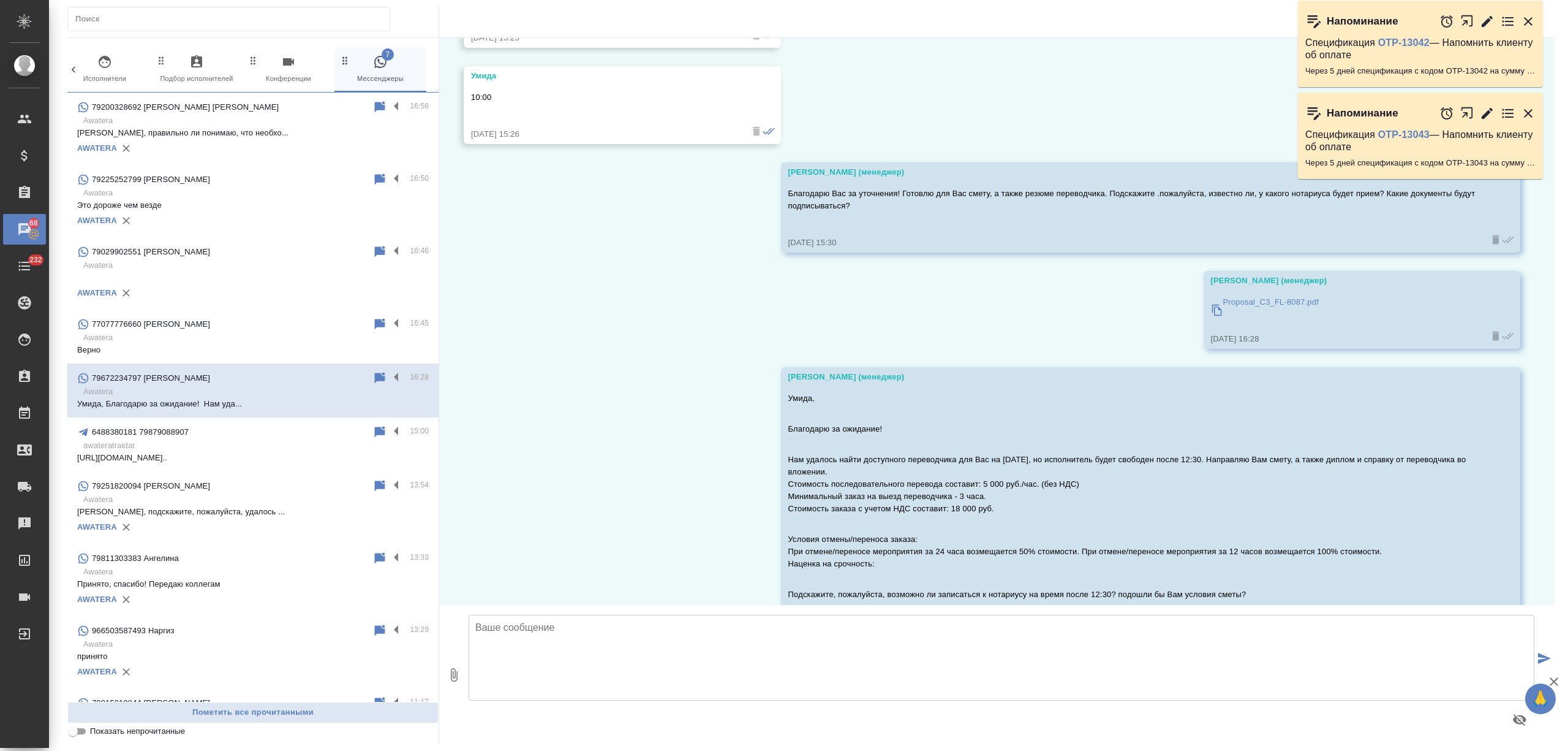
scroll to position [874, 0]
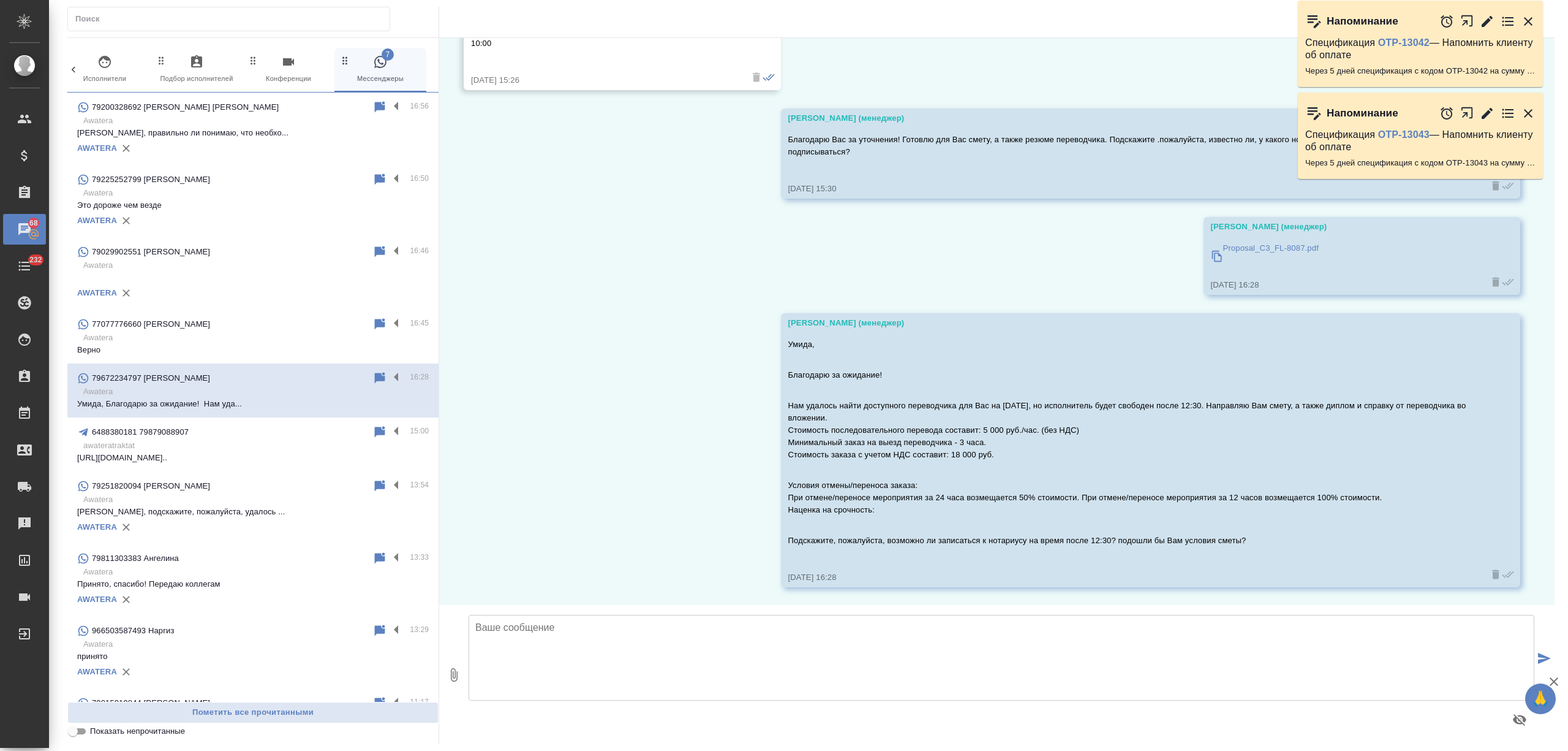
click at [265, 440] on p "awateratraktat" at bounding box center [257, 445] width 346 height 12
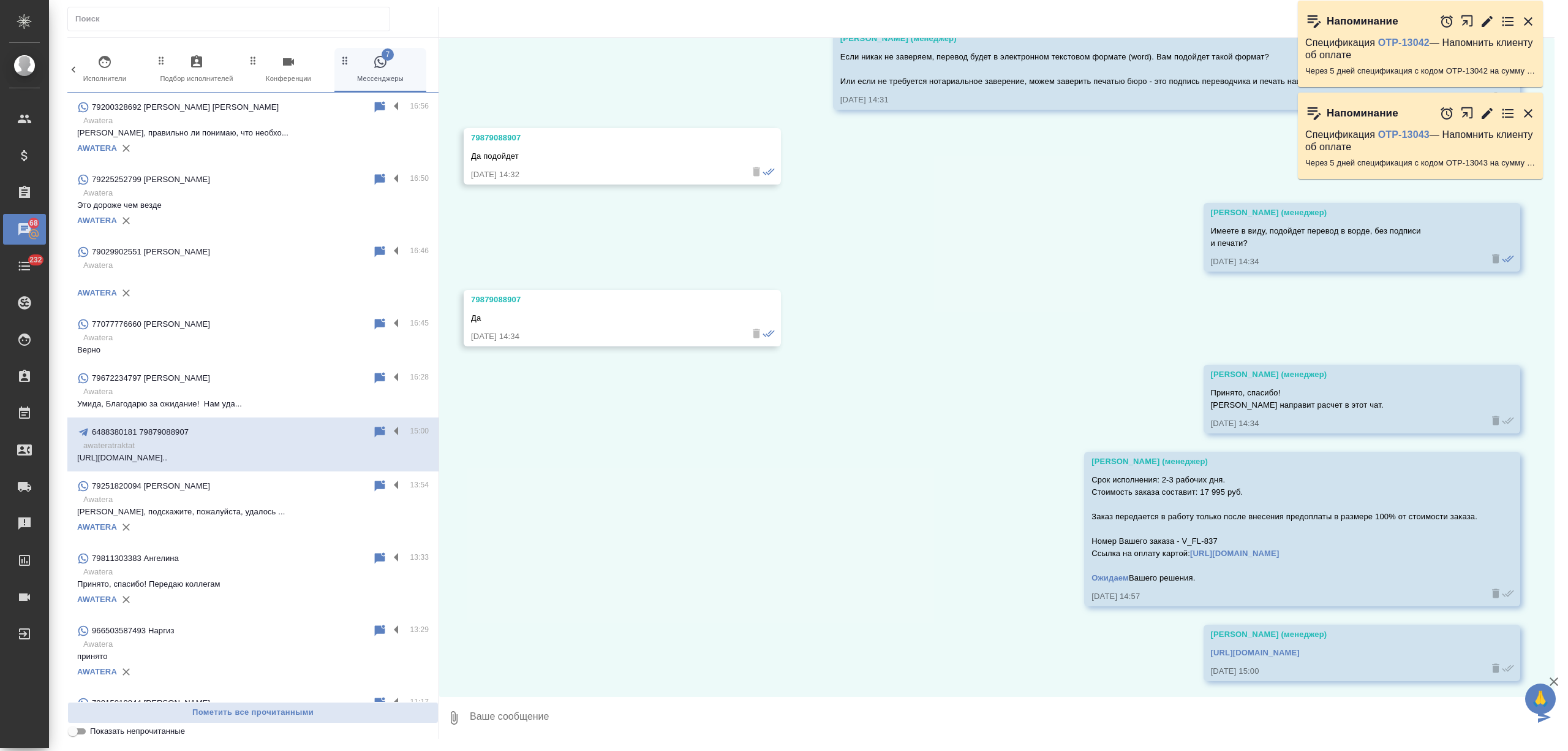
scroll to position [837, 0]
click at [389, 429] on label at bounding box center [399, 432] width 21 height 14
click at [0, 0] on input "checkbox" at bounding box center [0, 0] width 0 height 0
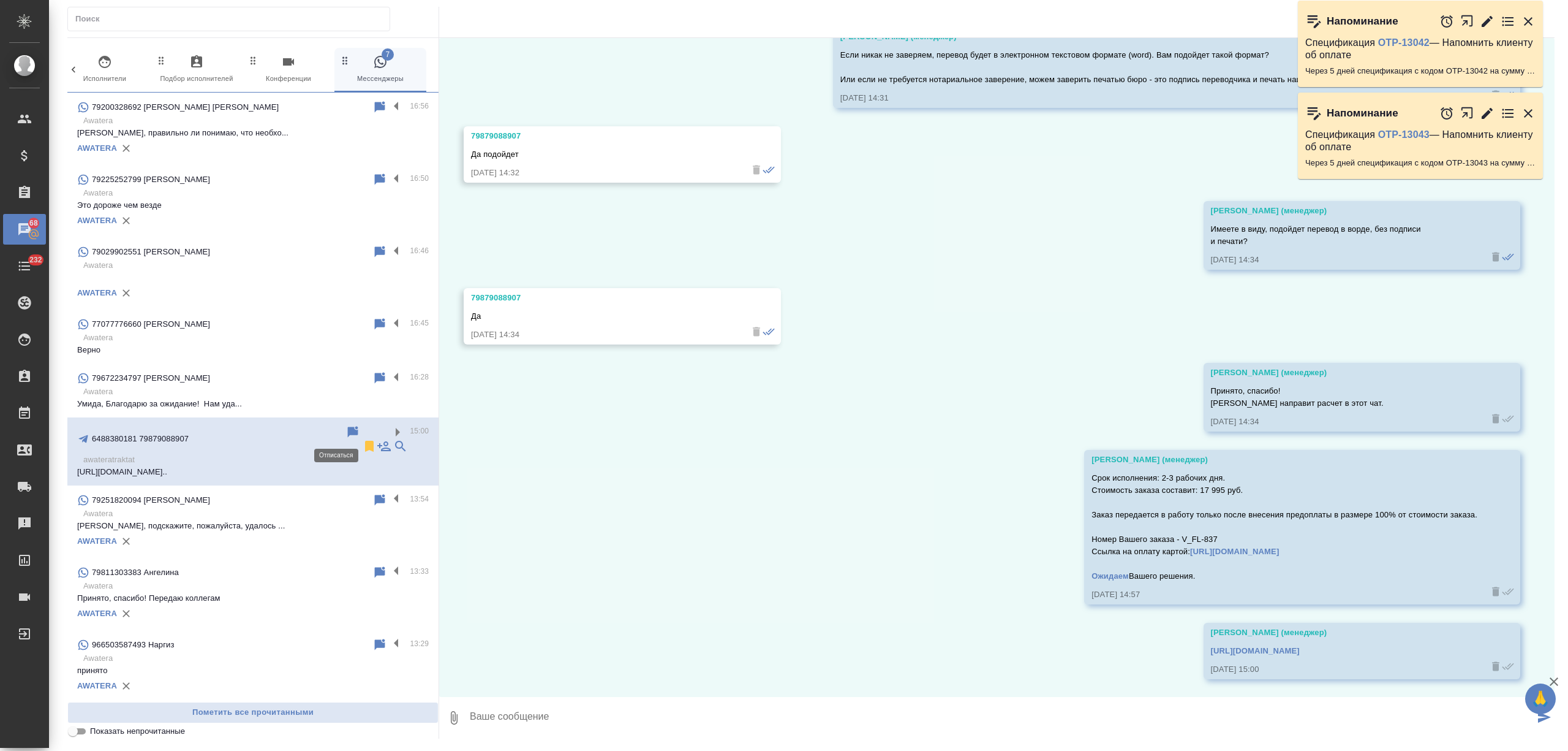
click at [365, 441] on icon at bounding box center [369, 447] width 9 height 11
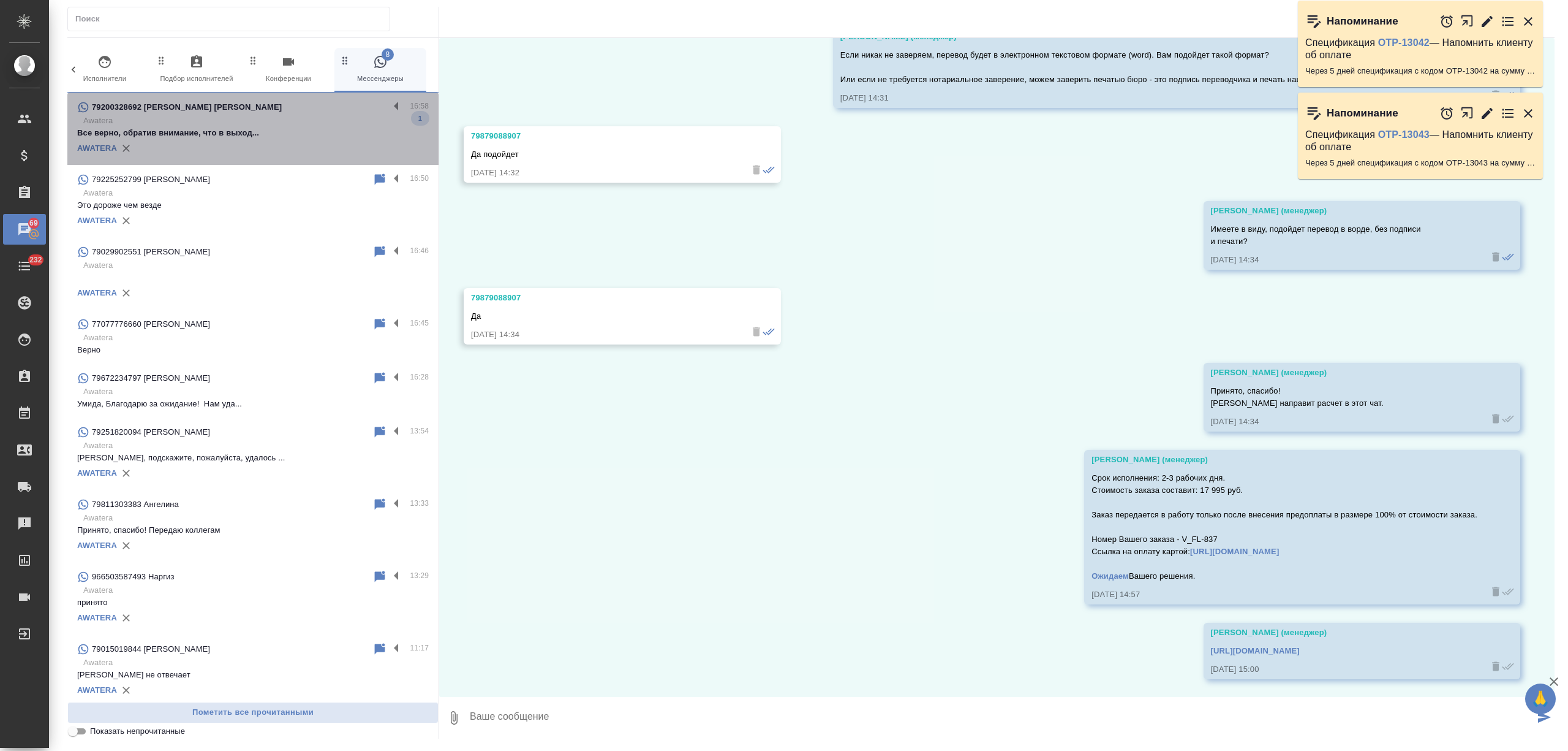
click at [292, 132] on p "Все верно, обратив внимание, что в выход..." at bounding box center [253, 132] width 352 height 12
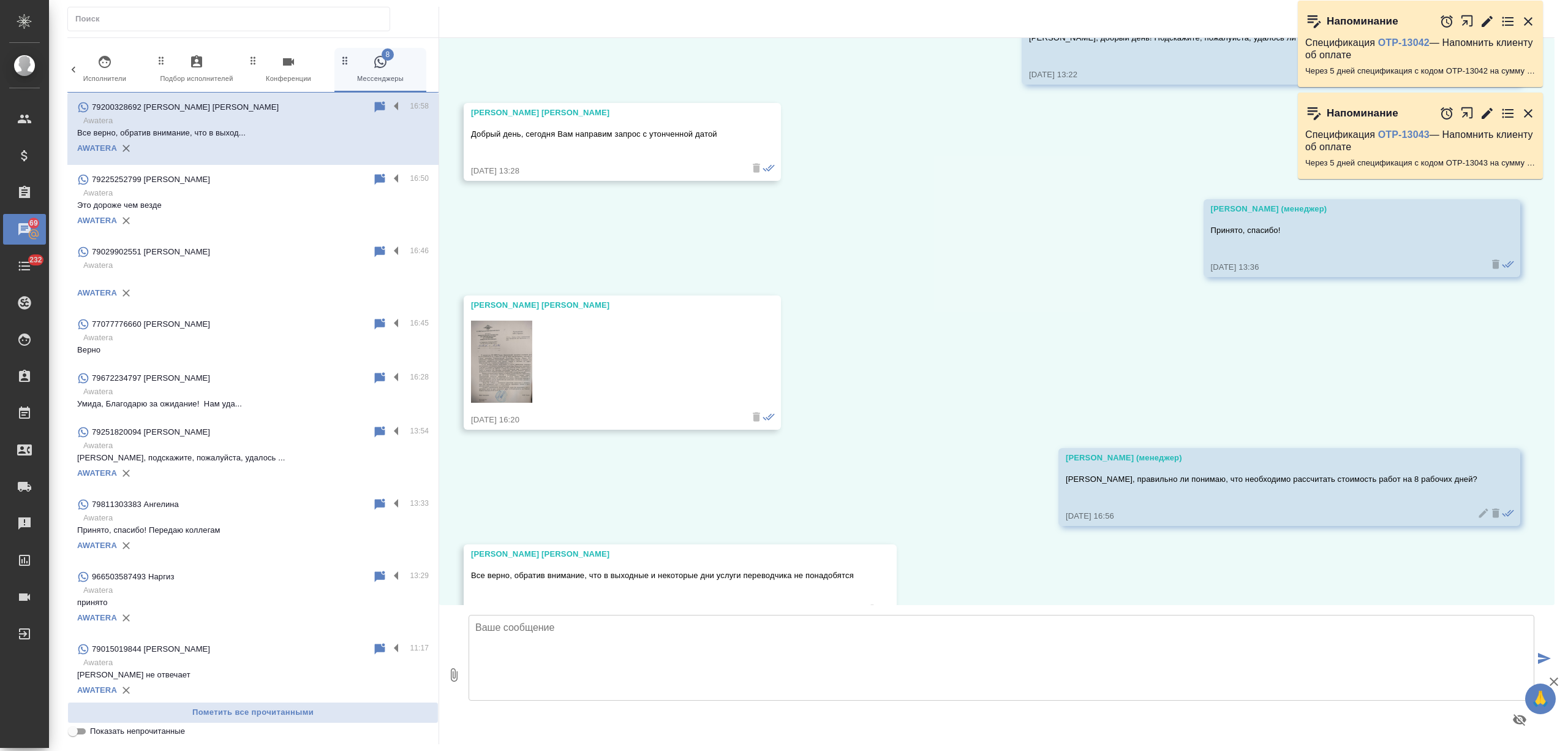
scroll to position [486, 0]
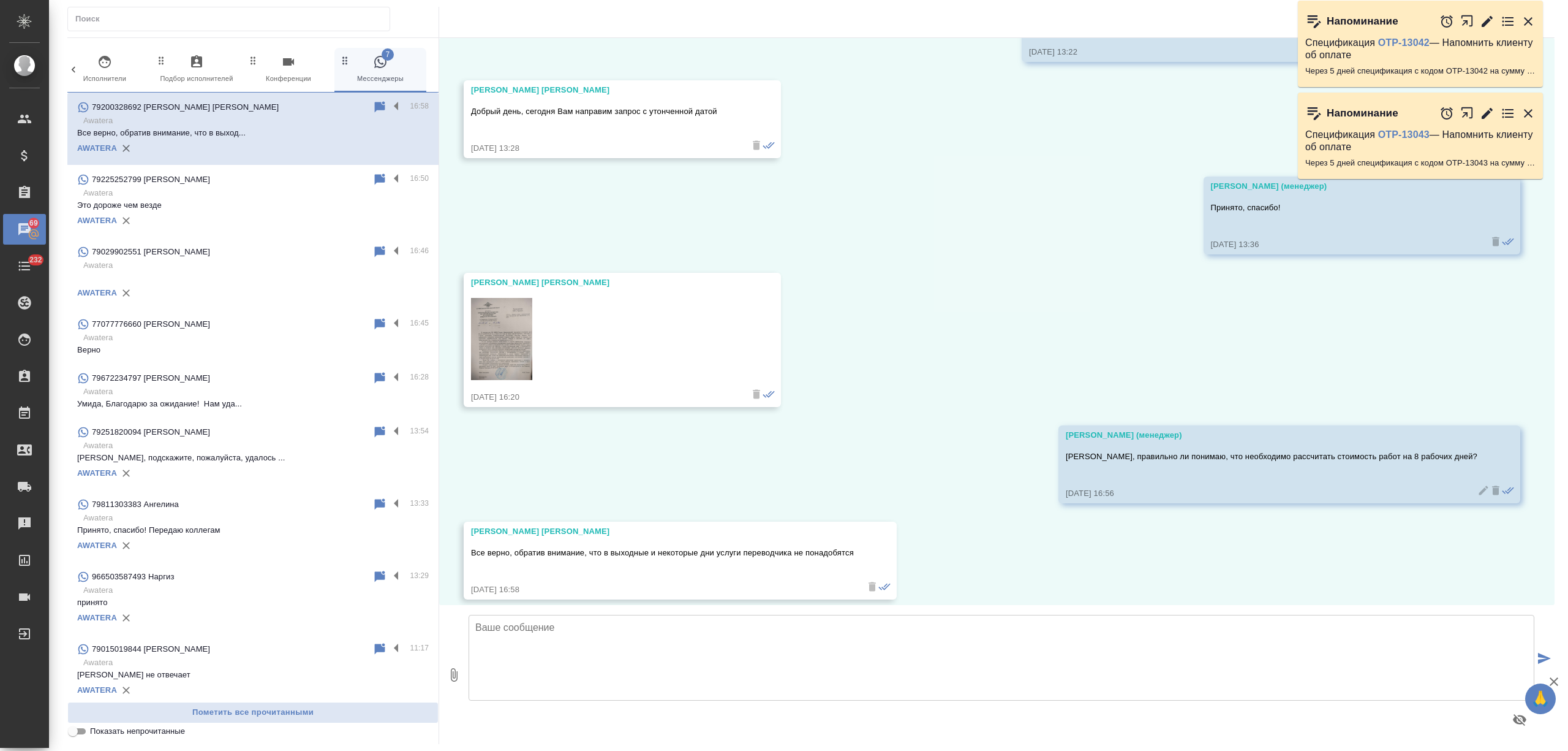
click at [482, 321] on img at bounding box center [502, 338] width 61 height 82
click at [544, 626] on textarea at bounding box center [1002, 658] width 1066 height 86
type textarea "[PERSON_NAME]"
click at [1520, 20] on div at bounding box center [1487, 21] width 96 height 27
click at [1527, 18] on icon "button" at bounding box center [1528, 21] width 9 height 9
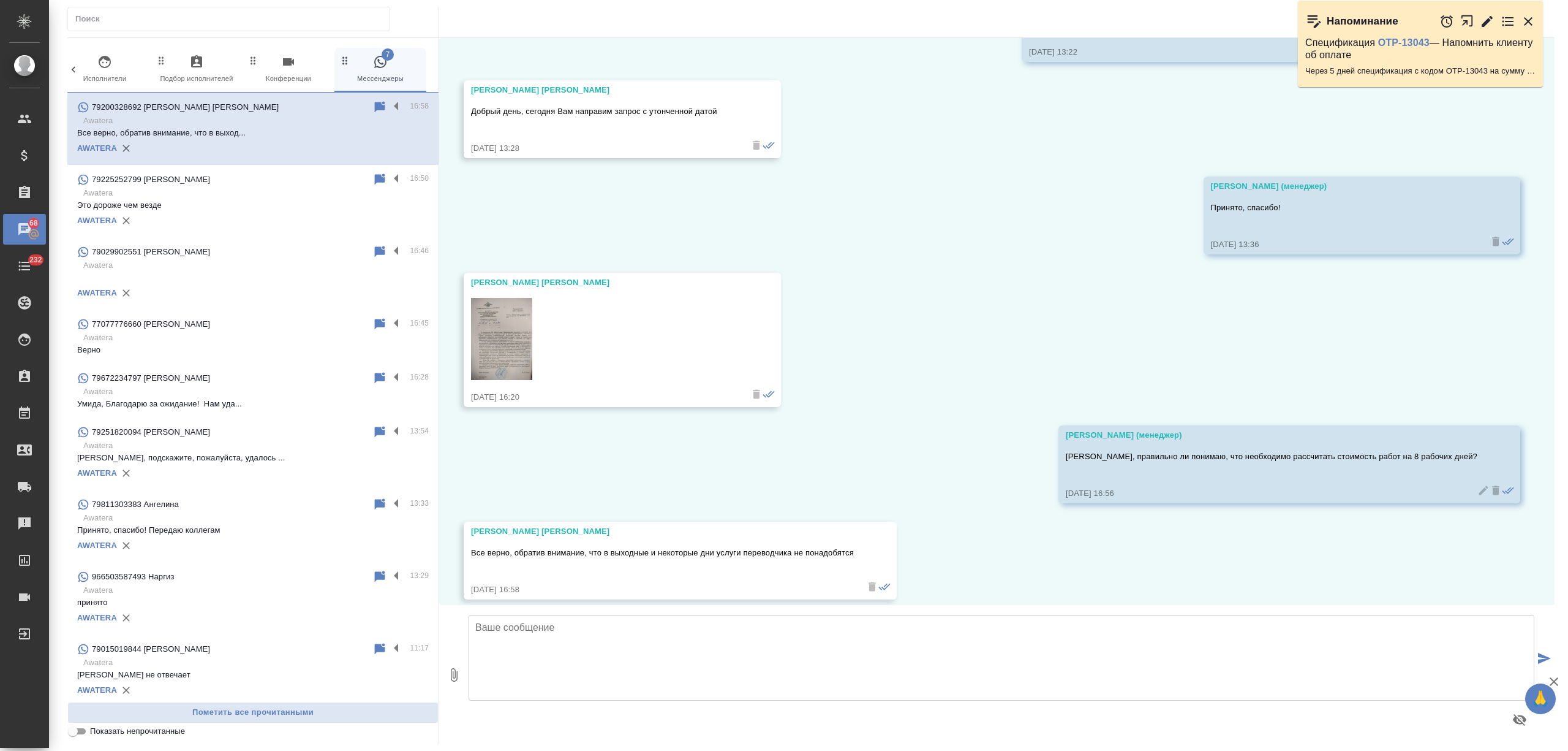
click at [1527, 18] on icon "button" at bounding box center [1528, 21] width 9 height 9
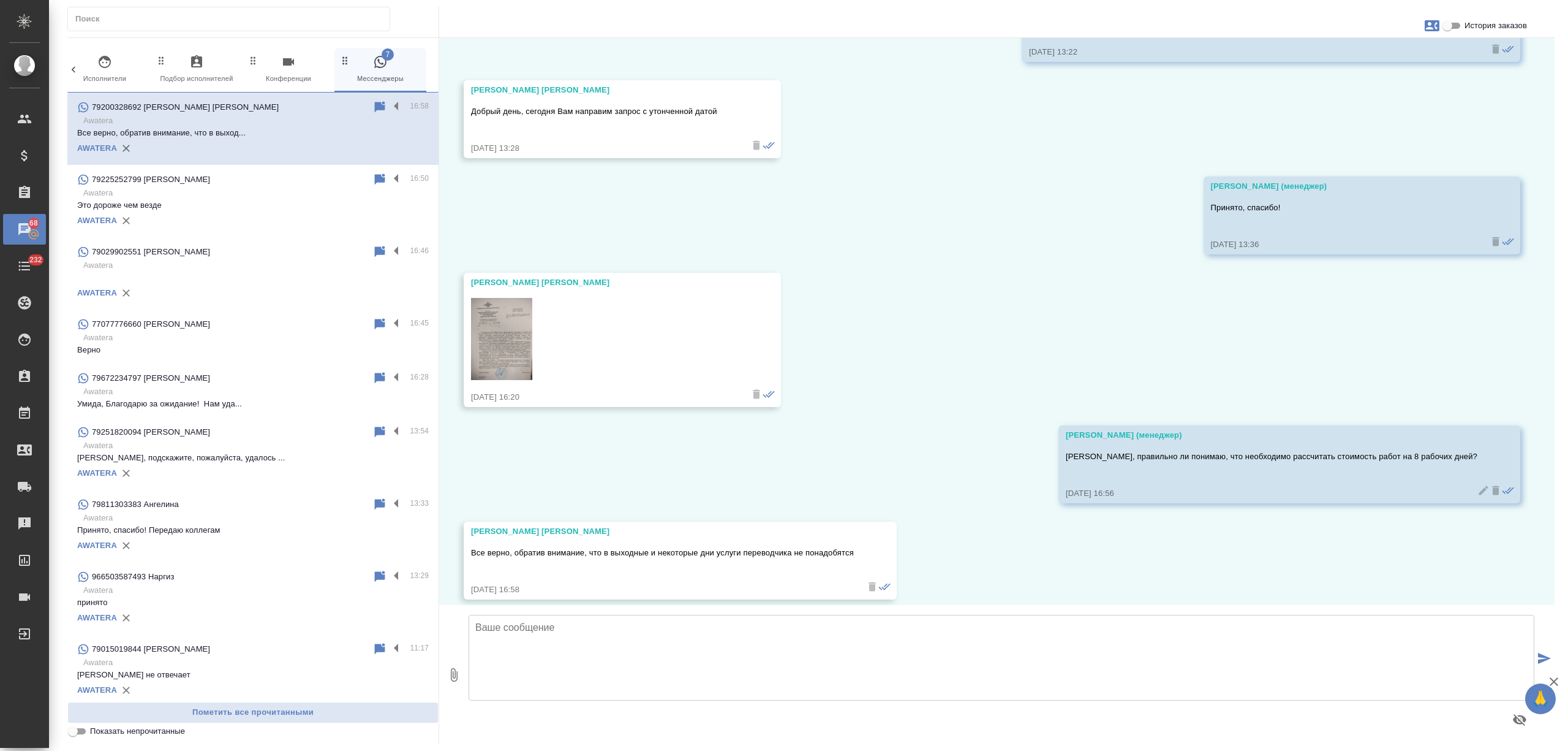
click at [1463, 22] on input "История заказов" at bounding box center [1447, 25] width 44 height 14
checkbox input "true"
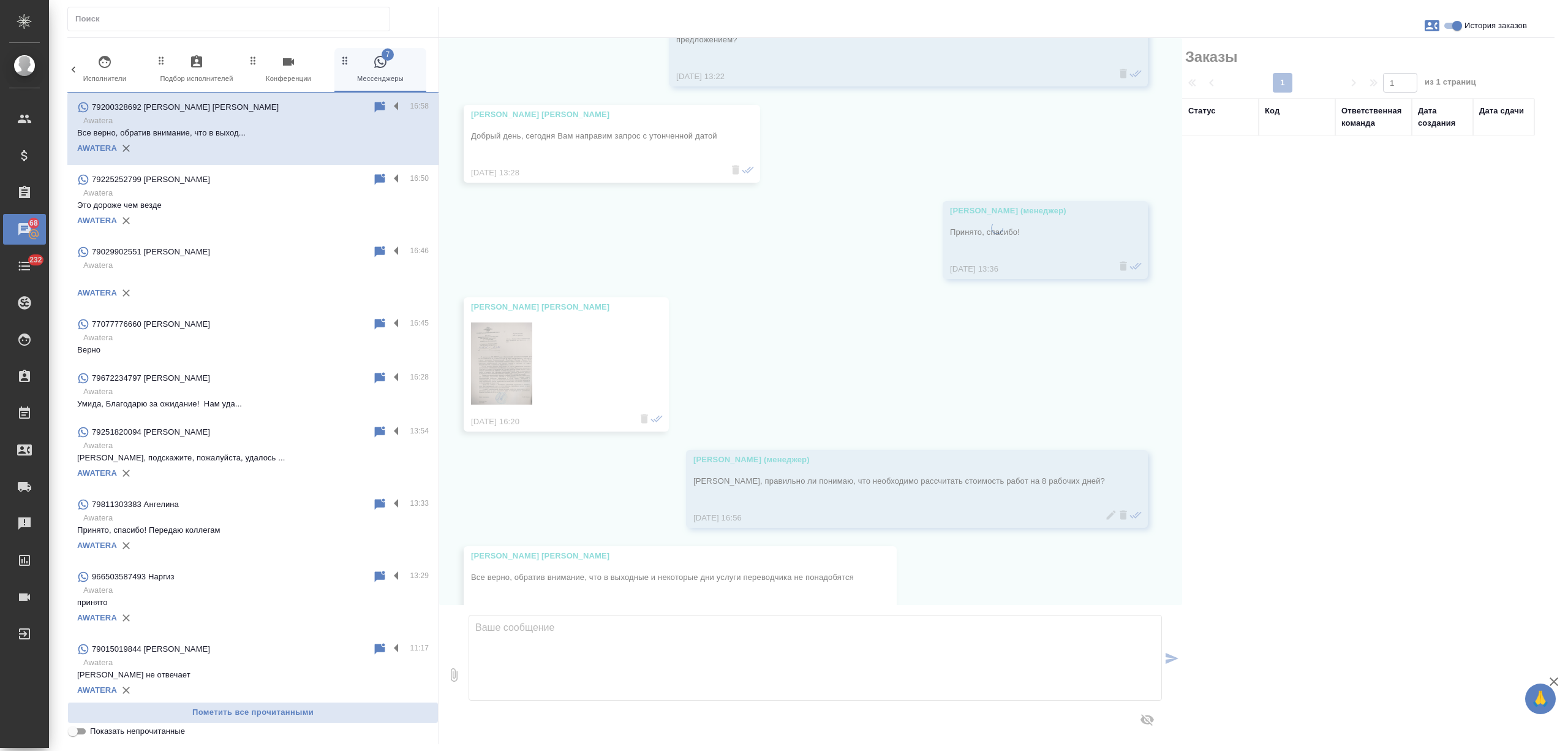
scroll to position [510, 0]
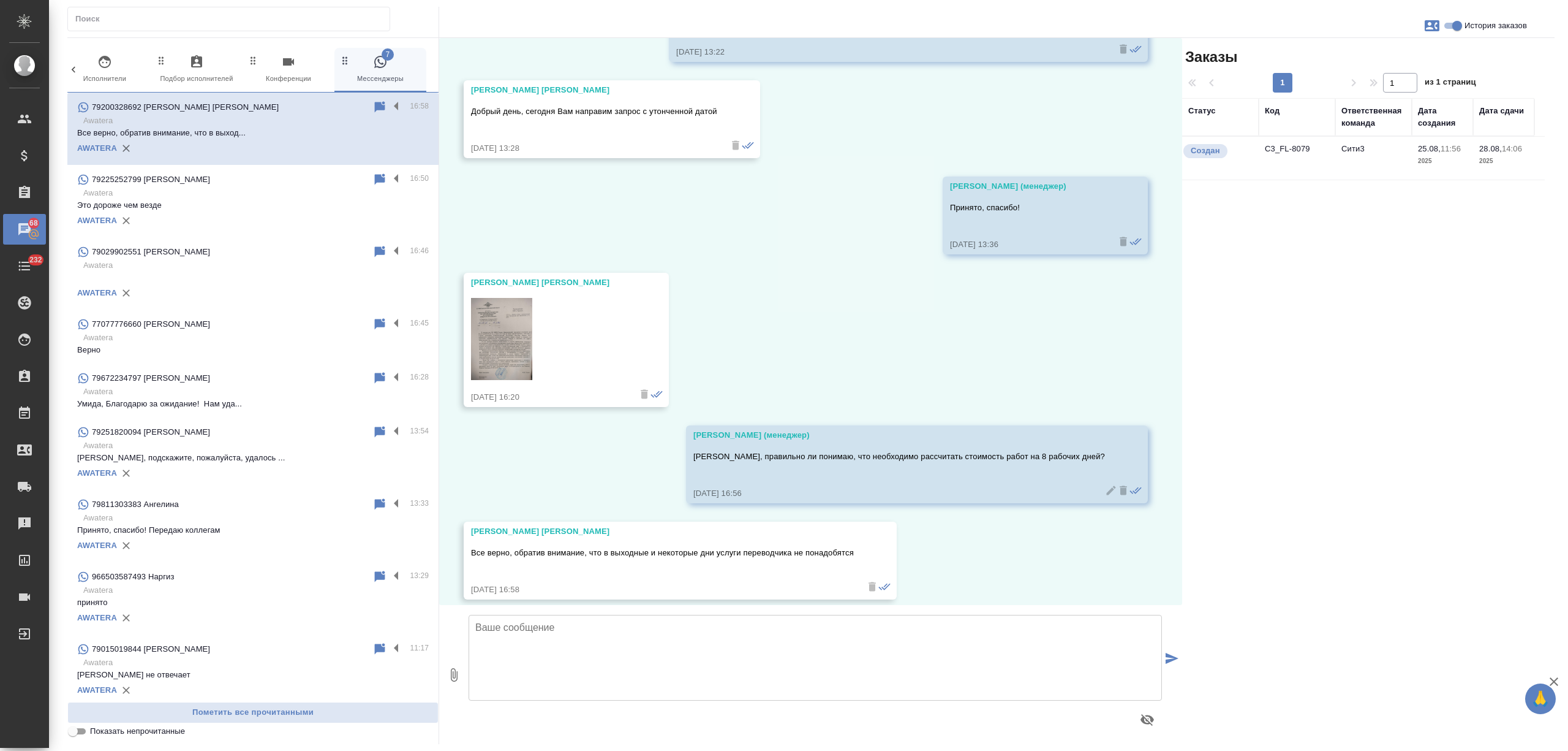
click at [1265, 177] on td "C3_FL-8079" at bounding box center [1297, 158] width 77 height 43
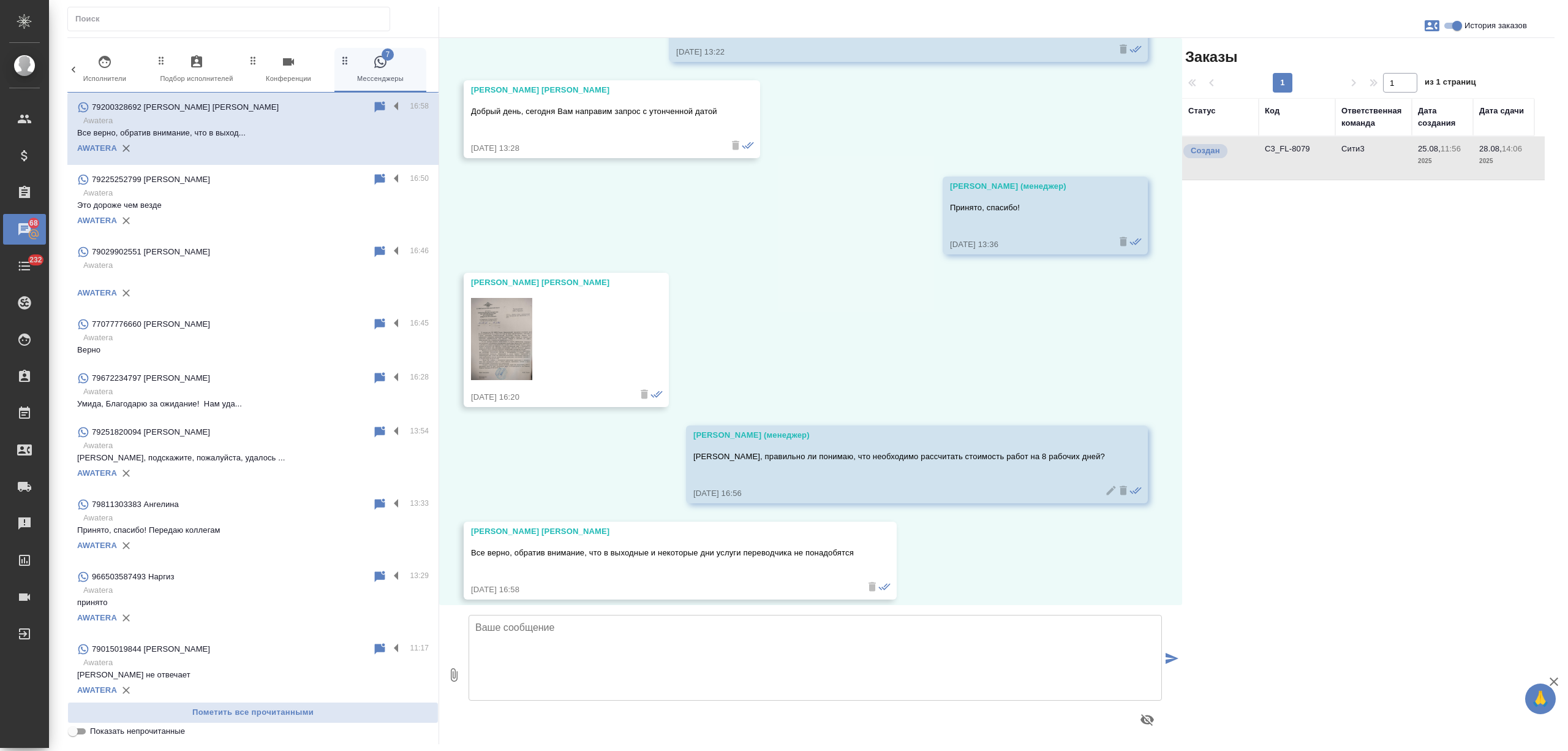
click at [1265, 177] on td "C3_FL-8079" at bounding box center [1297, 158] width 77 height 43
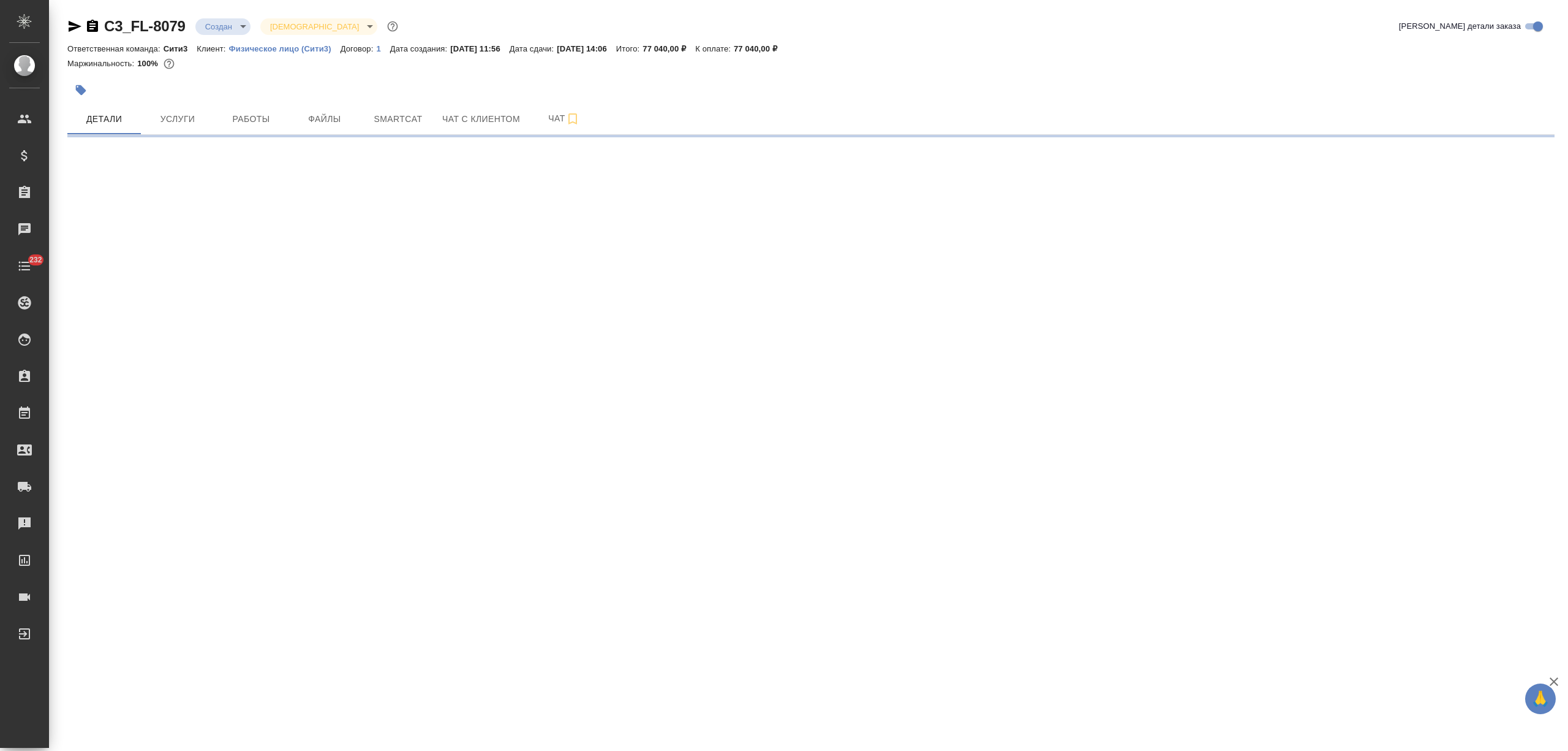
click at [73, 29] on icon "button" at bounding box center [75, 27] width 13 height 11
select select "RU"
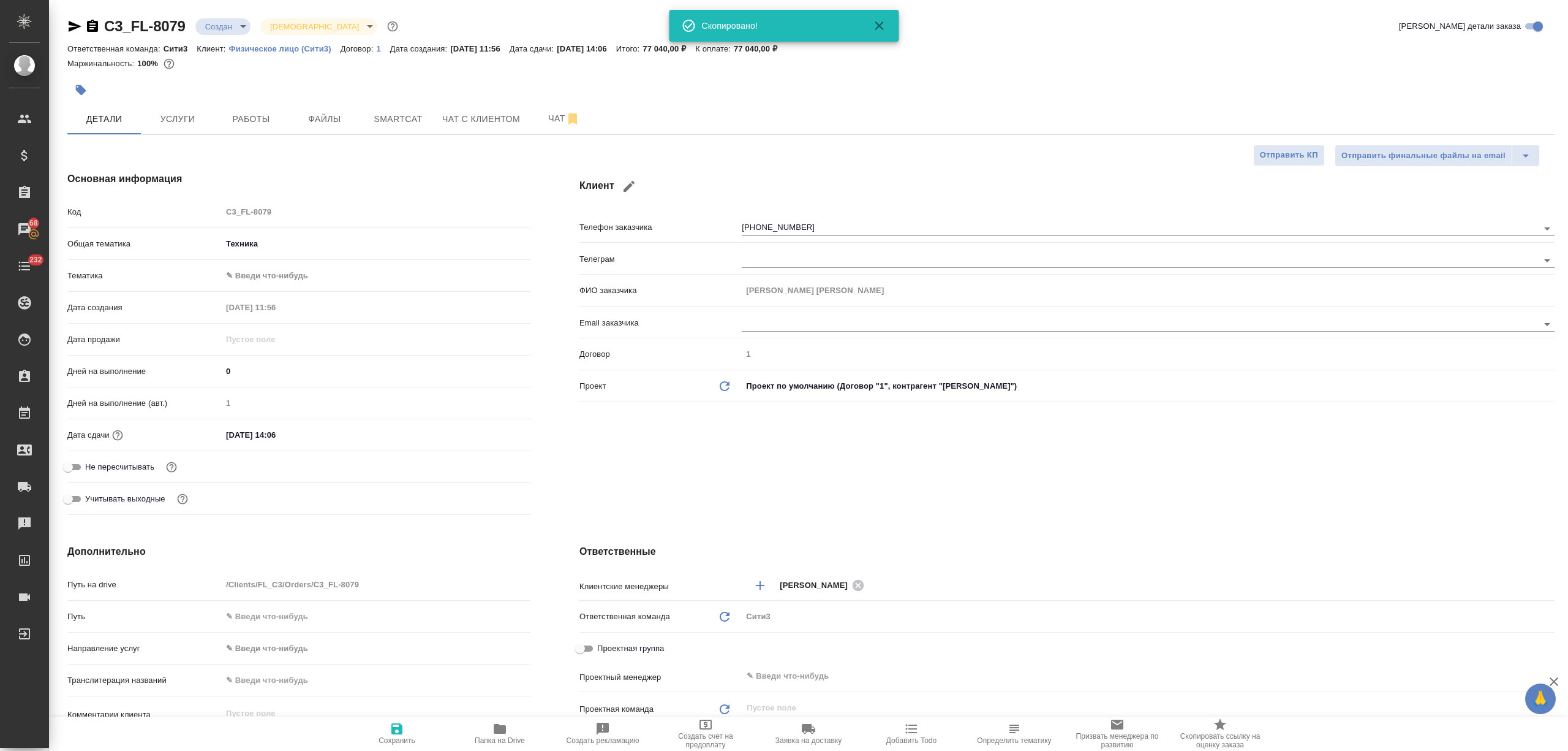
type textarea "x"
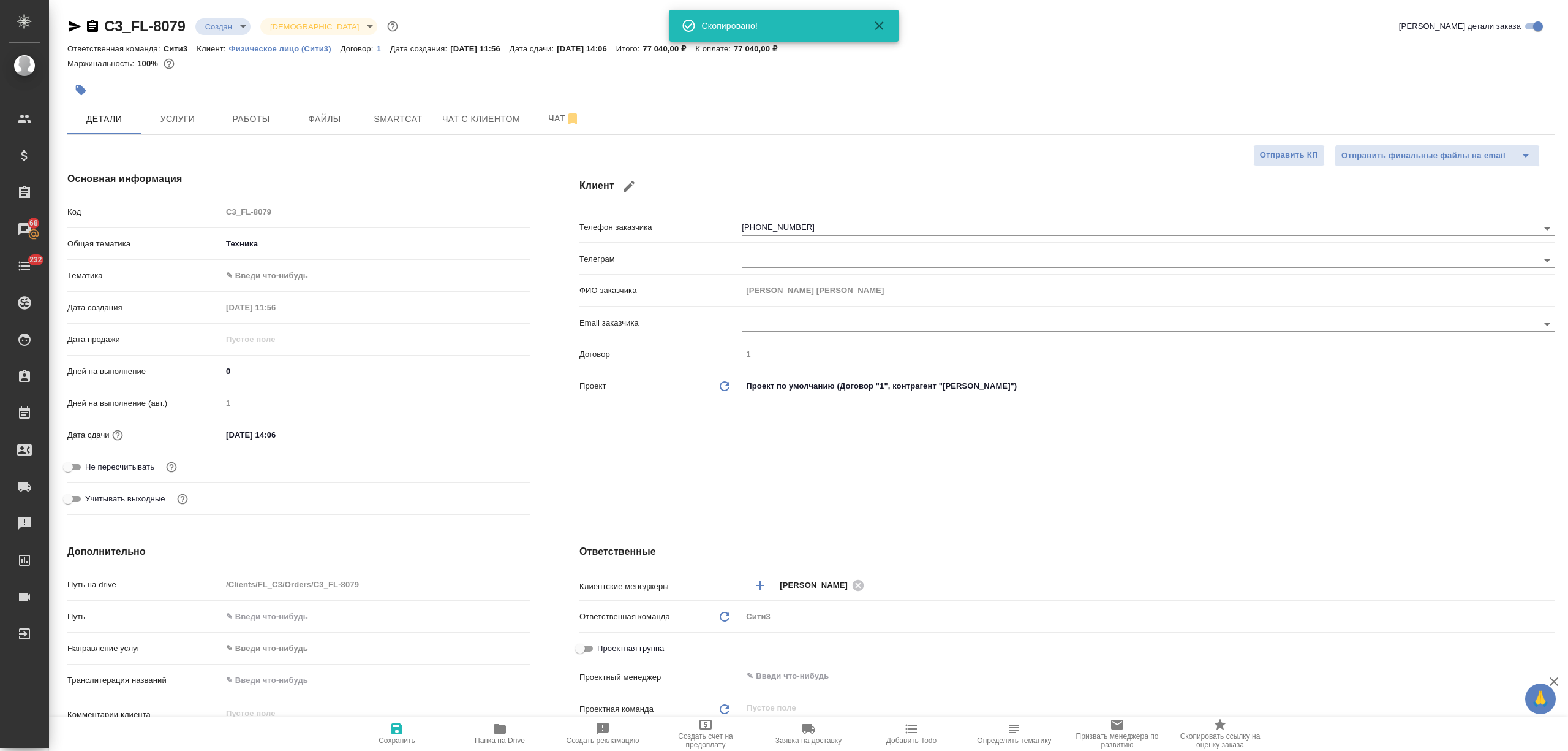
type textarea "x"
click at [186, 136] on div "C3_FL-8079 Создан new Святая троица holyTrinity Кратко детали заказа Ответствен…" at bounding box center [811, 633] width 1501 height 1266
click at [187, 128] on button "Услуги" at bounding box center [177, 119] width 73 height 30
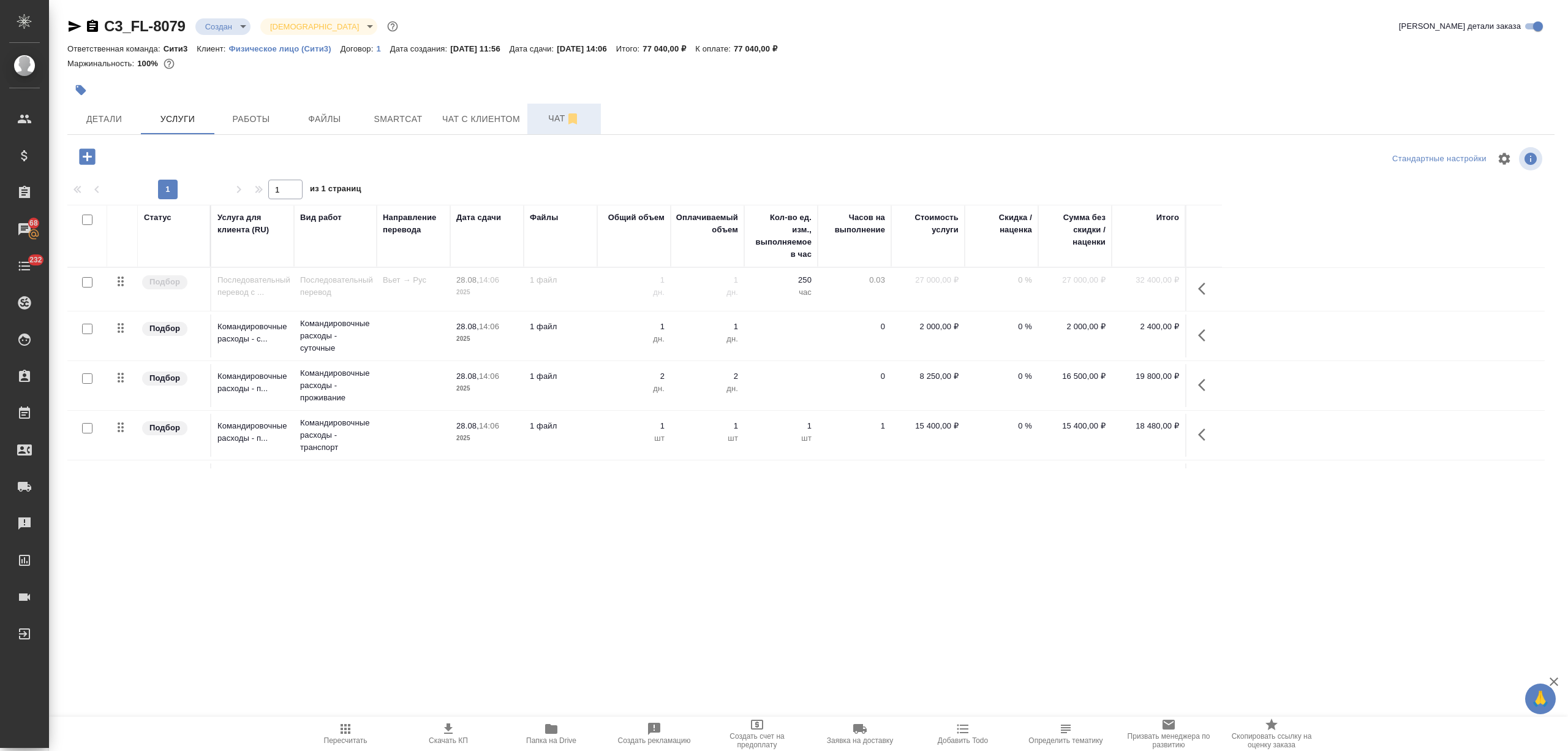
click at [544, 121] on span "Чат" at bounding box center [564, 119] width 59 height 15
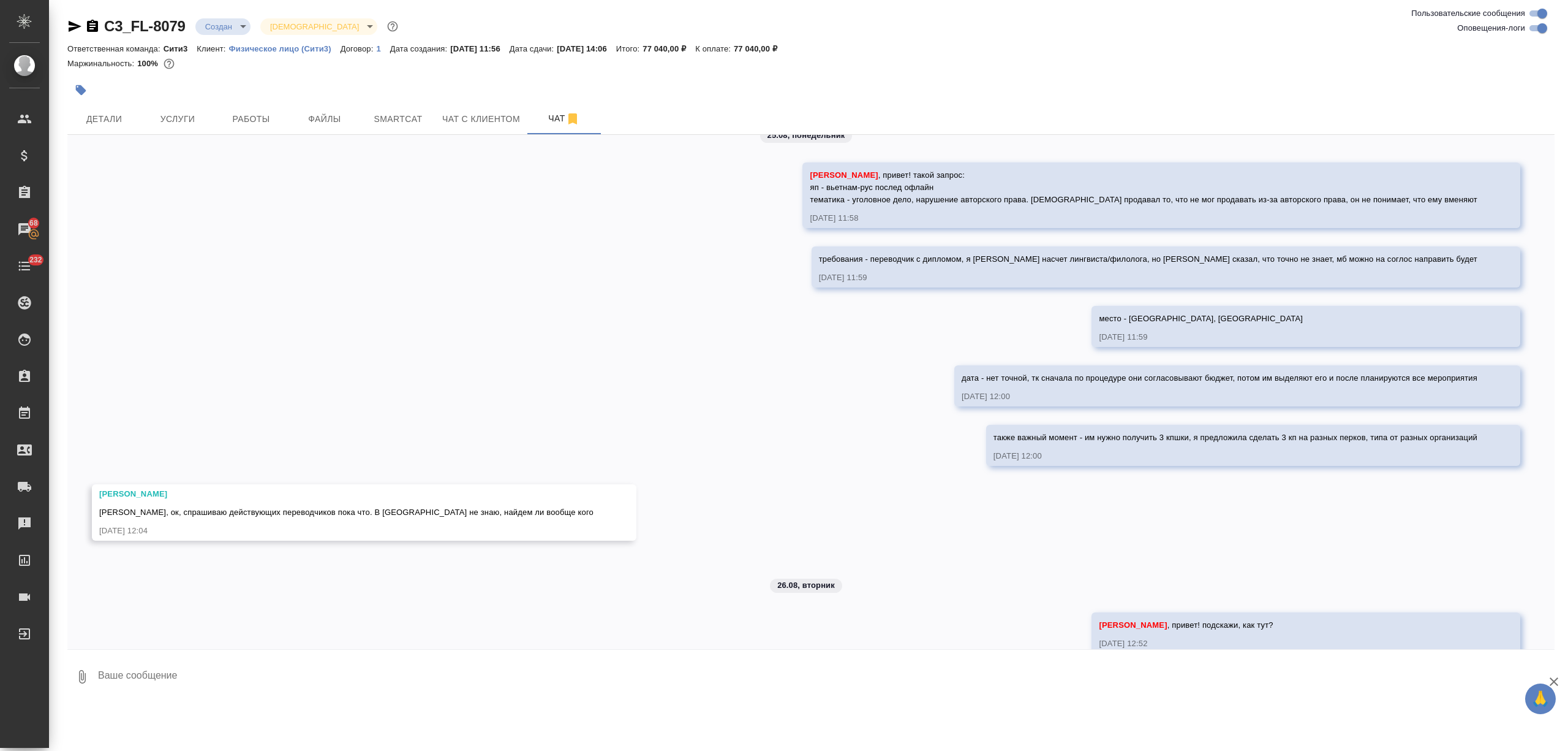
scroll to position [1172, 0]
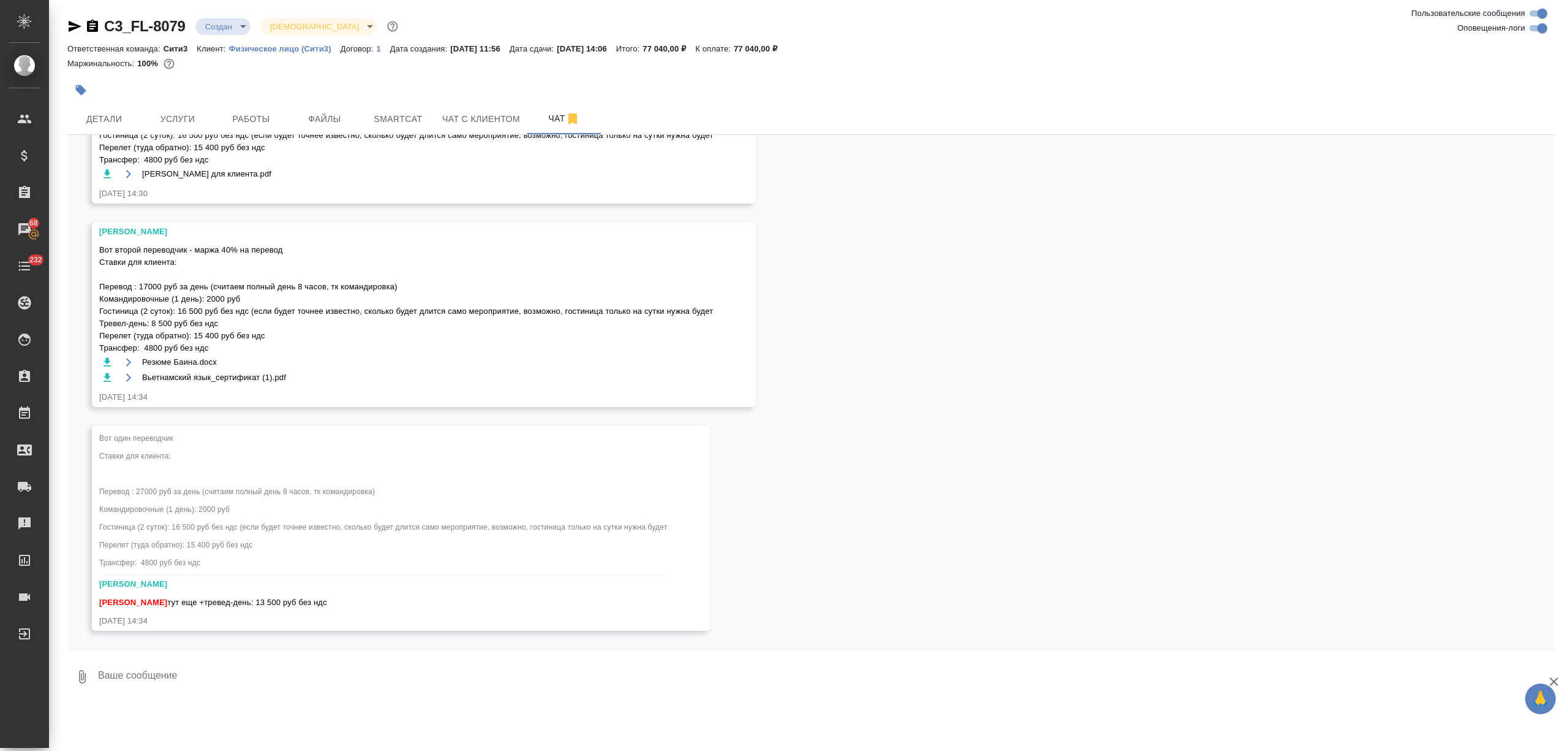
click at [204, 682] on textarea at bounding box center [826, 677] width 1458 height 42
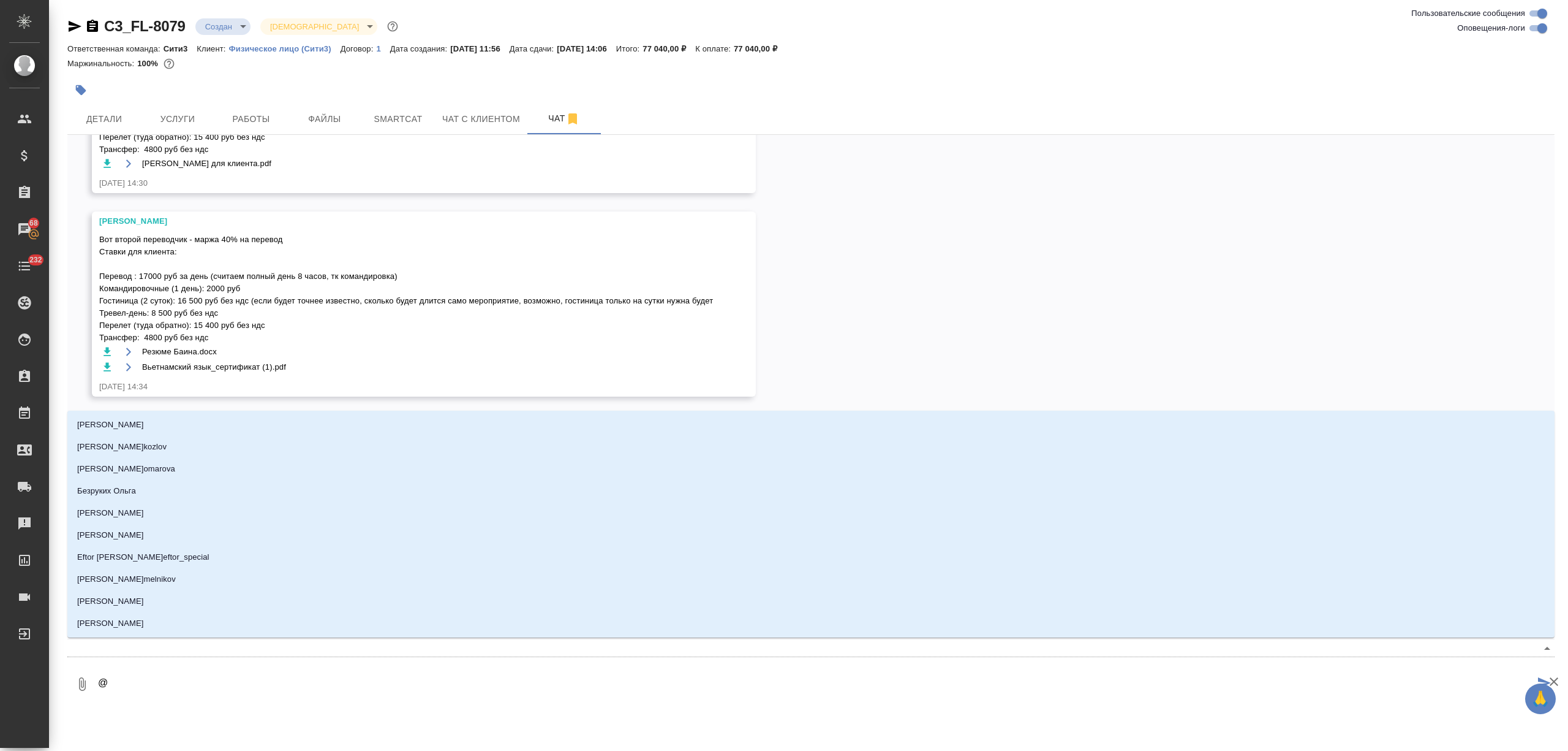
type textarea "@ф"
type input "ф"
type textarea "@фе"
type input "фе"
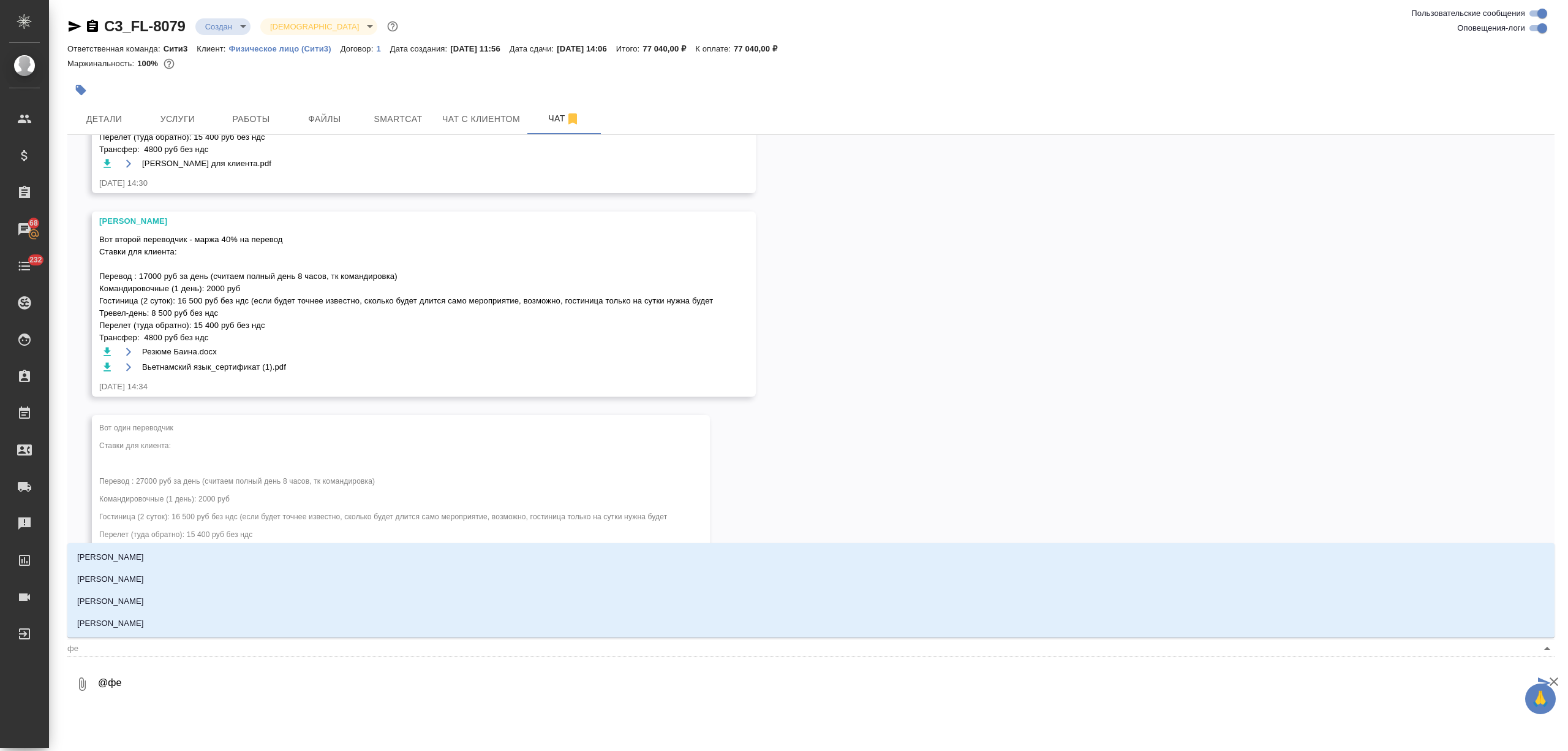
type textarea "@фед"
type input "фед"
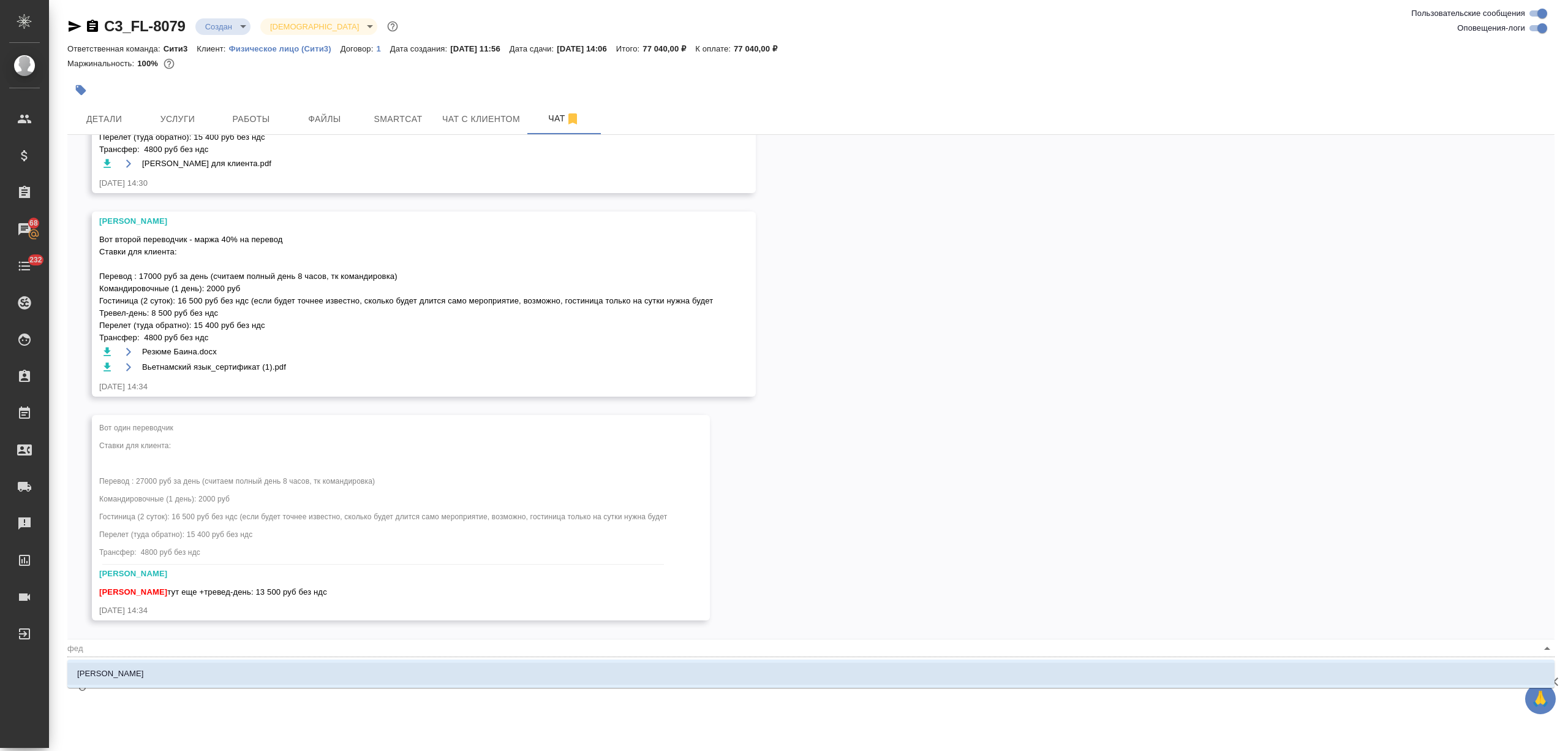
type textarea "@федо"
type input "федо"
type textarea "@федот"
type input "федот"
click at [204, 682] on li "Федотова Ирина" at bounding box center [811, 673] width 1487 height 22
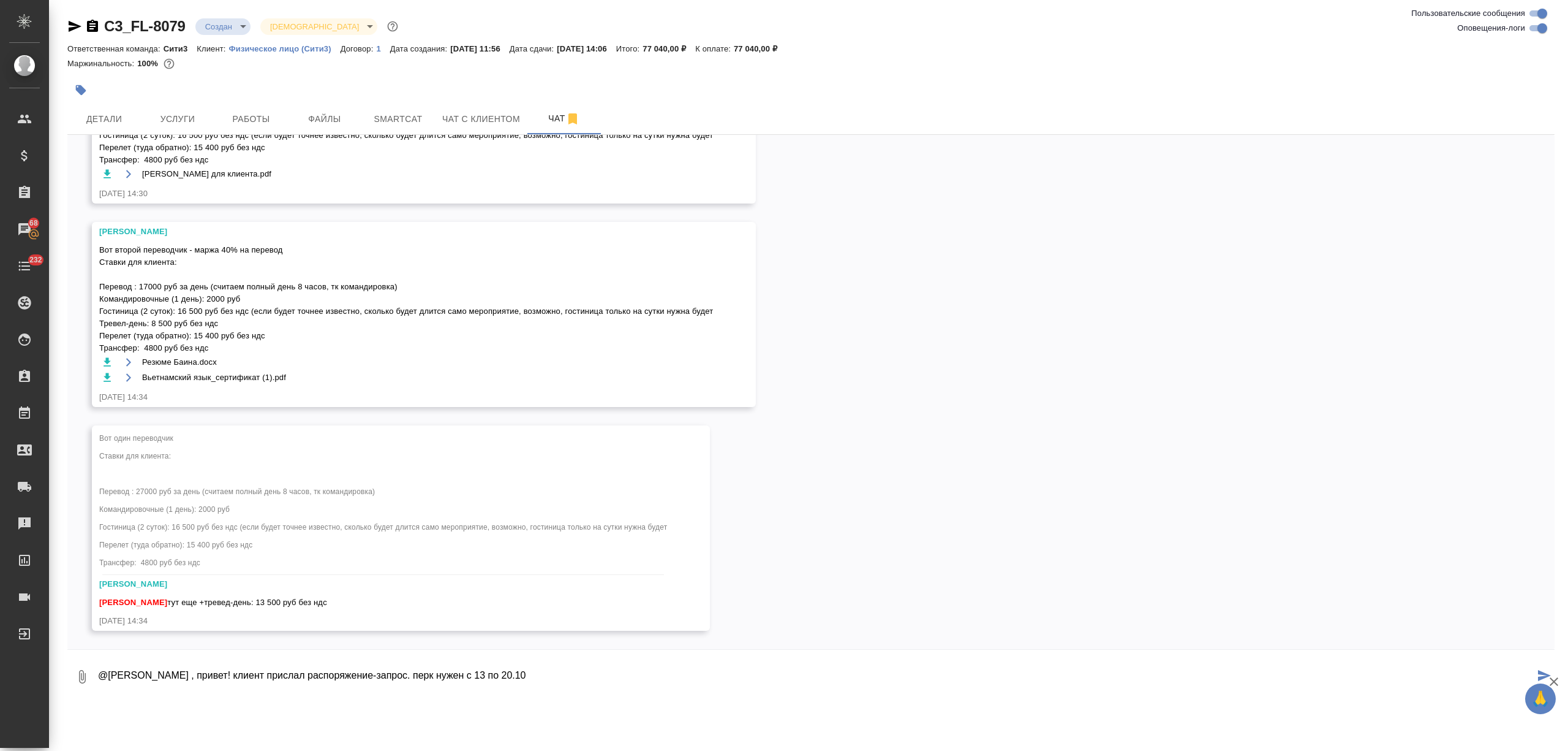
drag, startPoint x: 496, startPoint y: 673, endPoint x: 464, endPoint y: 675, distance: 32.1
click at [464, 675] on textarea "@Федотова Ирина , привет! клиент прислал распоряжение-запрос. перк нужен с 13 п…" at bounding box center [815, 677] width 1438 height 42
click at [598, 672] on textarea "@Федотова Ирина , привет! клиент прислал распоряжение-запрос. перк нужен 13-20.…" at bounding box center [815, 677] width 1438 height 42
type textarea "@Федотова Ирина , привет! клиент прислал распоряжение-запрос. перк нужен 13-20.…"
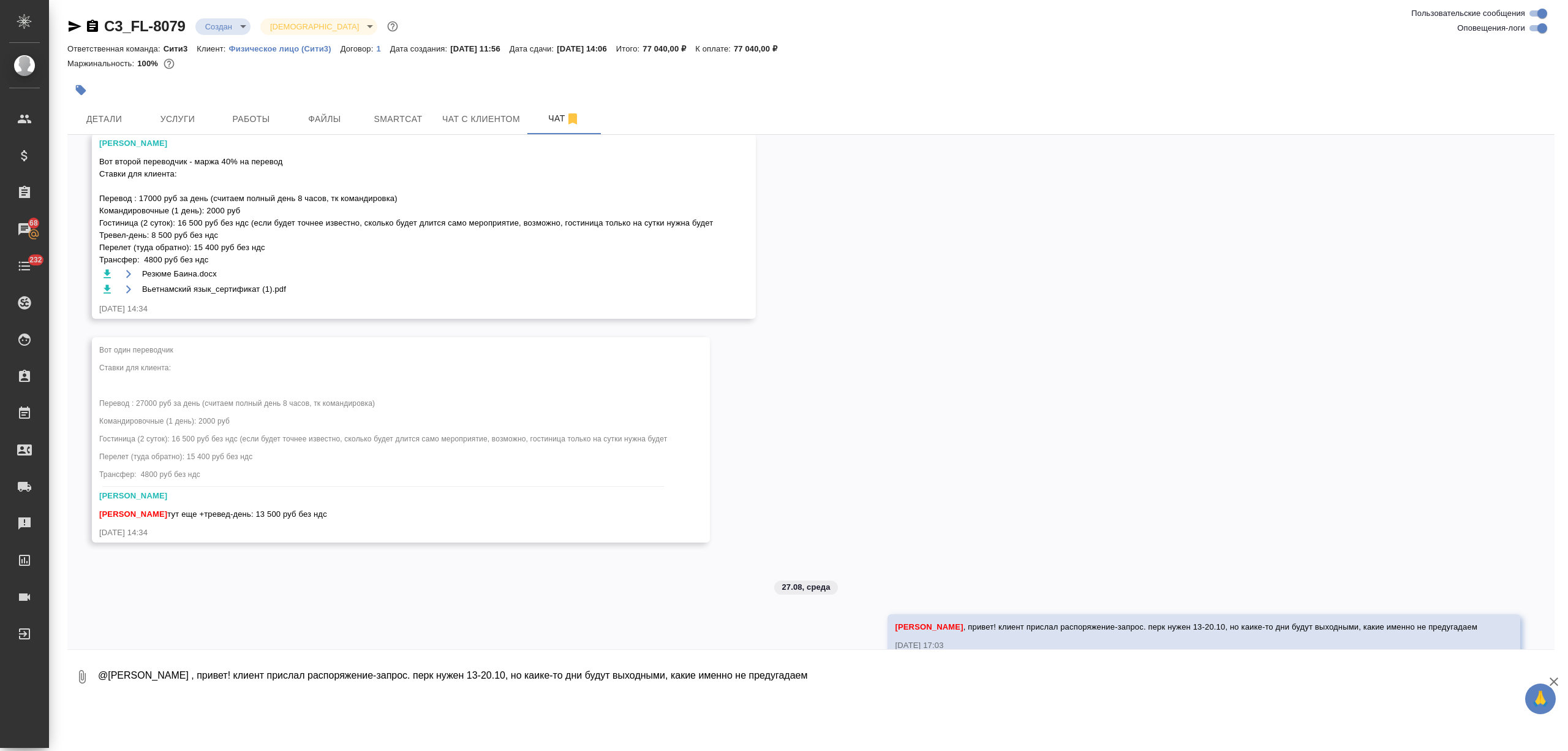
scroll to position [1284, 0]
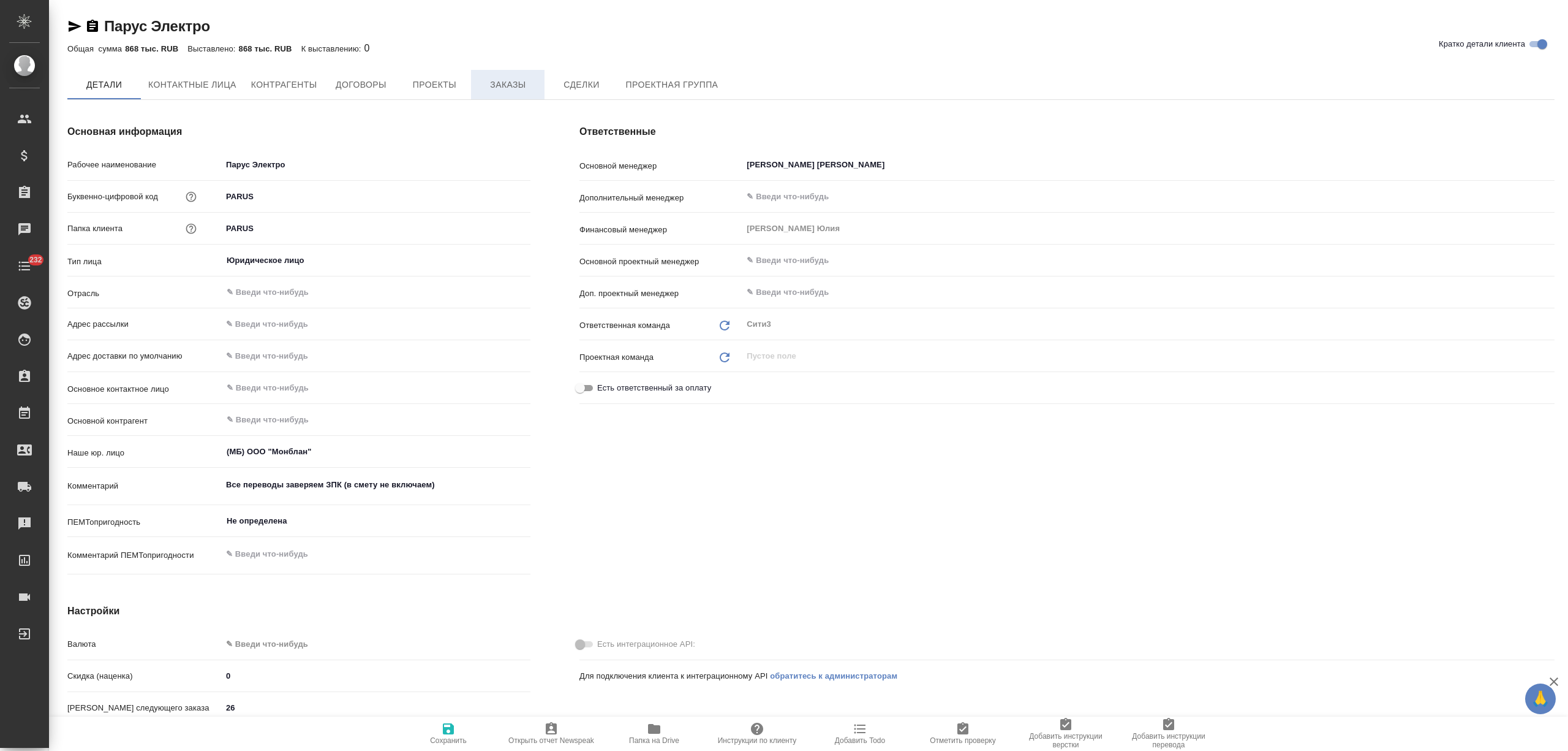
click at [503, 82] on span "Заказы" at bounding box center [508, 85] width 59 height 15
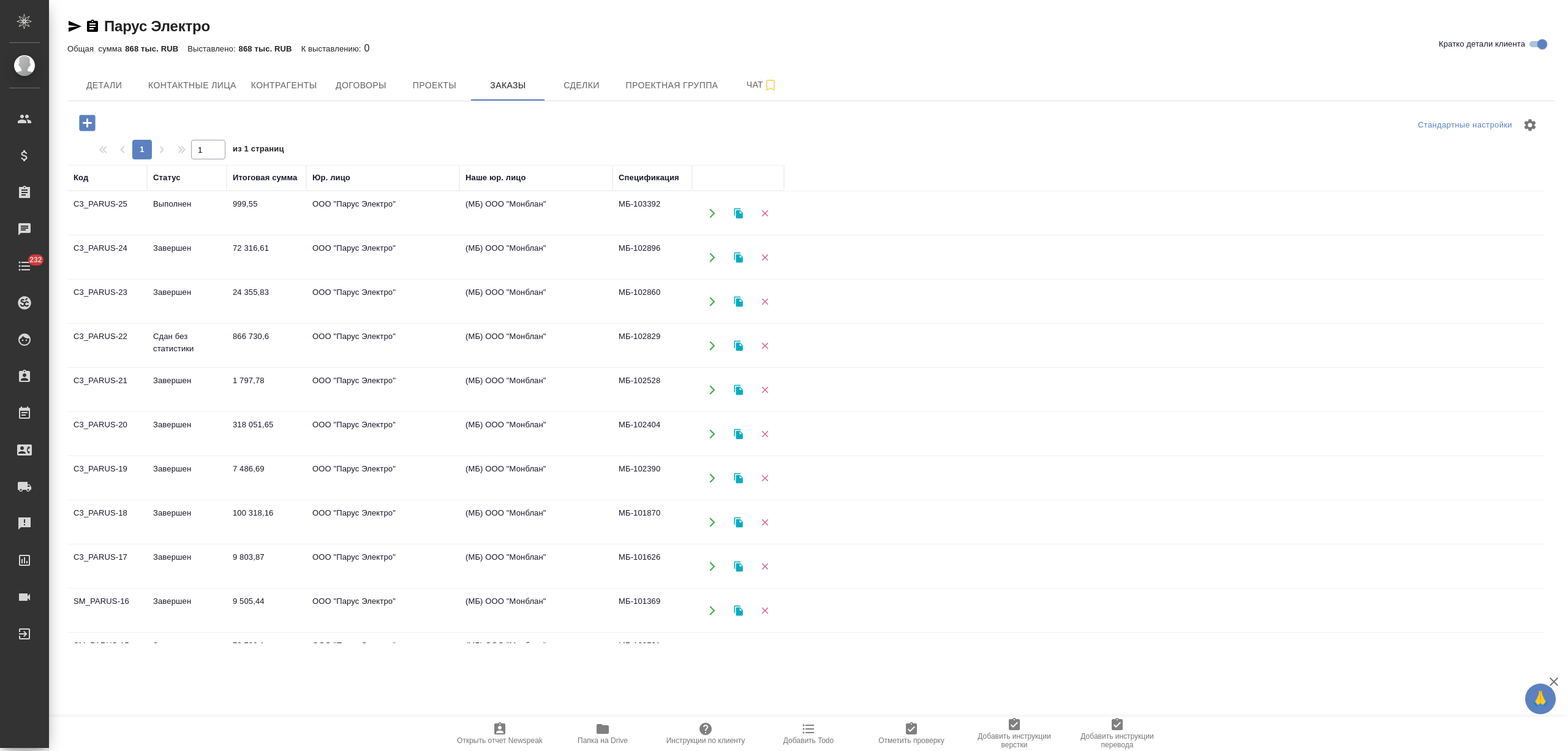
click at [262, 348] on td "866 730,6" at bounding box center [267, 345] width 80 height 43
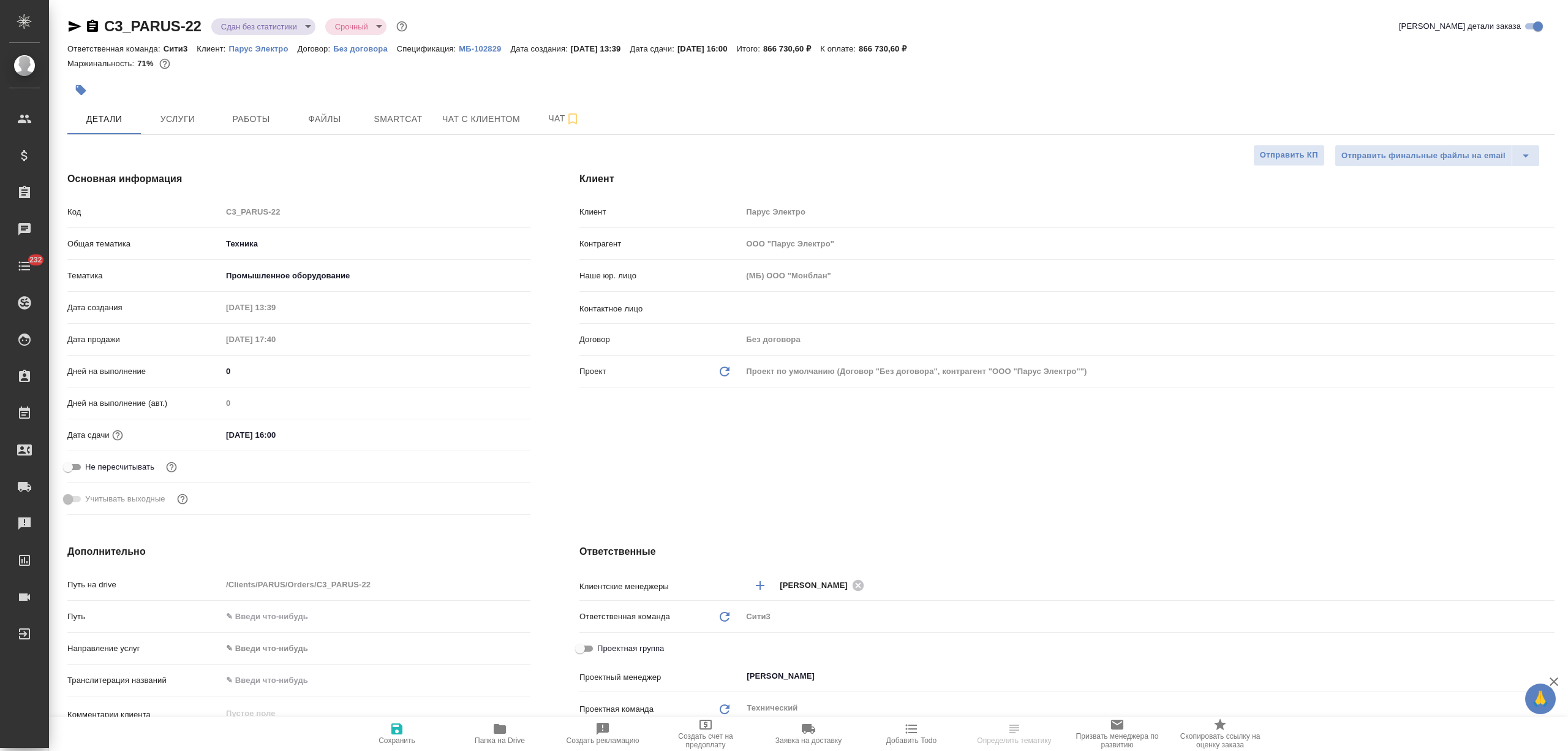
select select "RU"
click at [512, 741] on span "Папка на Drive" at bounding box center [500, 740] width 50 height 9
select select "RU"
type textarea "x"
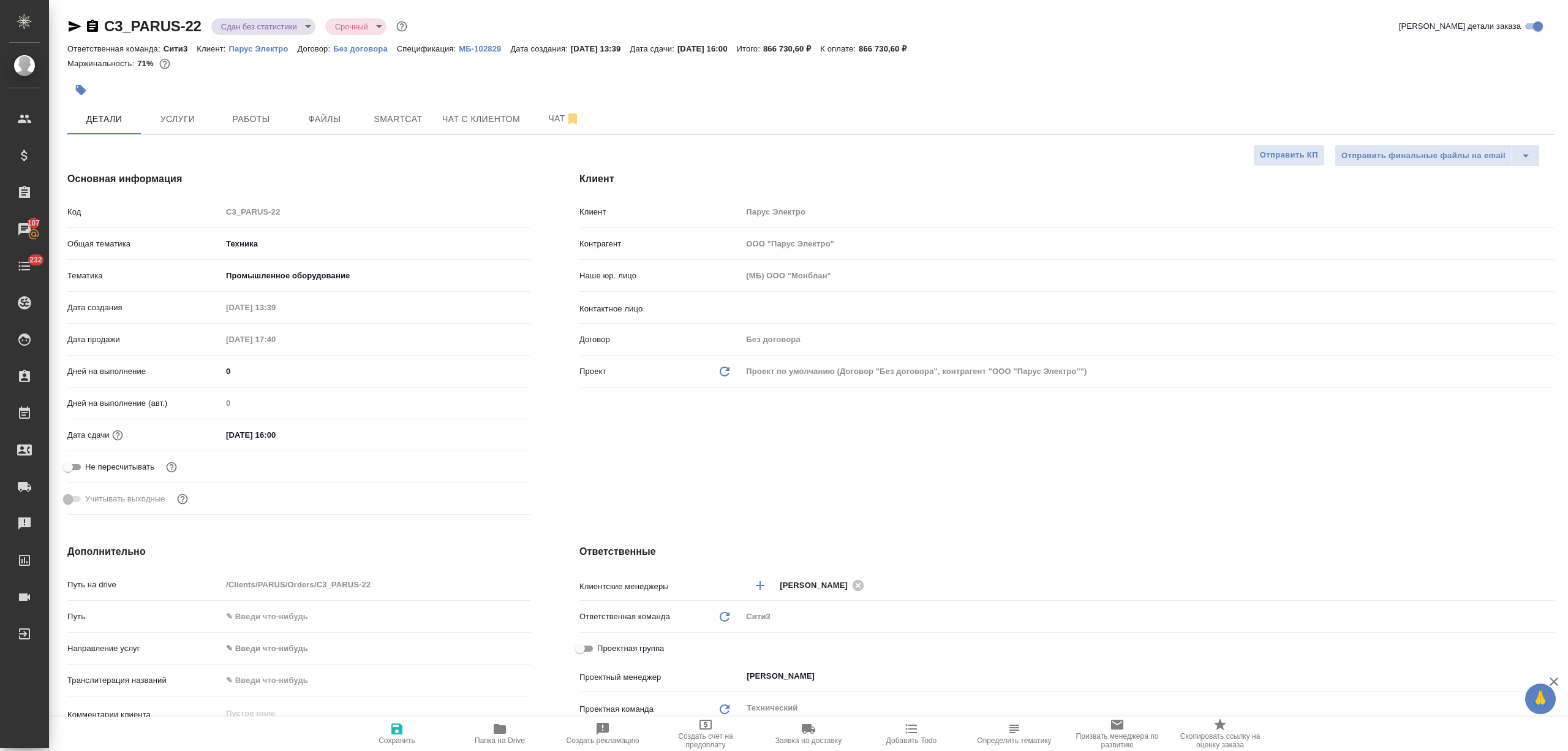
type textarea "x"
click at [75, 21] on icon "button" at bounding box center [74, 26] width 14 height 14
type textarea "x"
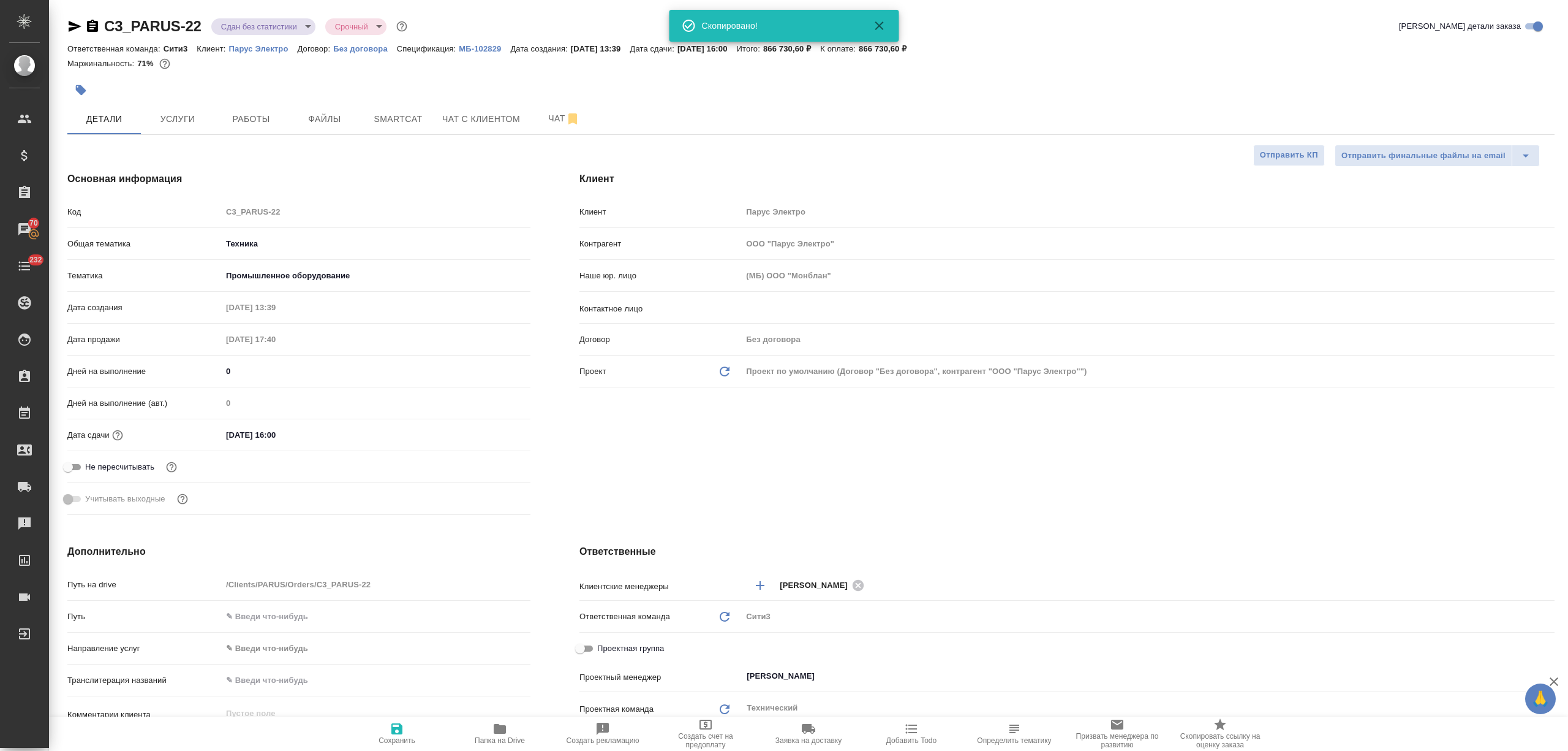
type textarea "x"
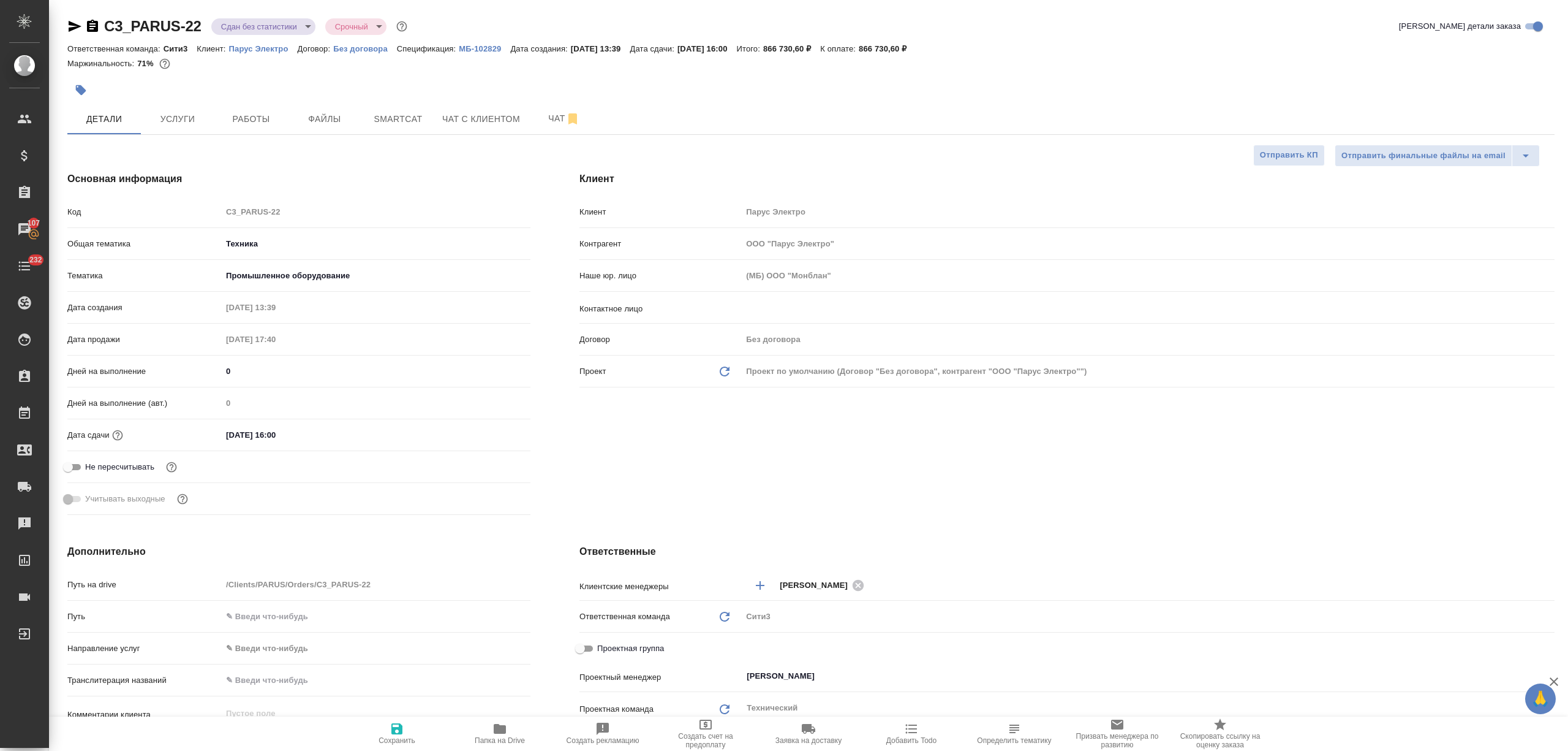
type textarea "x"
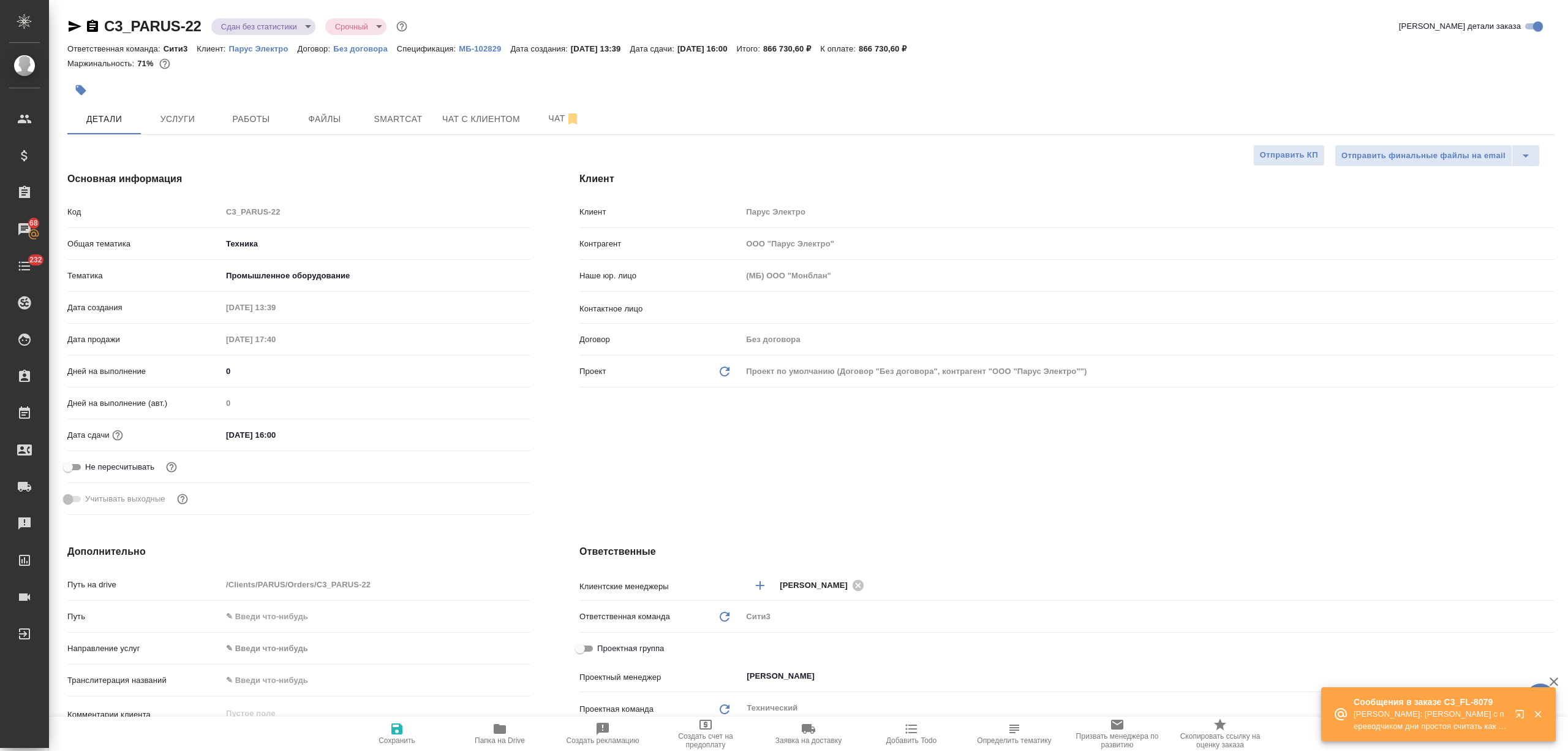
type textarea "x"
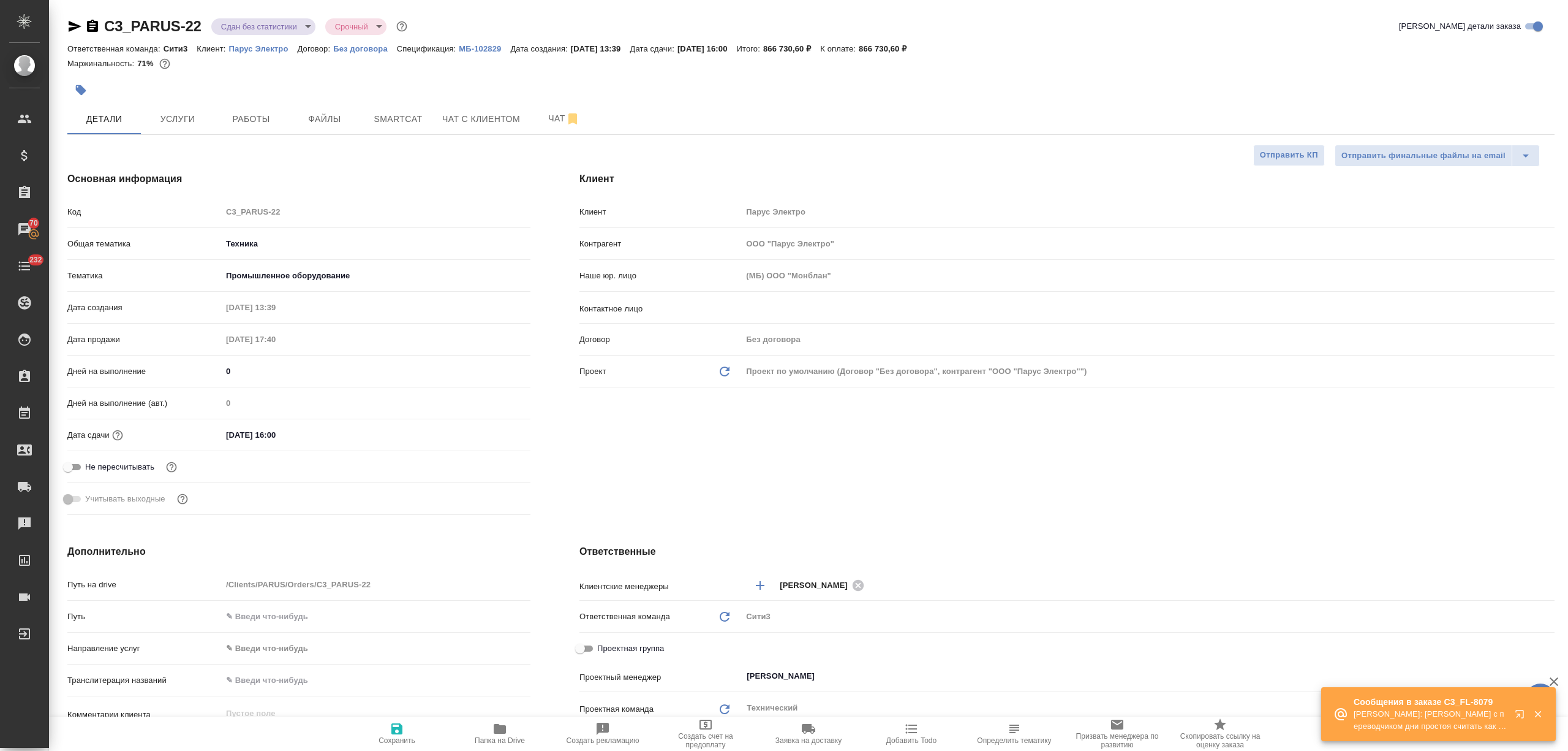
type textarea "x"
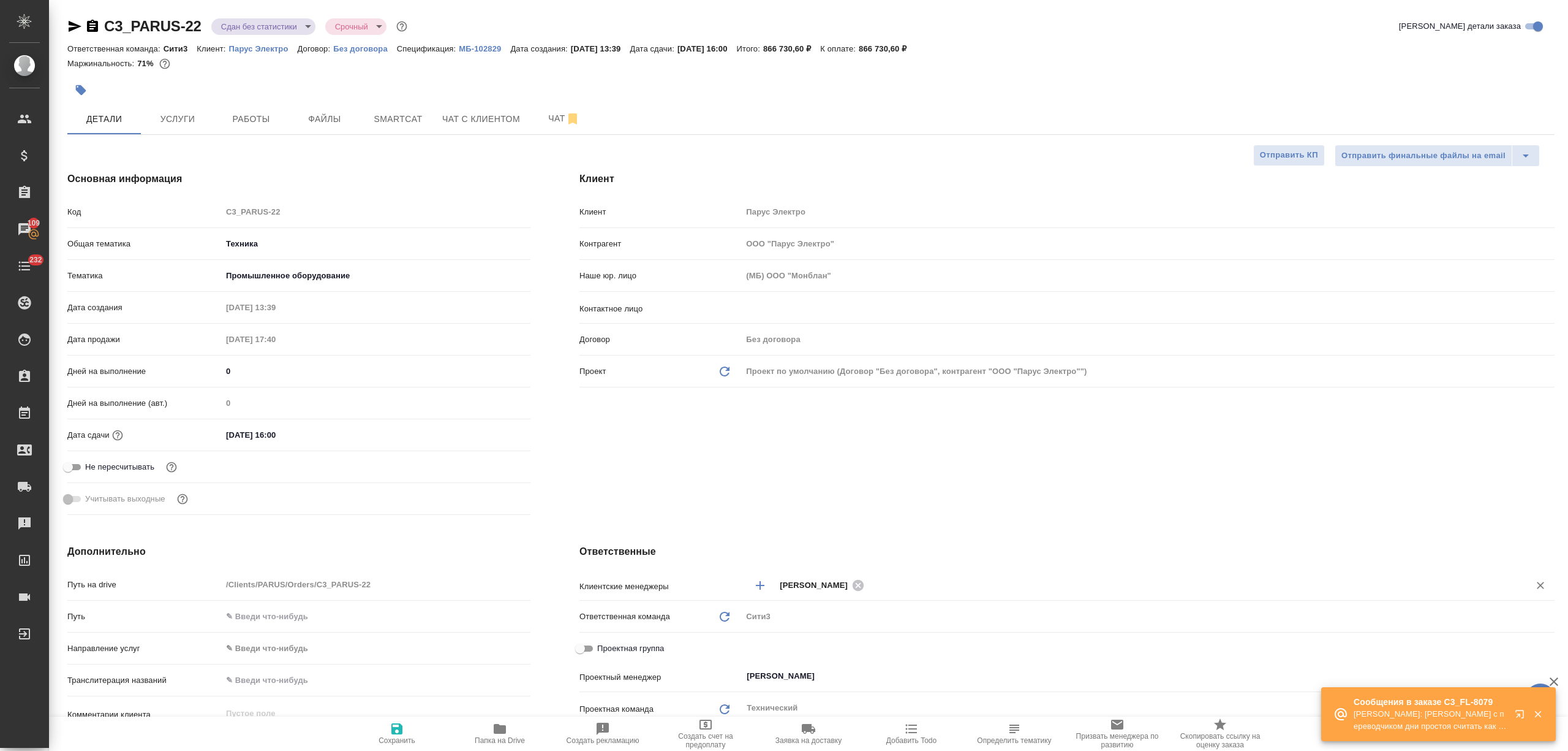
type textarea "x"
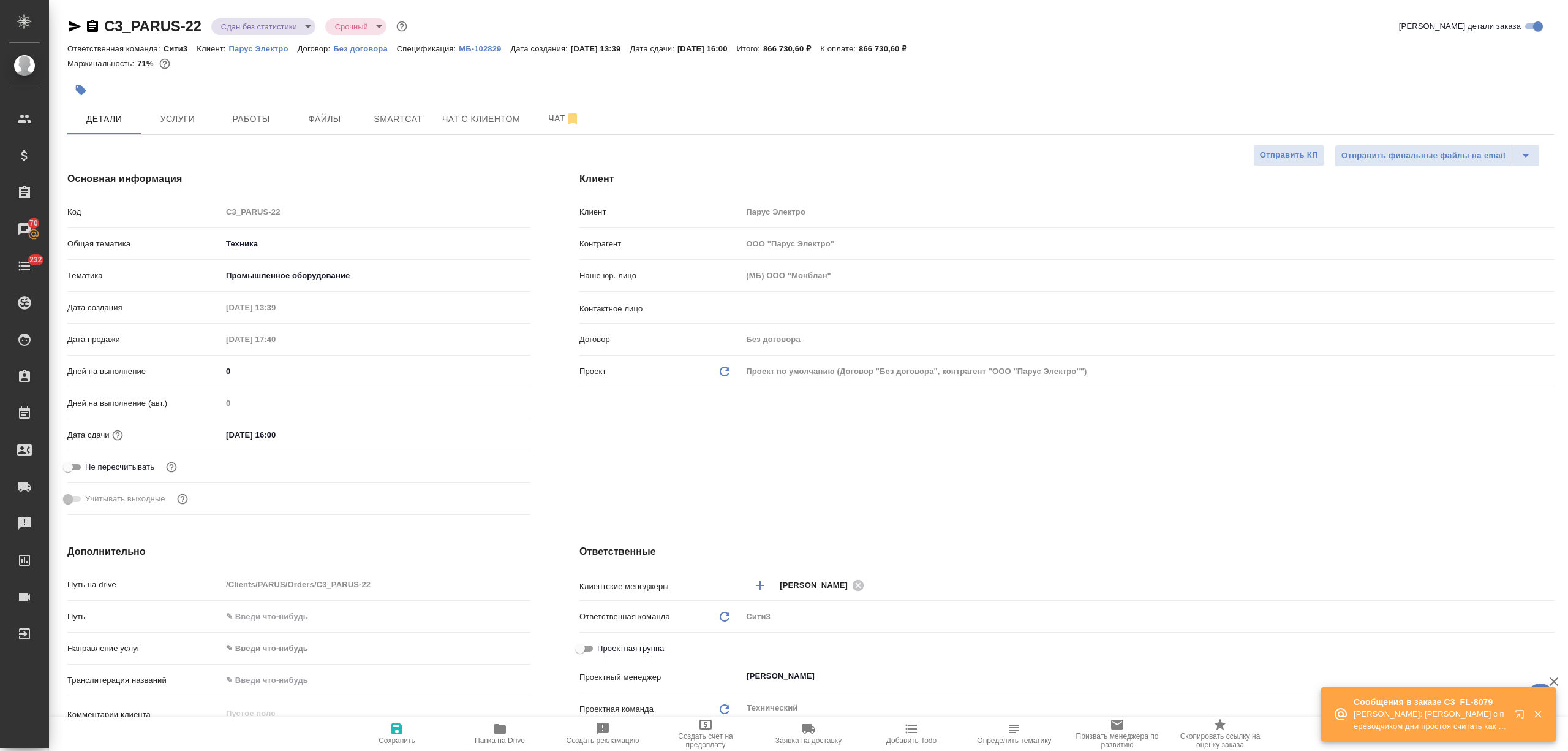
type textarea "x"
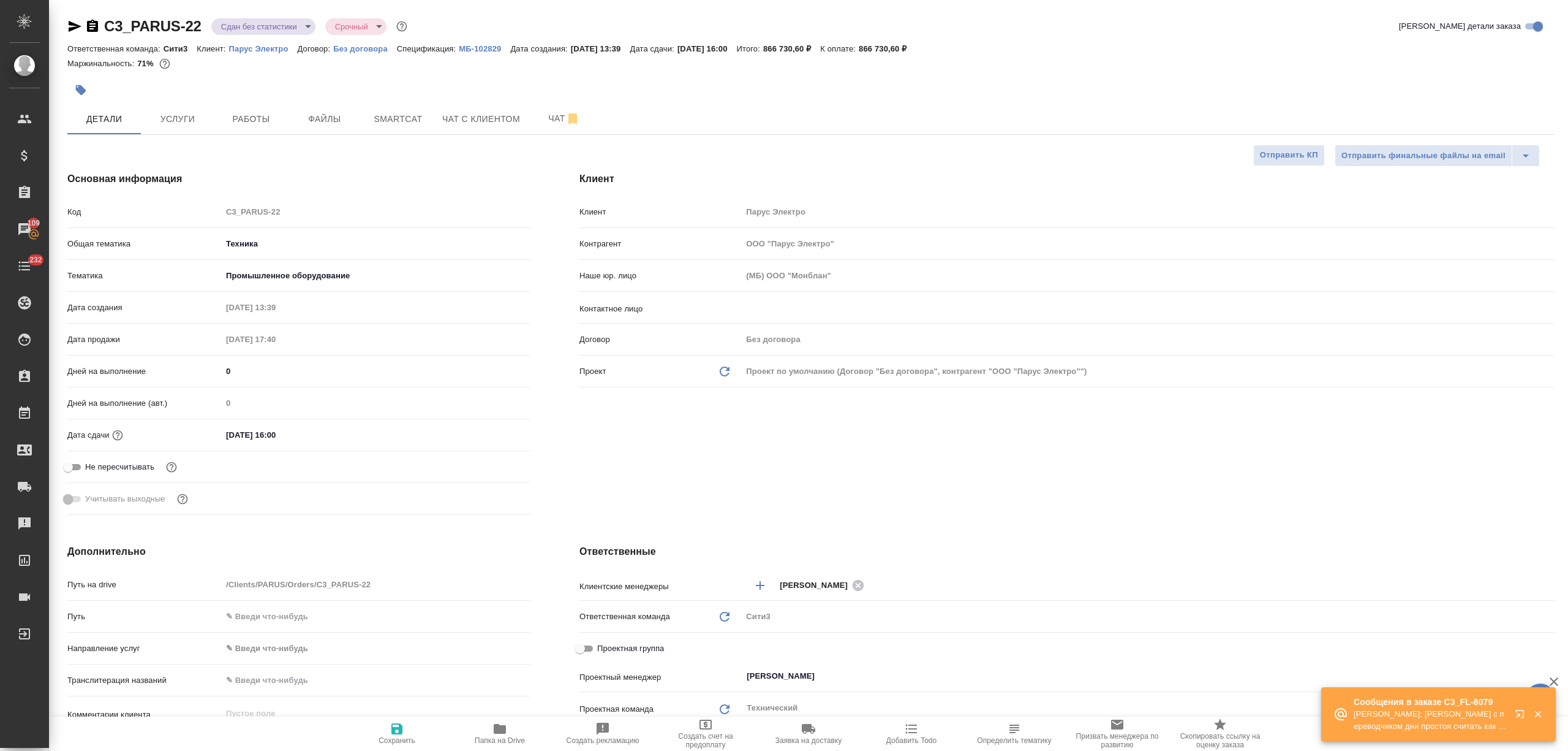
type textarea "x"
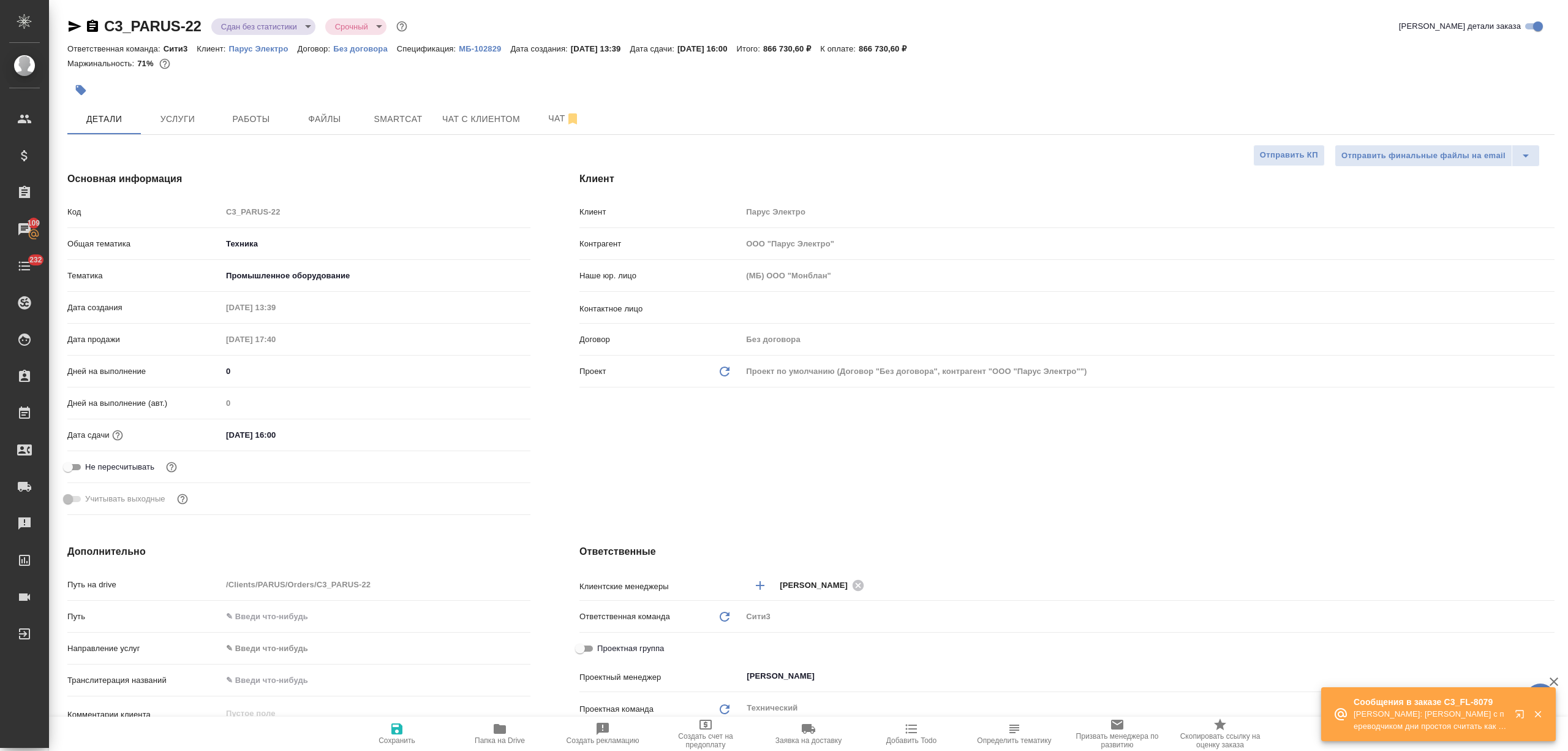
type textarea "x"
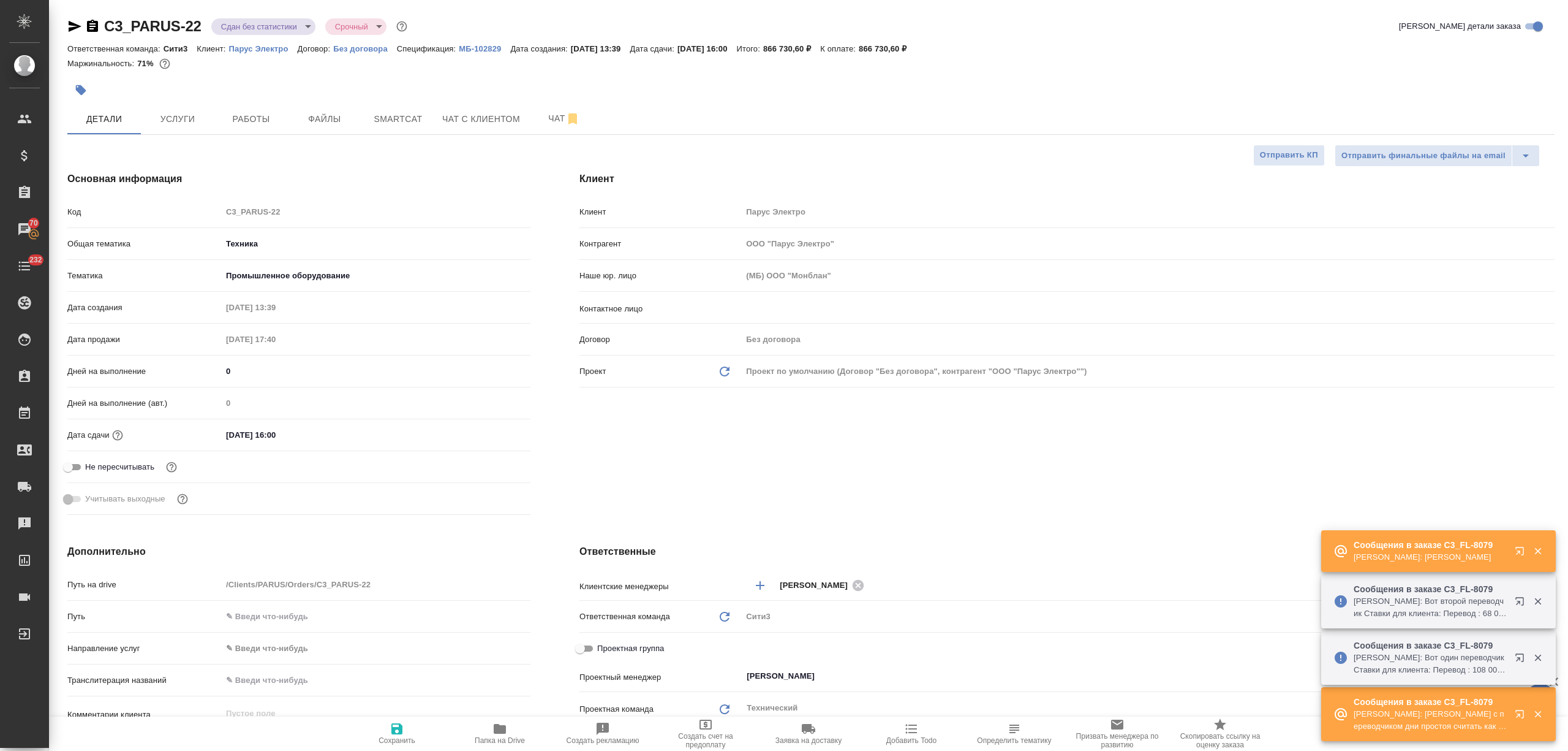
type textarea "x"
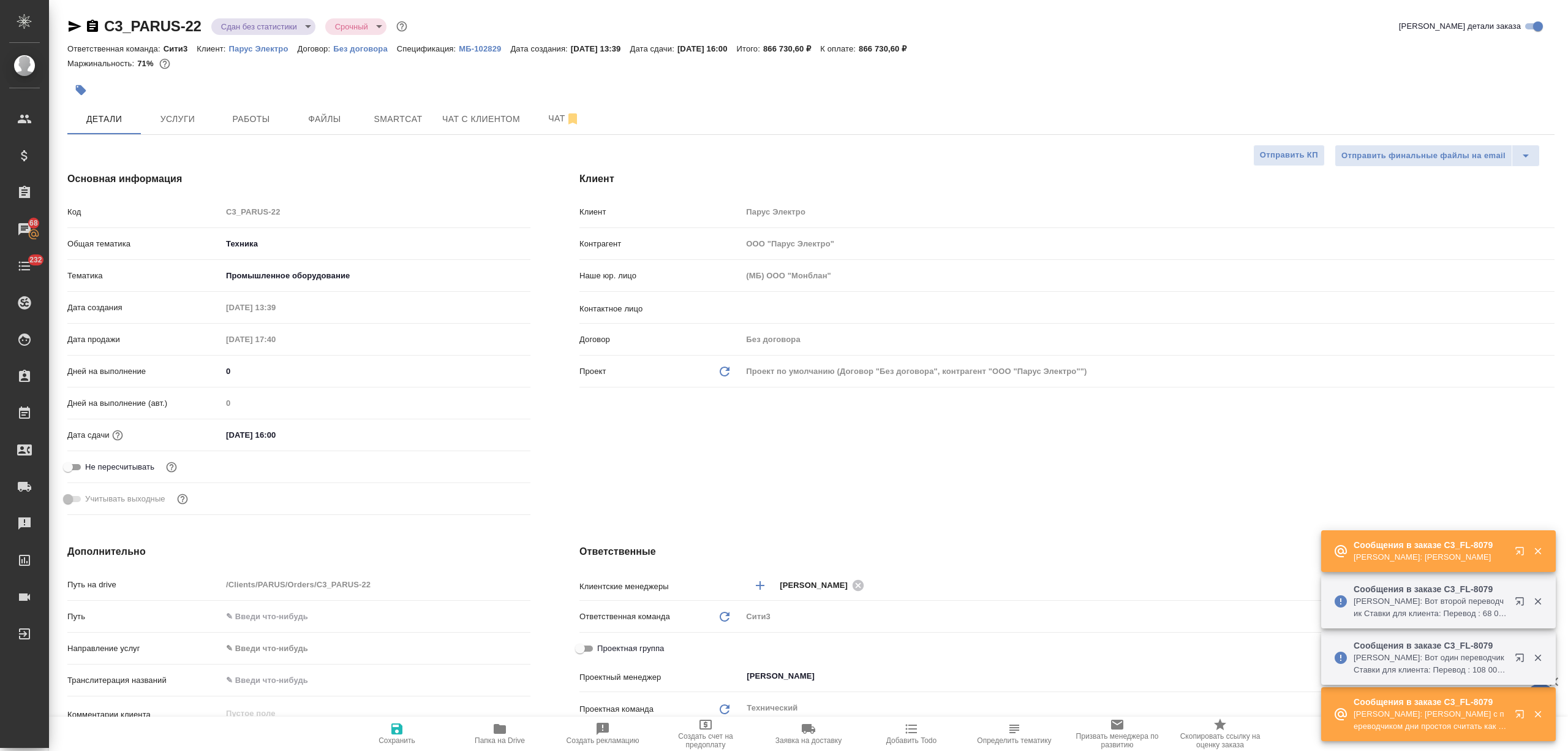
type textarea "x"
click at [1513, 547] on button "button" at bounding box center [1522, 553] width 29 height 29
type textarea "x"
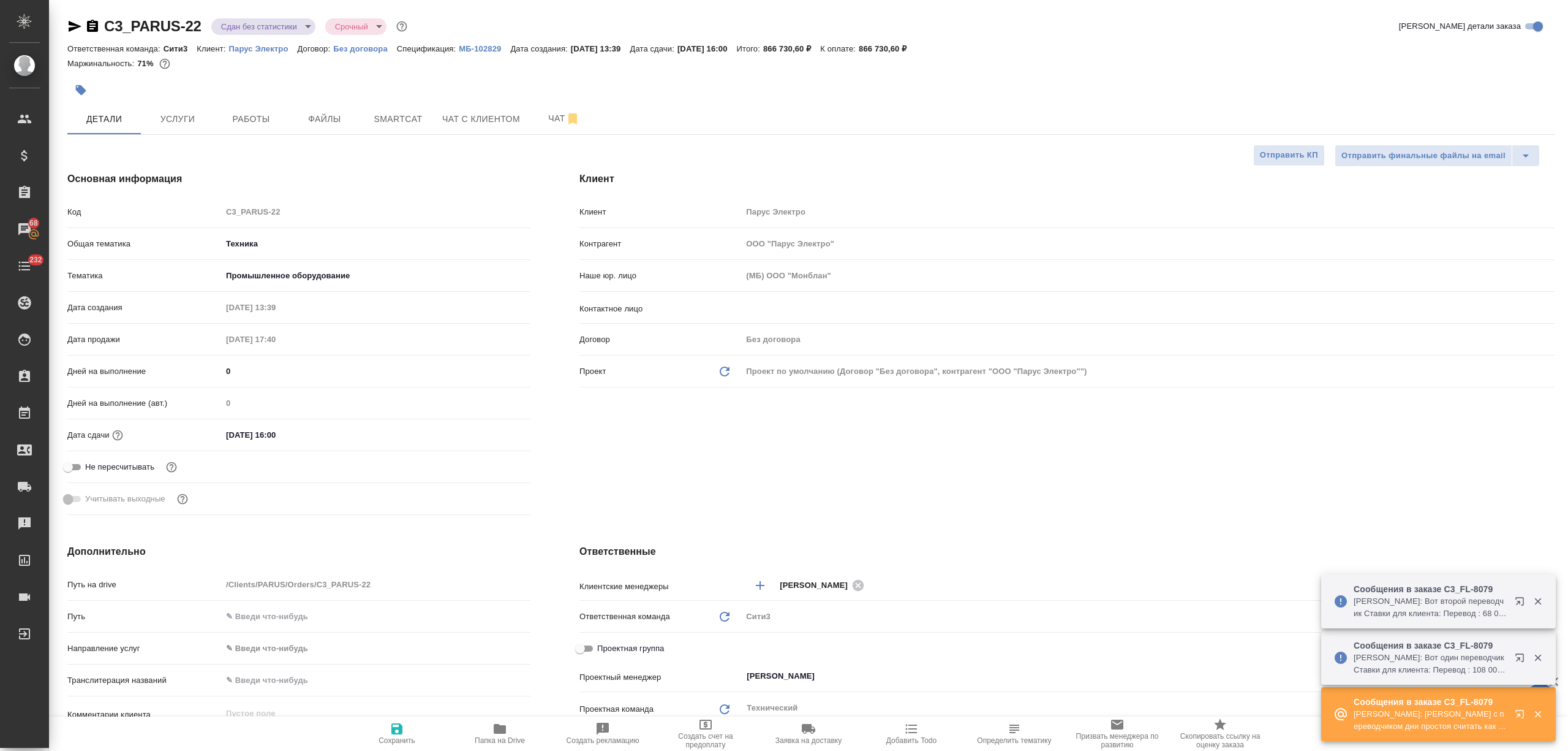
type textarea "x"
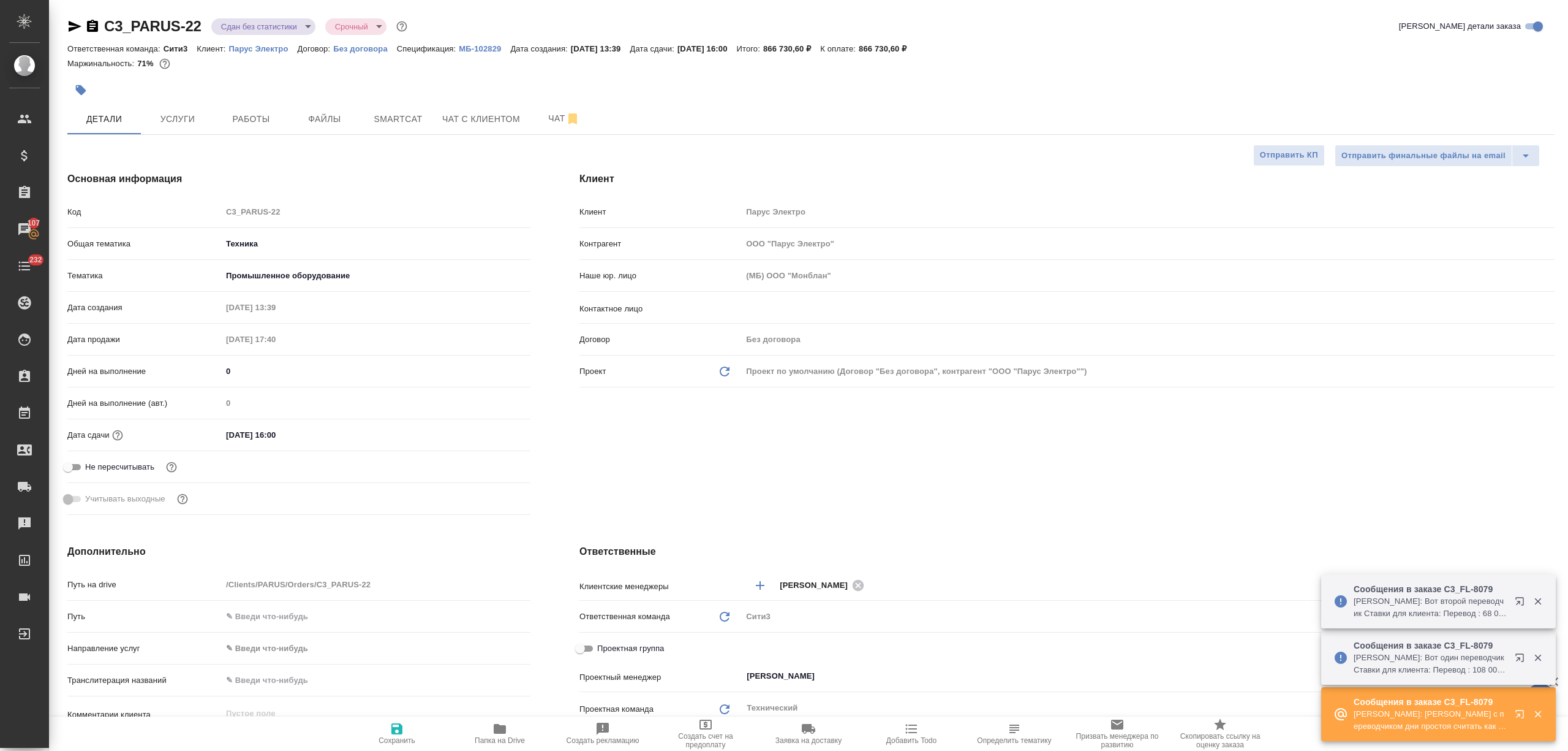
type textarea "x"
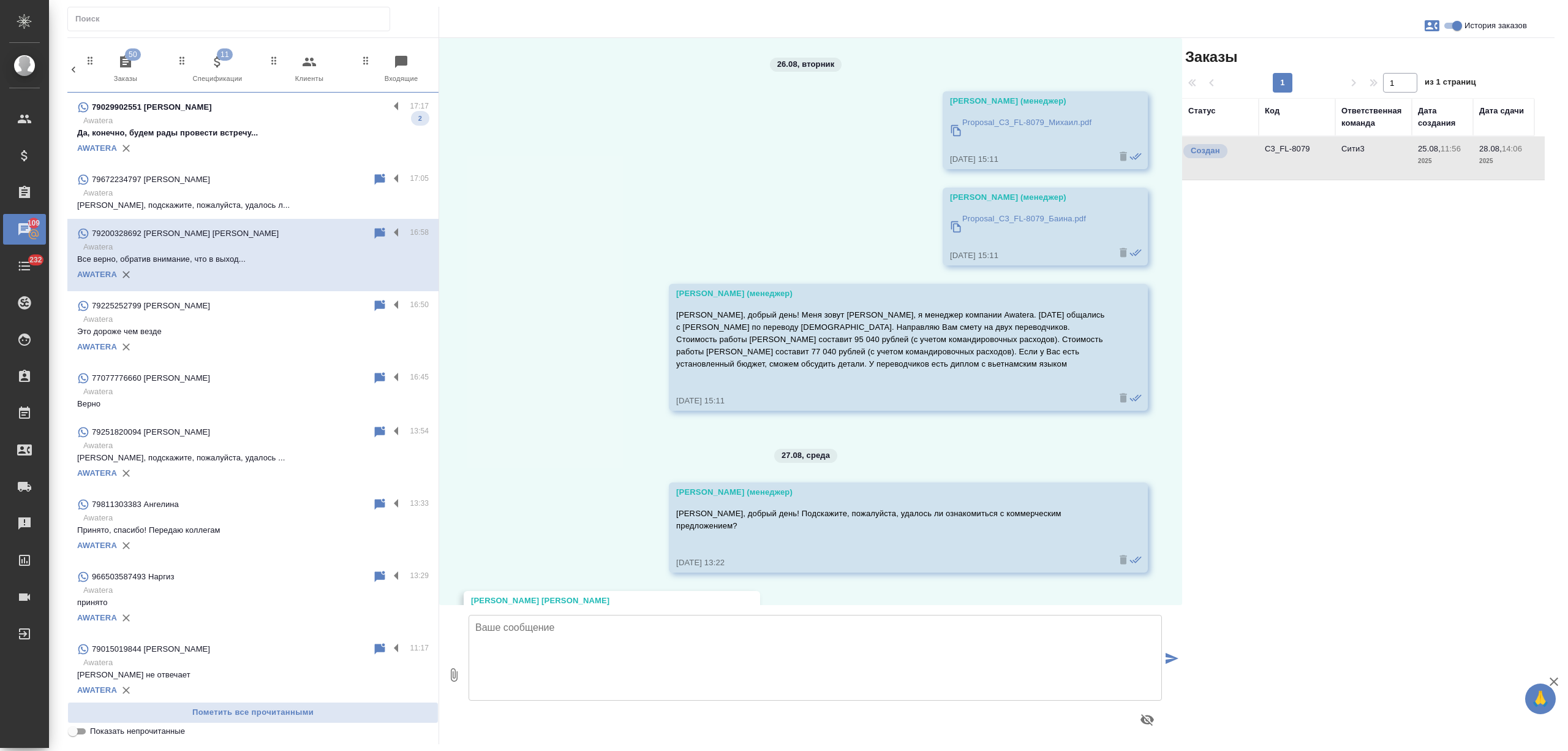
scroll to position [510, 0]
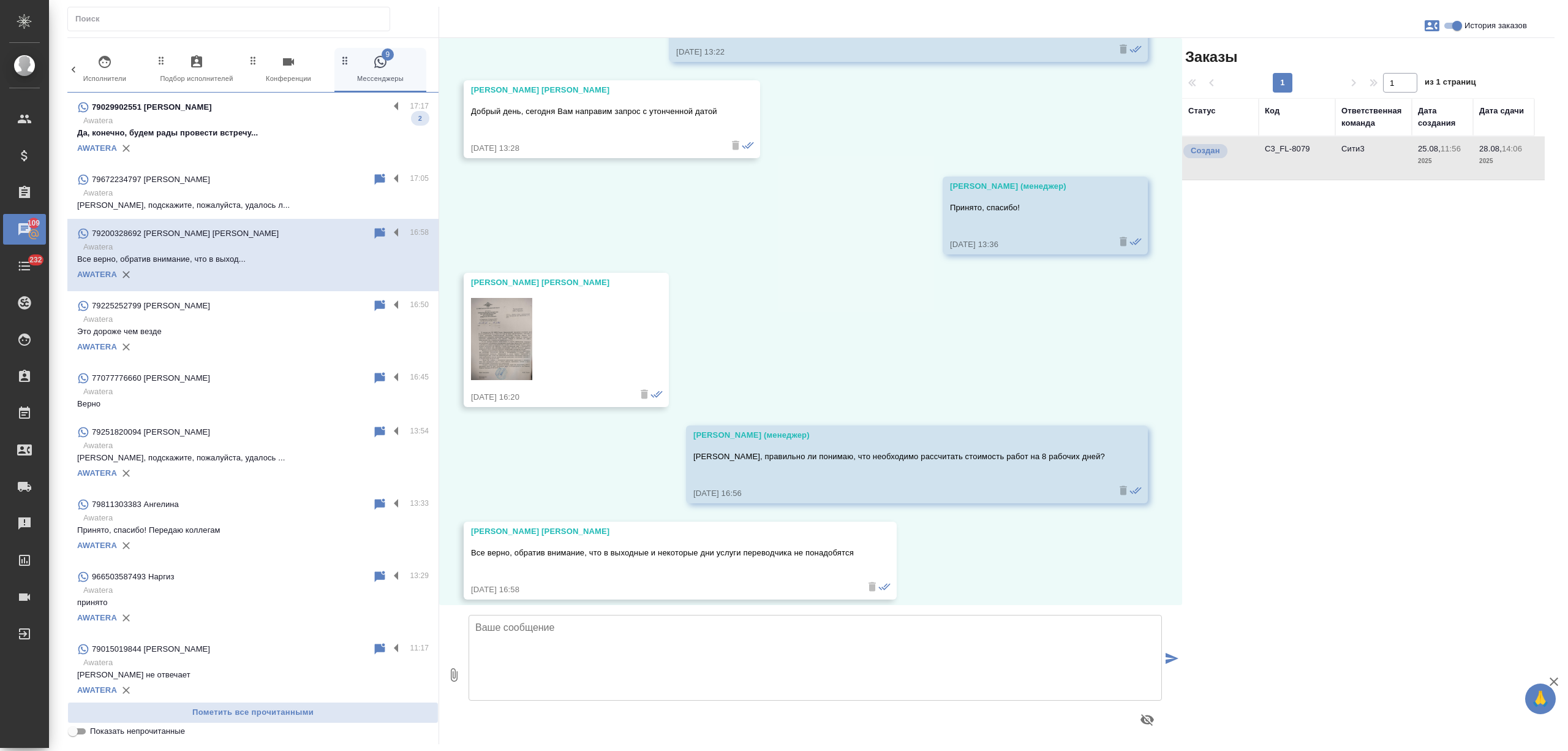
click at [306, 109] on div "79029902551 [PERSON_NAME]" at bounding box center [233, 106] width 312 height 14
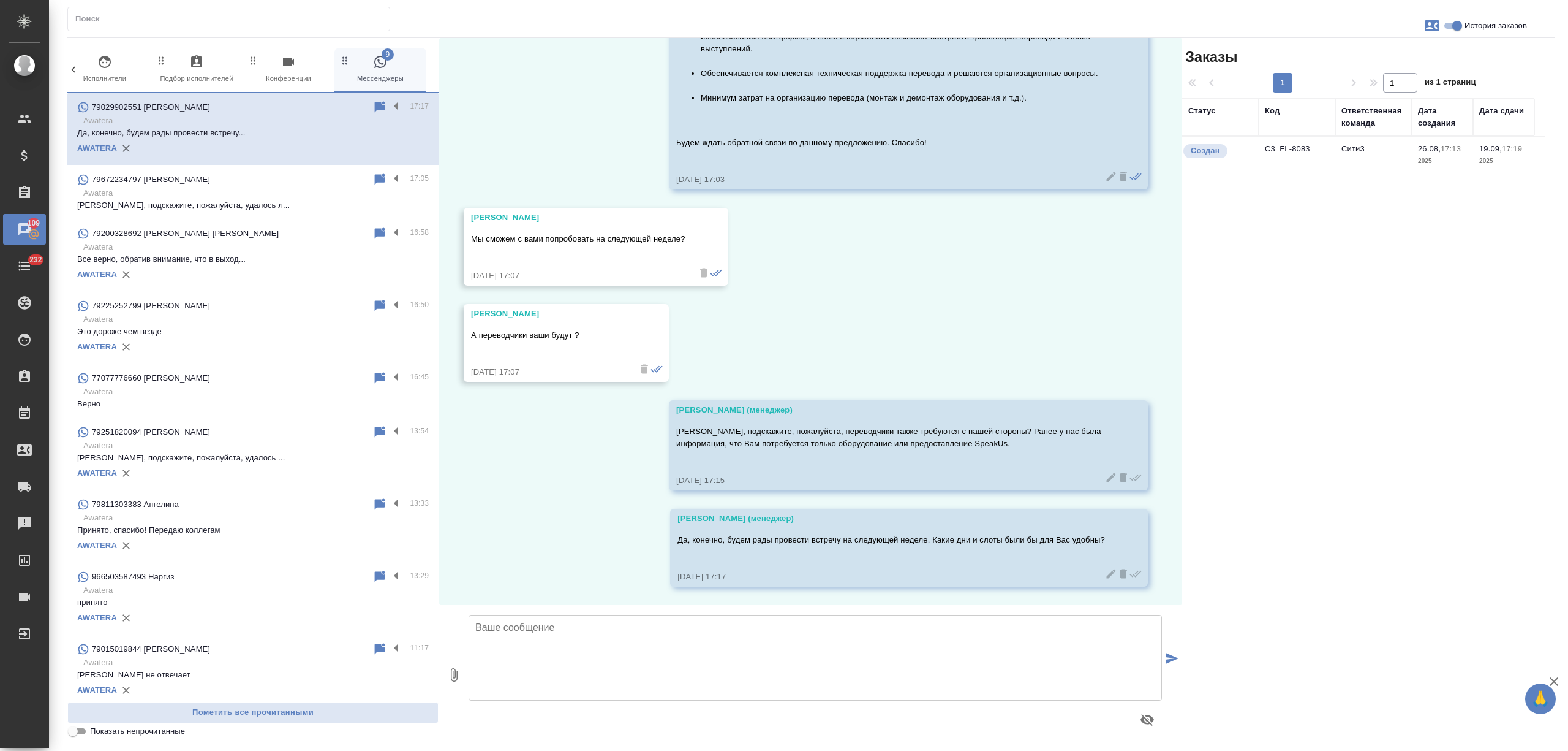
scroll to position [2079, 0]
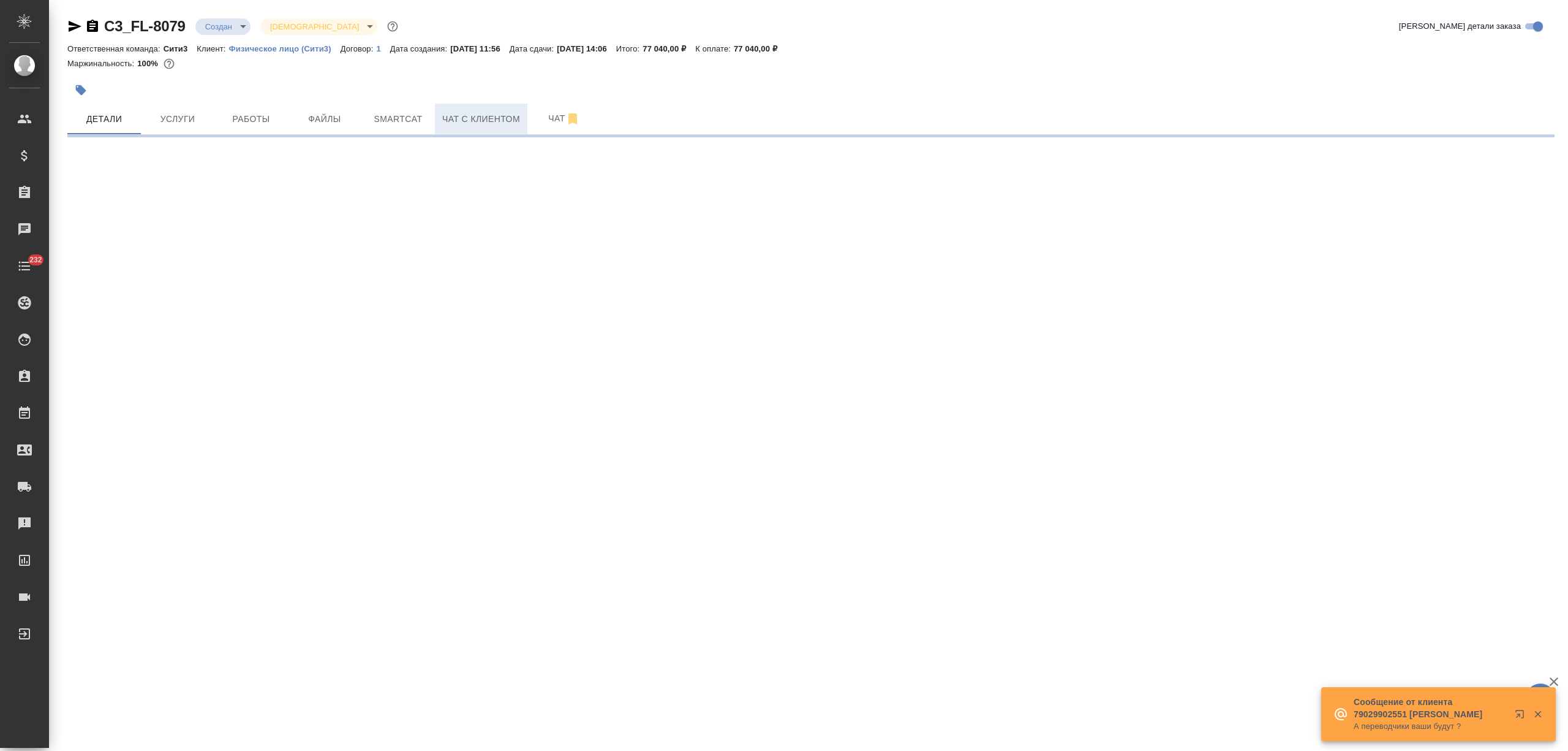
select select "RU"
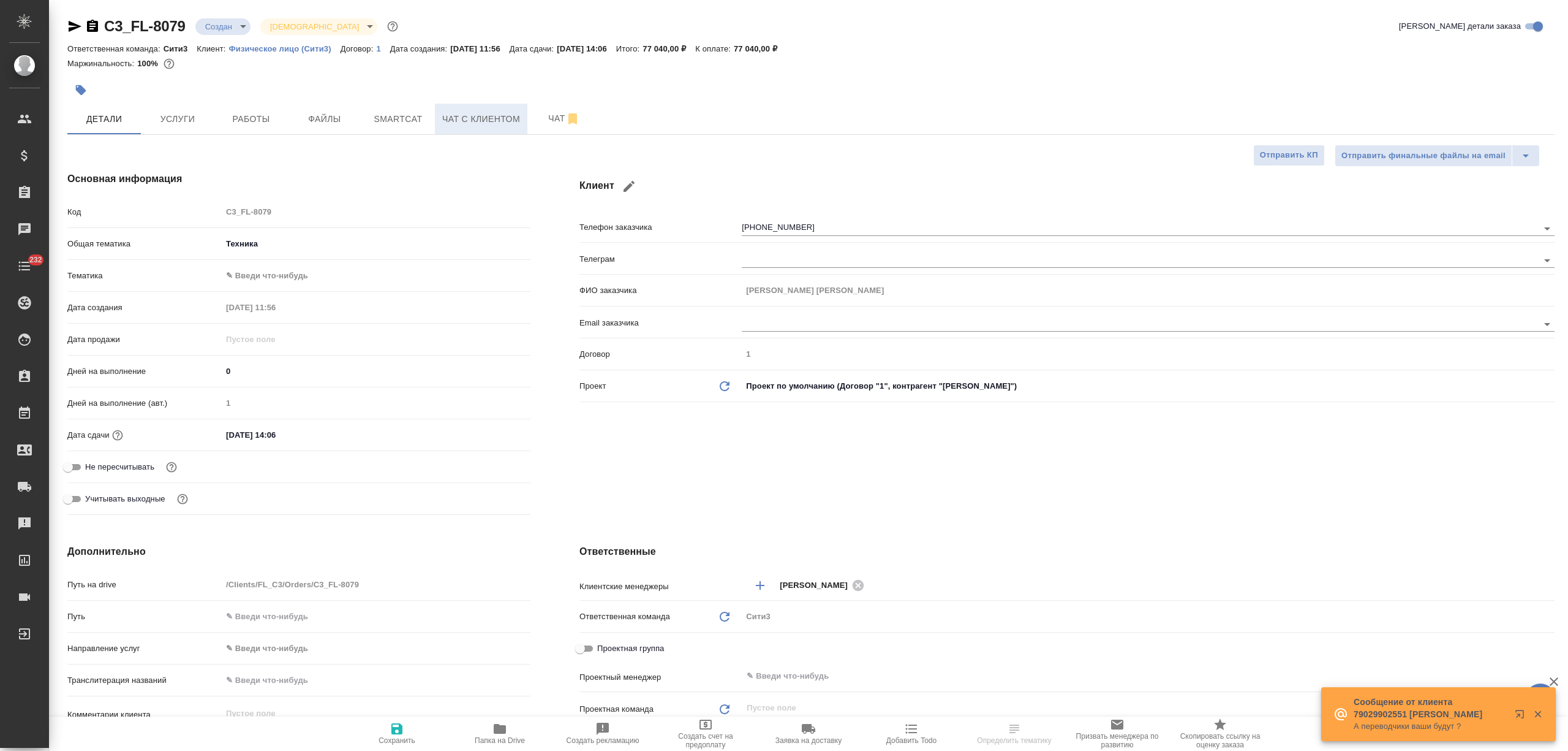
type textarea "x"
click at [505, 120] on span "Чат с клиентом" at bounding box center [481, 119] width 78 height 15
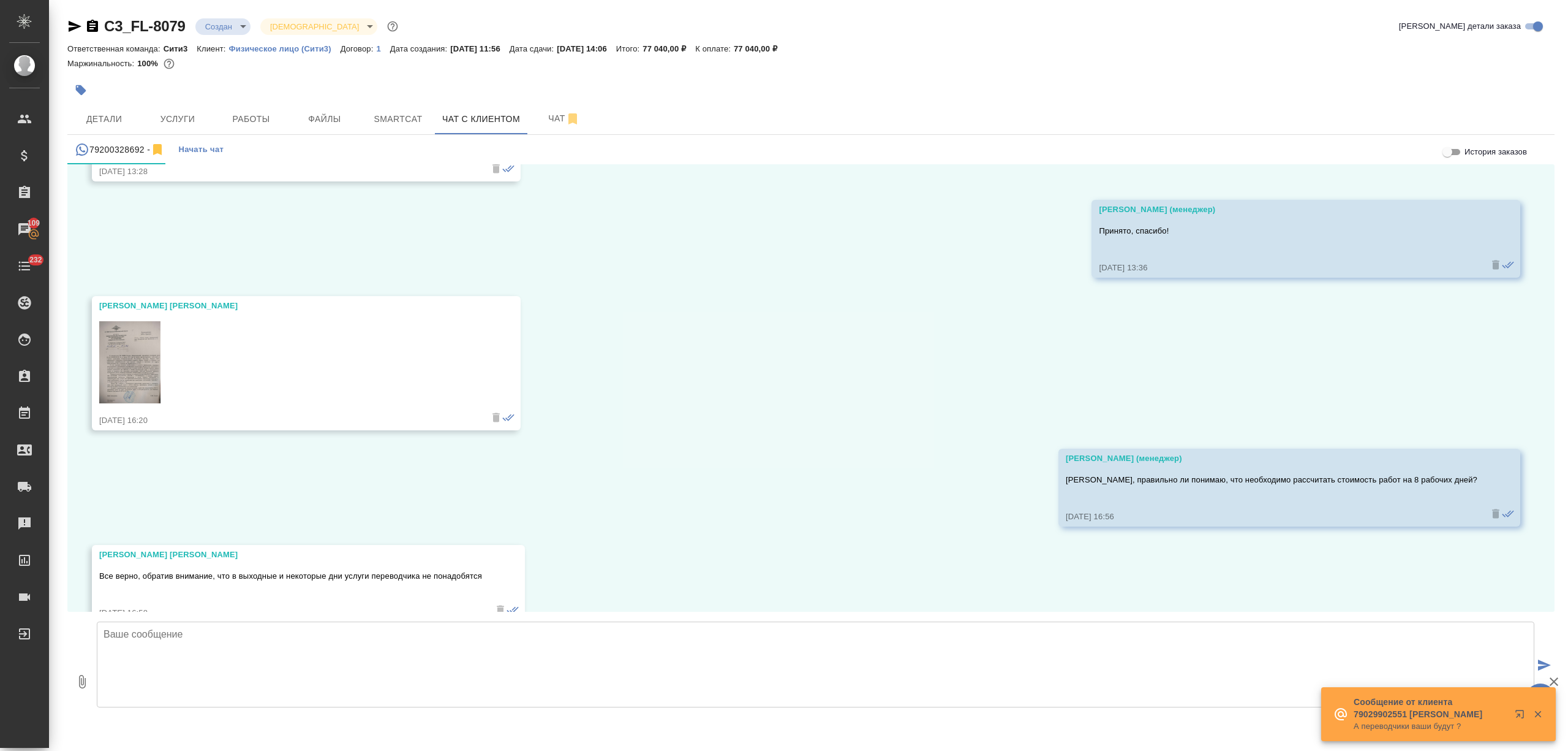
scroll to position [593, 0]
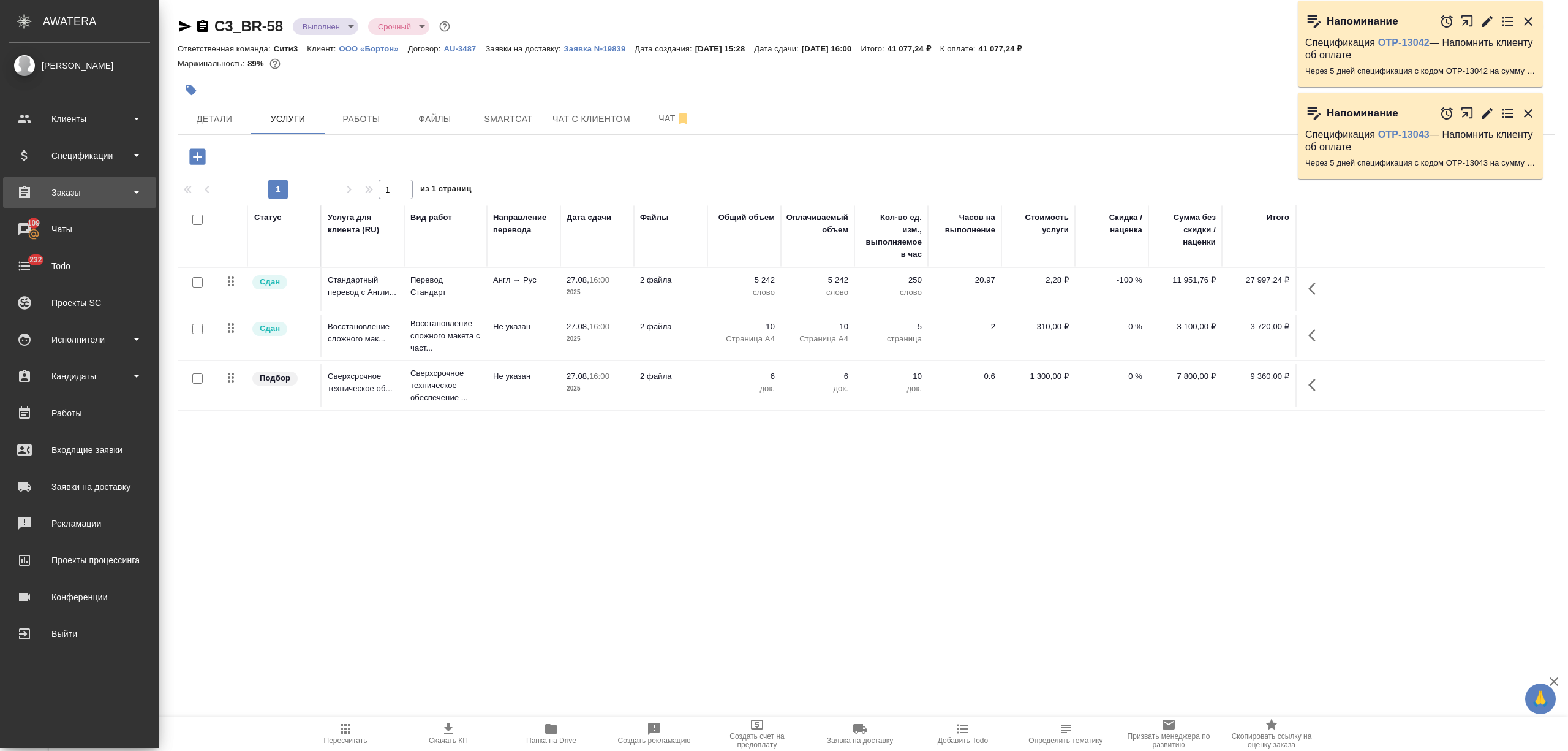
click at [55, 196] on div "Заказы" at bounding box center [80, 192] width 141 height 18
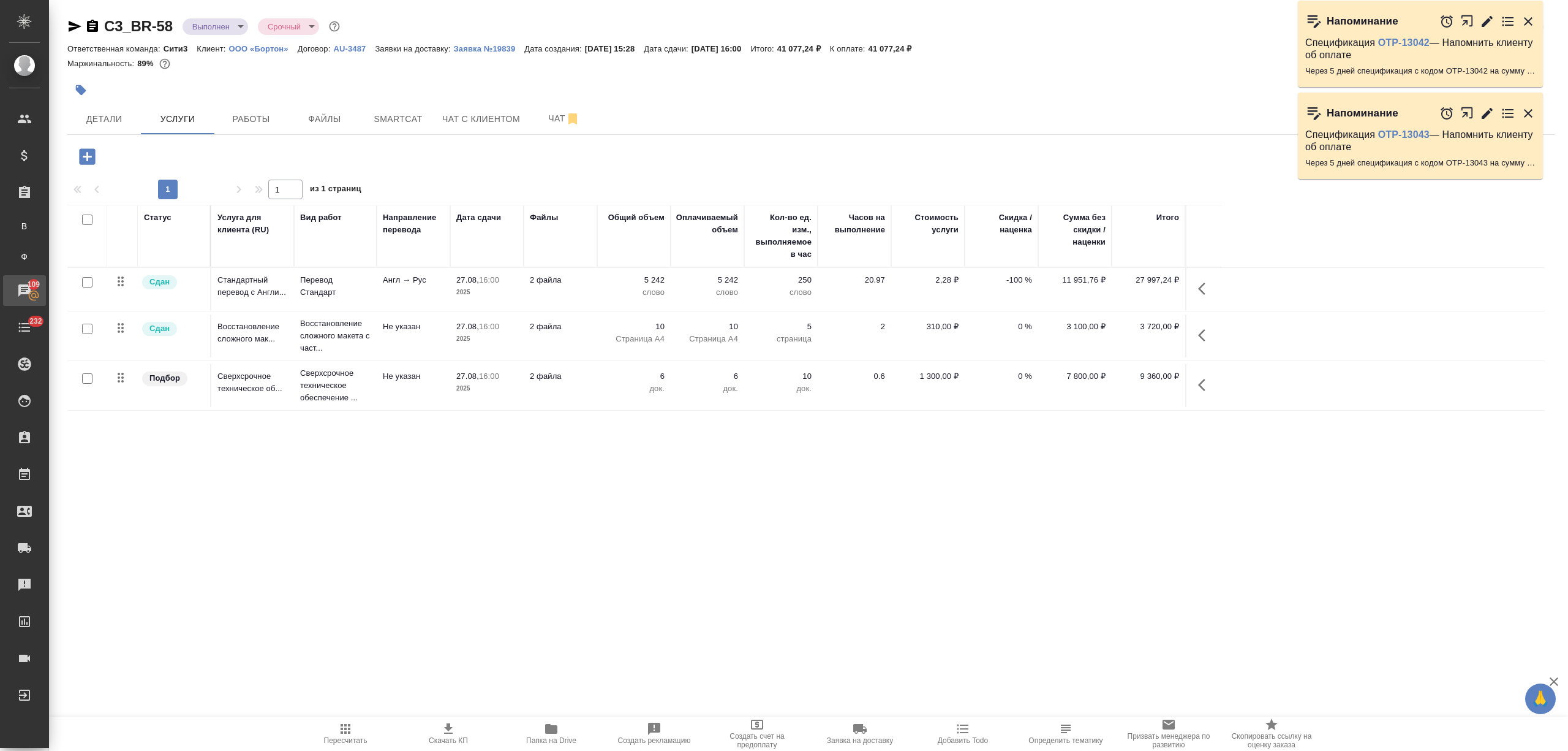
drag, startPoint x: 60, startPoint y: 280, endPoint x: 265, endPoint y: 163, distance: 236.0
click at [25, 282] on div "Чаты" at bounding box center [10, 290] width 30 height 18
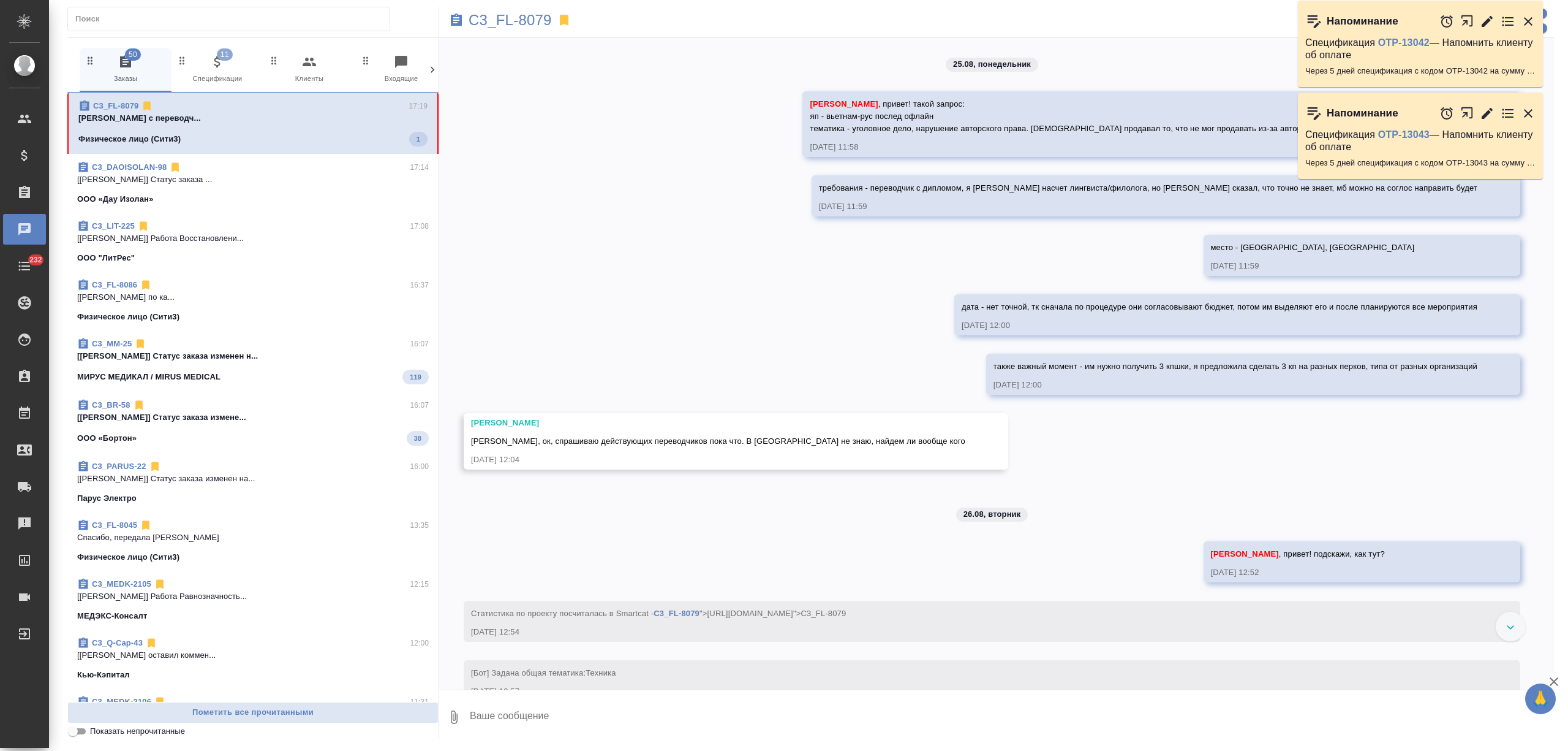
click at [432, 71] on icon at bounding box center [432, 69] width 4 height 6
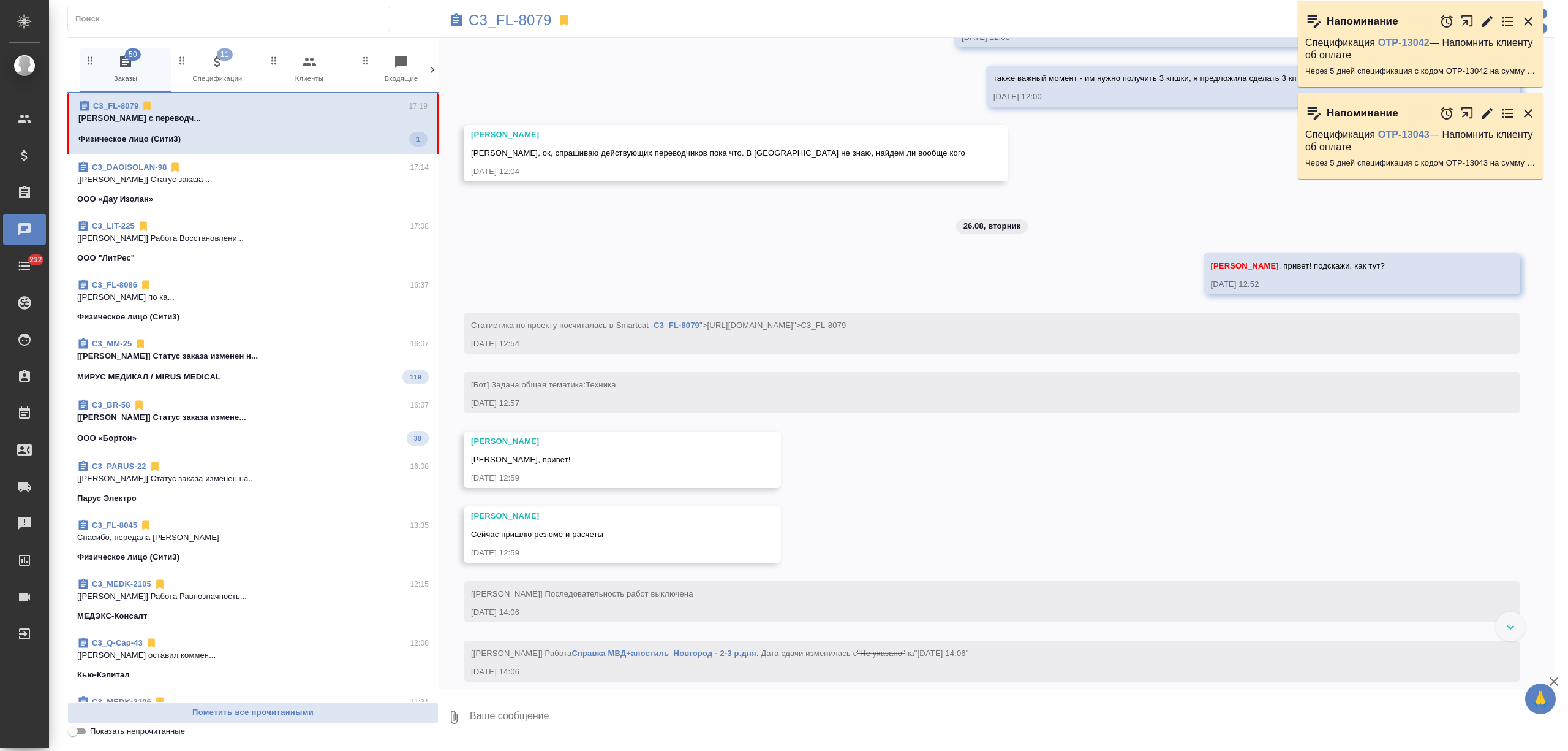
scroll to position [647, 0]
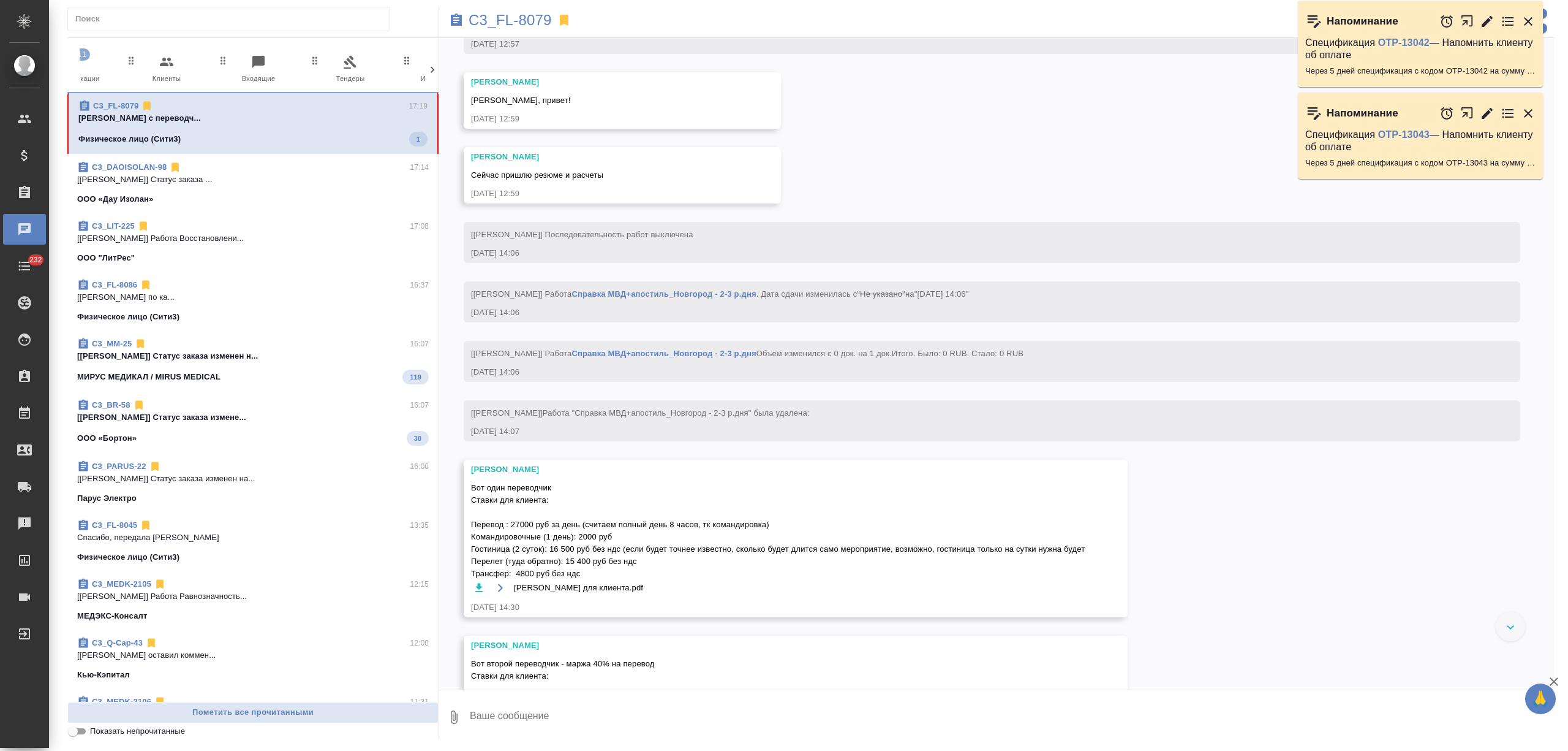
click at [432, 69] on icon at bounding box center [432, 69] width 12 height 12
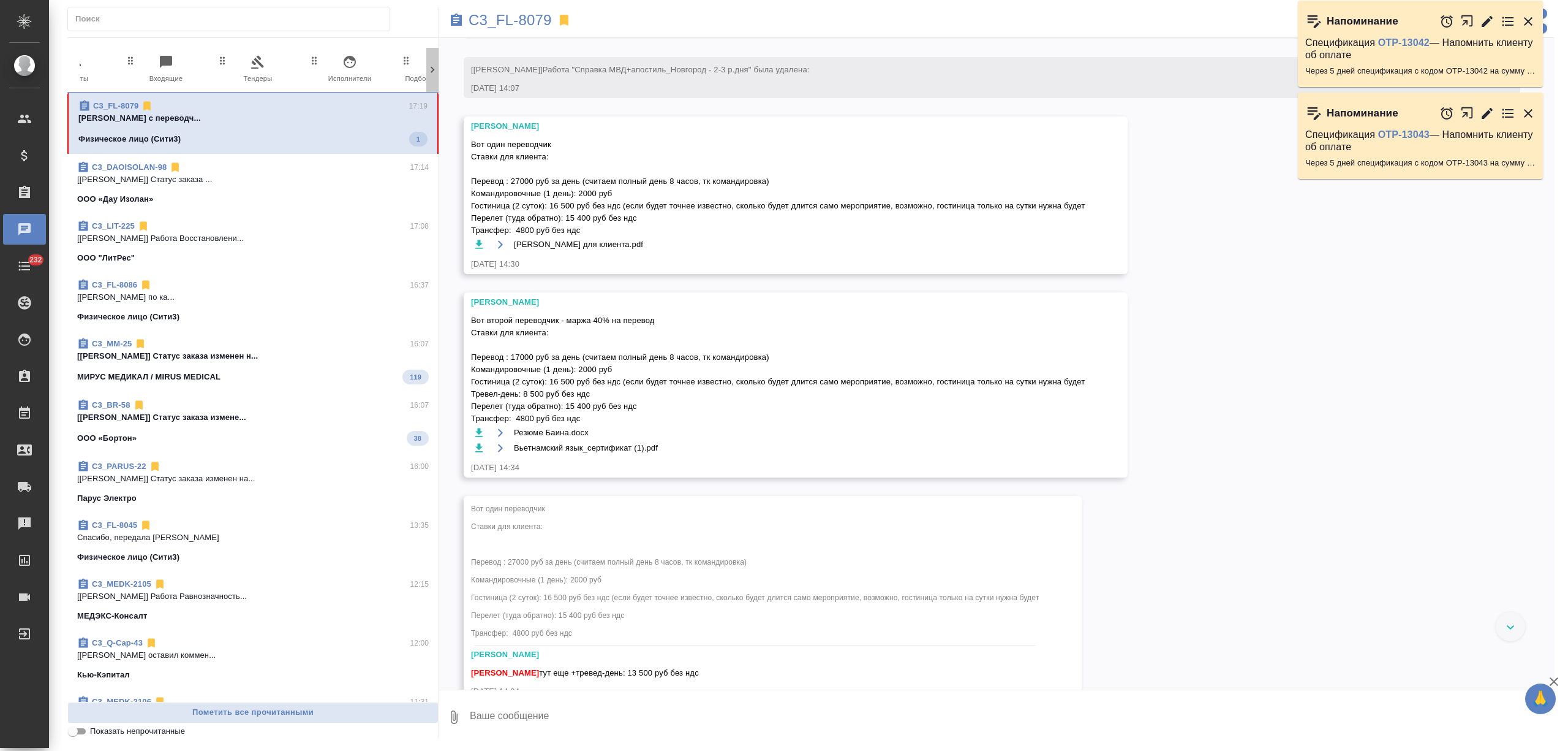
click at [432, 69] on icon at bounding box center [432, 69] width 12 height 12
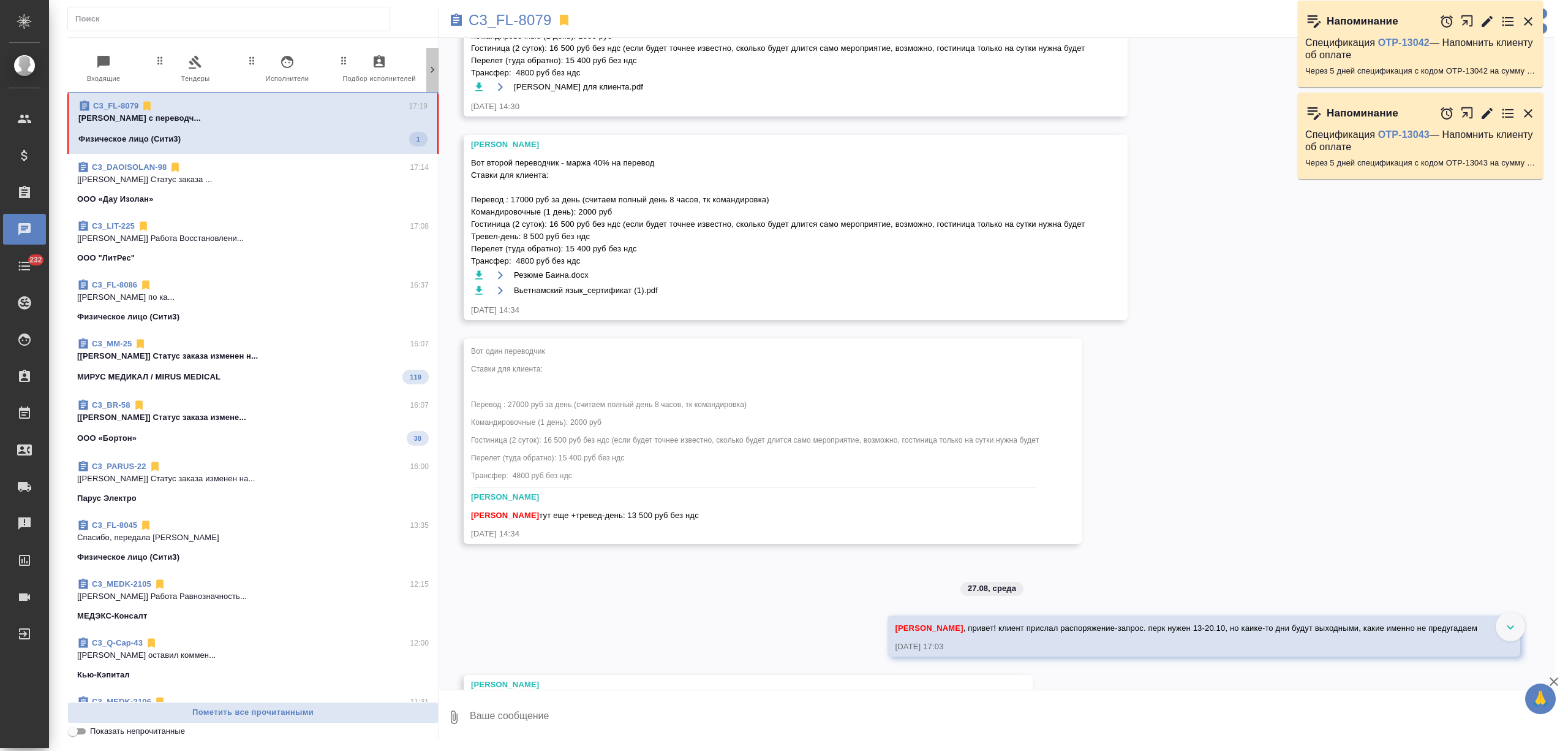
click at [432, 69] on icon at bounding box center [432, 69] width 12 height 12
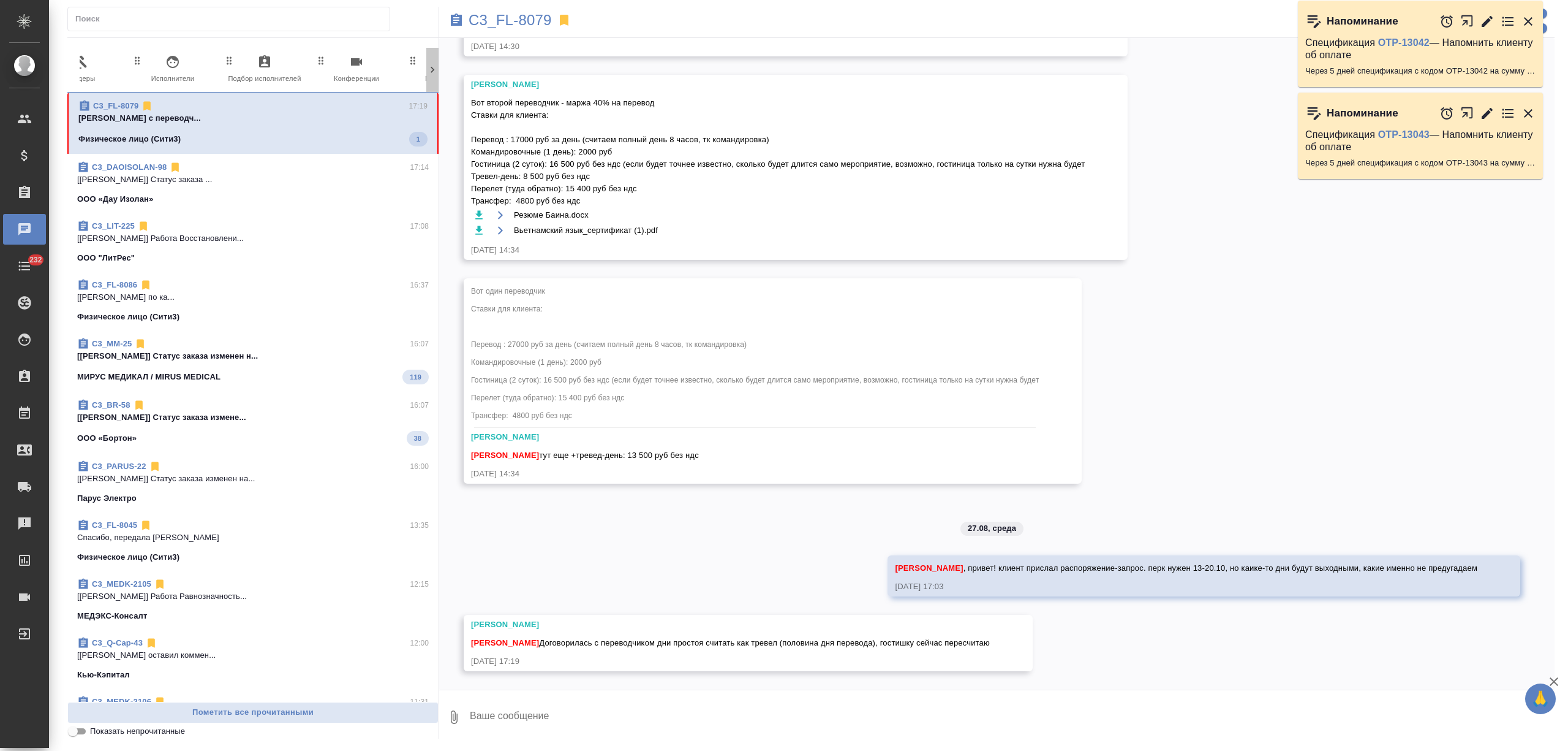
click at [430, 69] on icon at bounding box center [432, 69] width 12 height 12
click at [401, 68] on span "9 Мессенджеры" at bounding box center [380, 69] width 82 height 30
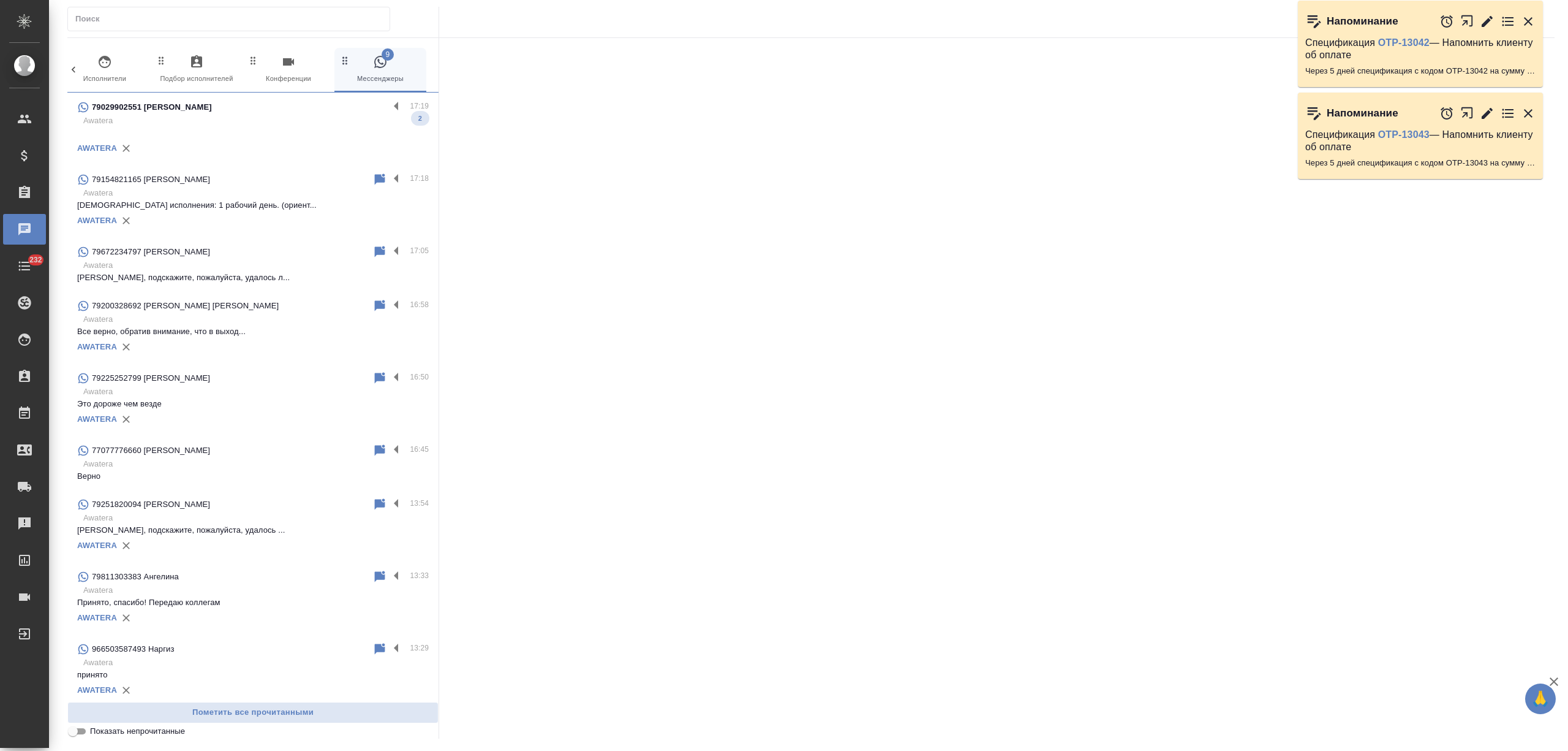
click at [259, 317] on p "Awatera" at bounding box center [257, 318] width 346 height 12
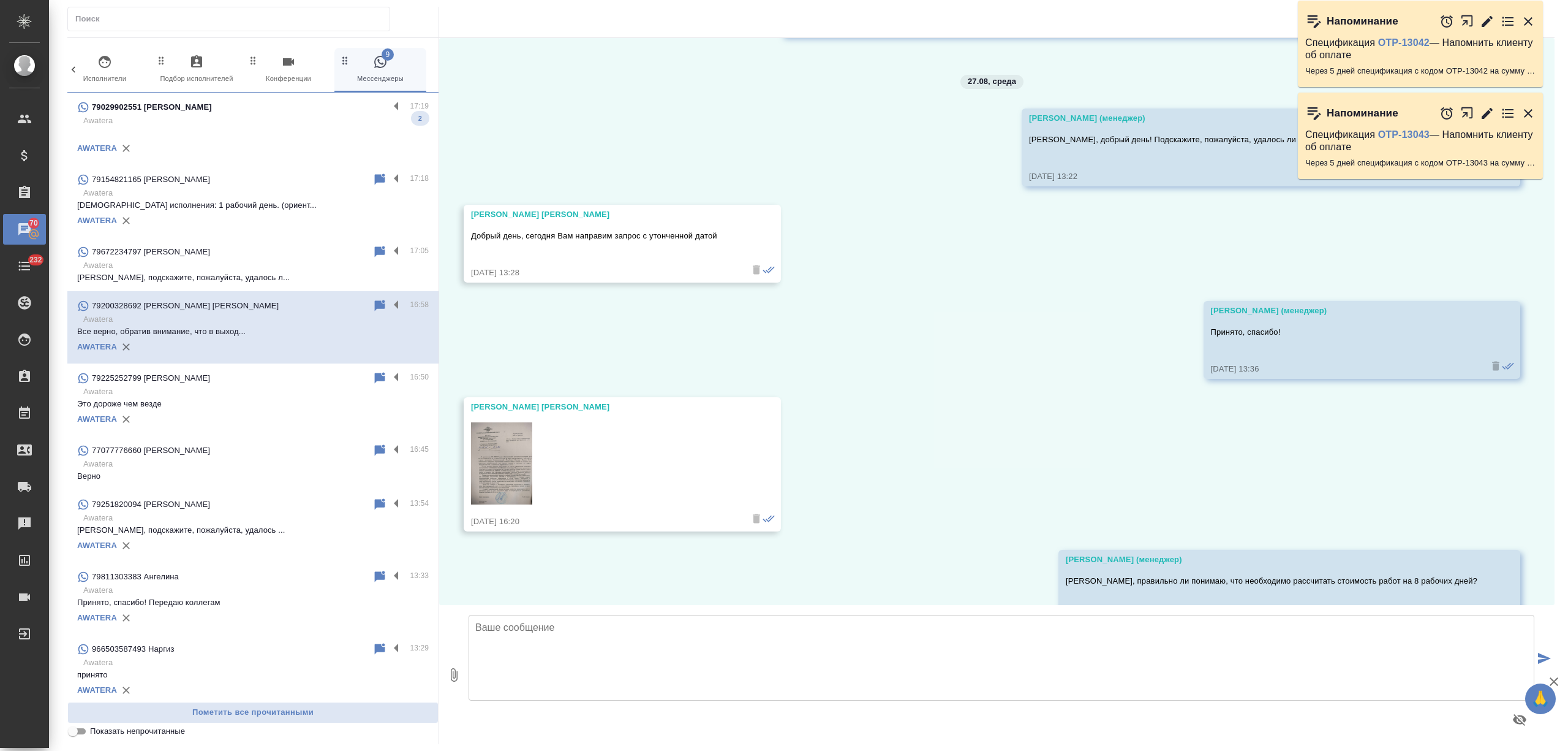
scroll to position [412, 0]
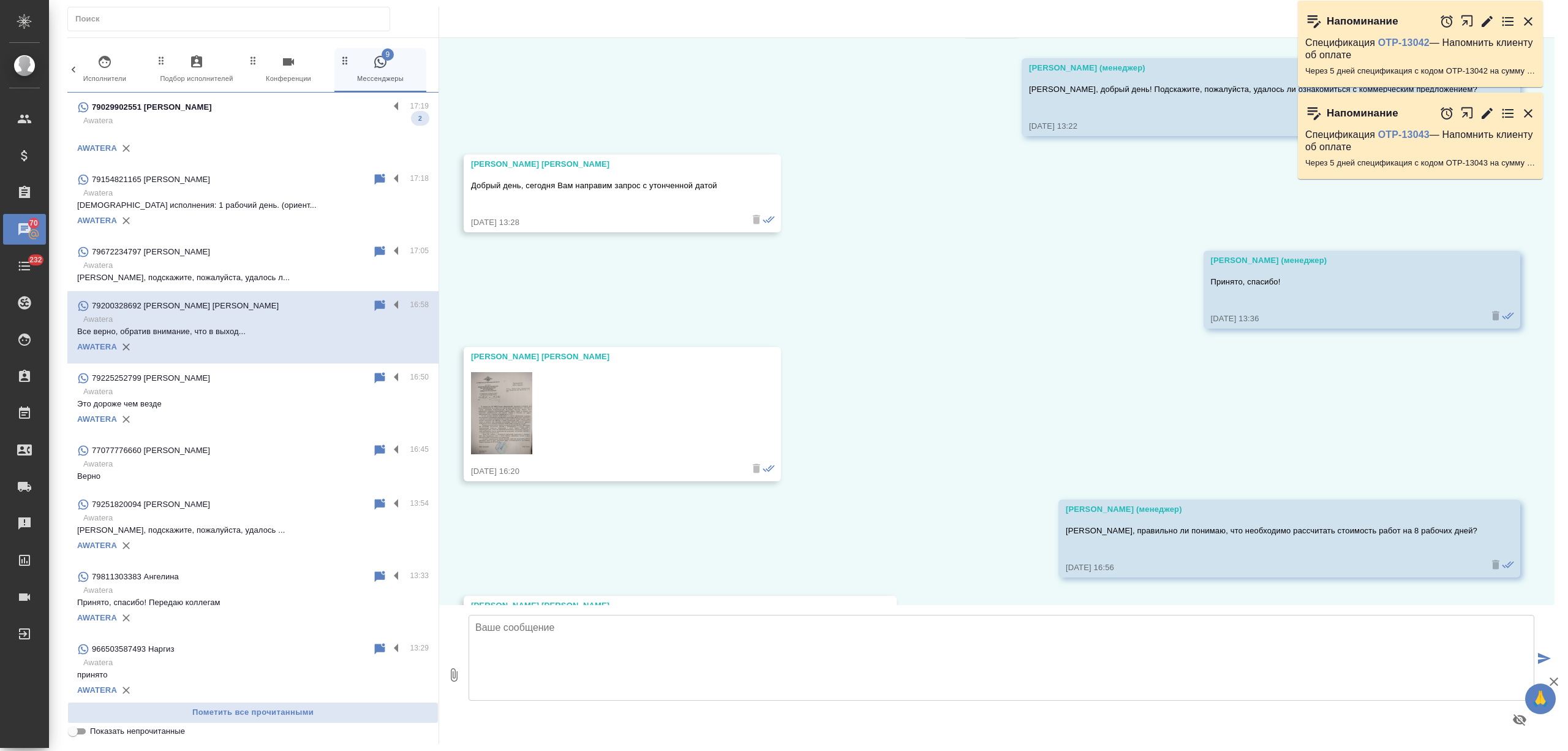
click at [547, 664] on textarea at bounding box center [1002, 658] width 1066 height 86
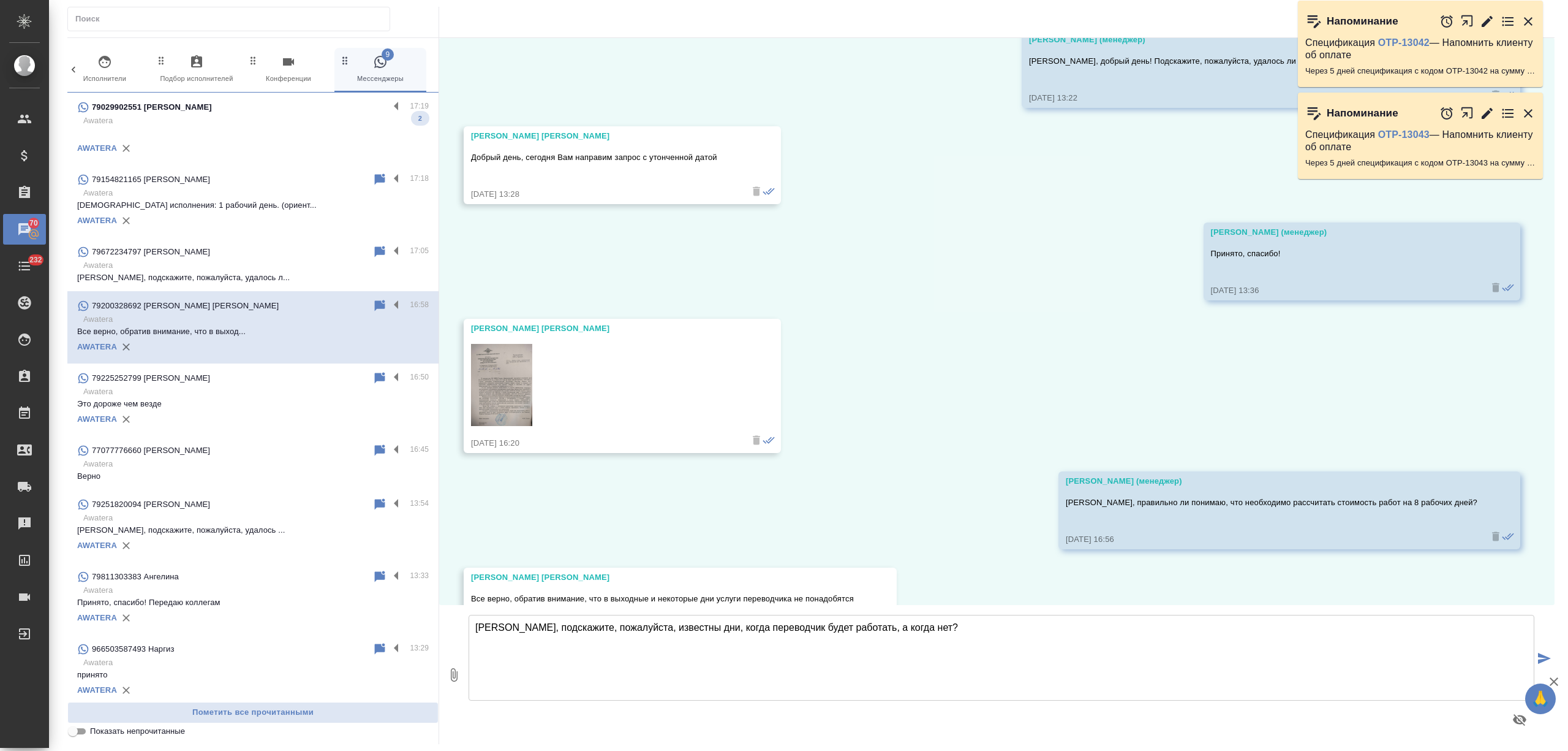
scroll to position [486, 0]
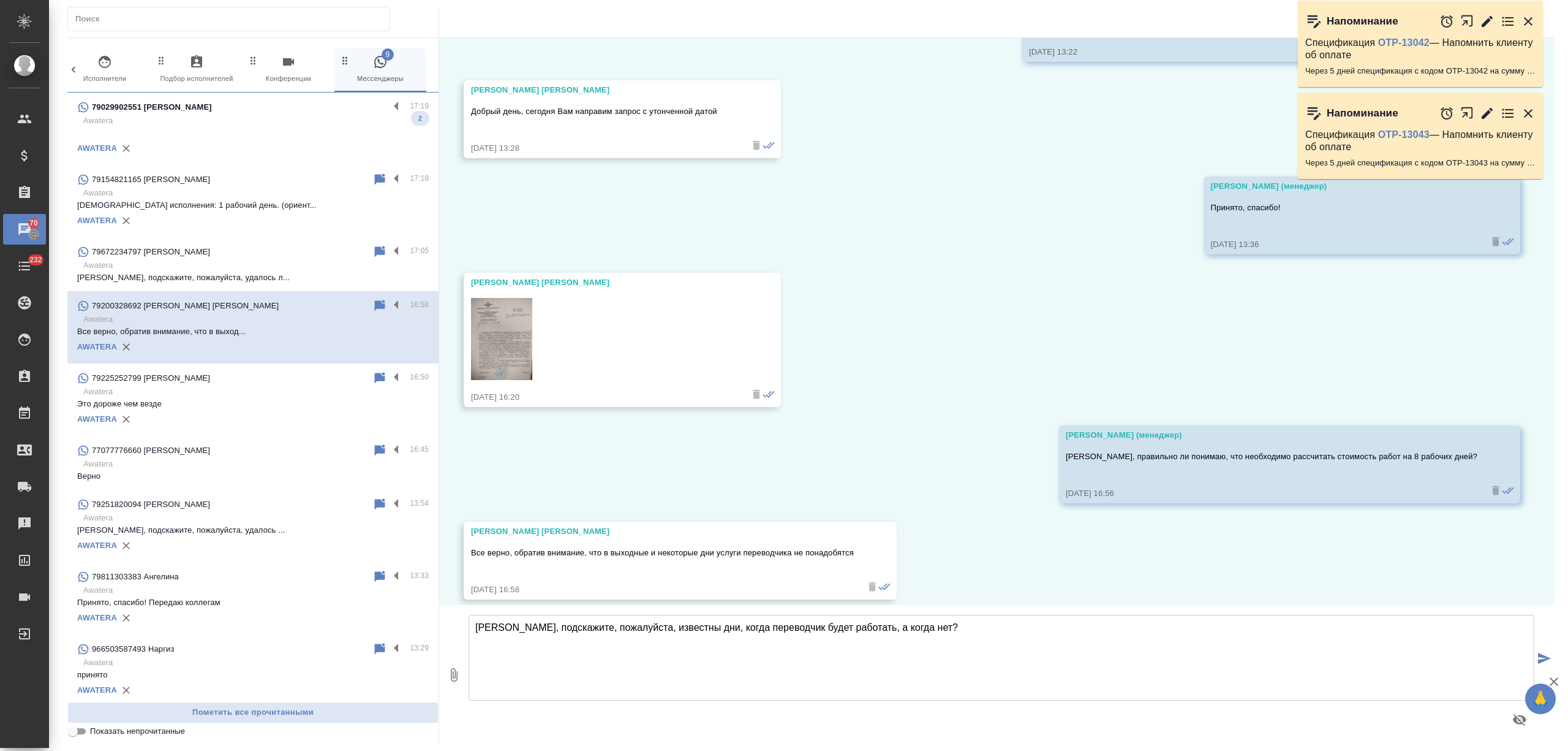
type textarea "[PERSON_NAME], подскажите, пожалуйста, известны дни, когда переводчик будет раб…"
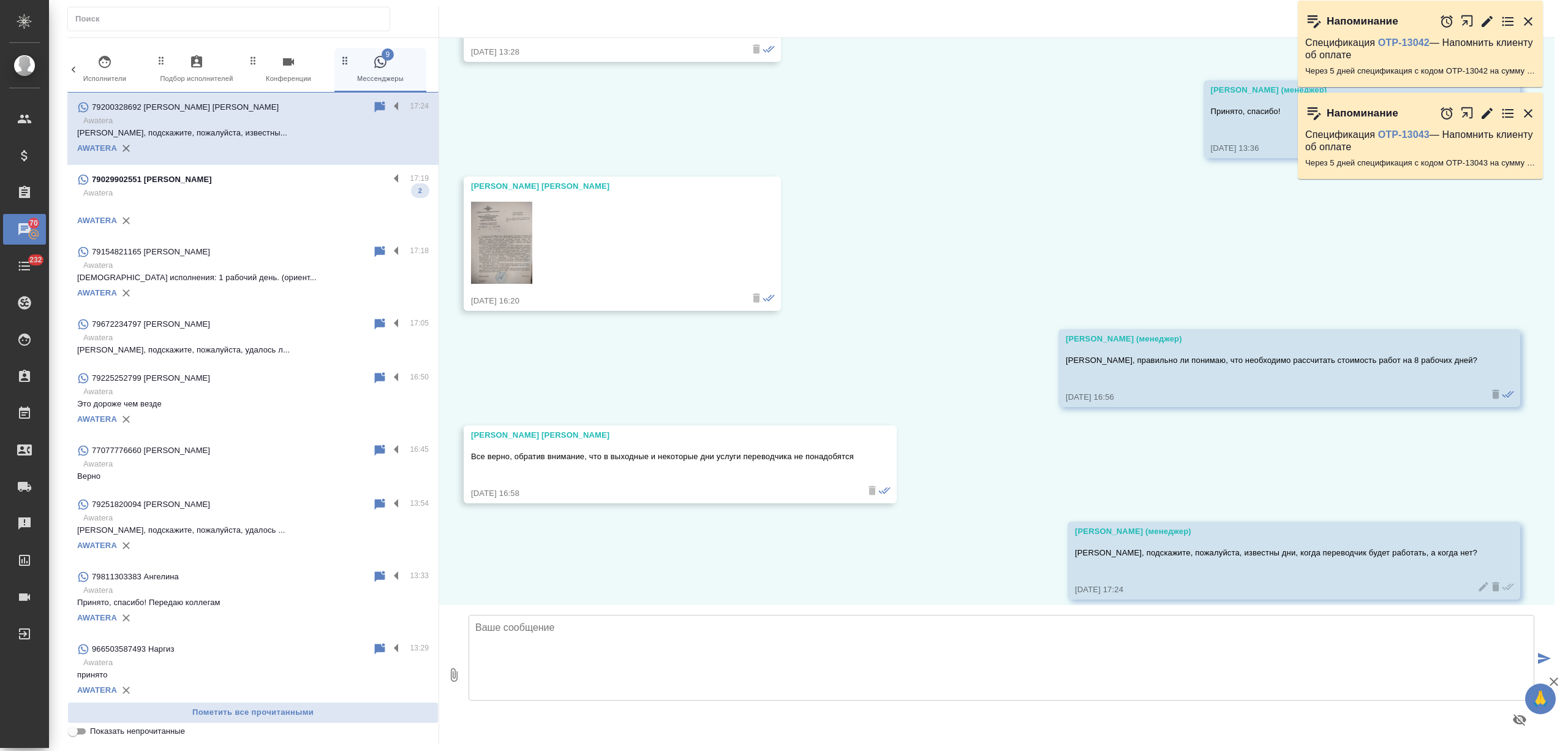
scroll to position [582, 0]
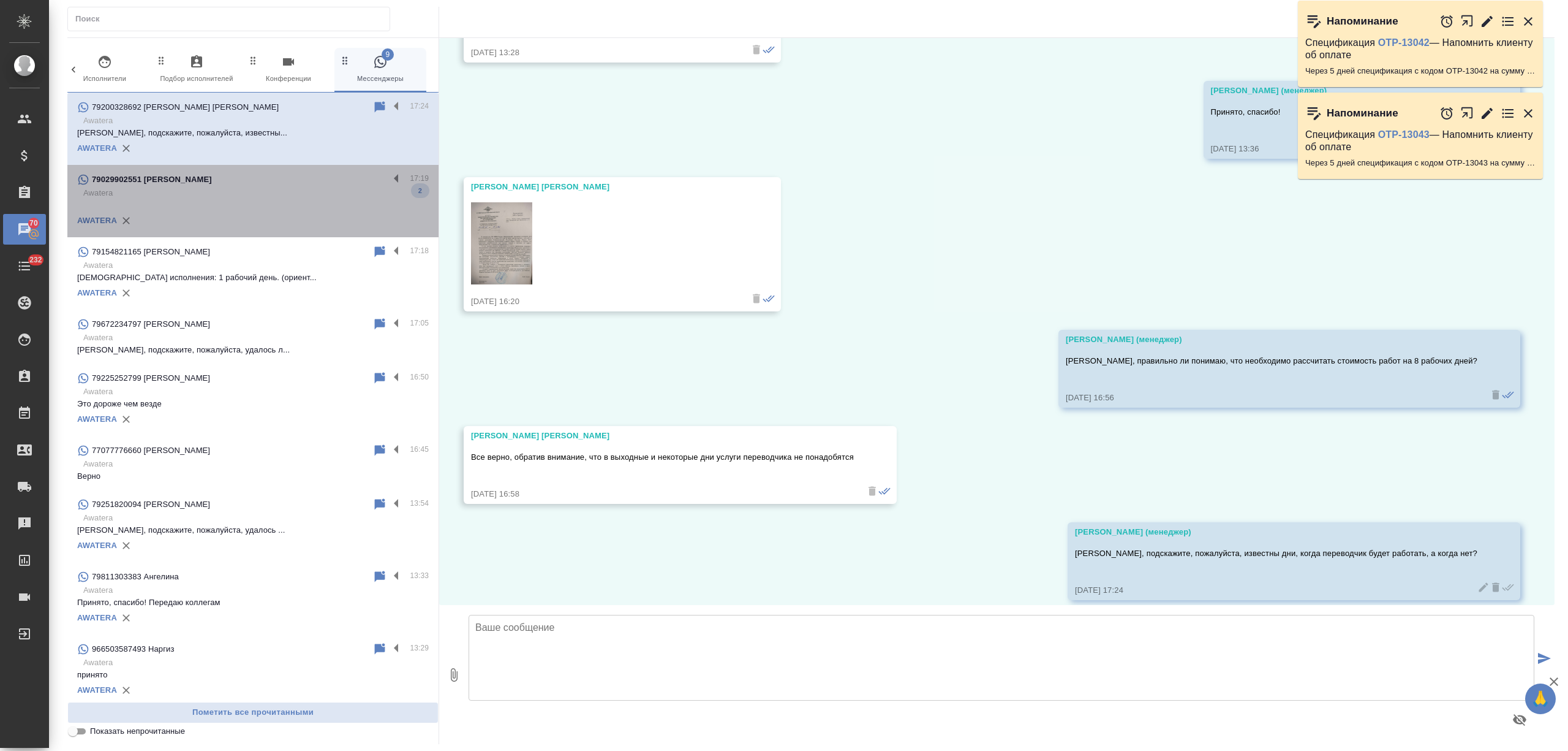
click at [316, 177] on div "79029902551 [PERSON_NAME]" at bounding box center [233, 179] width 312 height 14
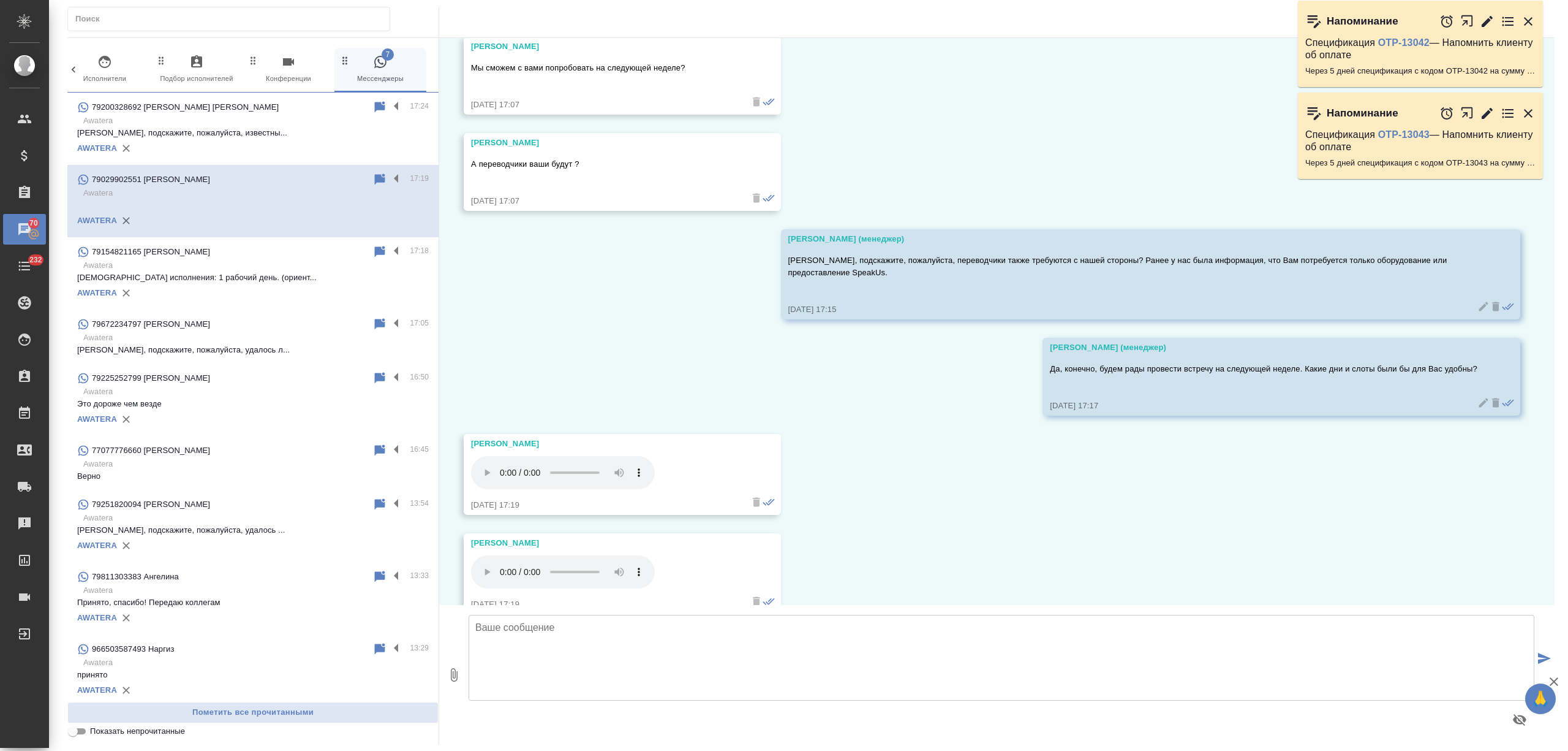
scroll to position [2105, 0]
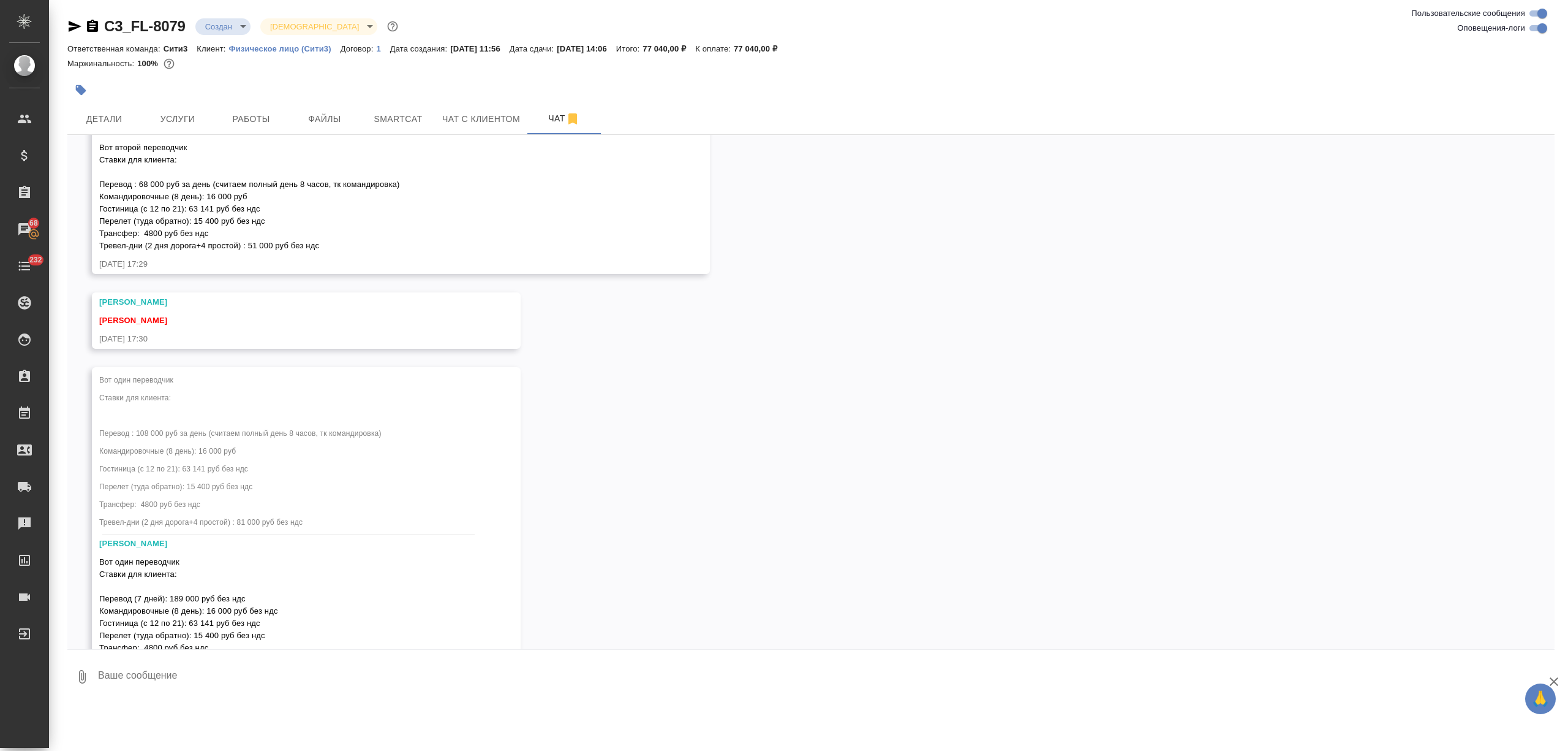
scroll to position [2440, 0]
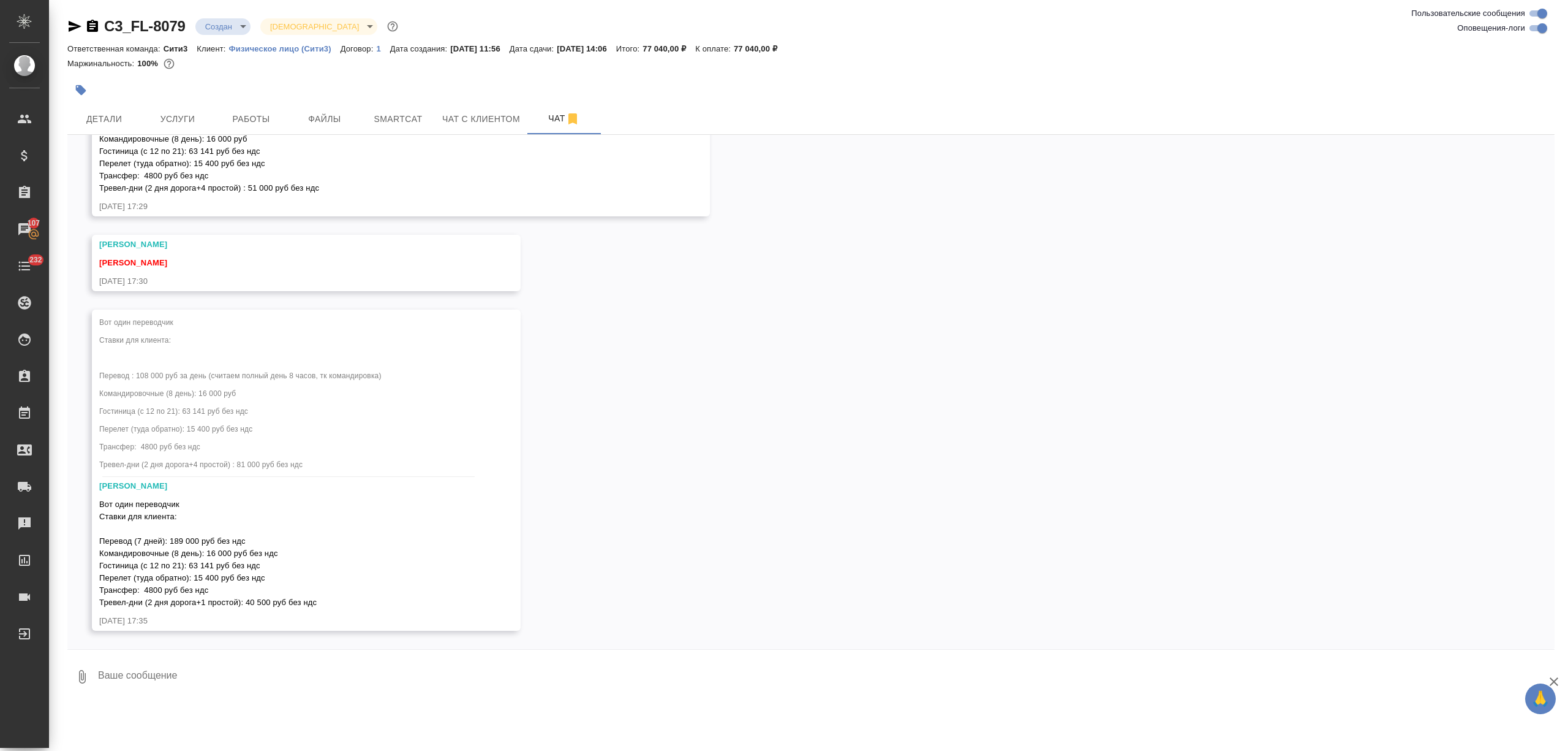
click at [157, 661] on textarea at bounding box center [826, 677] width 1458 height 42
click at [139, 663] on textarea at bounding box center [826, 677] width 1458 height 42
type textarea "м"
click at [482, 120] on span "Чат с клиентом" at bounding box center [481, 119] width 78 height 15
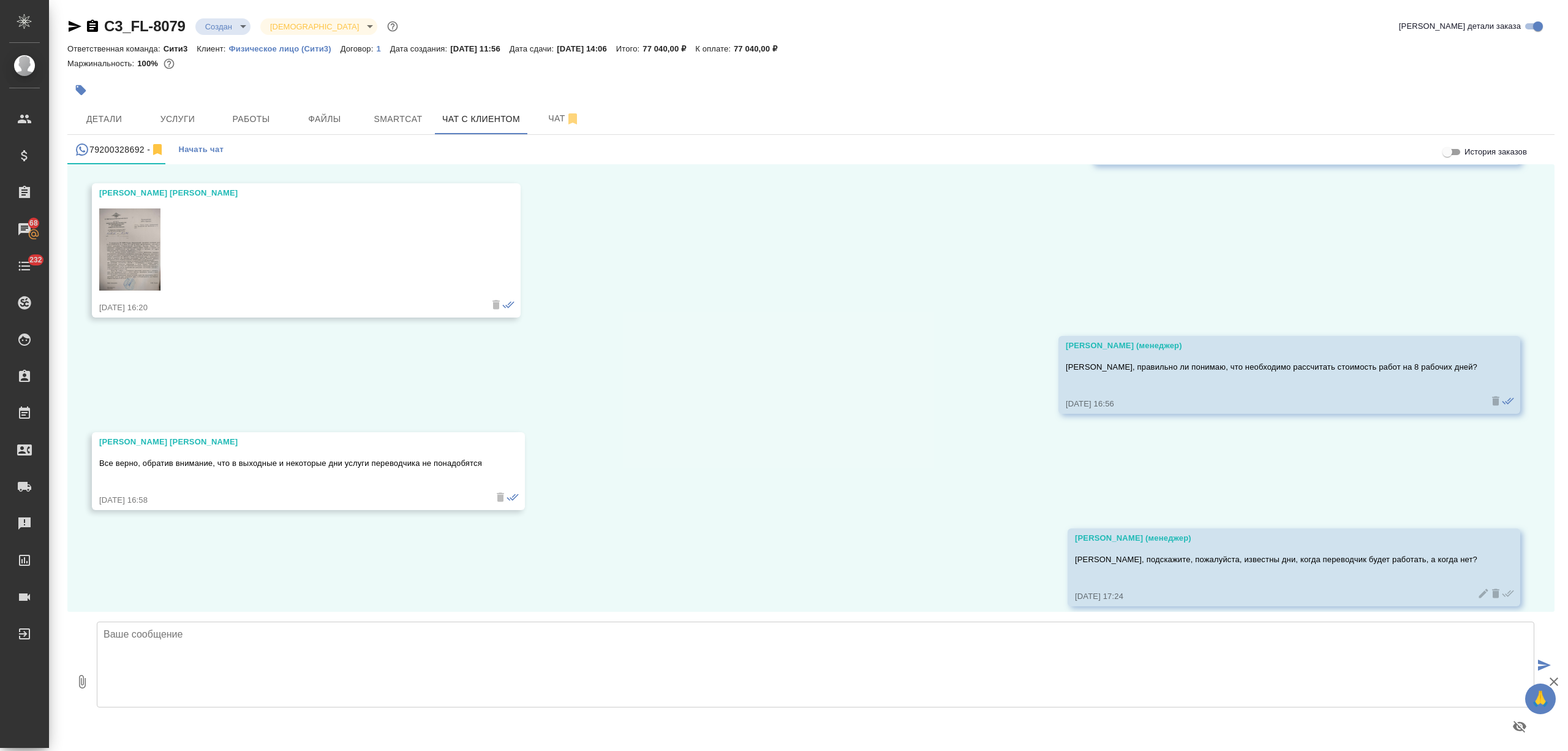
scroll to position [6, 0]
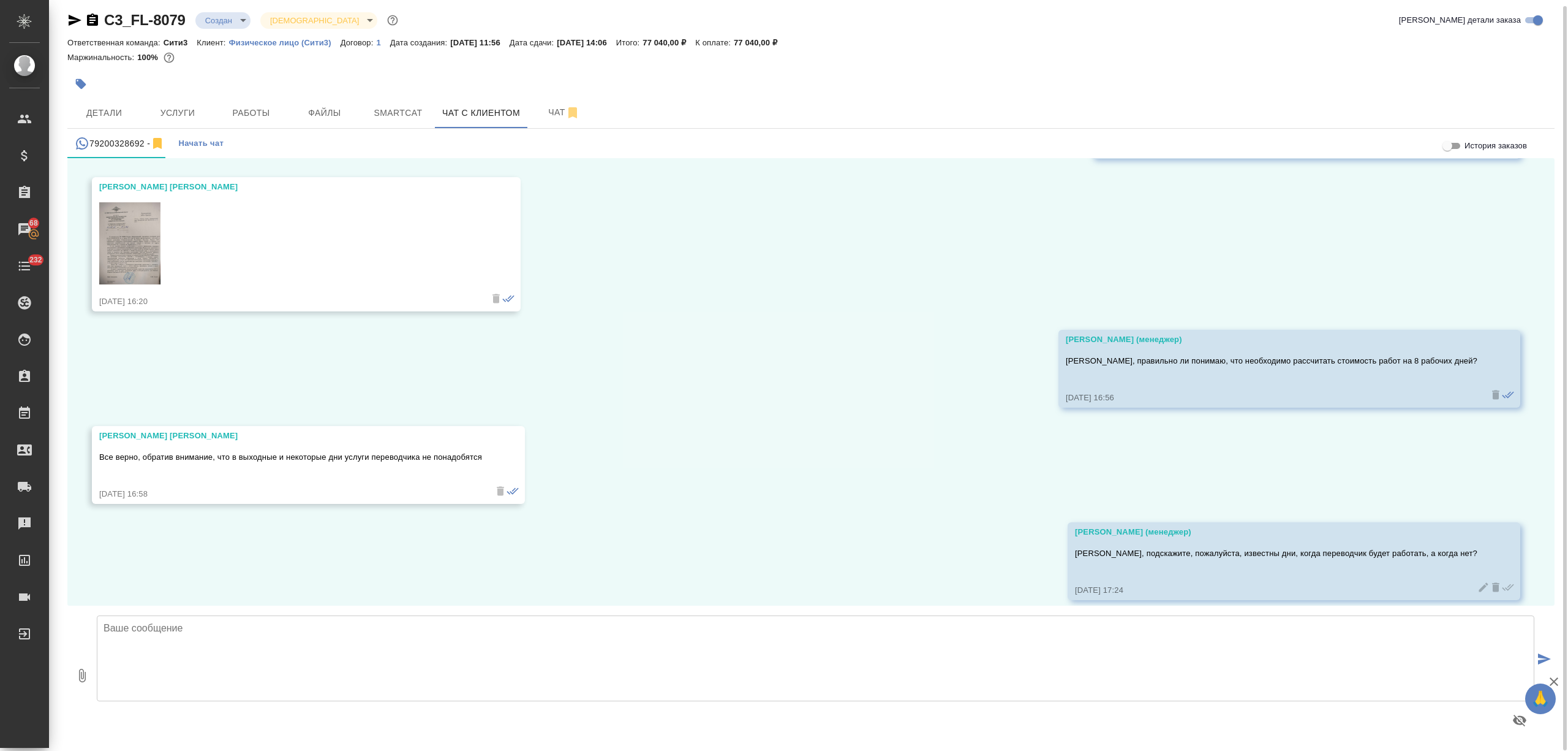
click at [247, 643] on textarea at bounding box center [815, 658] width 1438 height 86
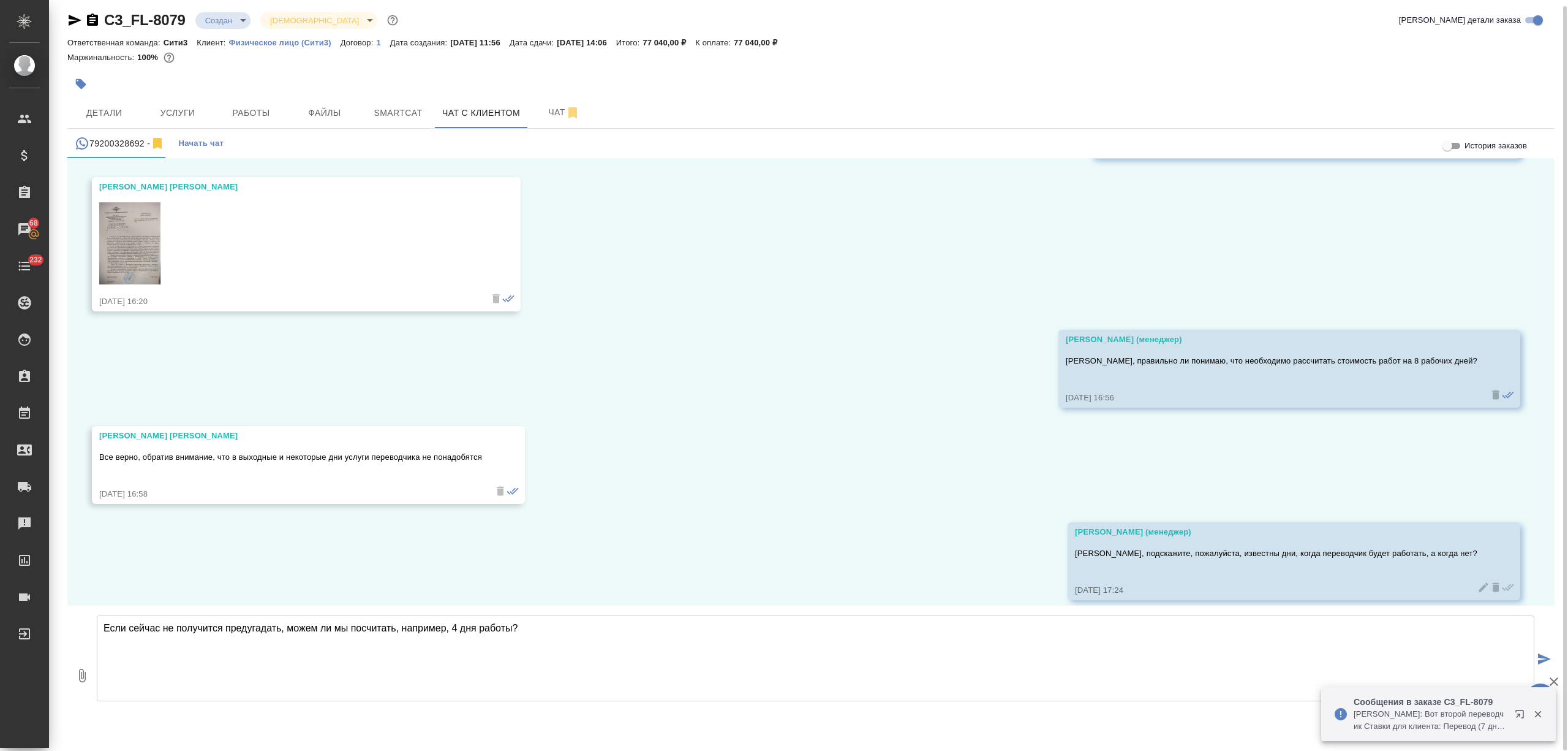
type textarea "Если сейчас не получится предугадать, можем ли мы посчитать, например, 4 дня ра…"
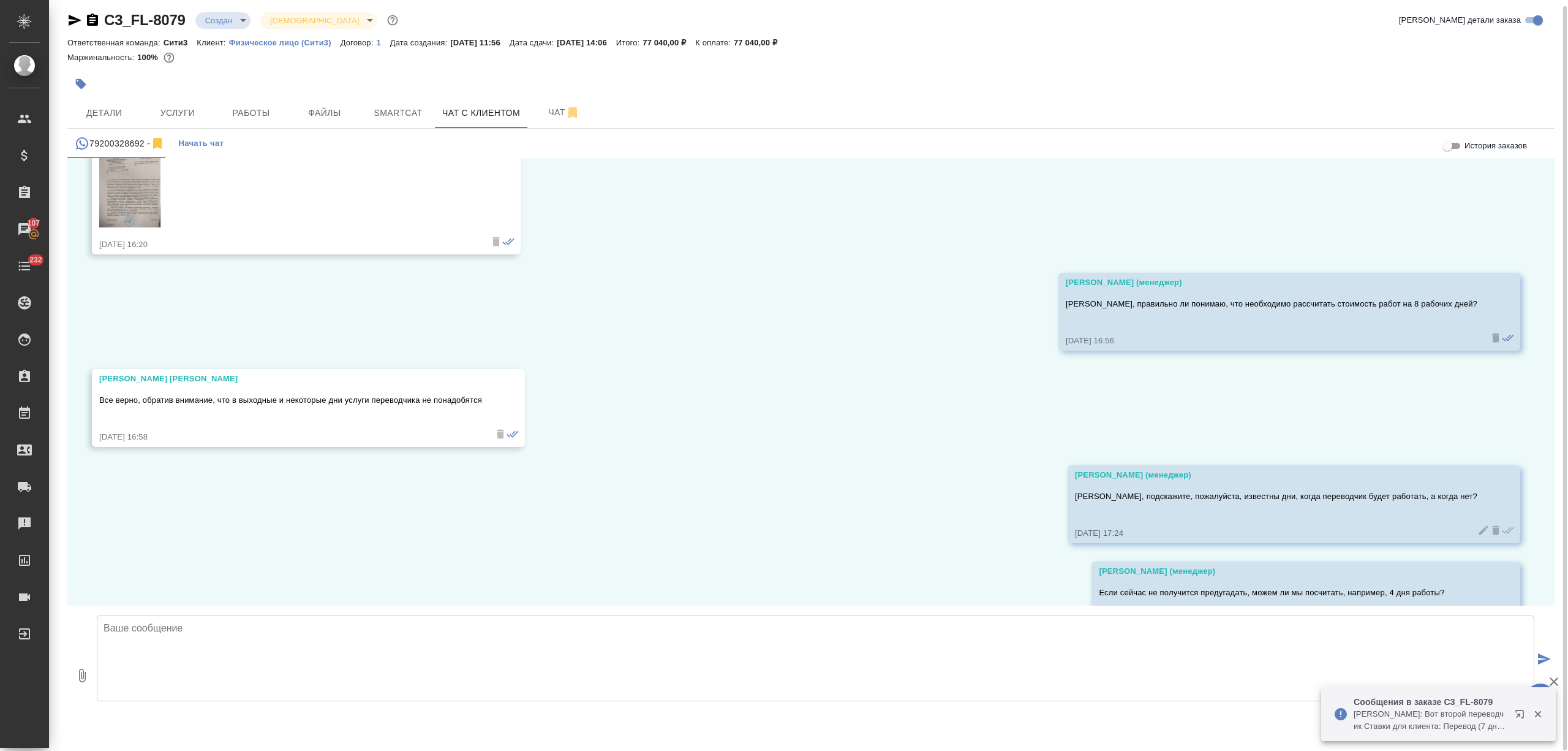
scroll to position [785, 0]
